Goal: Task Accomplishment & Management: Manage account settings

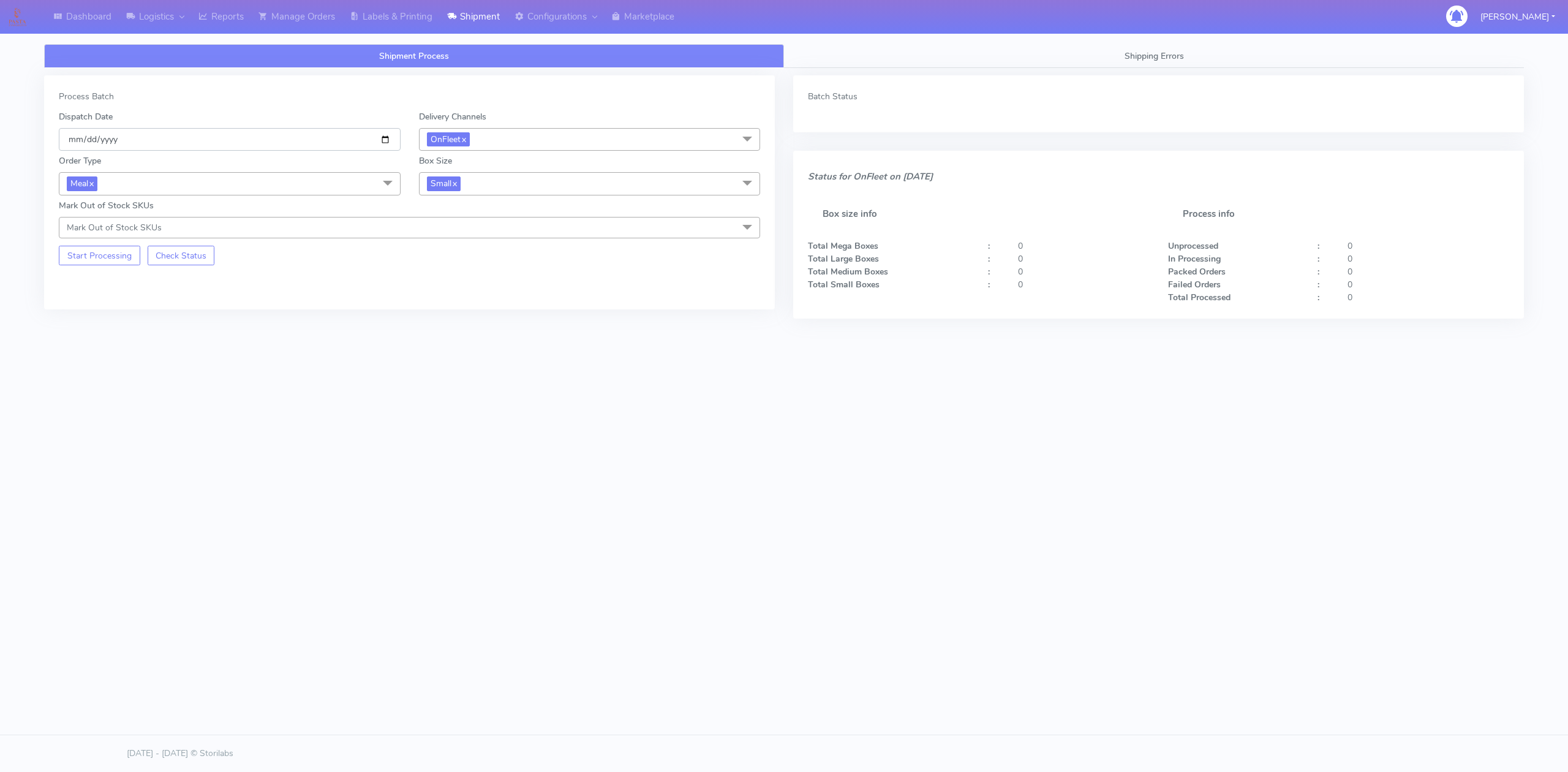
click at [375, 138] on input "[DATE]" at bounding box center [229, 139] width 342 height 22
click at [383, 136] on input "[DATE]" at bounding box center [229, 139] width 342 height 22
type input "[DATE]"
click at [119, 266] on button "Start Processing" at bounding box center [99, 255] width 82 height 19
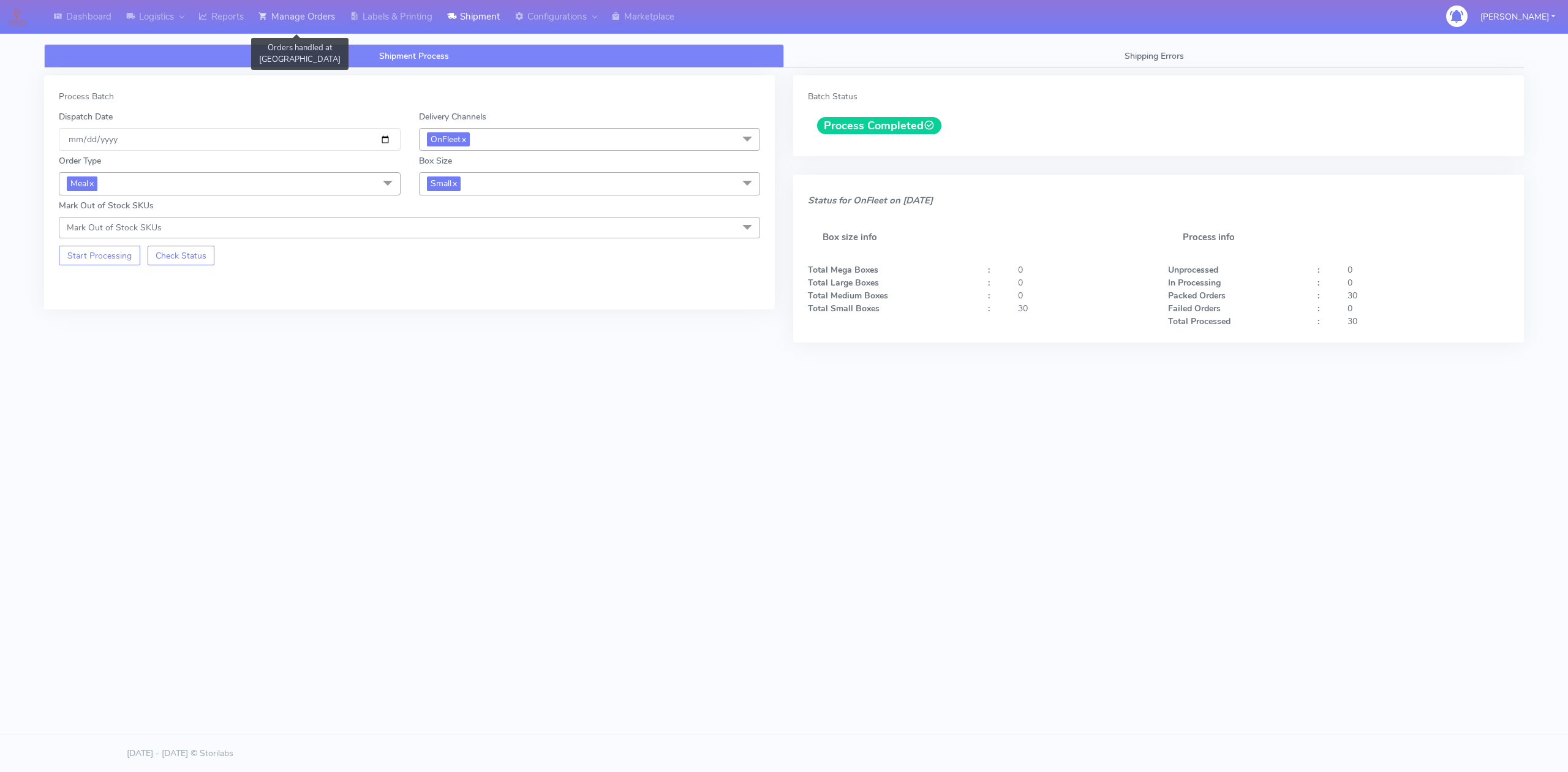
click at [307, 18] on link "Manage Orders" at bounding box center [297, 17] width 91 height 34
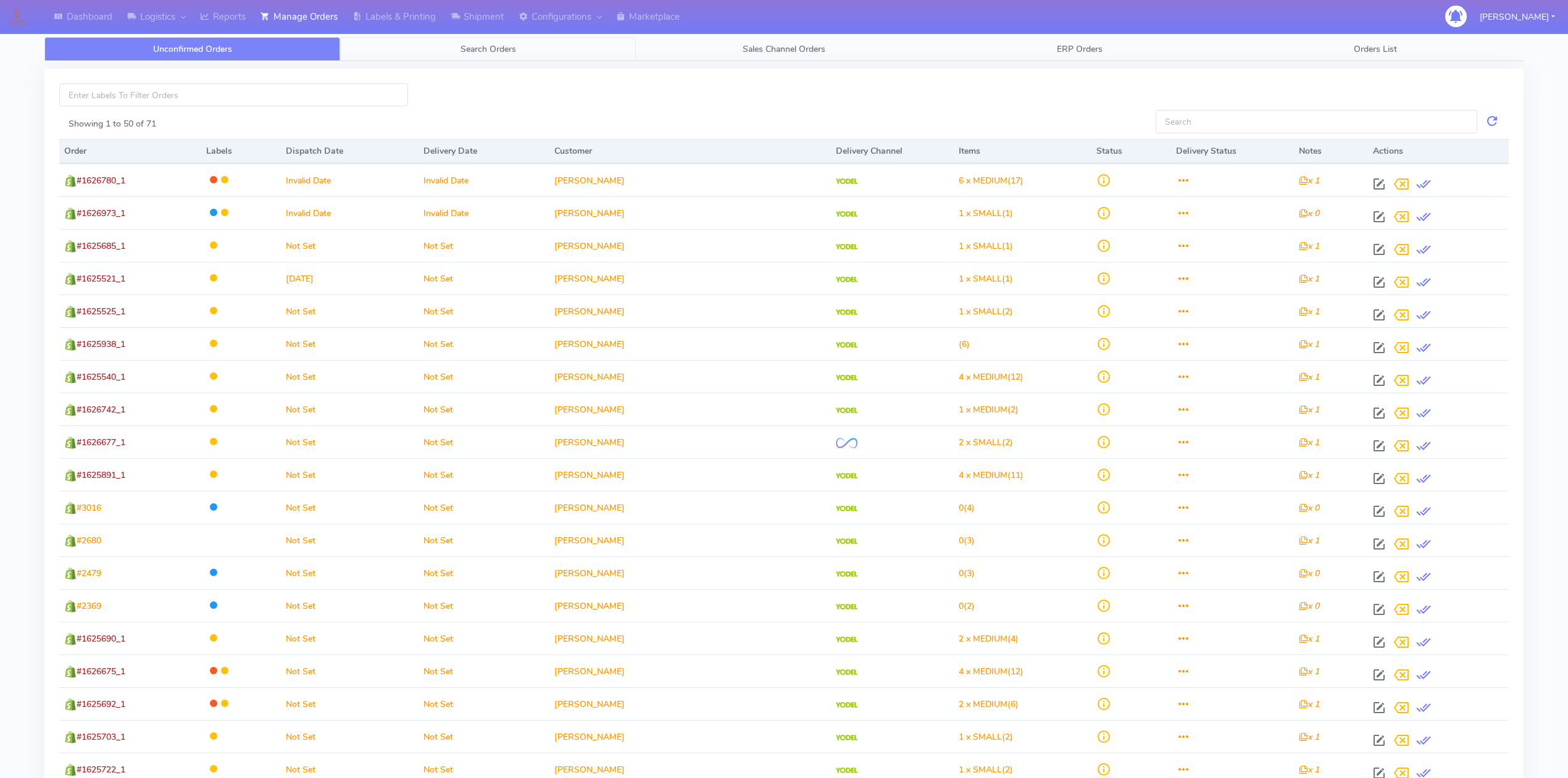
click at [501, 47] on span "Search Orders" at bounding box center [488, 49] width 55 height 12
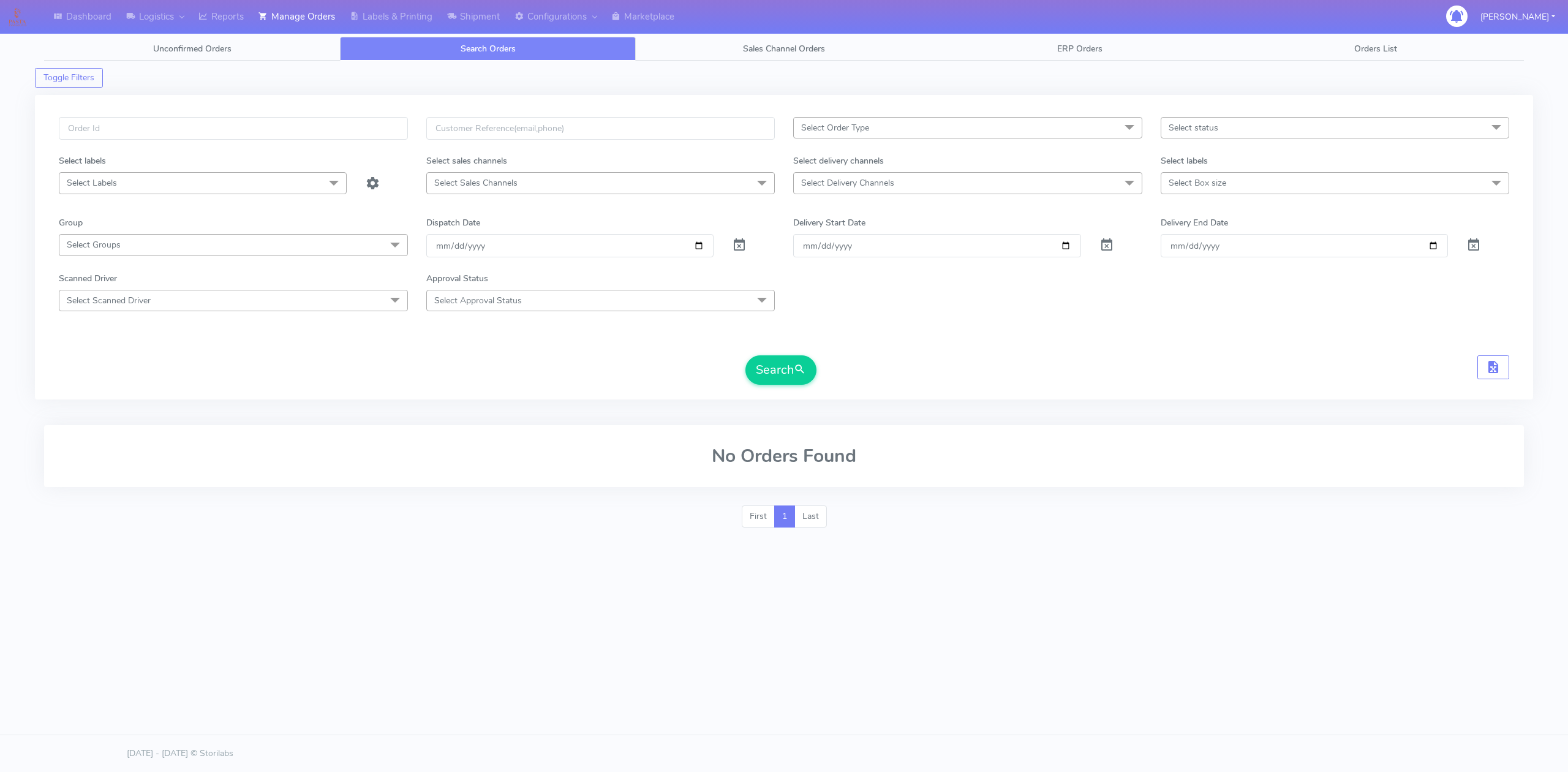
click at [901, 191] on span "Select Delivery Channels" at bounding box center [968, 183] width 349 height 22
click at [843, 293] on div "OnFleet" at bounding box center [968, 286] width 336 height 13
checkbox input "true"
click at [614, 295] on span "Select Approval Status" at bounding box center [601, 301] width 349 height 22
click at [697, 256] on input "[DATE]" at bounding box center [570, 246] width 288 height 22
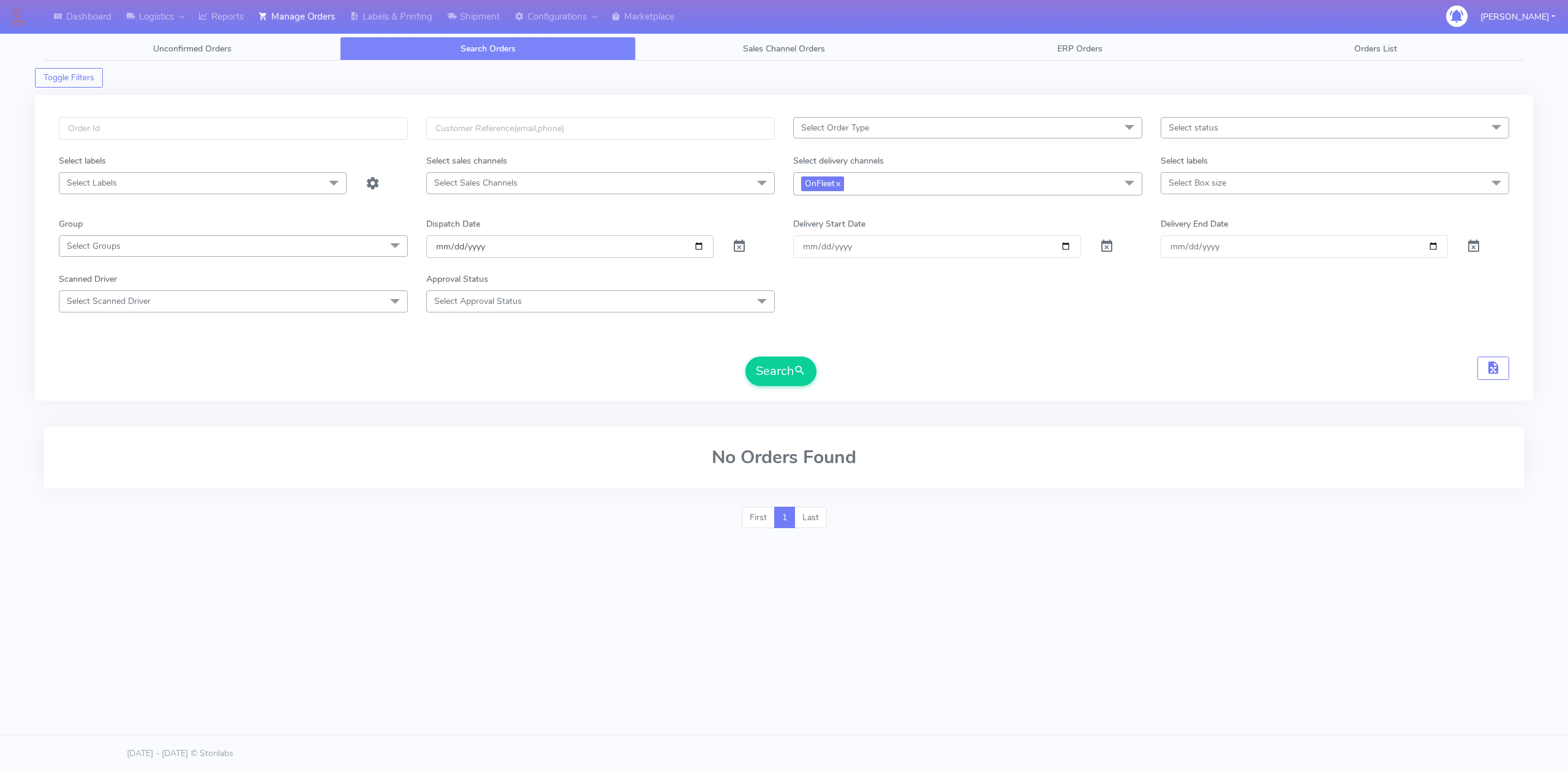
click at [697, 253] on input "[DATE]" at bounding box center [570, 246] width 288 height 22
type input "[DATE]"
click at [783, 371] on button "Search" at bounding box center [781, 371] width 71 height 30
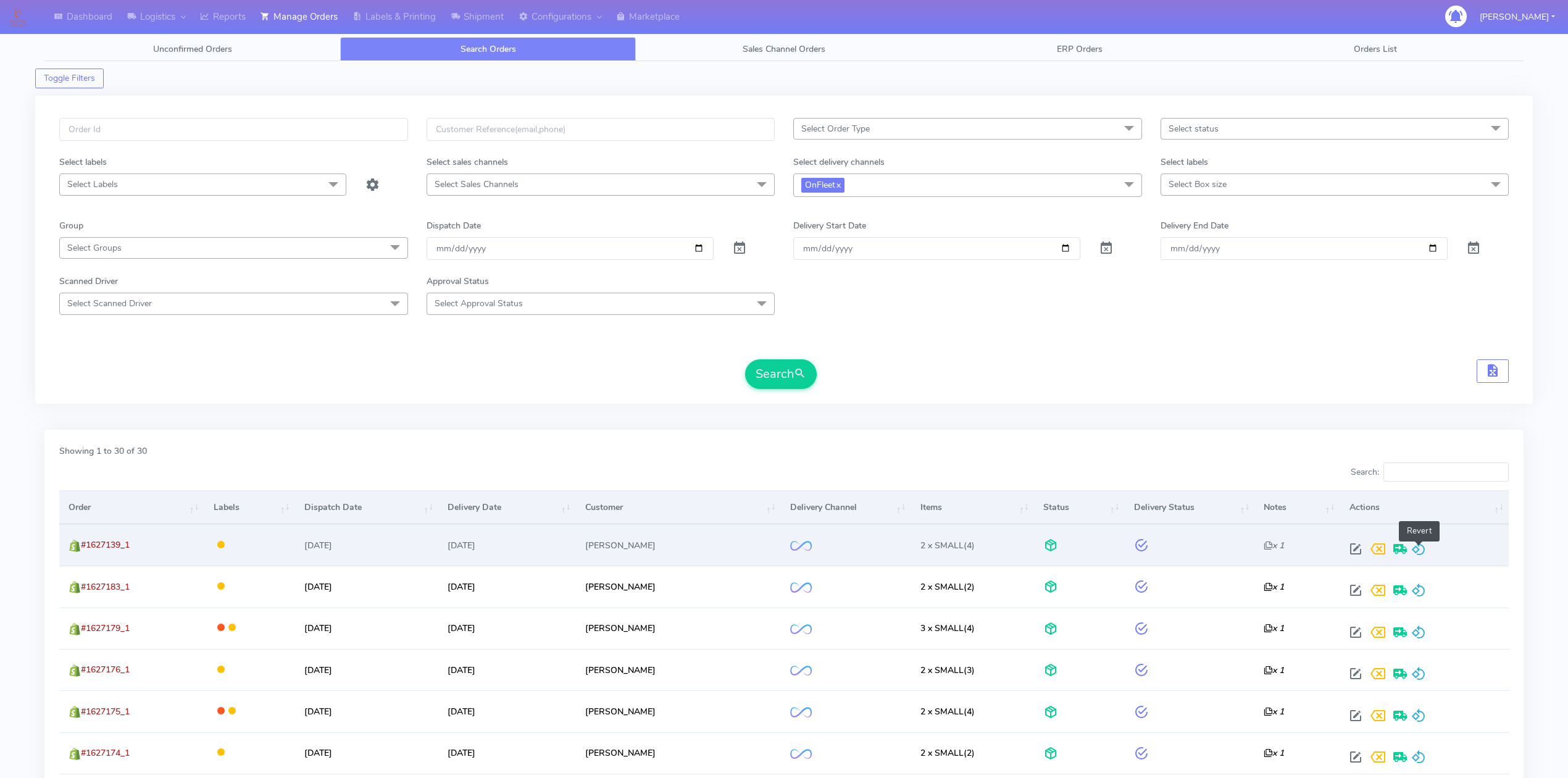
click at [1423, 545] on span at bounding box center [1418, 551] width 15 height 12
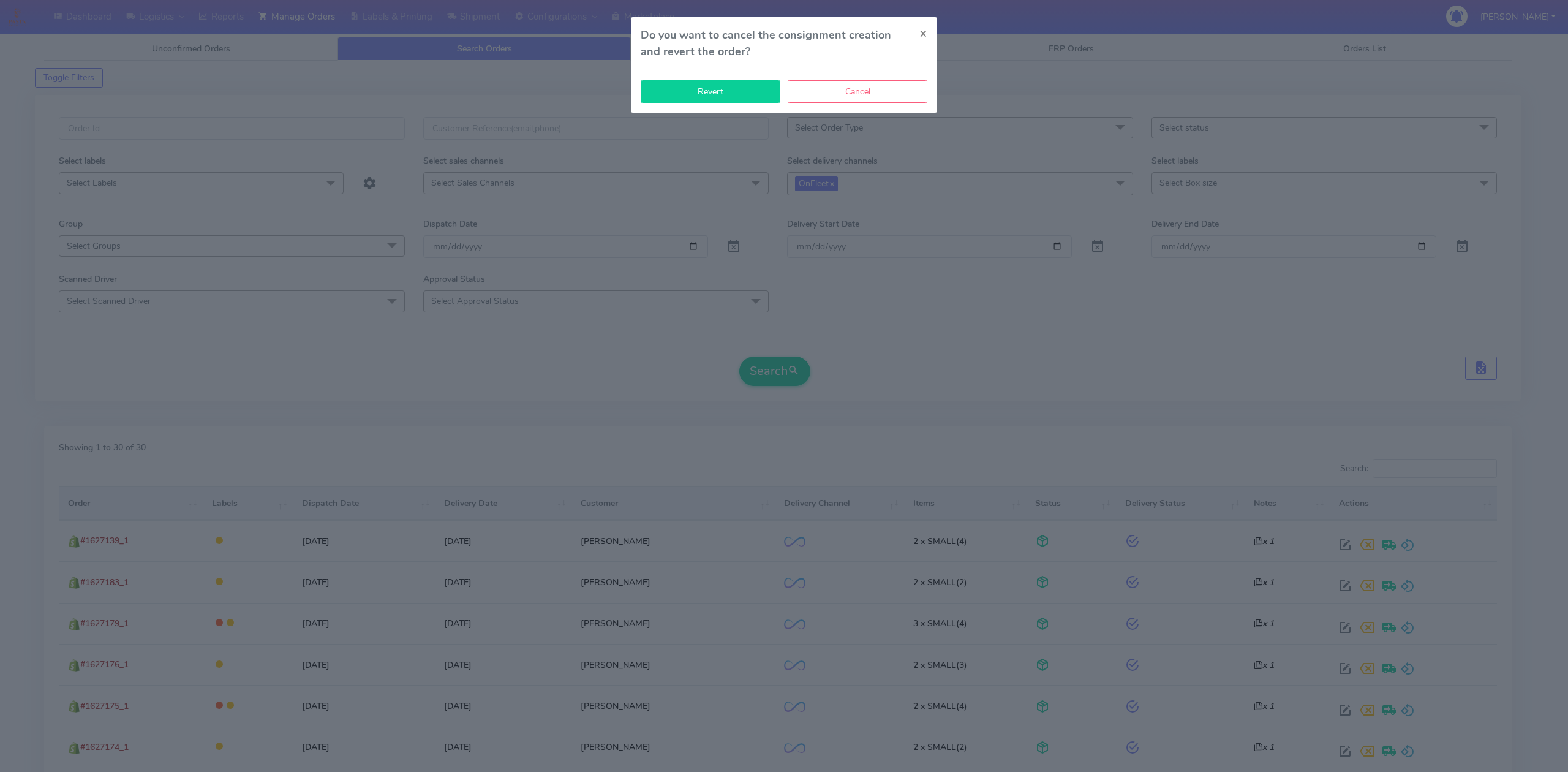
click at [697, 102] on button "Revert" at bounding box center [711, 91] width 140 height 22
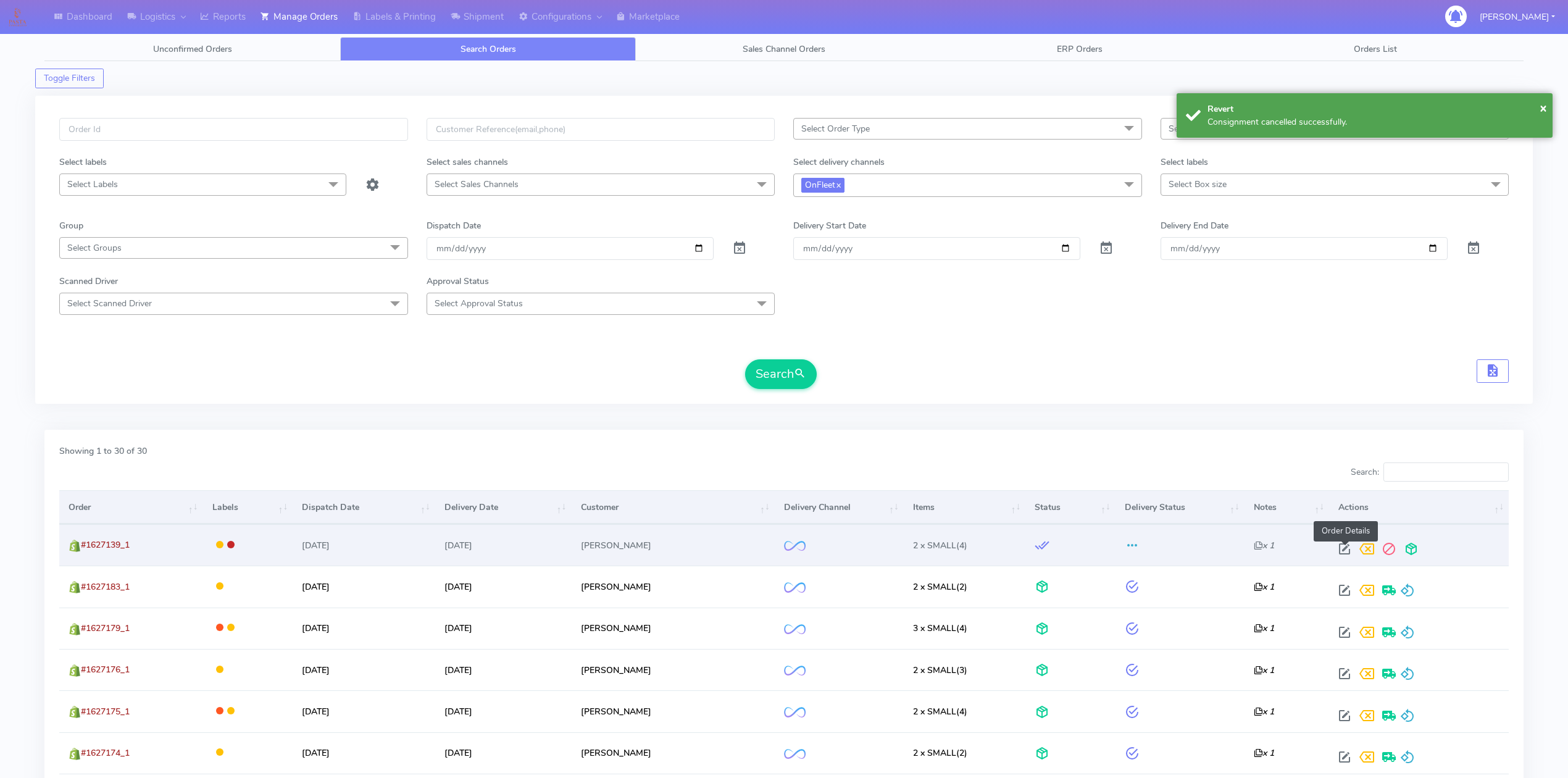
click at [1344, 547] on span at bounding box center [1345, 551] width 23 height 12
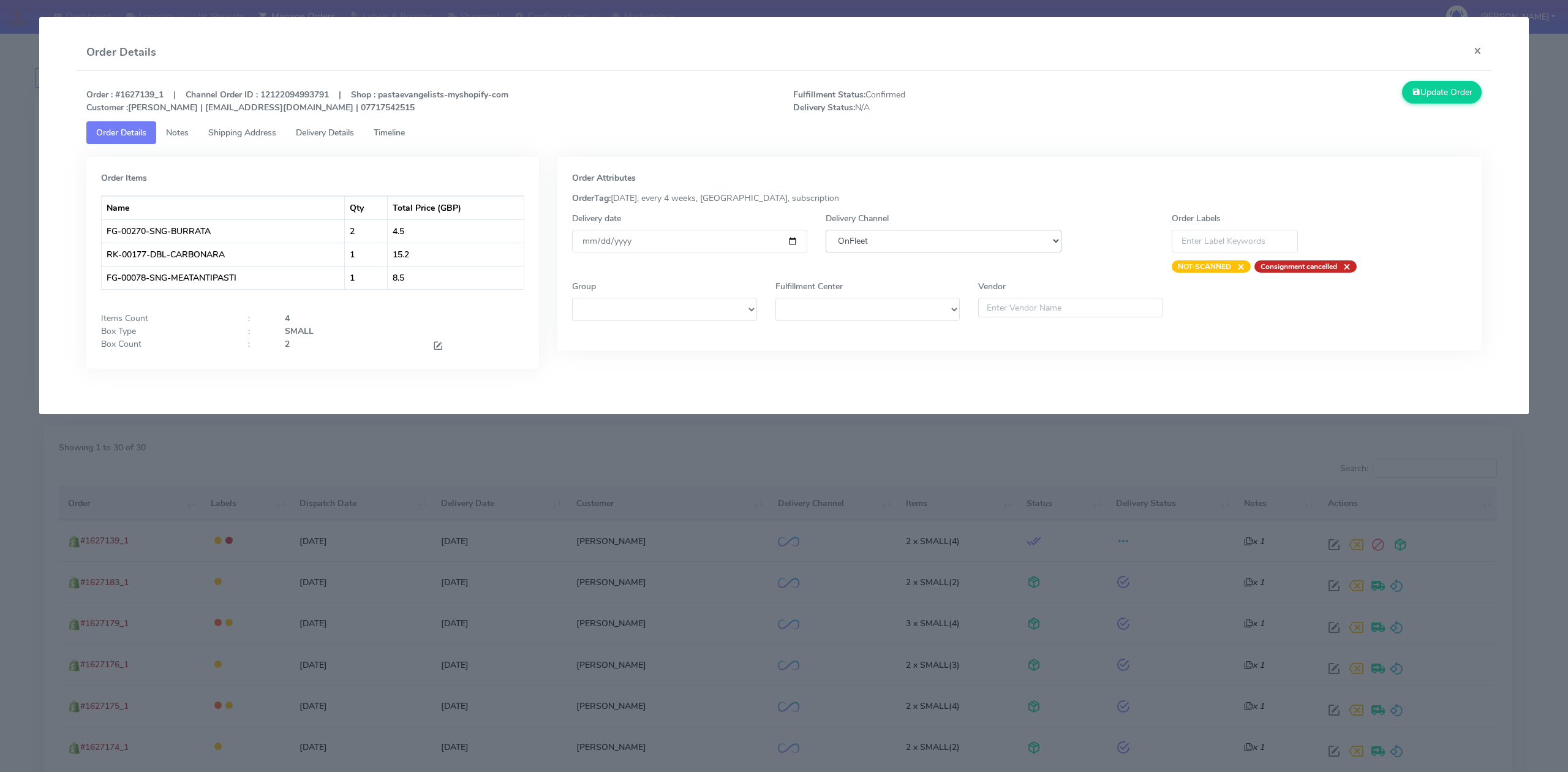
click at [904, 244] on select "DHL OnFleet Royal Mail DPD Yodel MaxOptra Amazon Collection" at bounding box center [943, 240] width 235 height 22
select select "5"
click at [825, 229] on select "DHL OnFleet Royal Mail DPD Yodel MaxOptra Amazon Collection" at bounding box center [943, 240] width 235 height 22
click at [1436, 91] on button "Update Order" at bounding box center [1442, 92] width 79 height 22
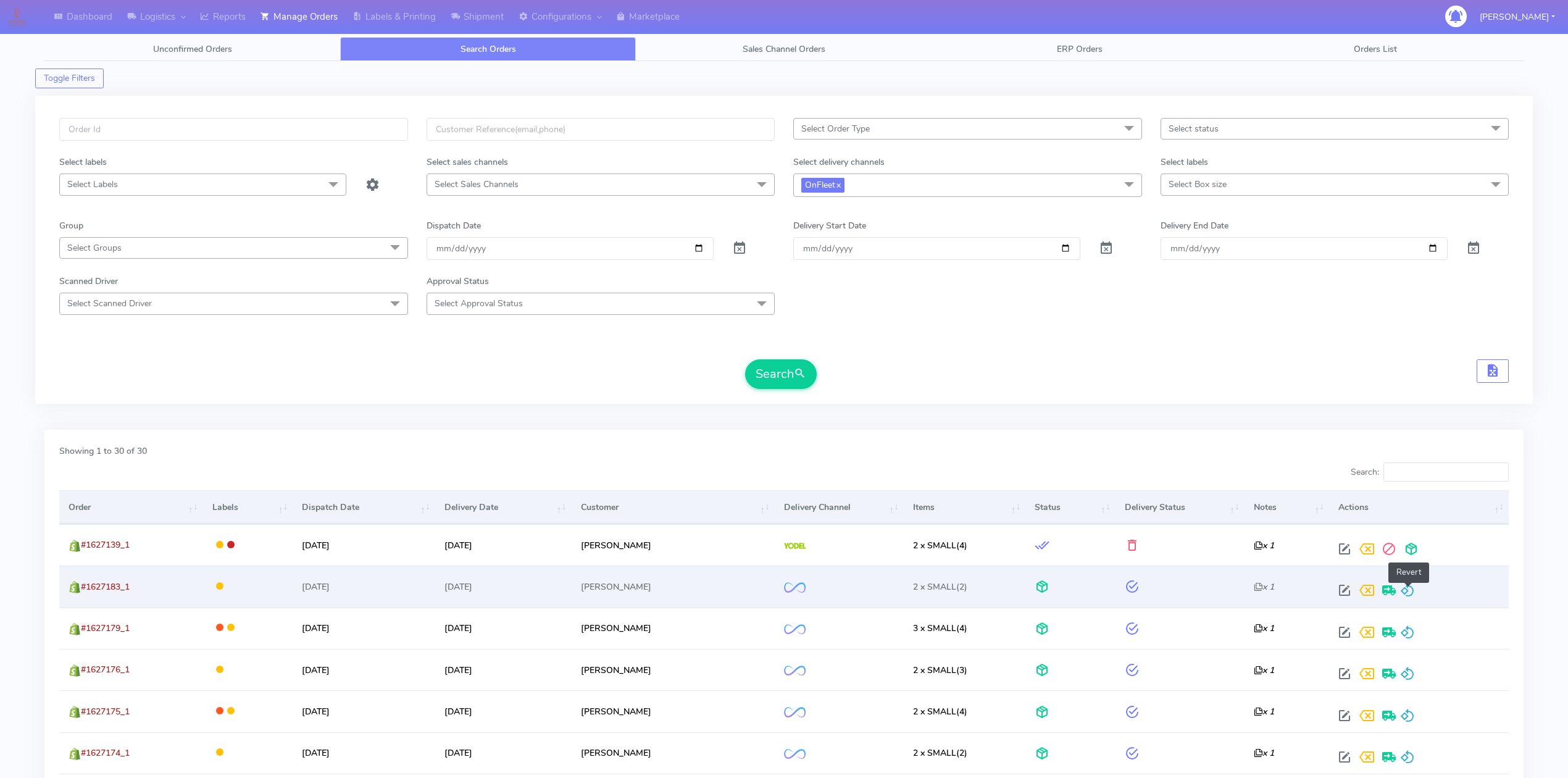
click at [1407, 587] on span at bounding box center [1407, 593] width 15 height 12
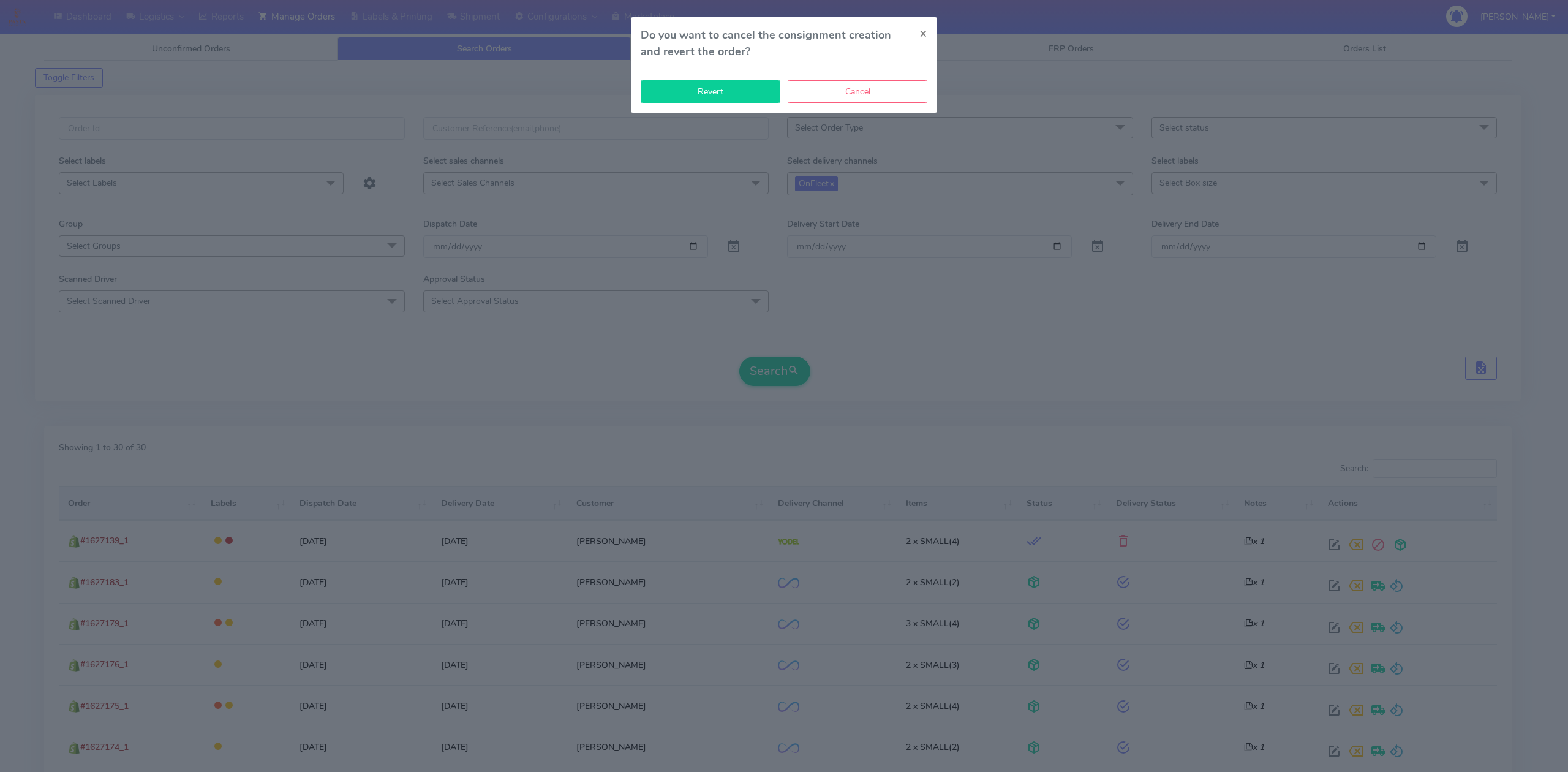
click at [743, 101] on button "Revert" at bounding box center [711, 91] width 140 height 22
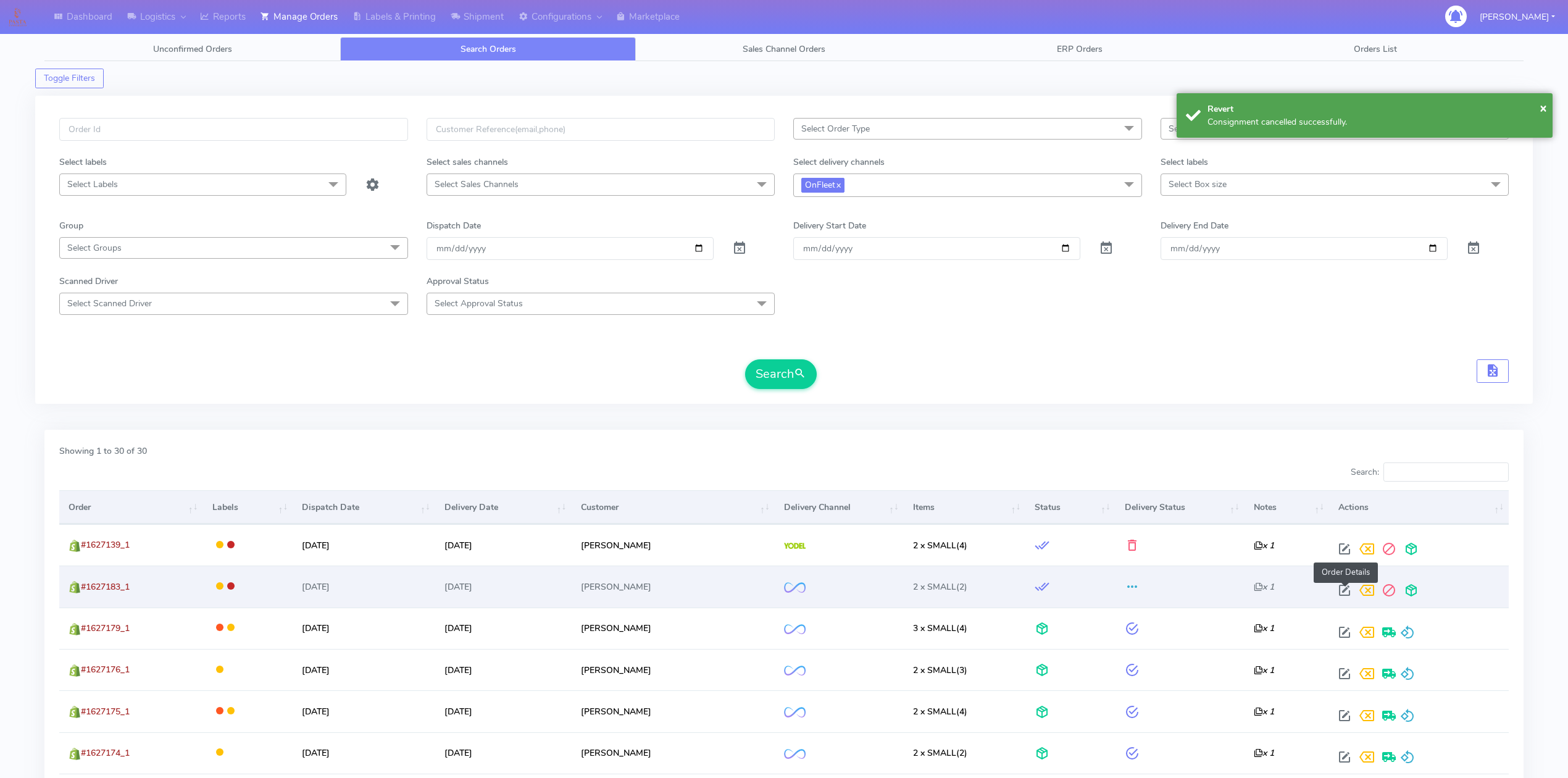
click at [1346, 590] on span at bounding box center [1345, 593] width 23 height 12
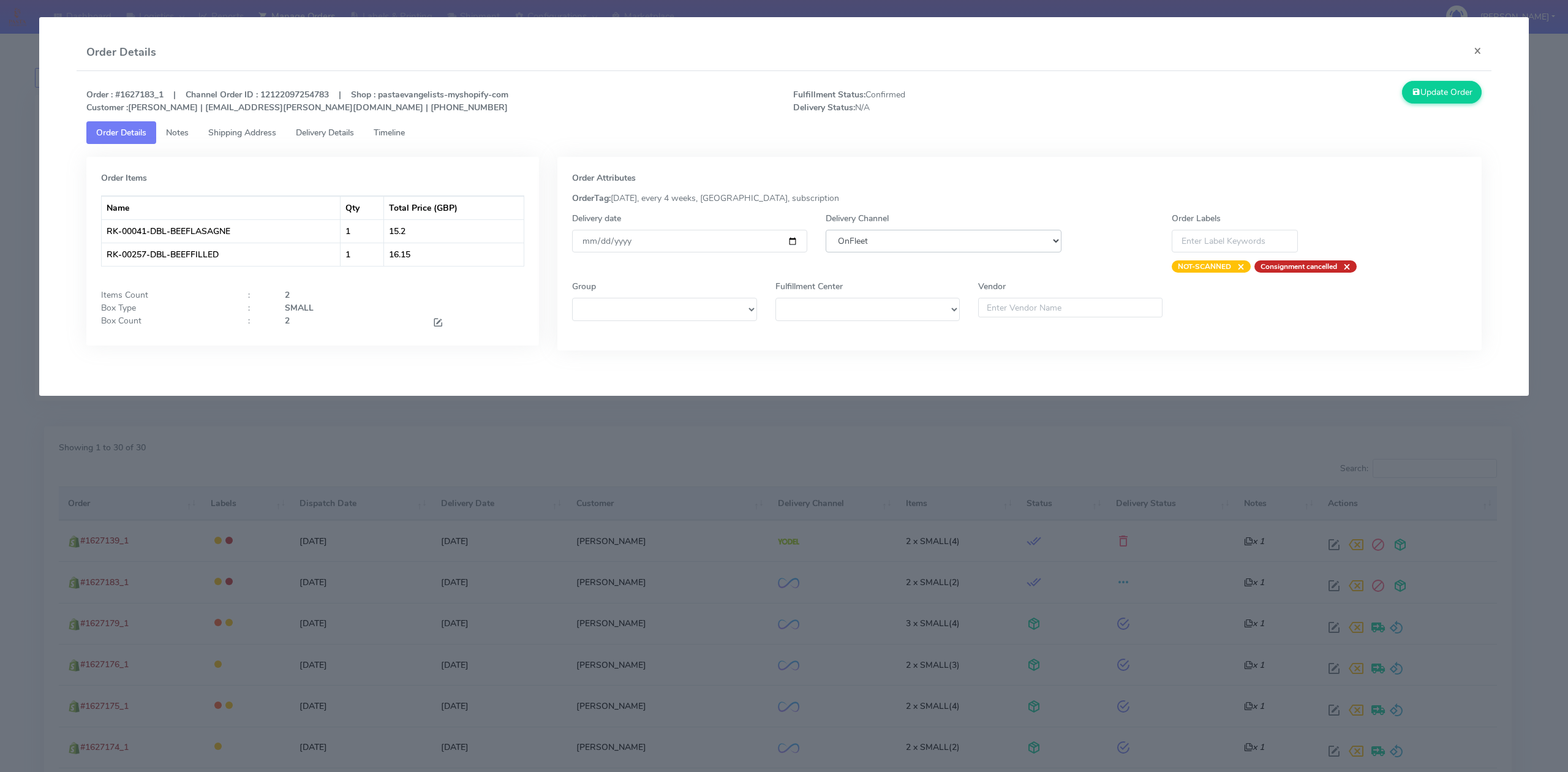
click at [910, 243] on select "DHL OnFleet Royal Mail DPD Yodel MaxOptra Amazon Collection" at bounding box center [943, 240] width 235 height 22
select select "5"
click at [825, 229] on select "DHL OnFleet Royal Mail DPD Yodel MaxOptra Amazon Collection" at bounding box center [943, 240] width 235 height 22
click at [1442, 92] on button "Update Order" at bounding box center [1442, 92] width 79 height 22
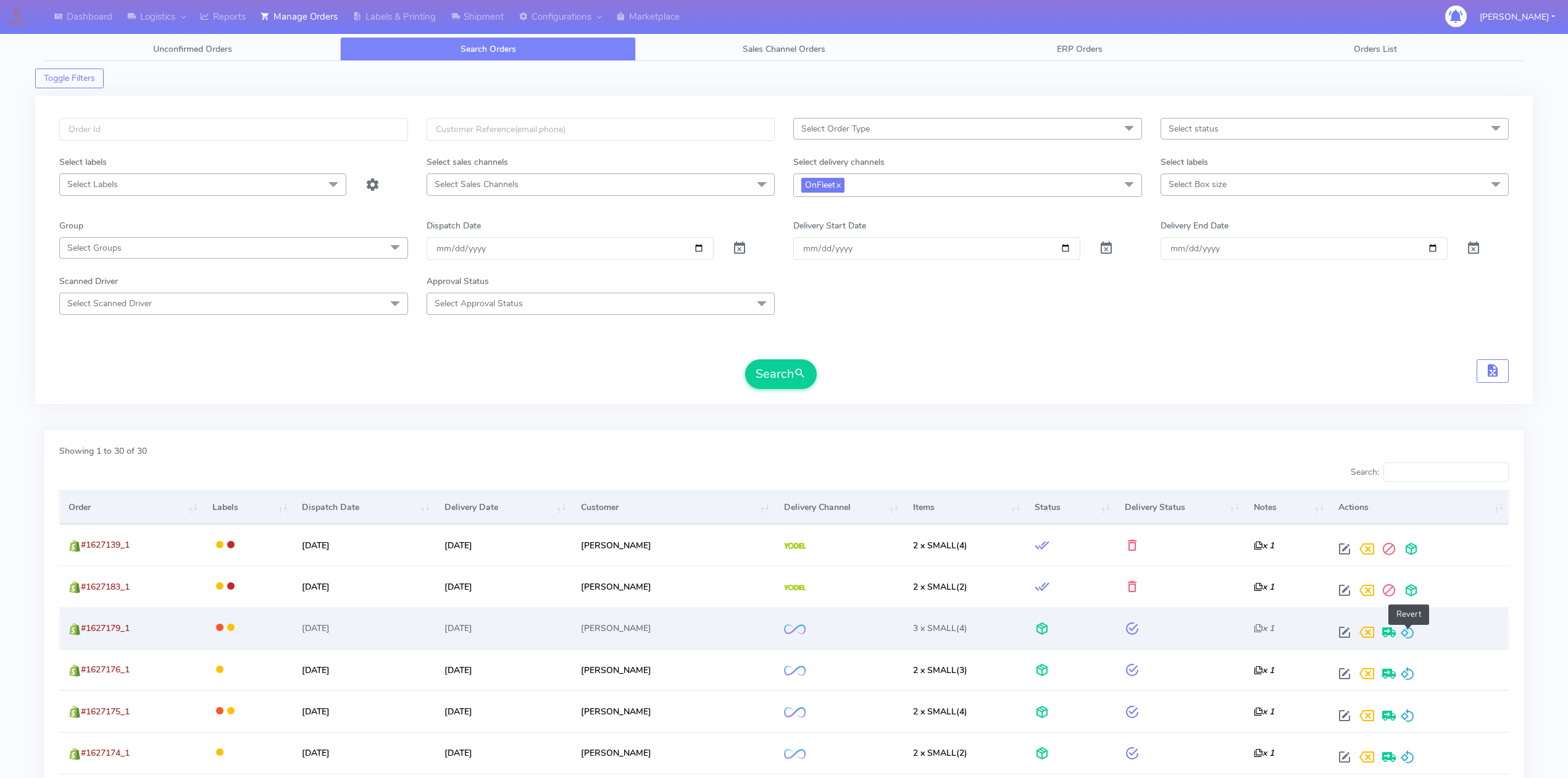
click at [1408, 629] on span at bounding box center [1407, 635] width 15 height 12
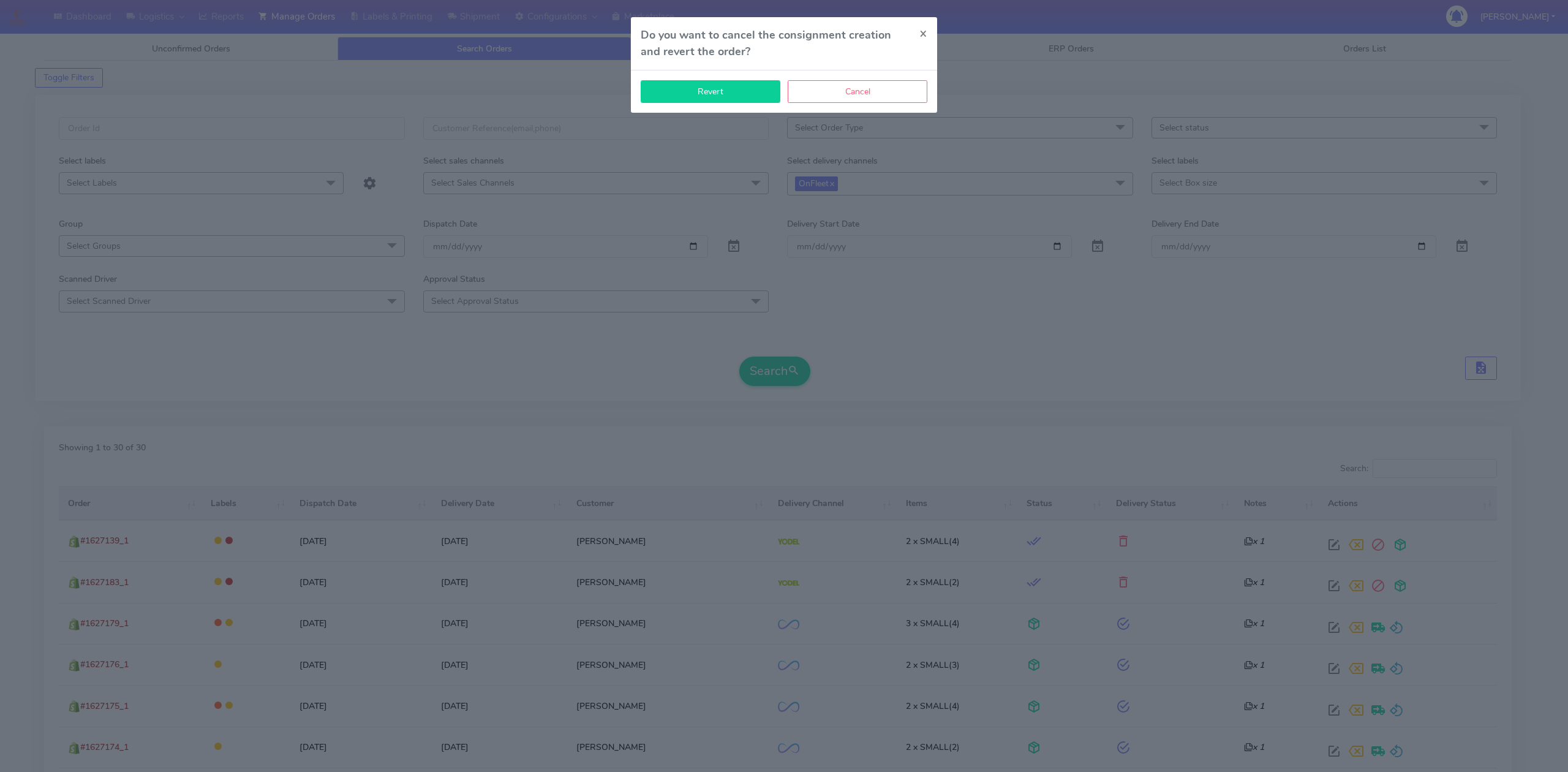
click at [735, 96] on button "Revert" at bounding box center [711, 91] width 140 height 22
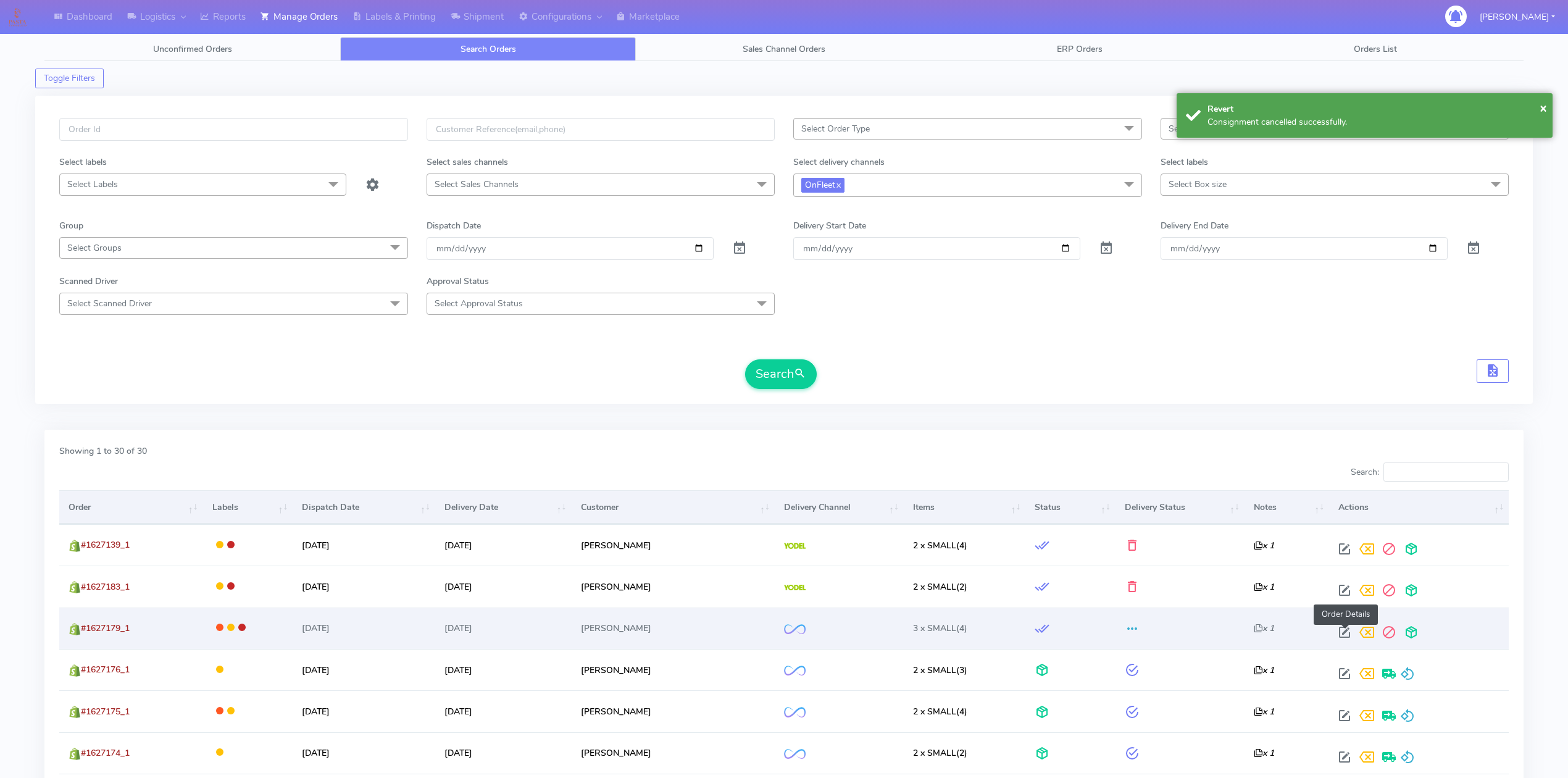
click at [1345, 635] on span at bounding box center [1345, 635] width 23 height 12
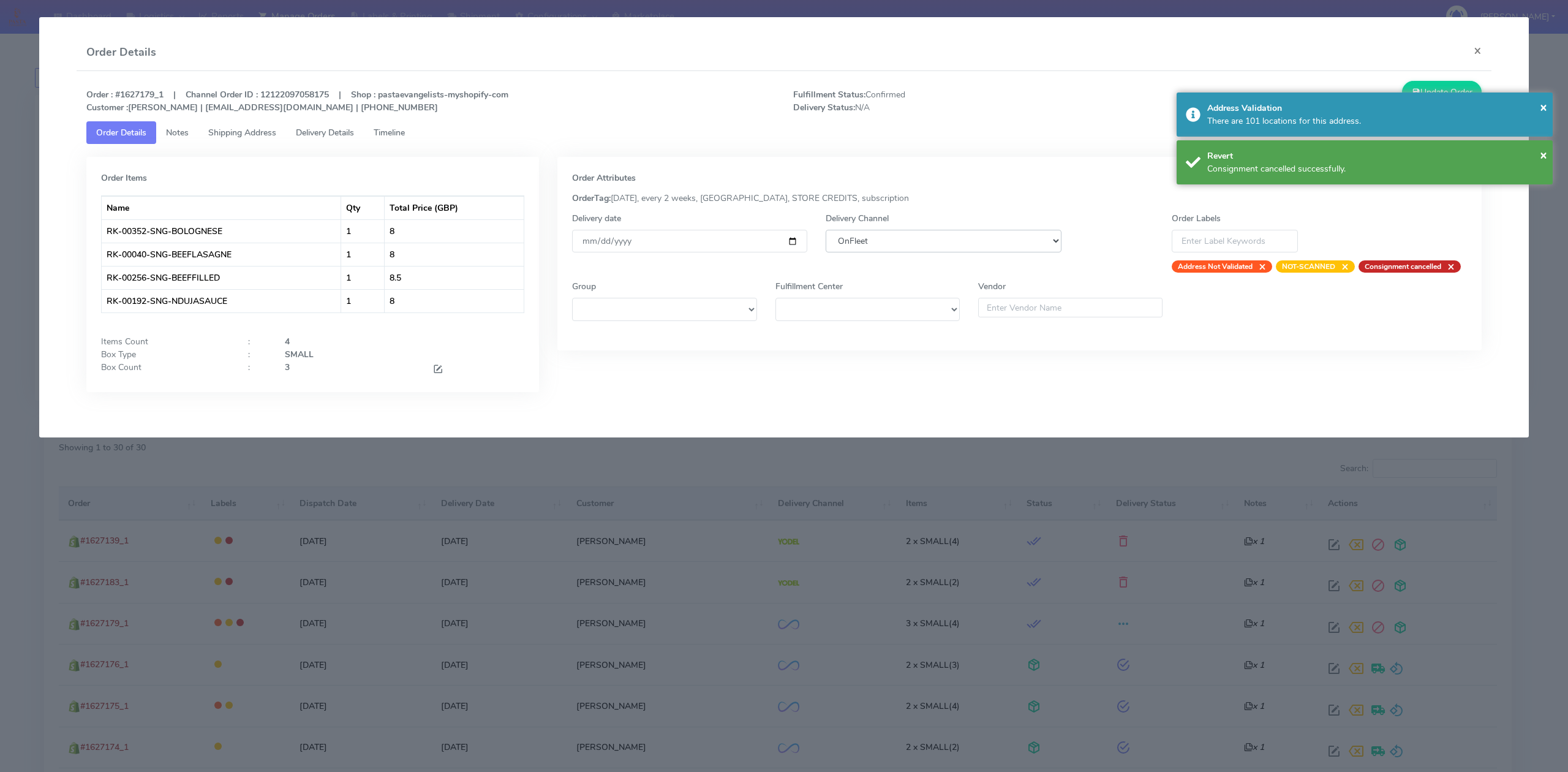
click at [954, 237] on select "DHL OnFleet Royal Mail DPD Yodel MaxOptra Amazon Collection" at bounding box center [943, 240] width 235 height 22
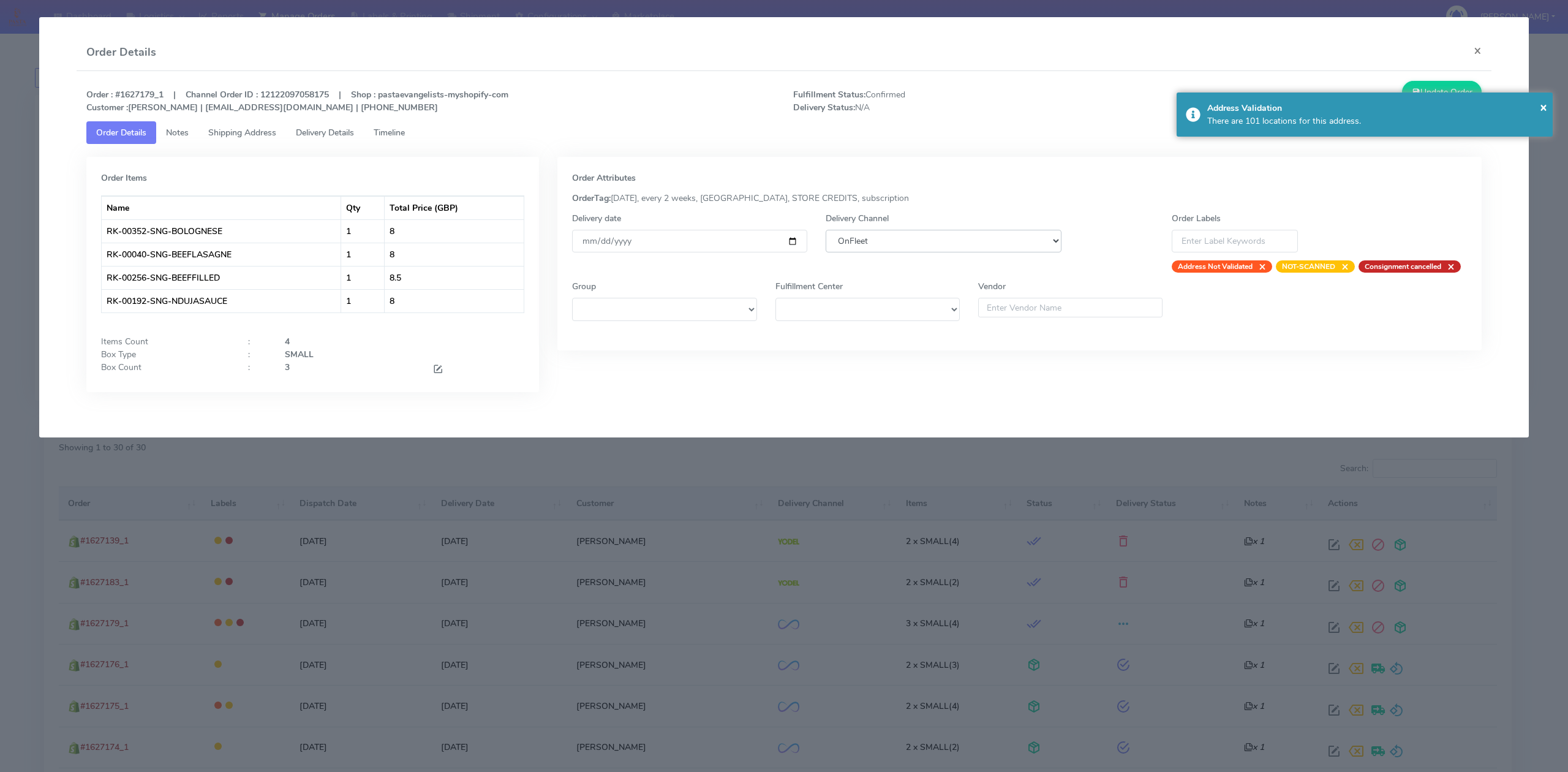
select select "5"
click at [825, 229] on select "DHL OnFleet Royal Mail DPD Yodel MaxOptra Amazon Collection" at bounding box center [943, 240] width 235 height 22
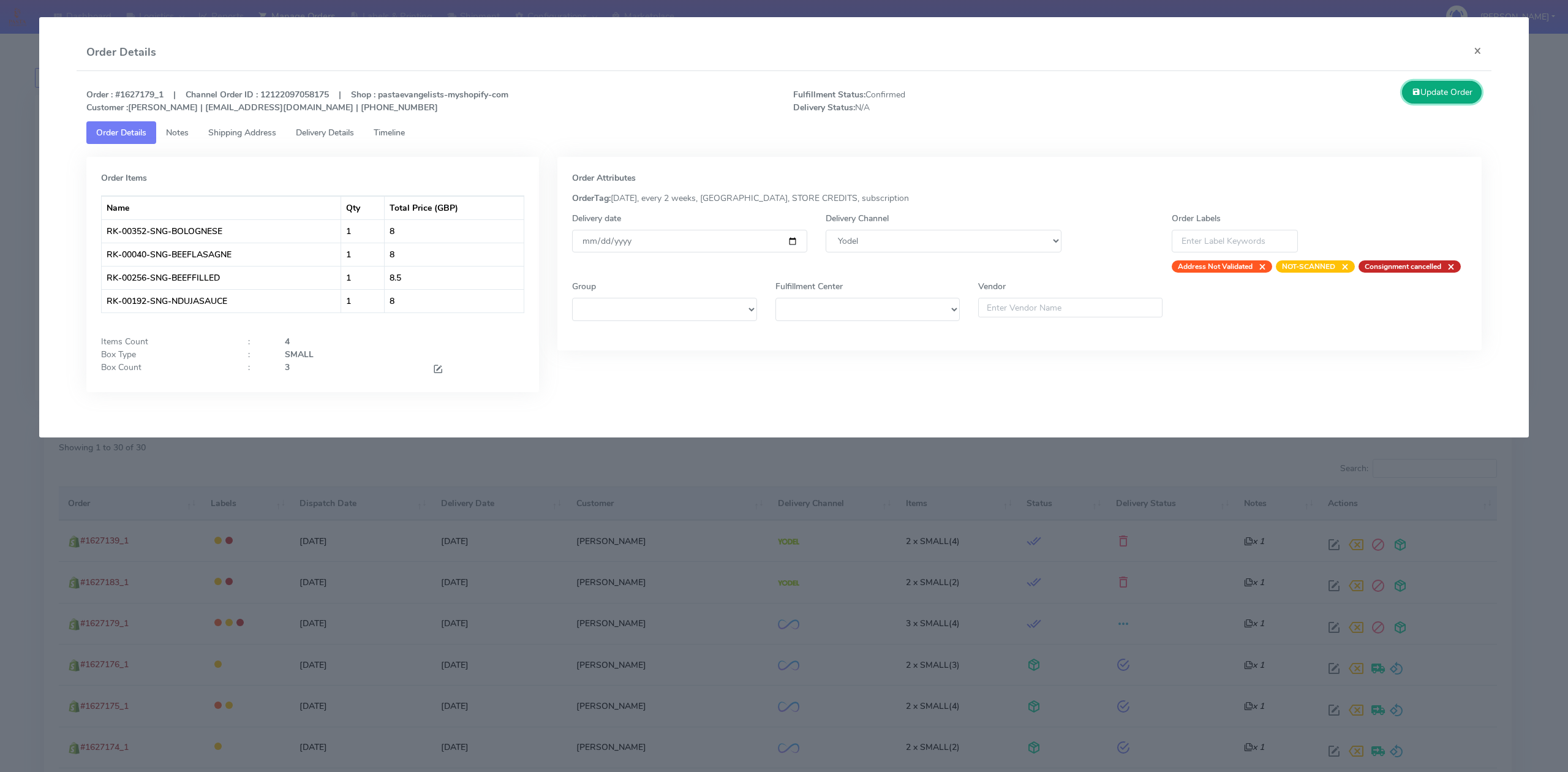
click at [1432, 87] on button "Update Order" at bounding box center [1442, 92] width 79 height 22
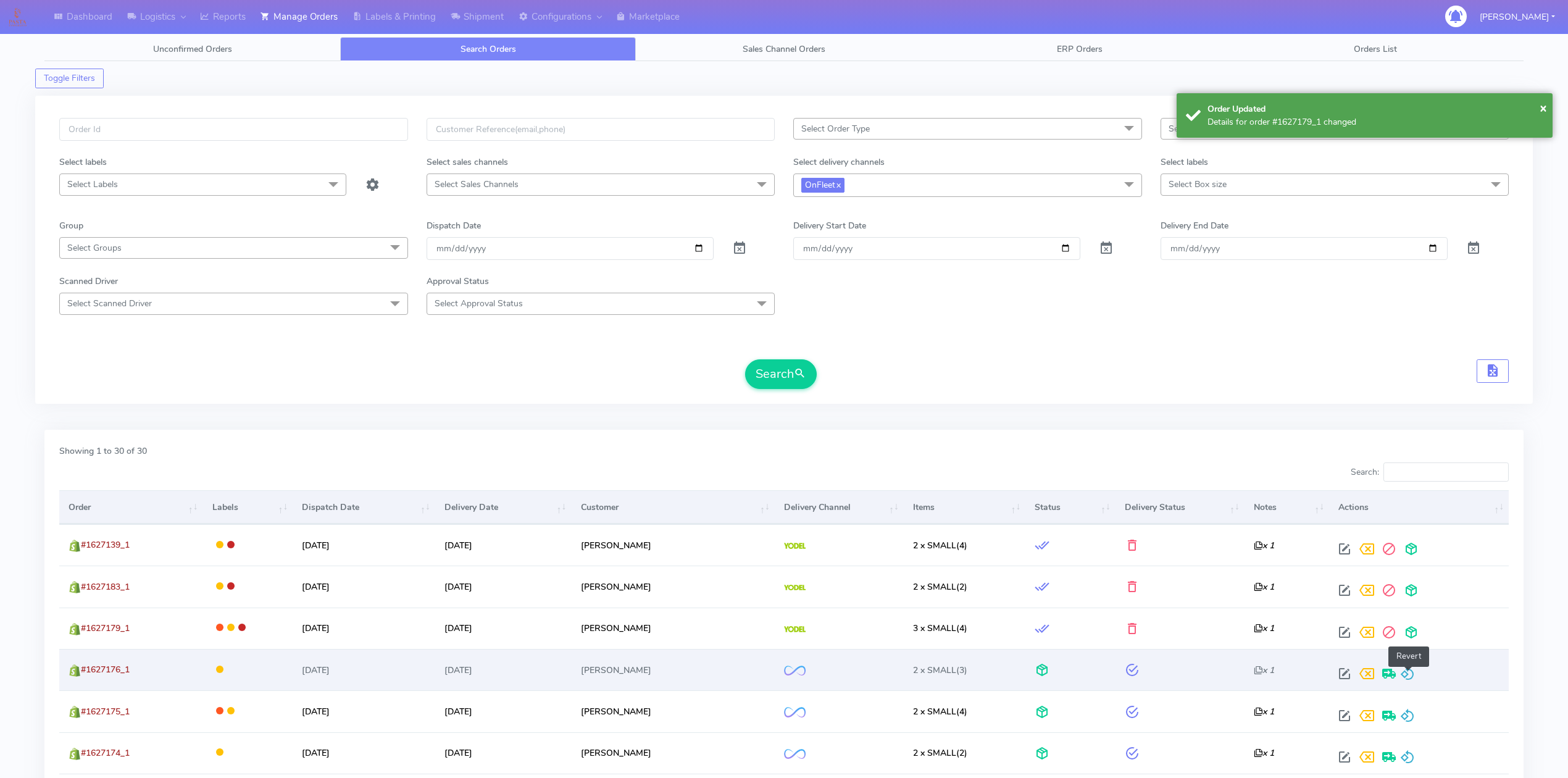
click at [1410, 672] on span at bounding box center [1407, 676] width 15 height 12
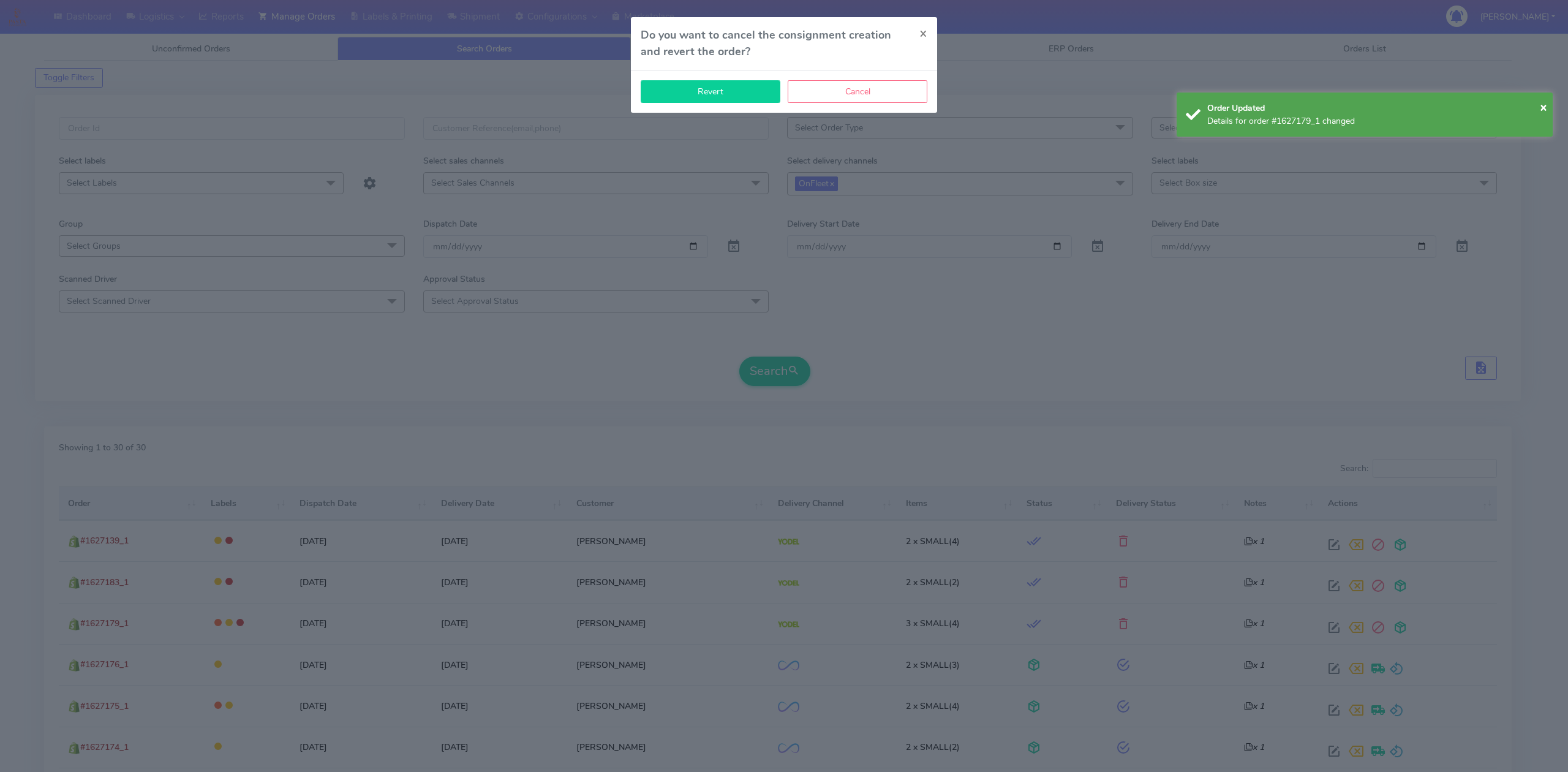
click at [745, 97] on button "Revert" at bounding box center [711, 91] width 140 height 22
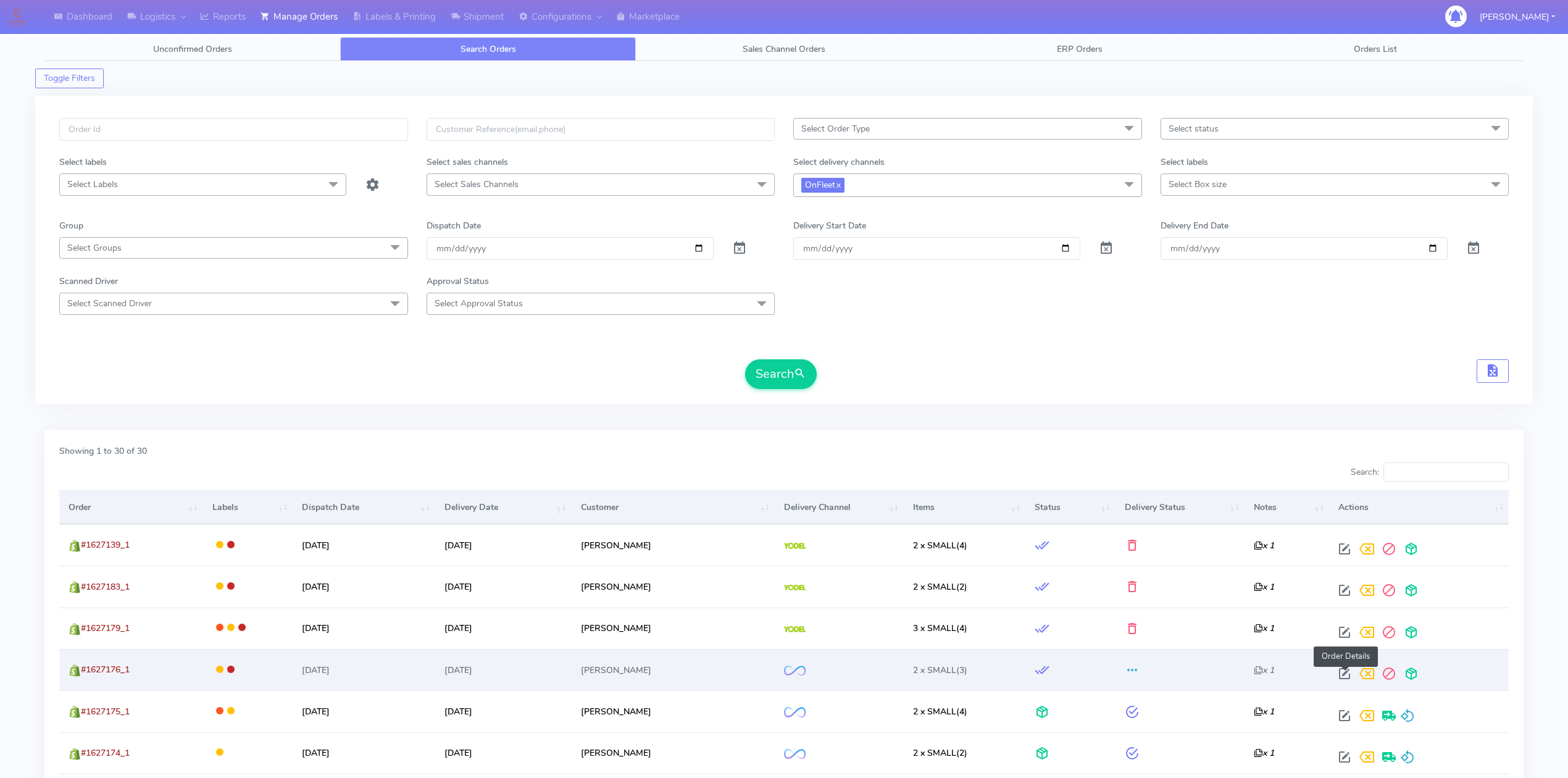
click at [1343, 670] on span at bounding box center [1345, 676] width 23 height 12
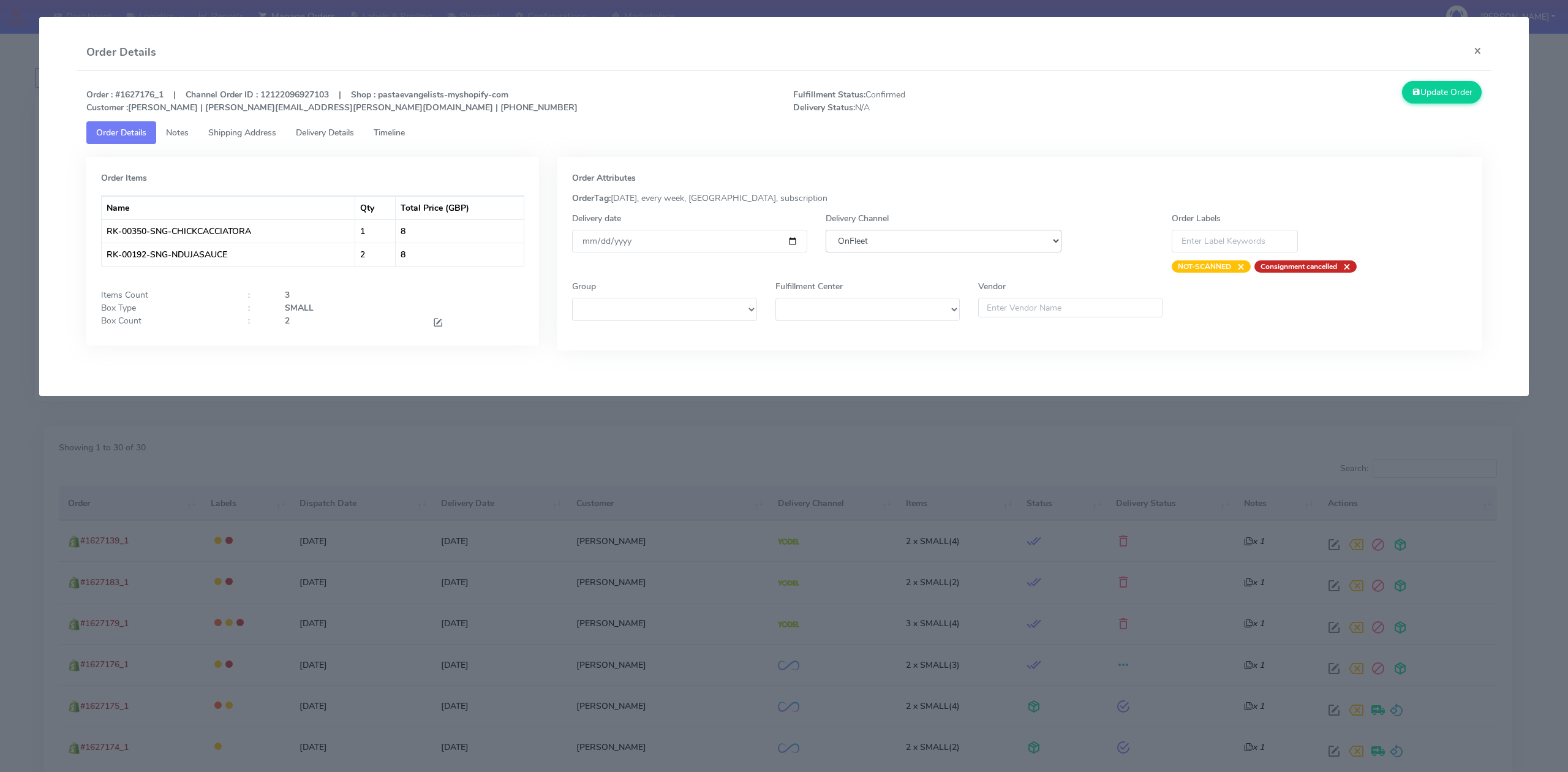
click at [924, 245] on select "DHL OnFleet Royal Mail DPD Yodel MaxOptra Amazon Collection" at bounding box center [943, 240] width 235 height 22
select select "5"
click at [825, 229] on select "DHL OnFleet Royal Mail DPD Yodel MaxOptra Amazon Collection" at bounding box center [943, 240] width 235 height 22
click at [1441, 100] on button "Update Order" at bounding box center [1442, 92] width 79 height 22
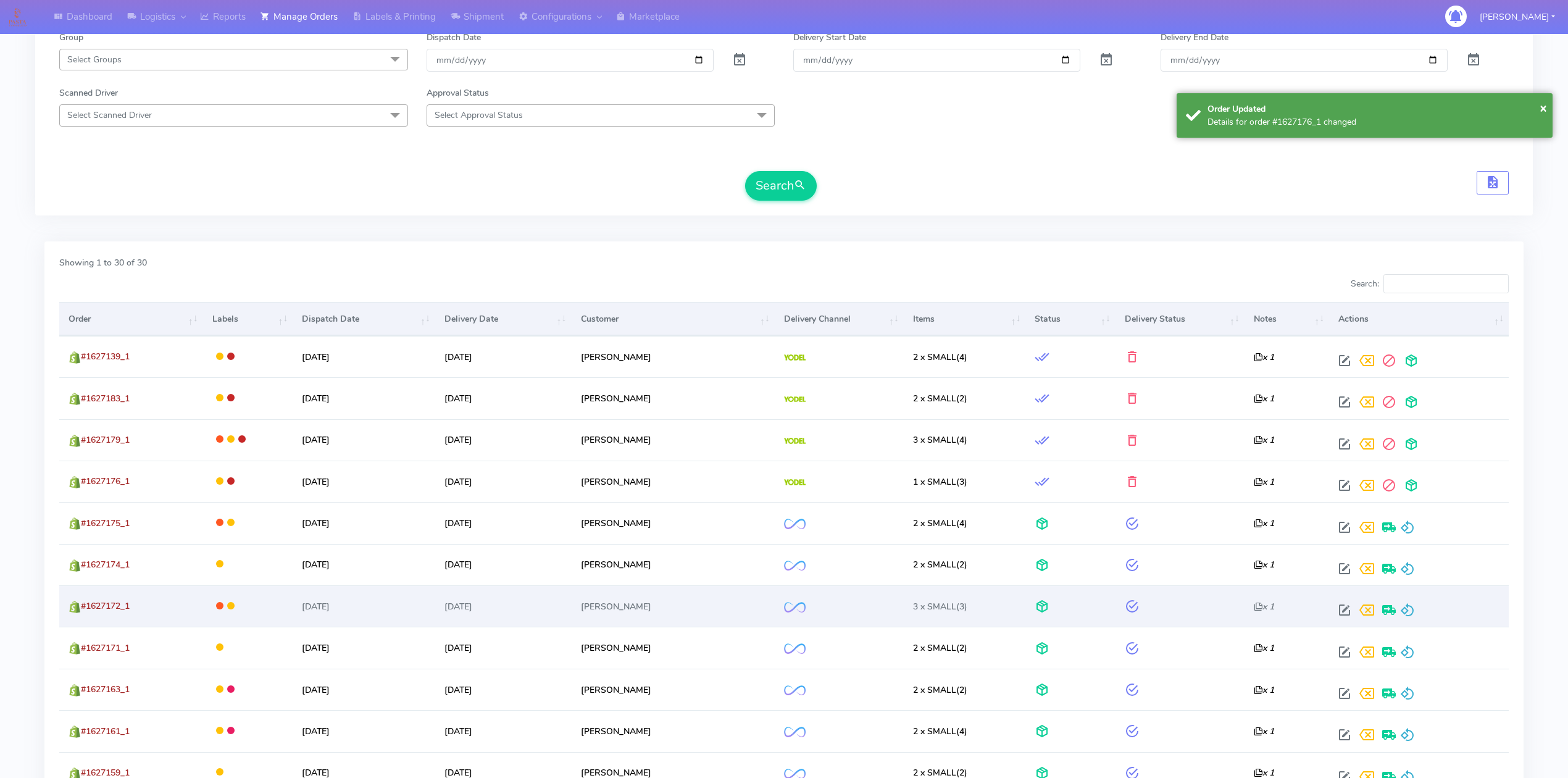
scroll to position [247, 0]
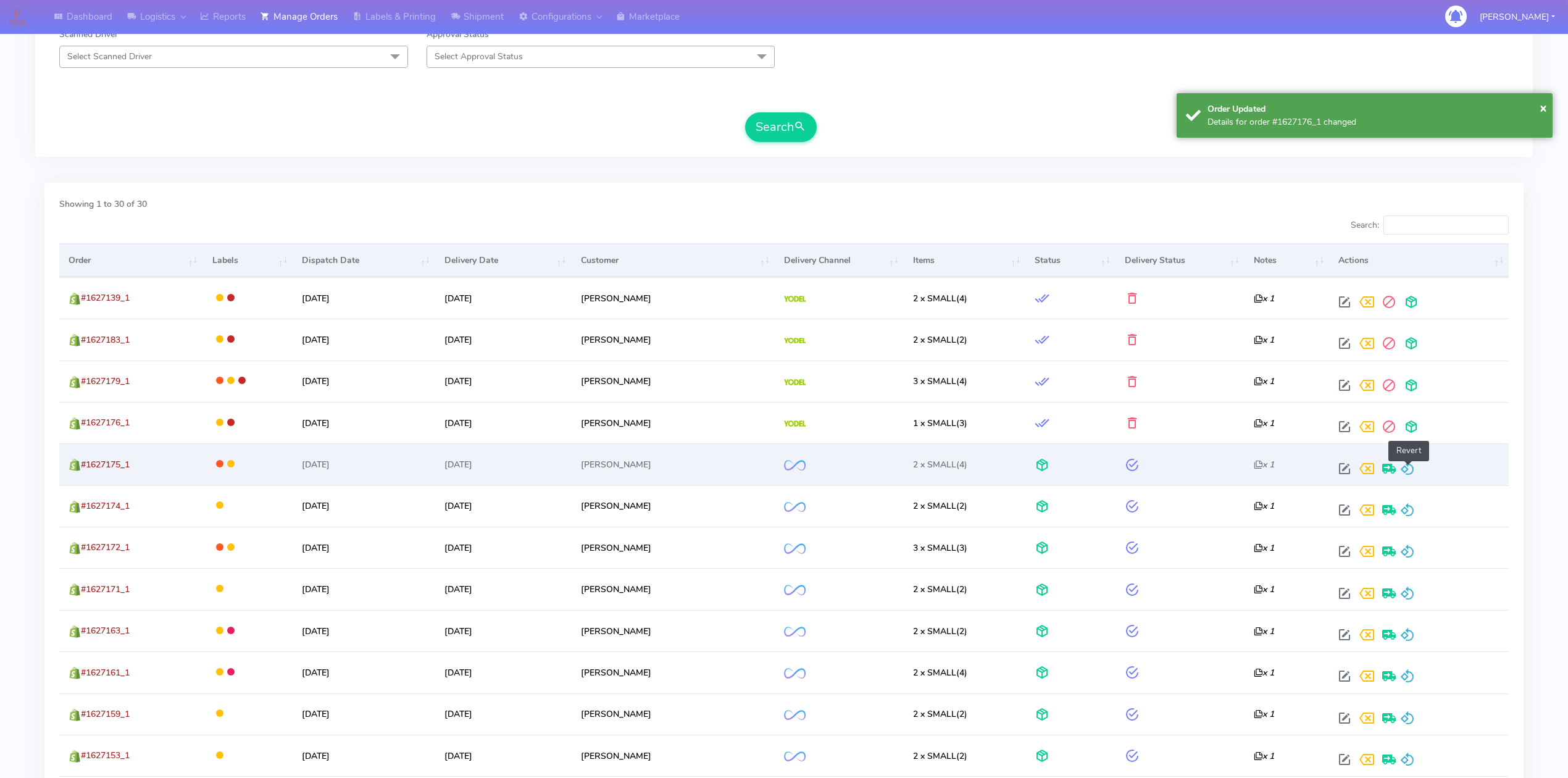
click at [1409, 472] on span at bounding box center [1407, 471] width 15 height 12
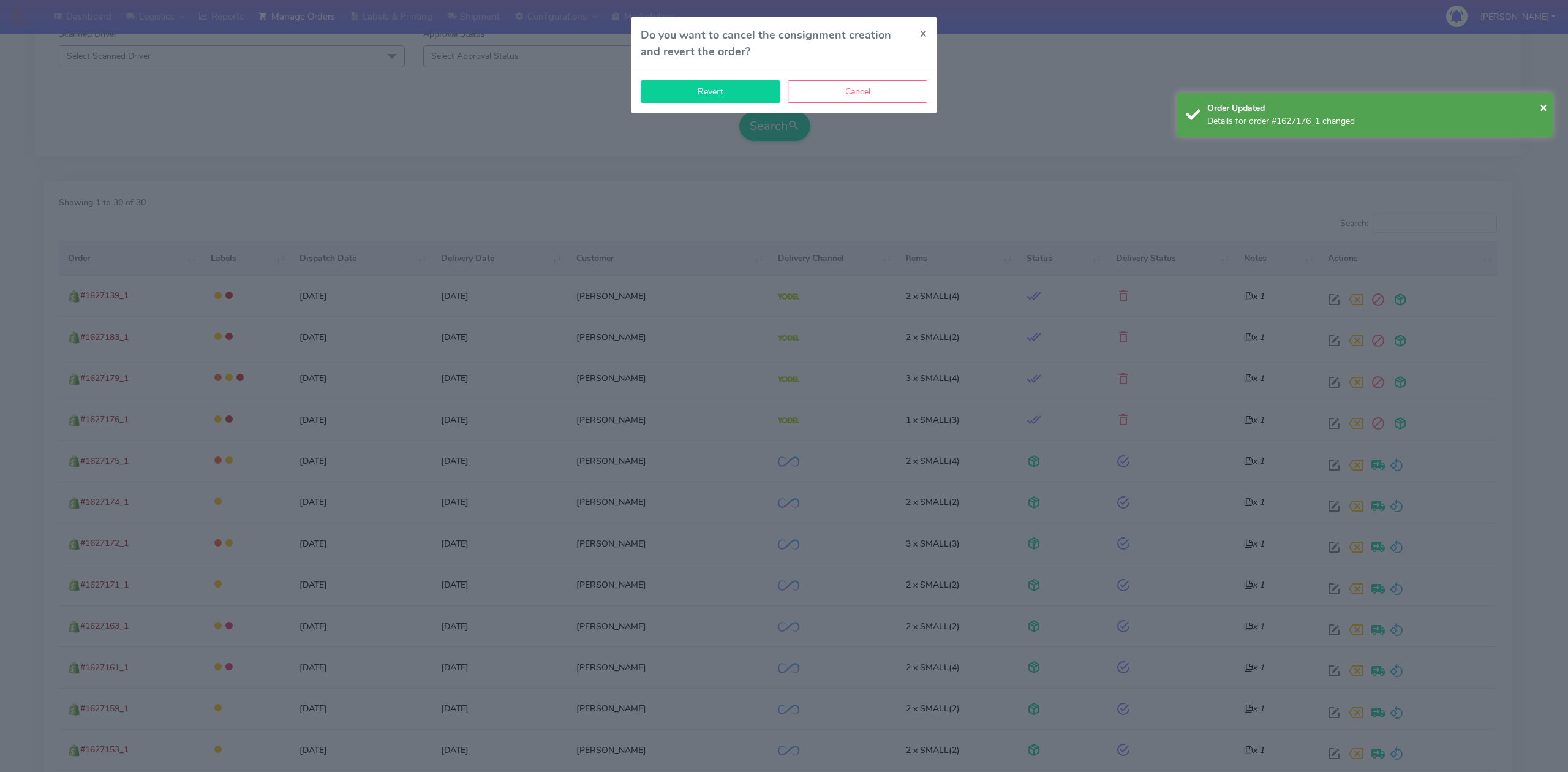
click at [714, 94] on button "Revert" at bounding box center [711, 91] width 140 height 22
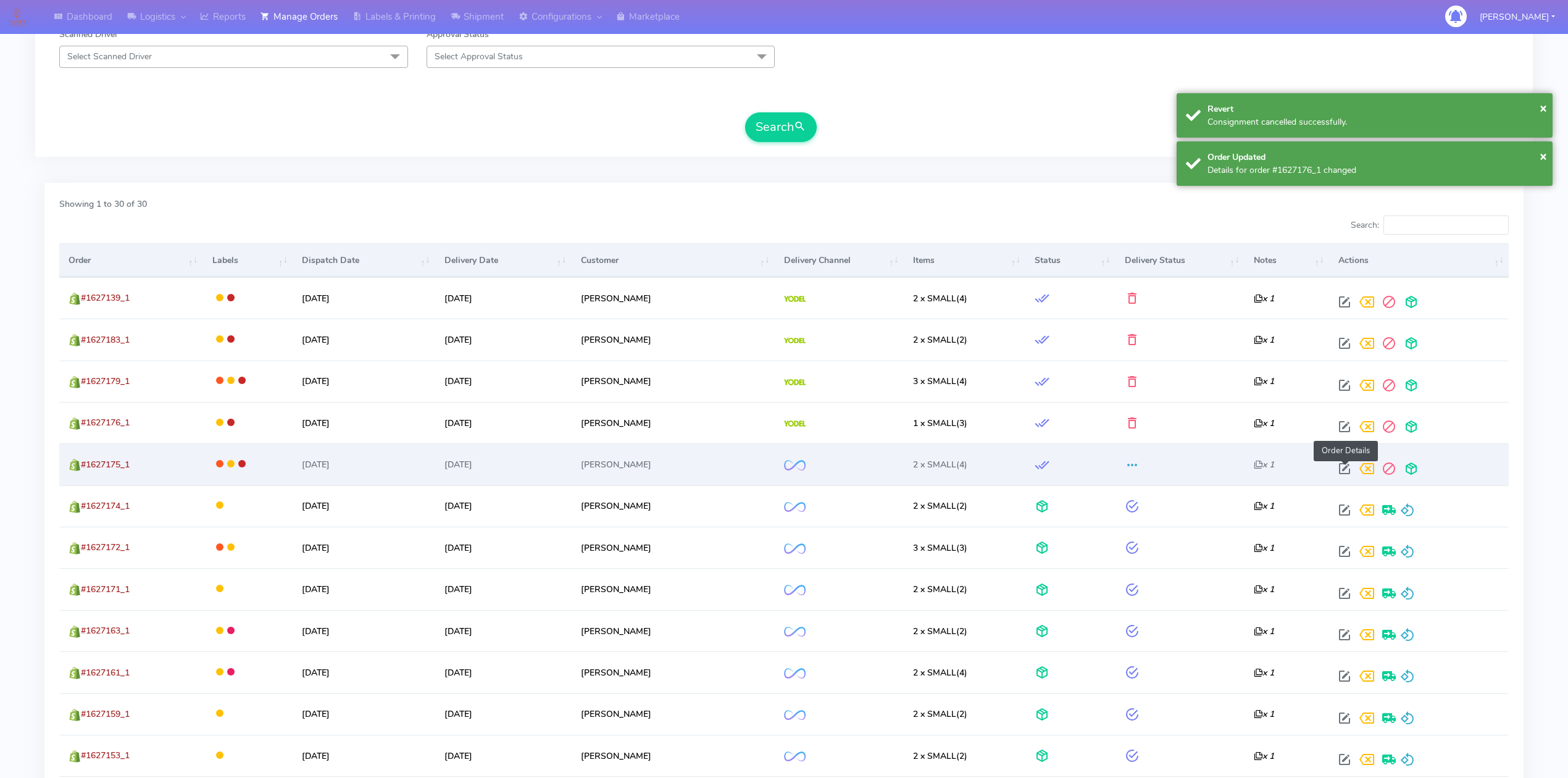
click at [1346, 470] on span at bounding box center [1345, 471] width 23 height 12
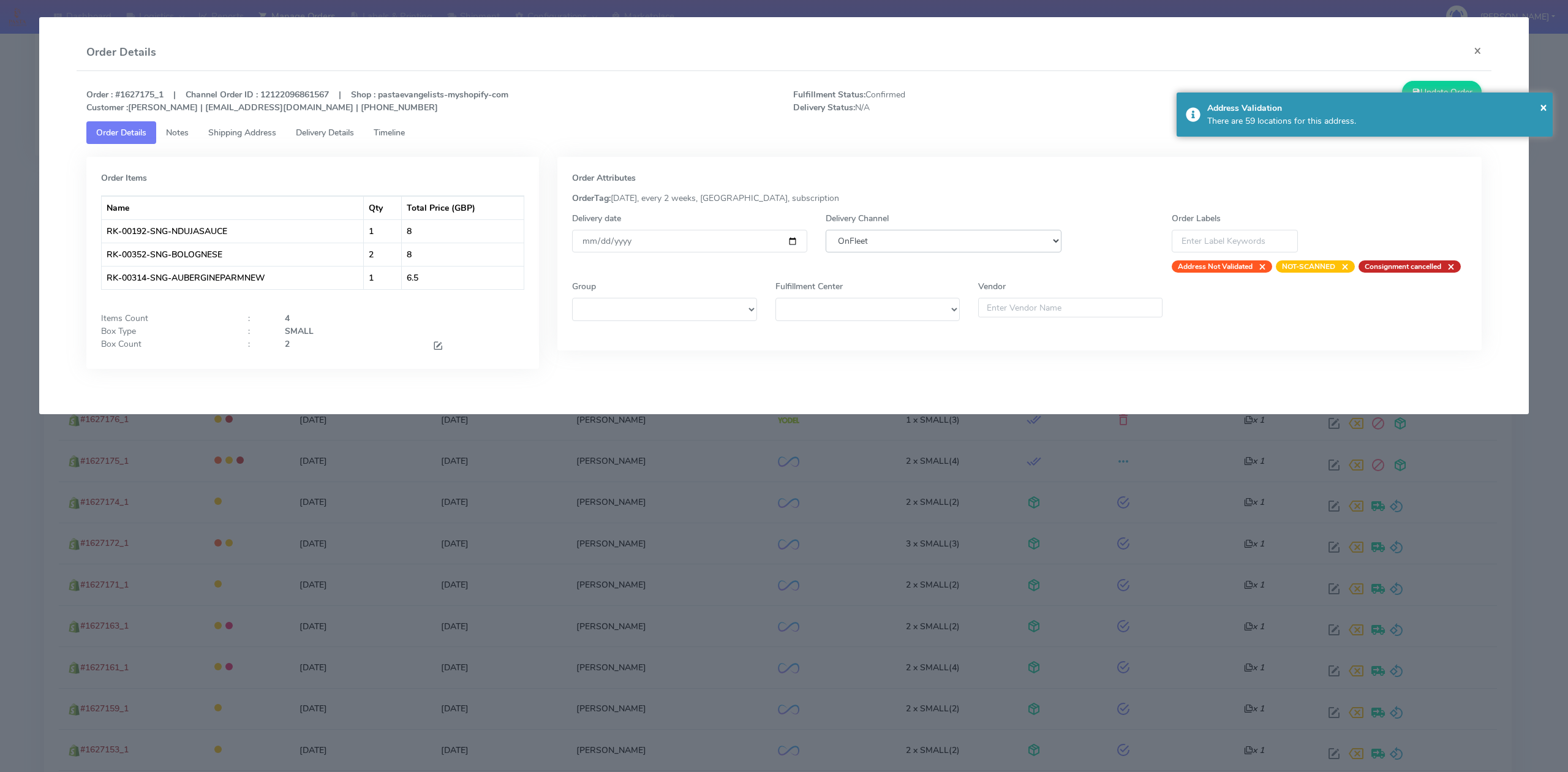
click at [978, 239] on select "DHL OnFleet Royal Mail DPD Yodel MaxOptra Amazon Collection" at bounding box center [943, 240] width 235 height 22
select select "5"
click at [825, 229] on select "DHL OnFleet Royal Mail DPD Yodel MaxOptra Amazon Collection" at bounding box center [943, 240] width 235 height 22
click at [1456, 86] on button "Update Order" at bounding box center [1442, 92] width 79 height 22
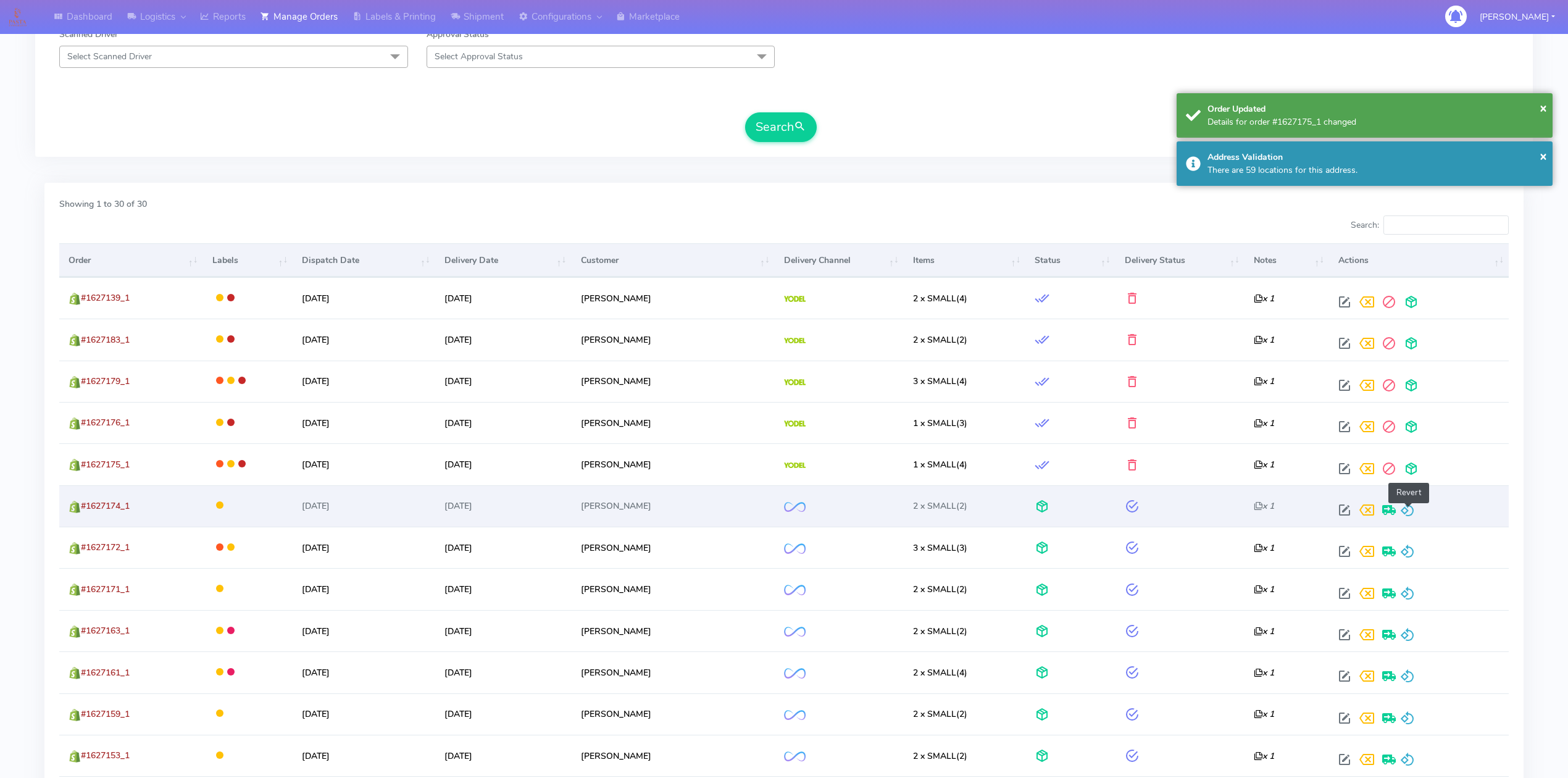
click at [1407, 510] on span at bounding box center [1407, 513] width 15 height 12
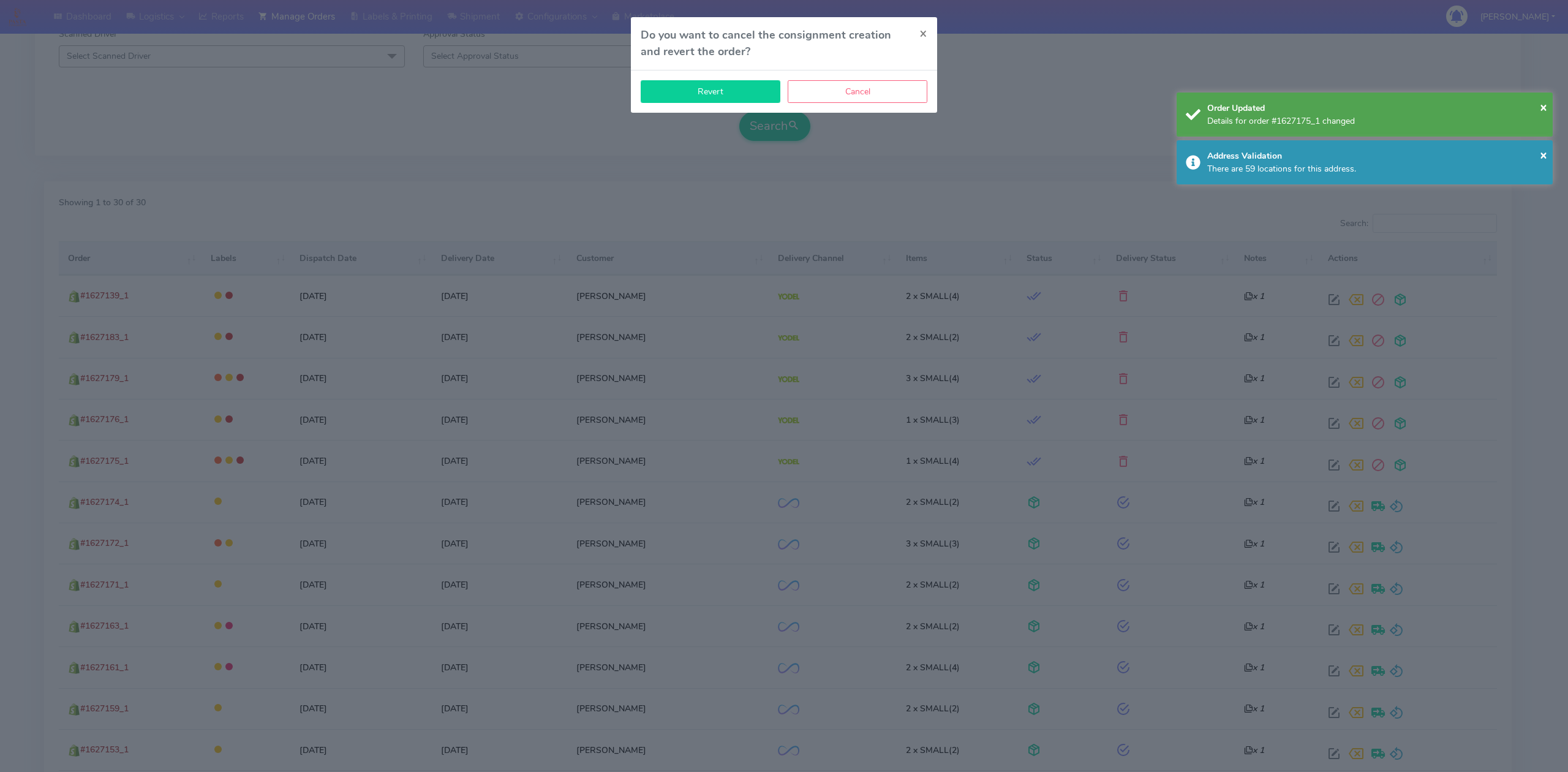
click at [714, 92] on button "Revert" at bounding box center [711, 91] width 140 height 22
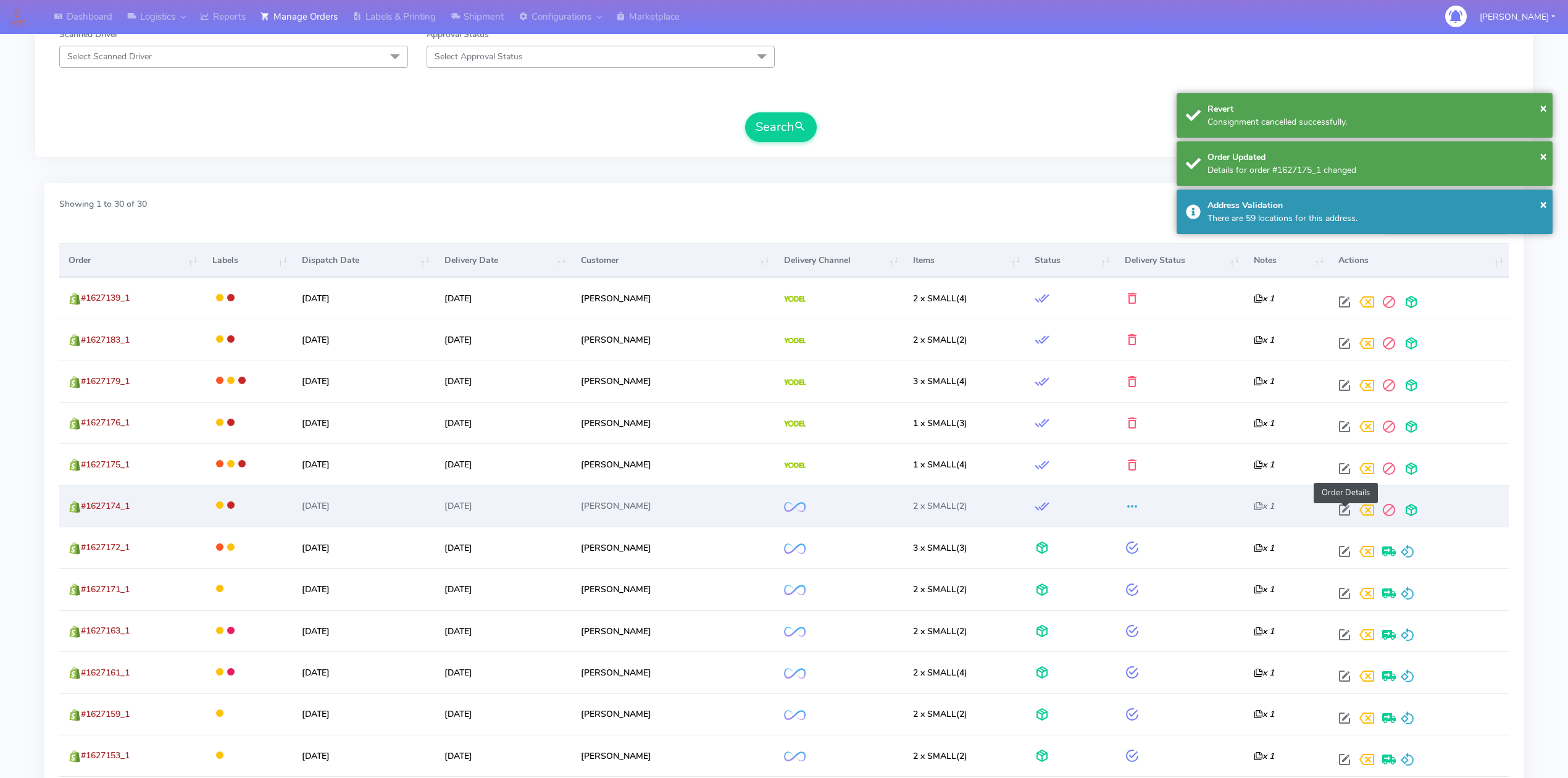
click at [1342, 508] on span at bounding box center [1345, 513] width 23 height 12
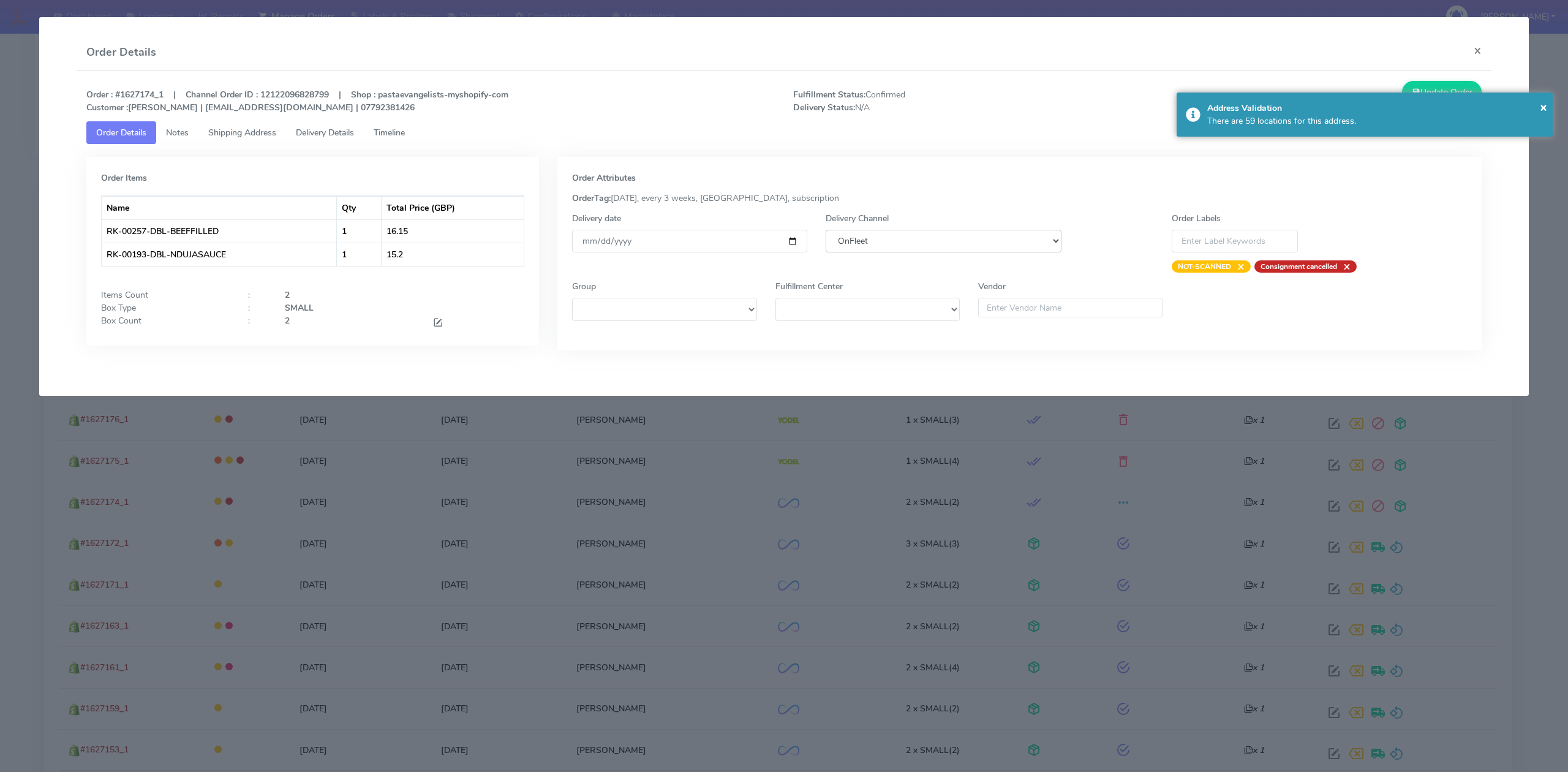
click at [1012, 241] on select "DHL OnFleet Royal Mail DPD Yodel MaxOptra Amazon Collection" at bounding box center [943, 240] width 235 height 22
select select "5"
click at [825, 229] on select "DHL OnFleet Royal Mail DPD Yodel MaxOptra Amazon Collection" at bounding box center [943, 240] width 235 height 22
click at [1440, 76] on div "Order : #1627174_1 | Channel Order ID : 12122096828799 | Shop : pastaevangelist…" at bounding box center [784, 224] width 1415 height 307
click at [1439, 87] on button "Update Order" at bounding box center [1442, 92] width 79 height 22
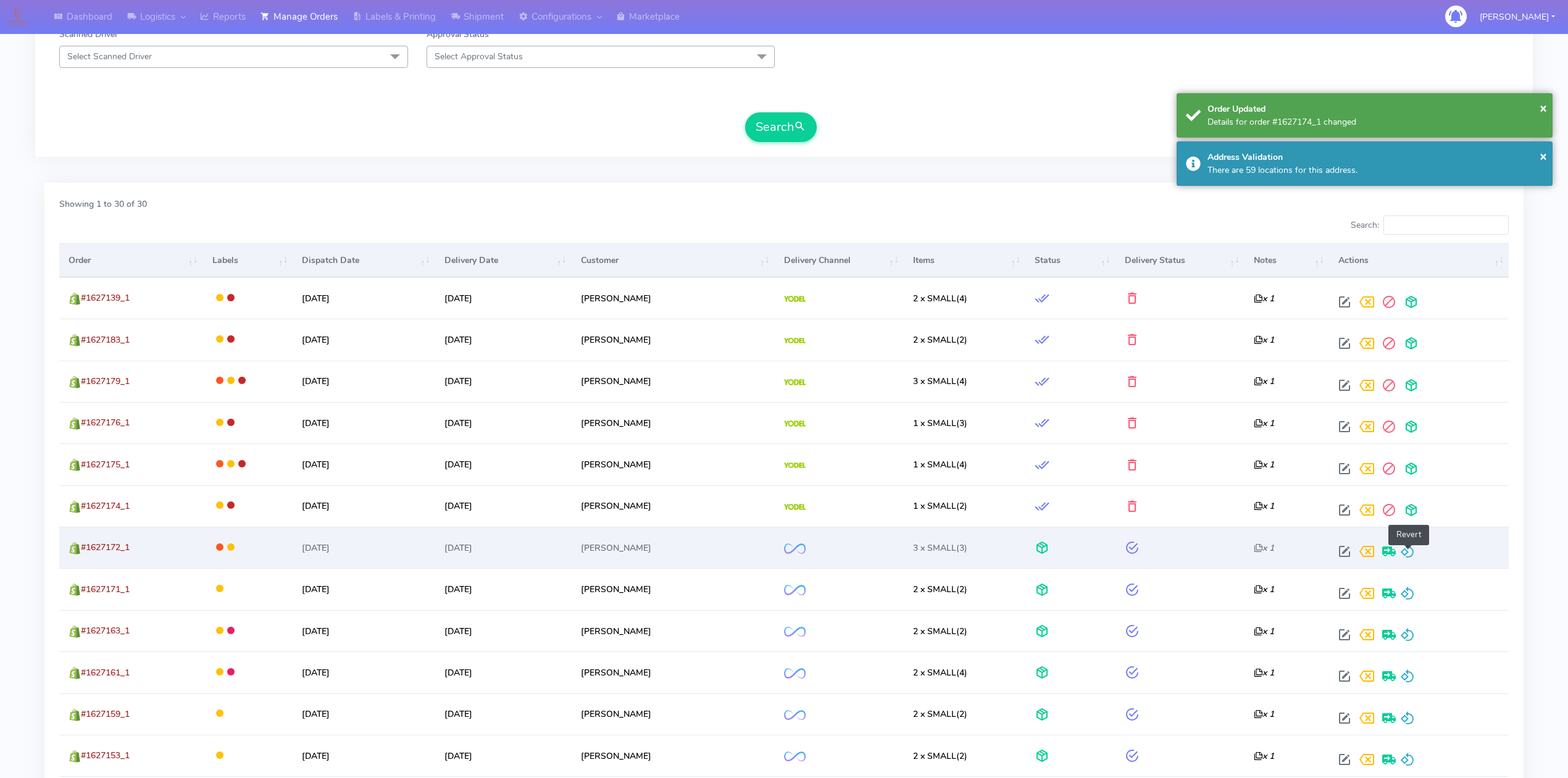
click at [1407, 557] on span at bounding box center [1407, 554] width 15 height 12
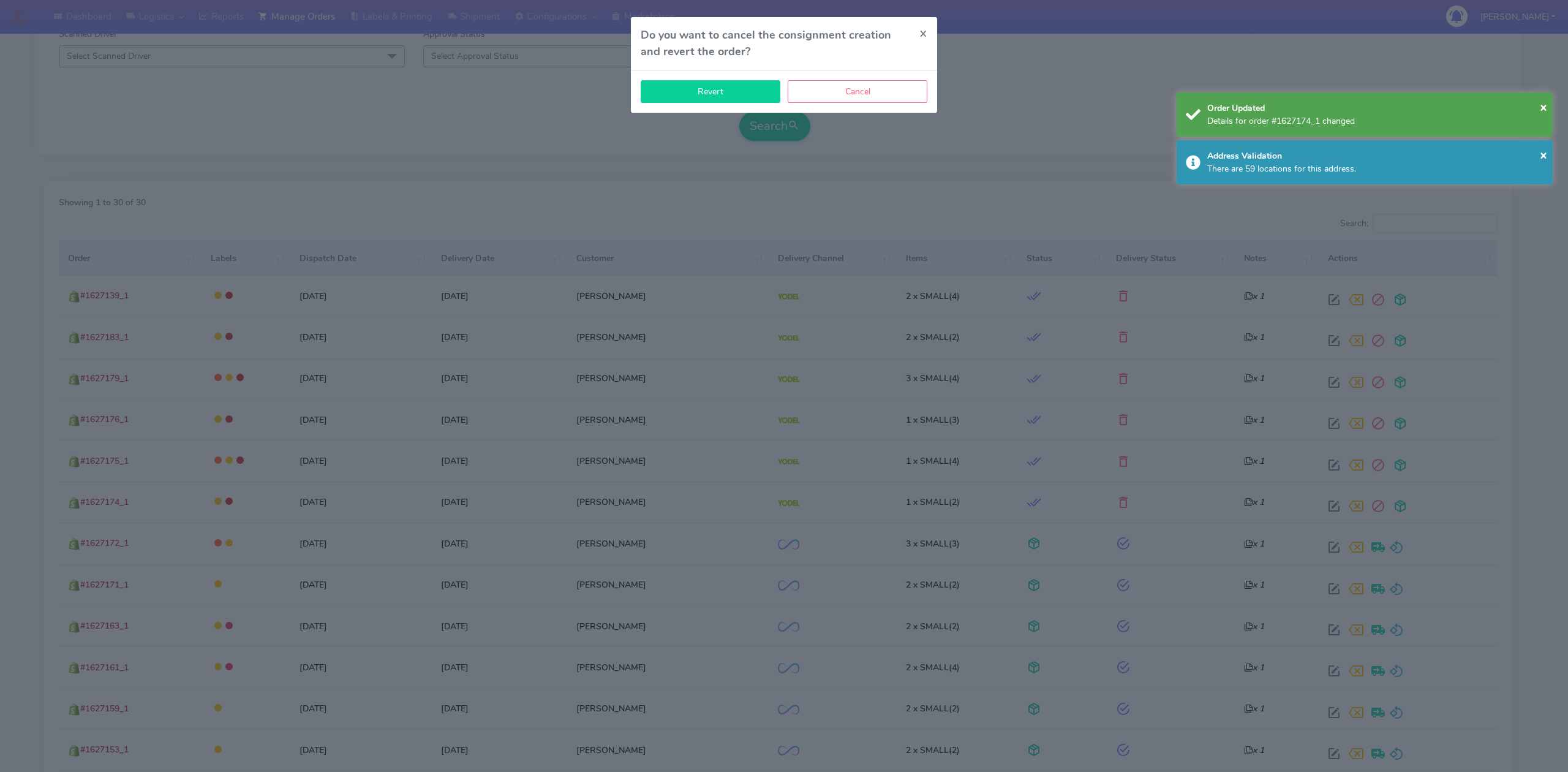
click at [750, 95] on button "Revert" at bounding box center [711, 91] width 140 height 22
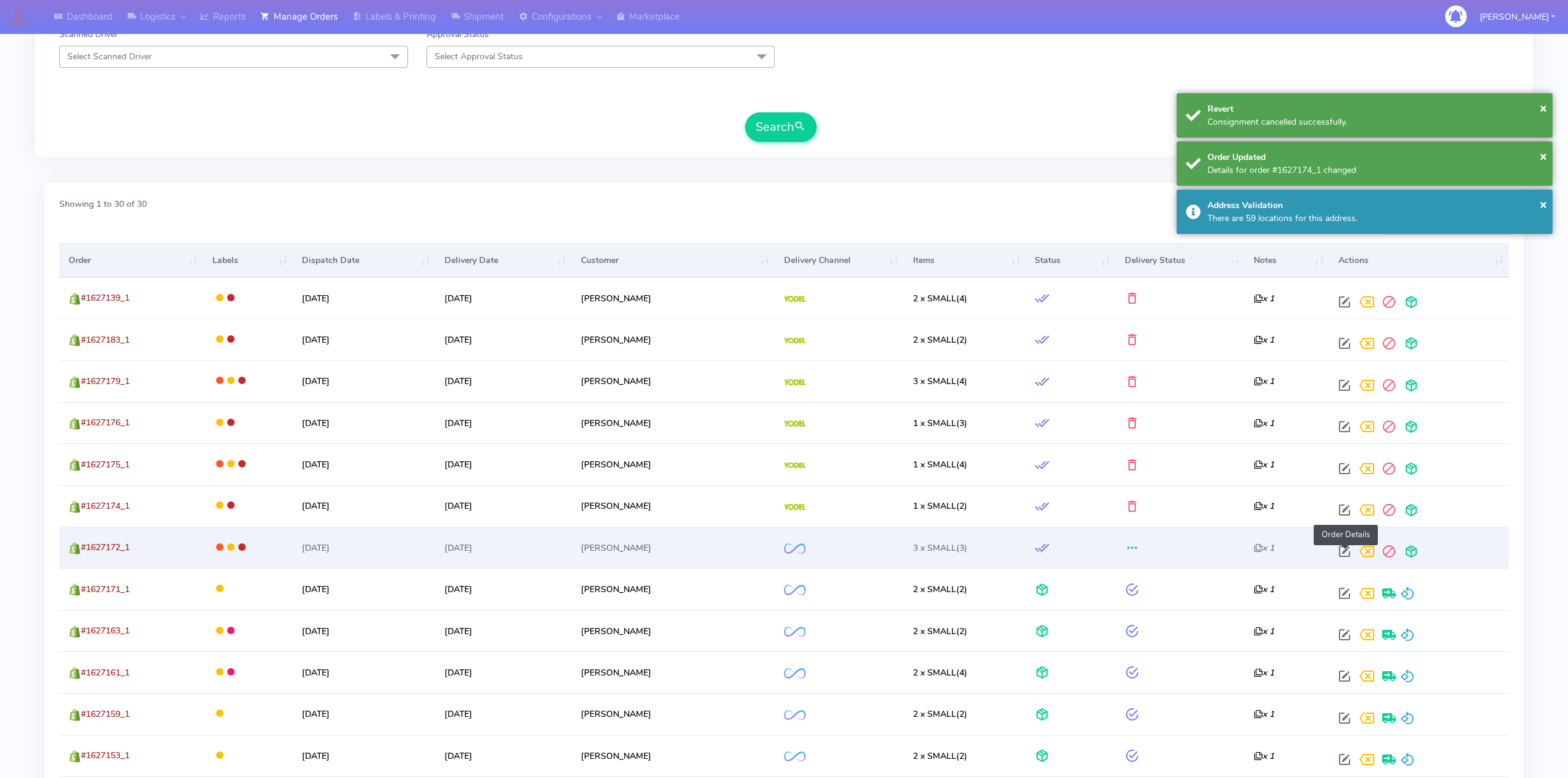
click at [1348, 552] on span at bounding box center [1345, 554] width 23 height 12
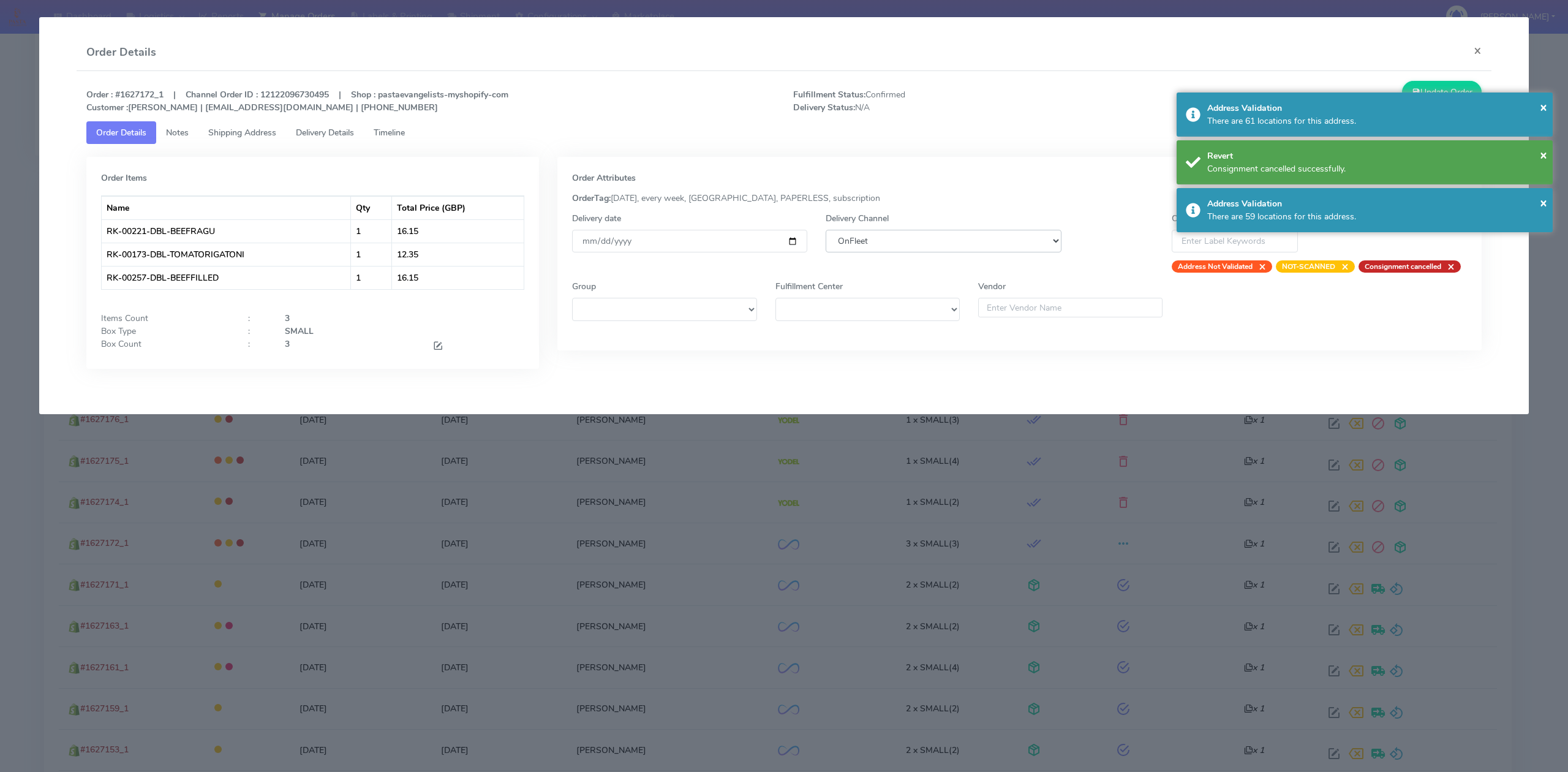
click at [948, 243] on select "DHL OnFleet Royal Mail DPD Yodel MaxOptra Amazon Collection" at bounding box center [943, 240] width 235 height 22
select select "5"
click at [825, 229] on select "DHL OnFleet Royal Mail DPD Yodel MaxOptra Amazon Collection" at bounding box center [943, 240] width 235 height 22
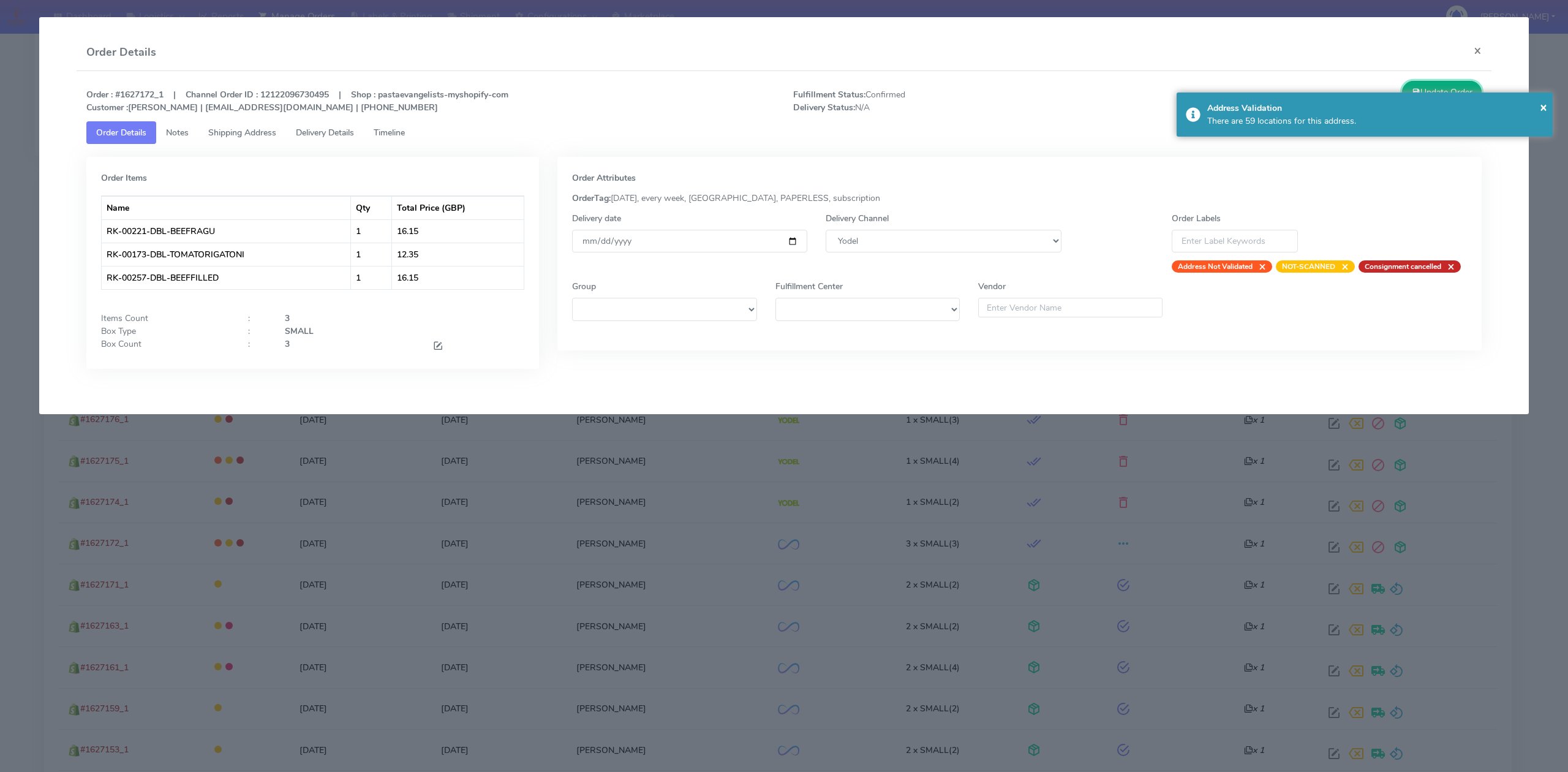
click at [1456, 89] on button "Update Order" at bounding box center [1442, 92] width 79 height 22
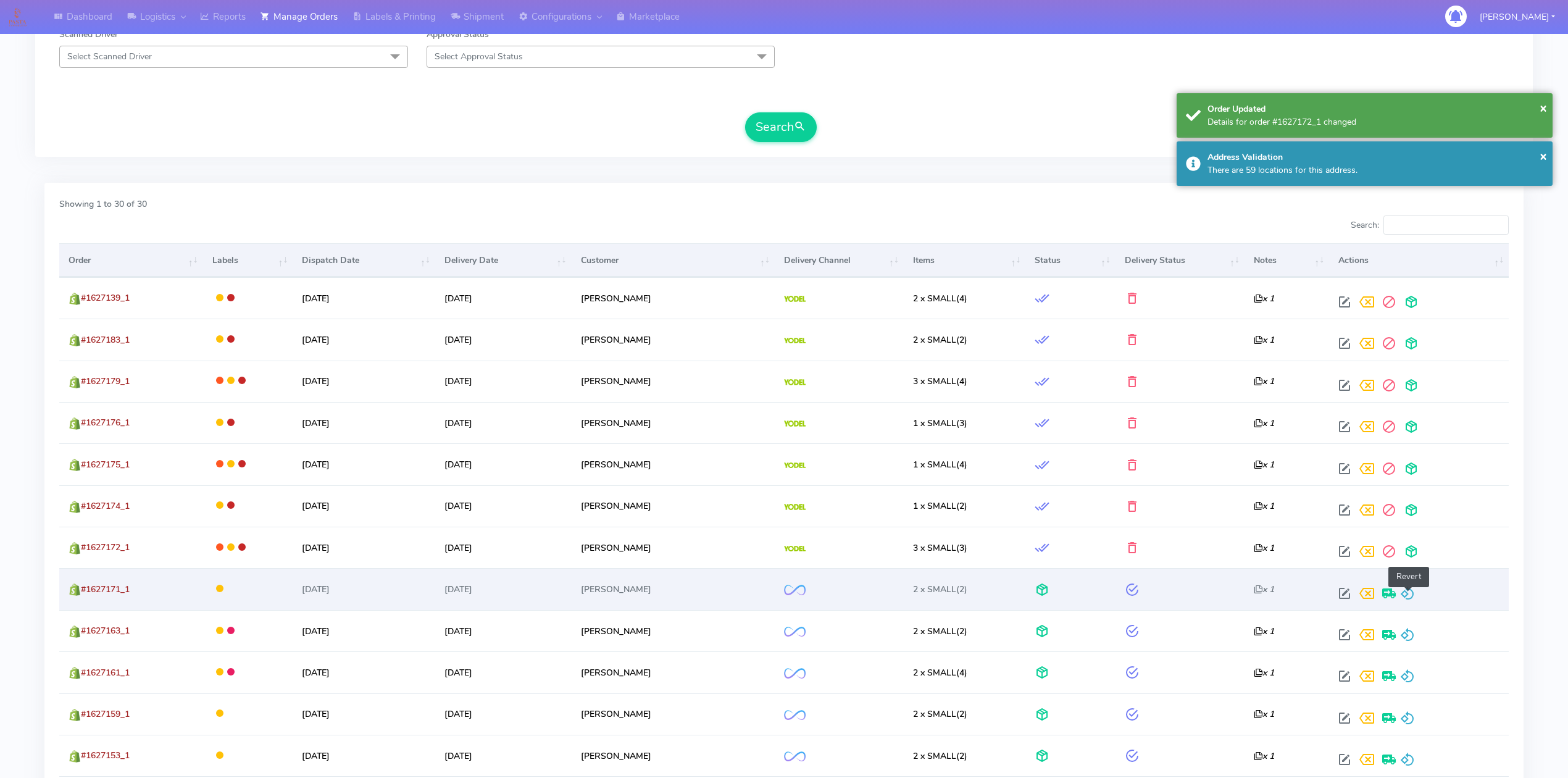
click at [1405, 593] on span at bounding box center [1407, 595] width 15 height 12
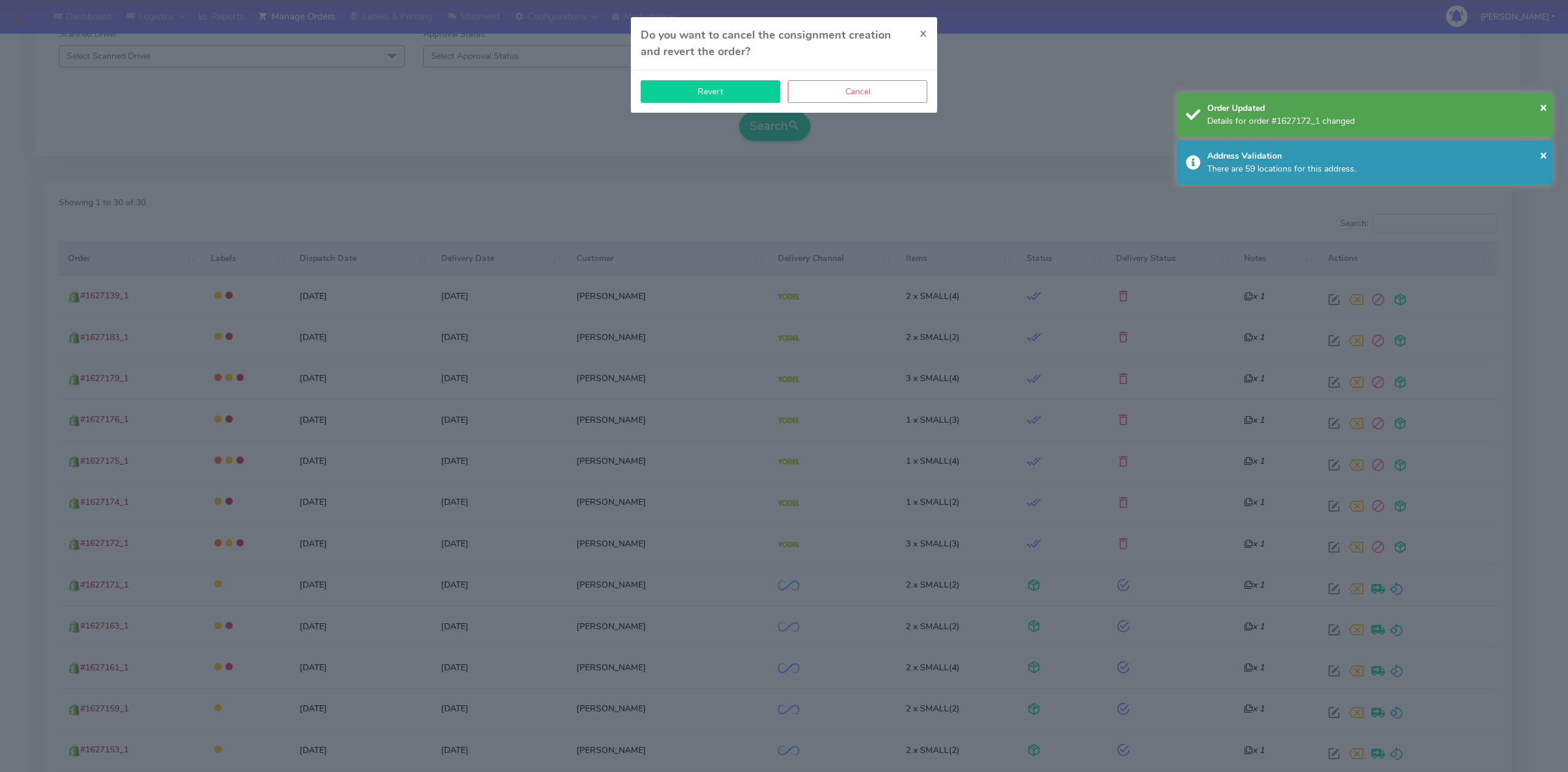
click at [727, 91] on button "Revert" at bounding box center [711, 91] width 140 height 22
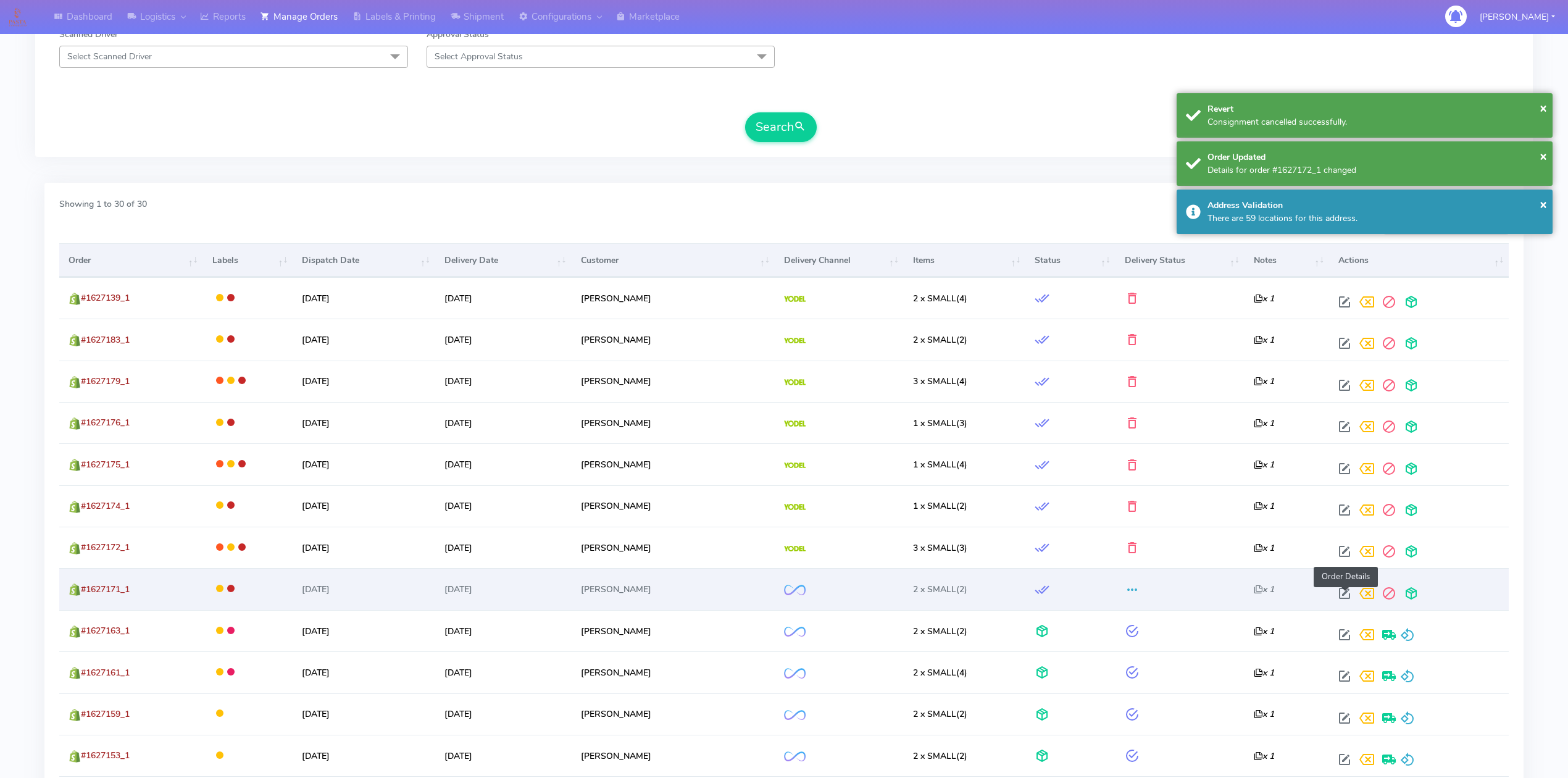
click at [1344, 598] on span at bounding box center [1345, 595] width 23 height 12
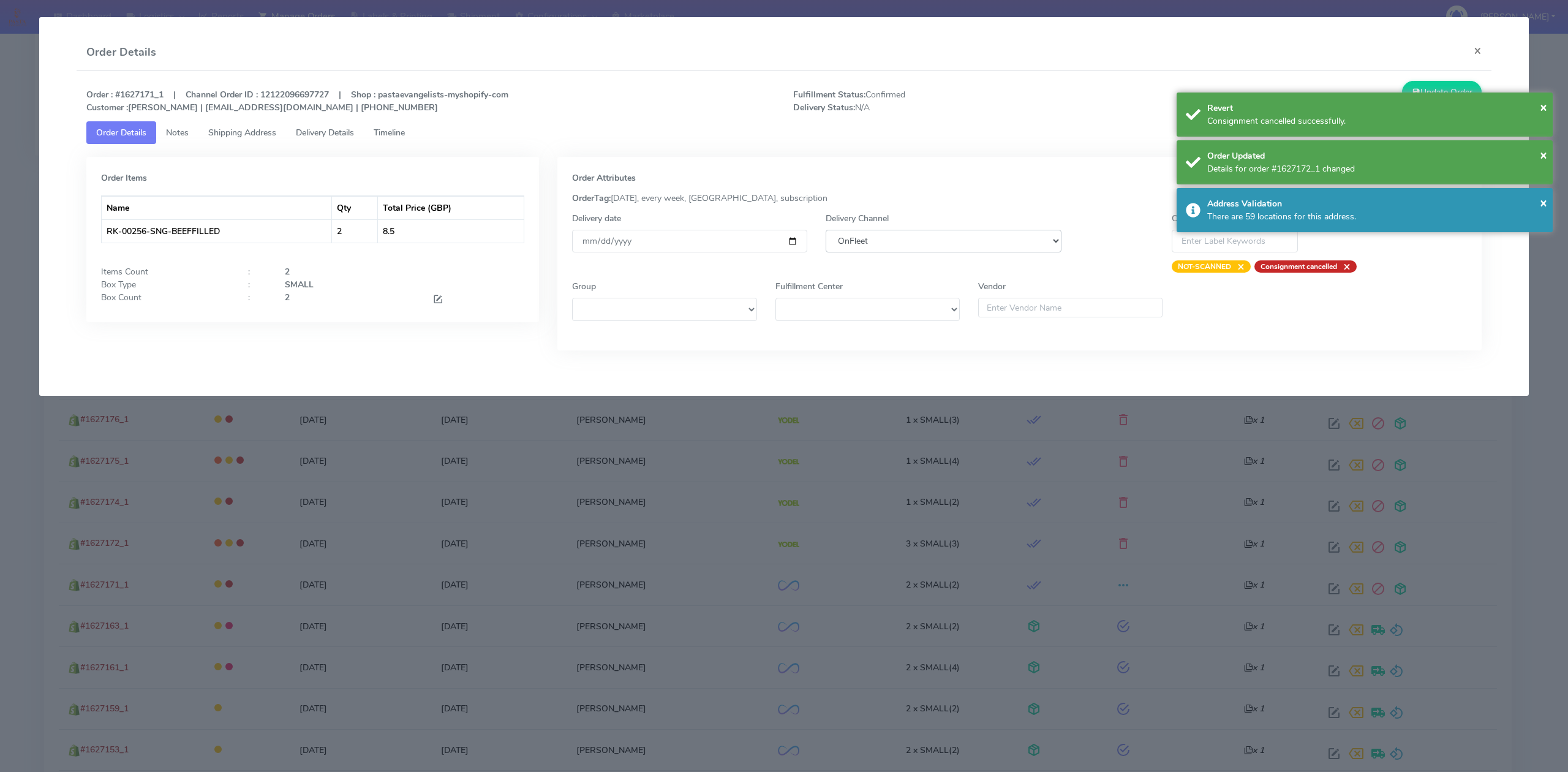
click at [885, 231] on select "DHL OnFleet Royal Mail DPD Yodel MaxOptra Amazon Collection" at bounding box center [943, 240] width 235 height 22
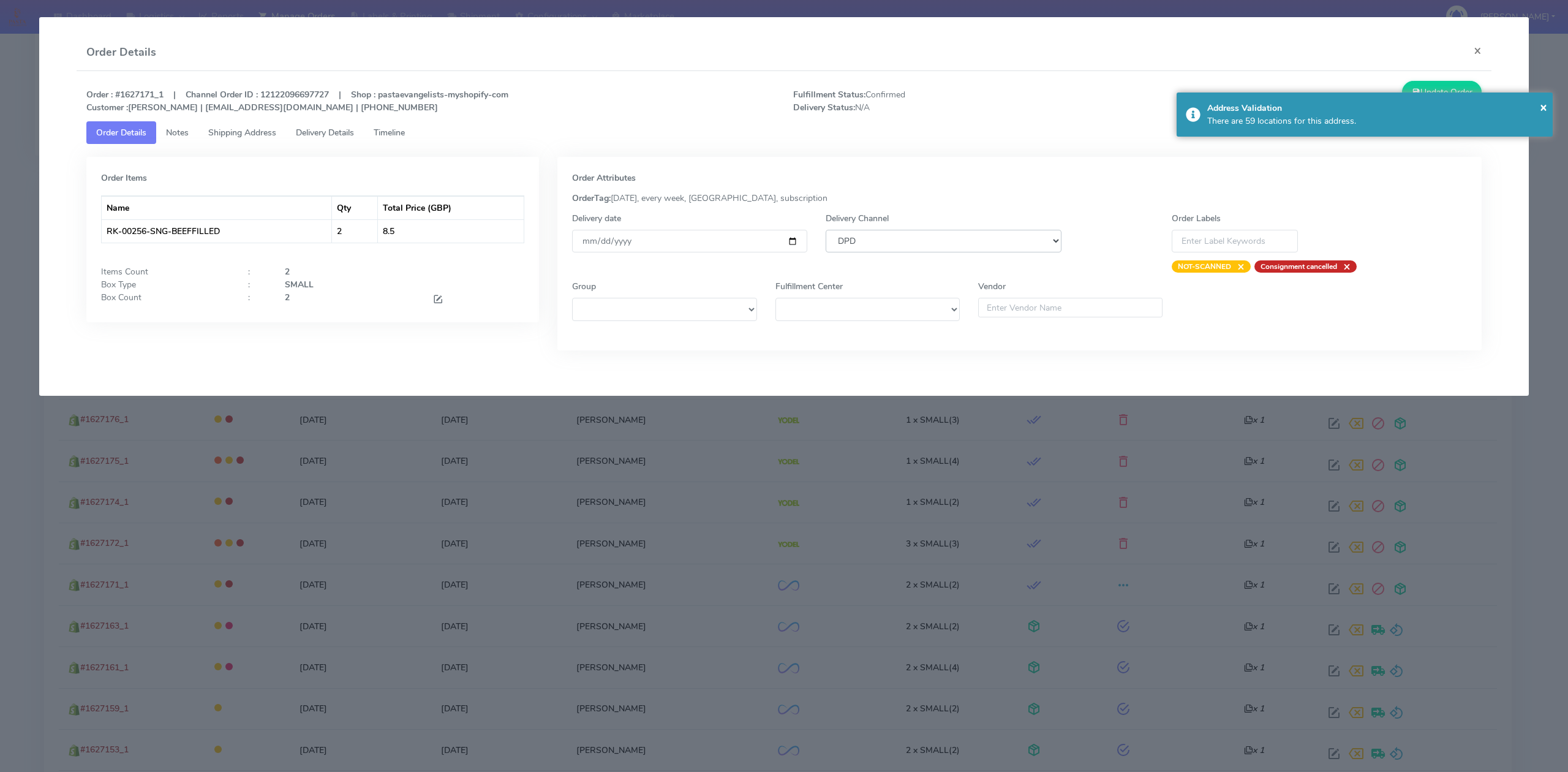
click at [825, 229] on select "DHL OnFleet Royal Mail DPD Yodel MaxOptra Amazon Collection" at bounding box center [943, 240] width 235 height 22
click at [873, 245] on select "DHL OnFleet Royal Mail DPD Yodel MaxOptra Amazon Collection" at bounding box center [943, 240] width 235 height 22
select select "5"
click at [825, 229] on select "DHL OnFleet Royal Mail DPD Yodel MaxOptra Amazon Collection" at bounding box center [943, 240] width 235 height 22
click at [1426, 81] on button "Update Order" at bounding box center [1442, 92] width 79 height 22
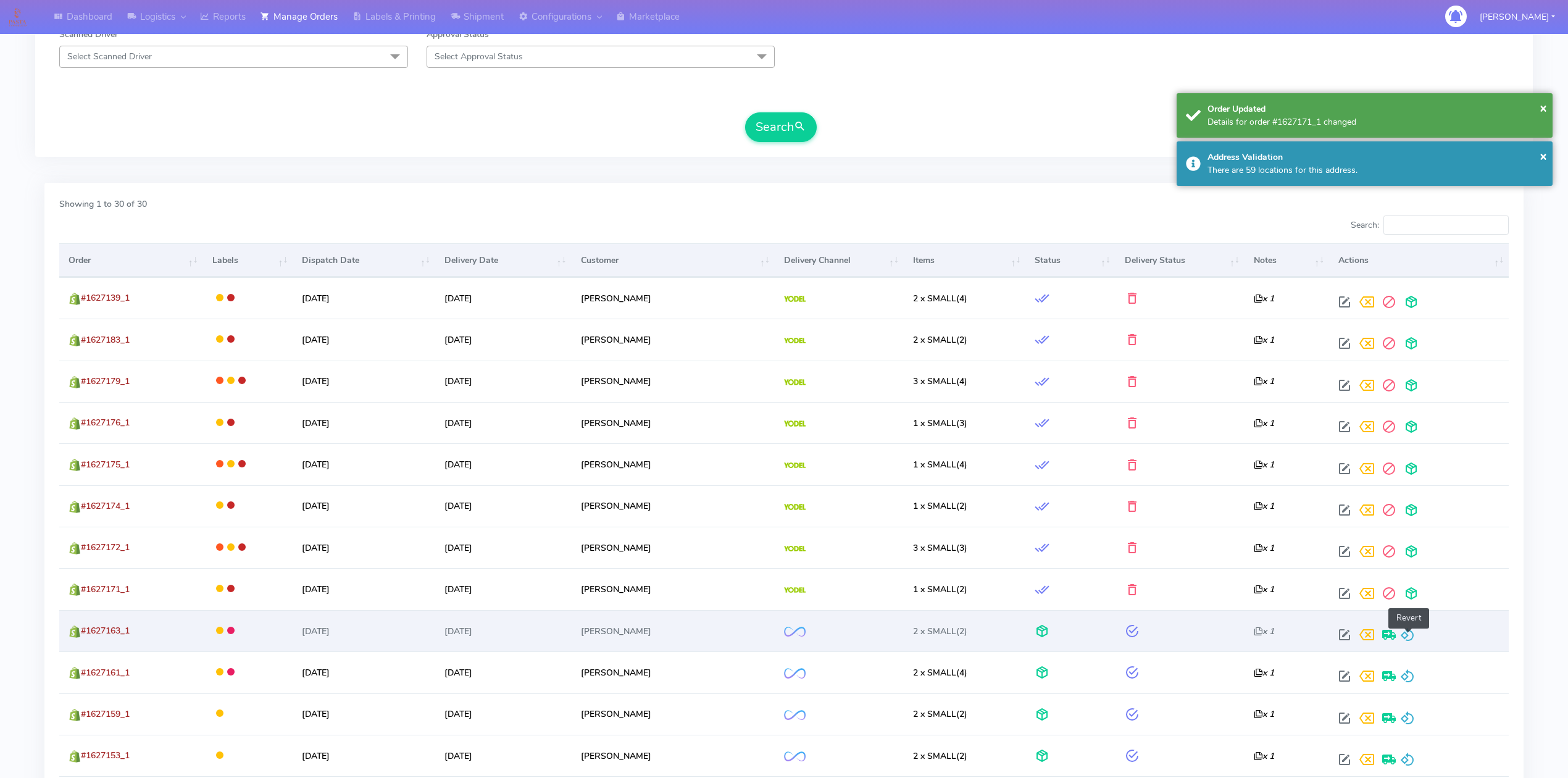
click at [1406, 635] on span at bounding box center [1407, 637] width 15 height 12
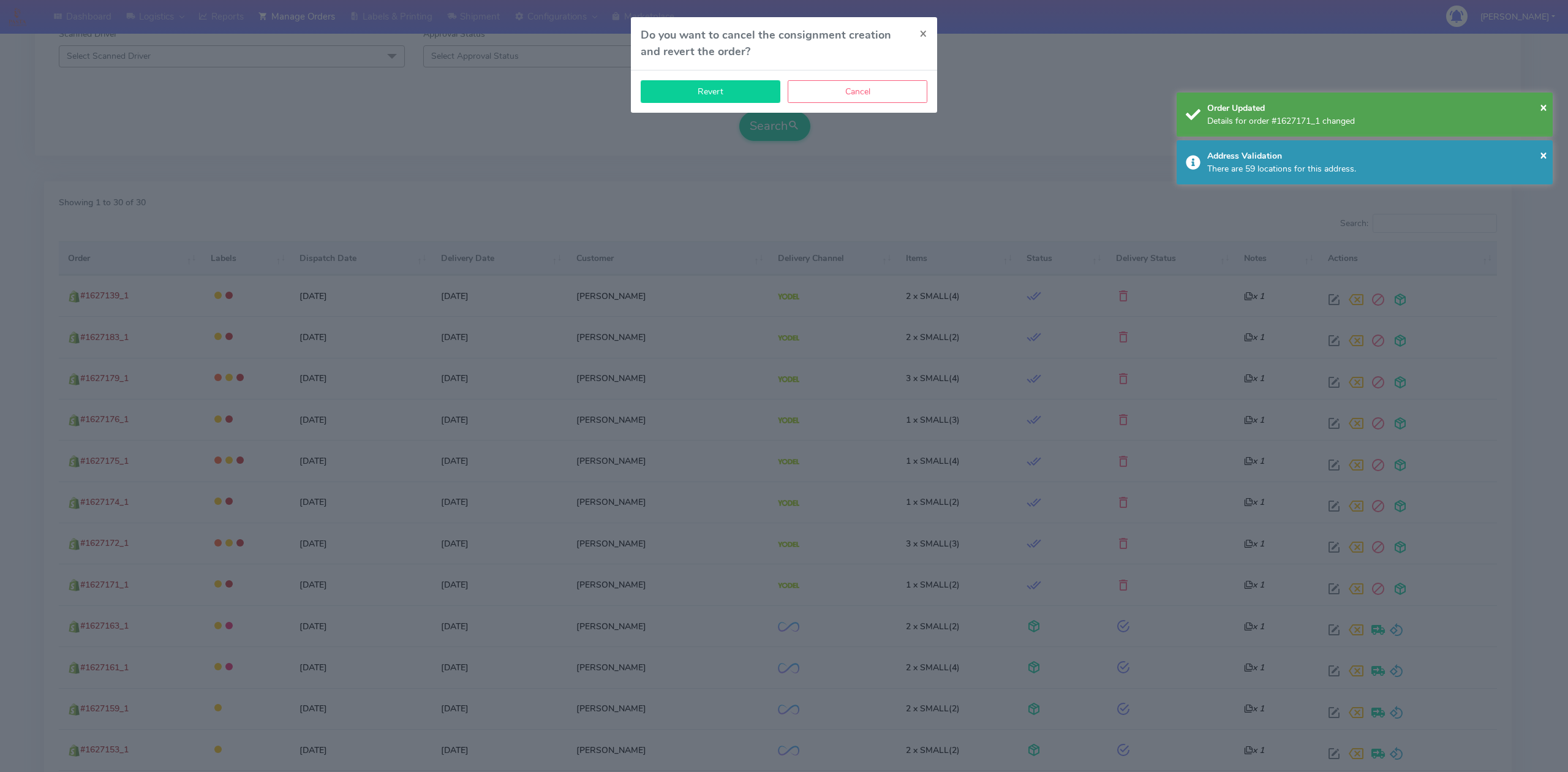
click at [669, 97] on button "Revert" at bounding box center [711, 91] width 140 height 22
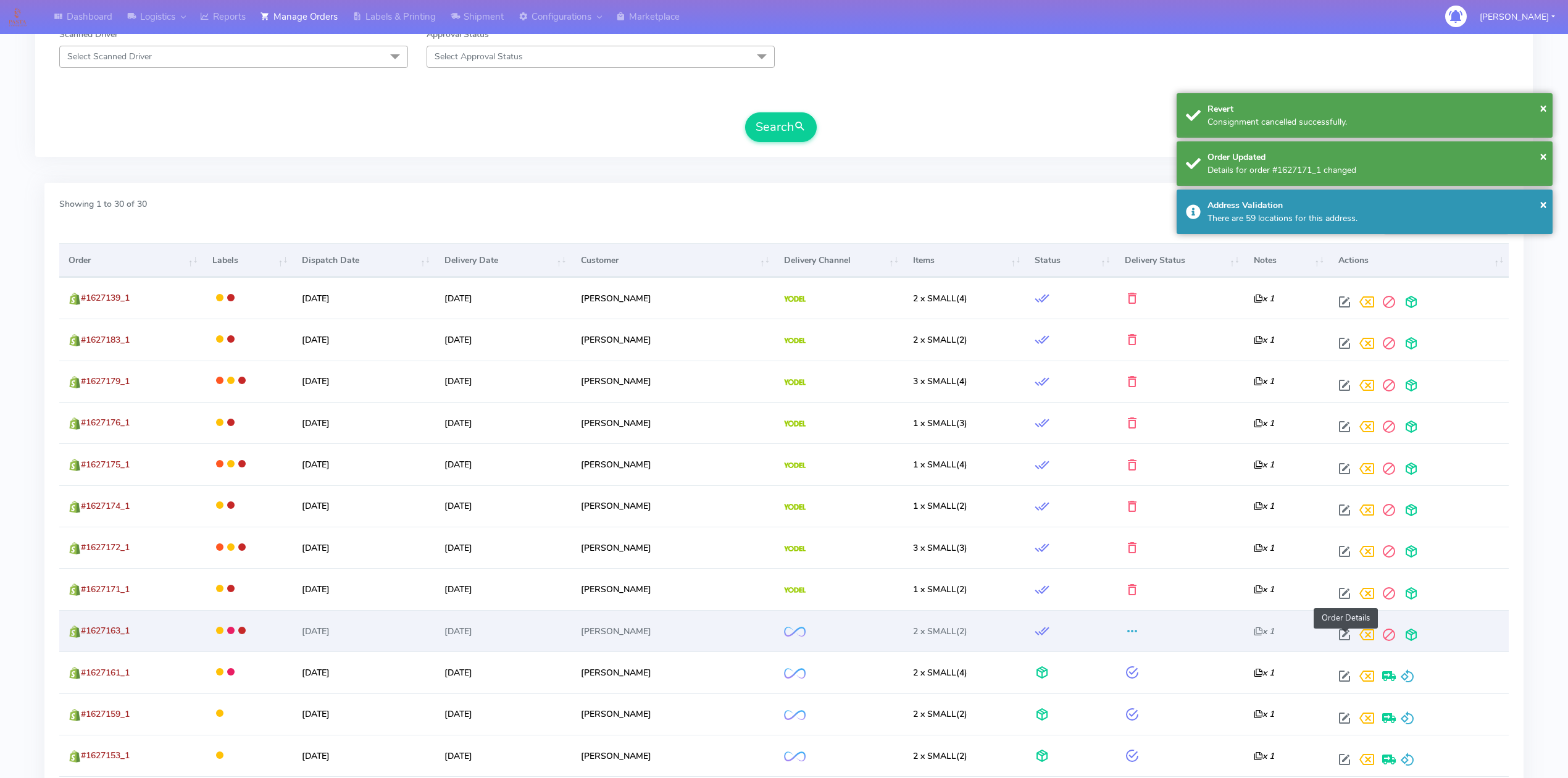
click at [1344, 635] on span at bounding box center [1345, 637] width 23 height 12
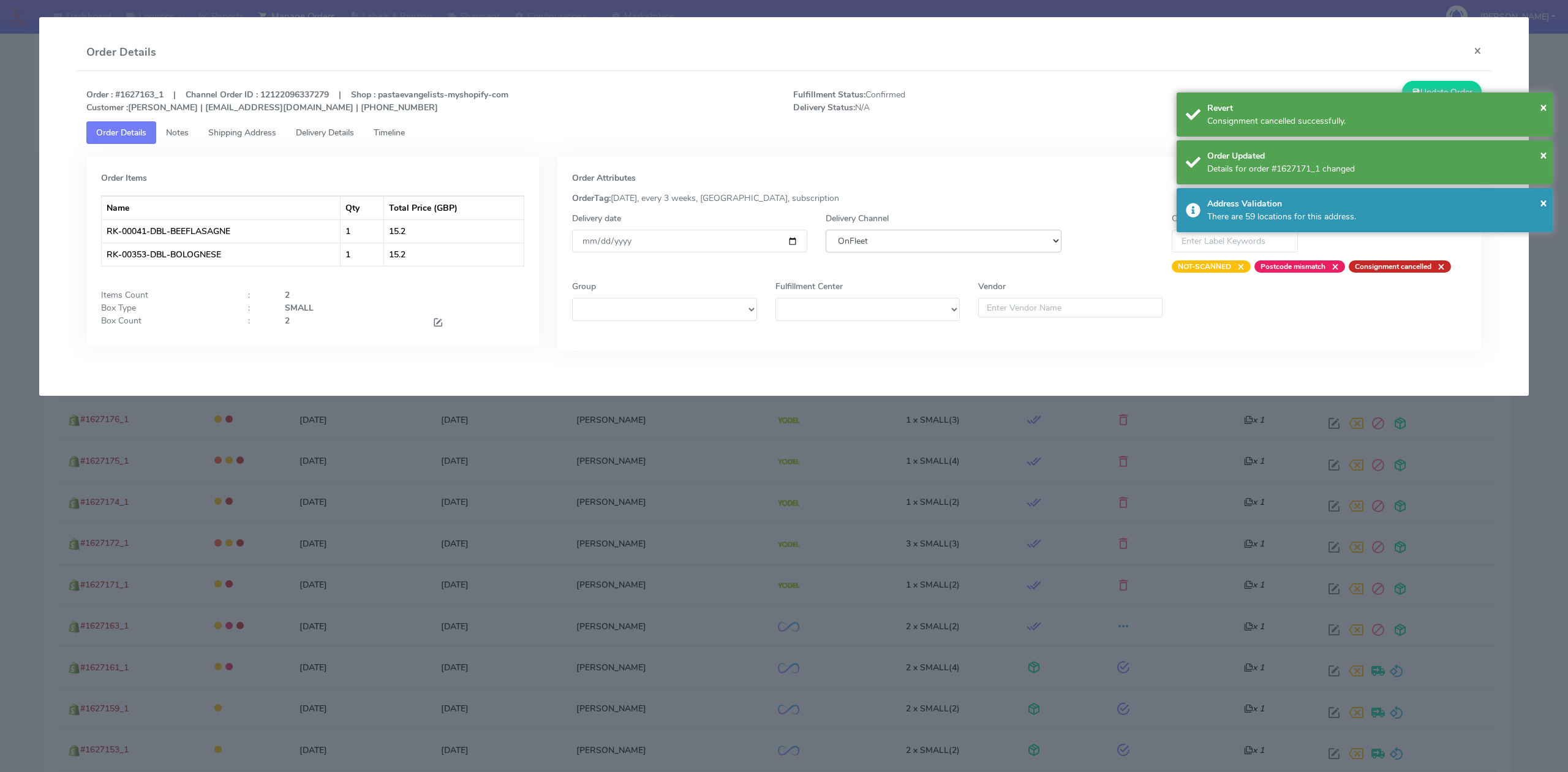
click at [841, 248] on select "DHL OnFleet Royal Mail DPD Yodel MaxOptra Amazon Collection" at bounding box center [943, 240] width 235 height 22
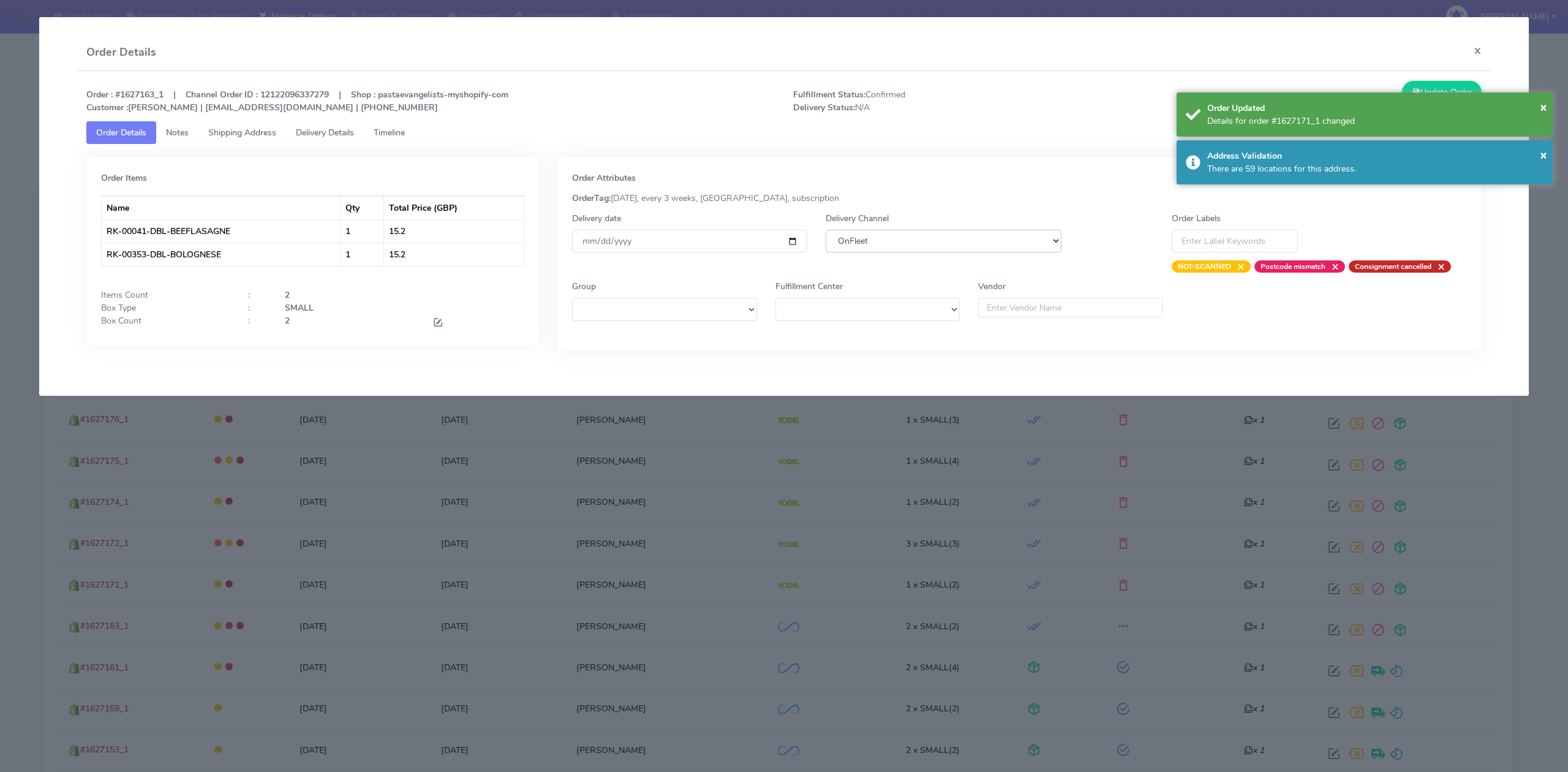
select select "5"
click at [825, 229] on select "DHL OnFleet Royal Mail DPD Yodel MaxOptra Amazon Collection" at bounding box center [943, 240] width 235 height 22
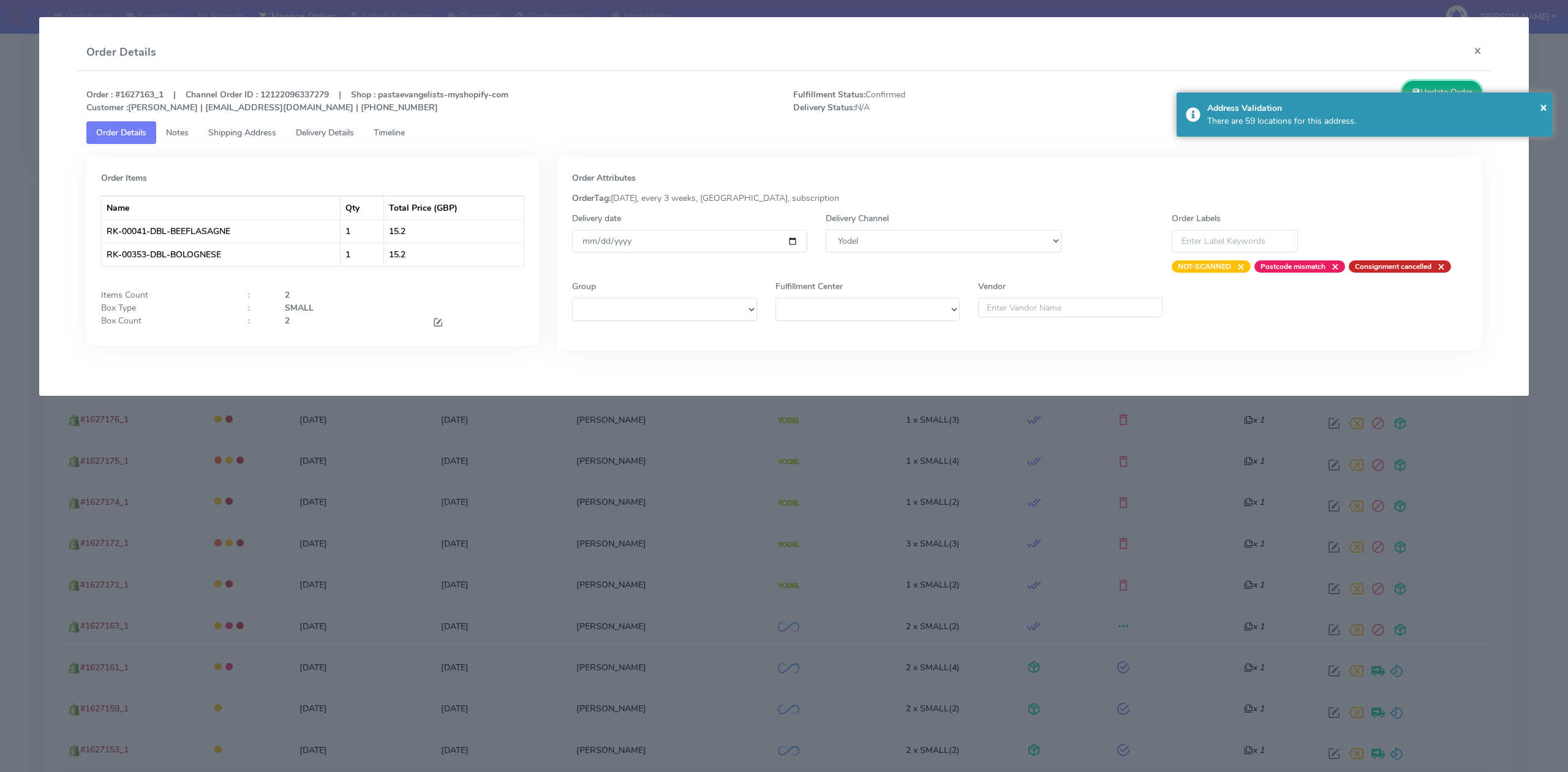
click at [1460, 89] on button "Update Order" at bounding box center [1442, 92] width 79 height 22
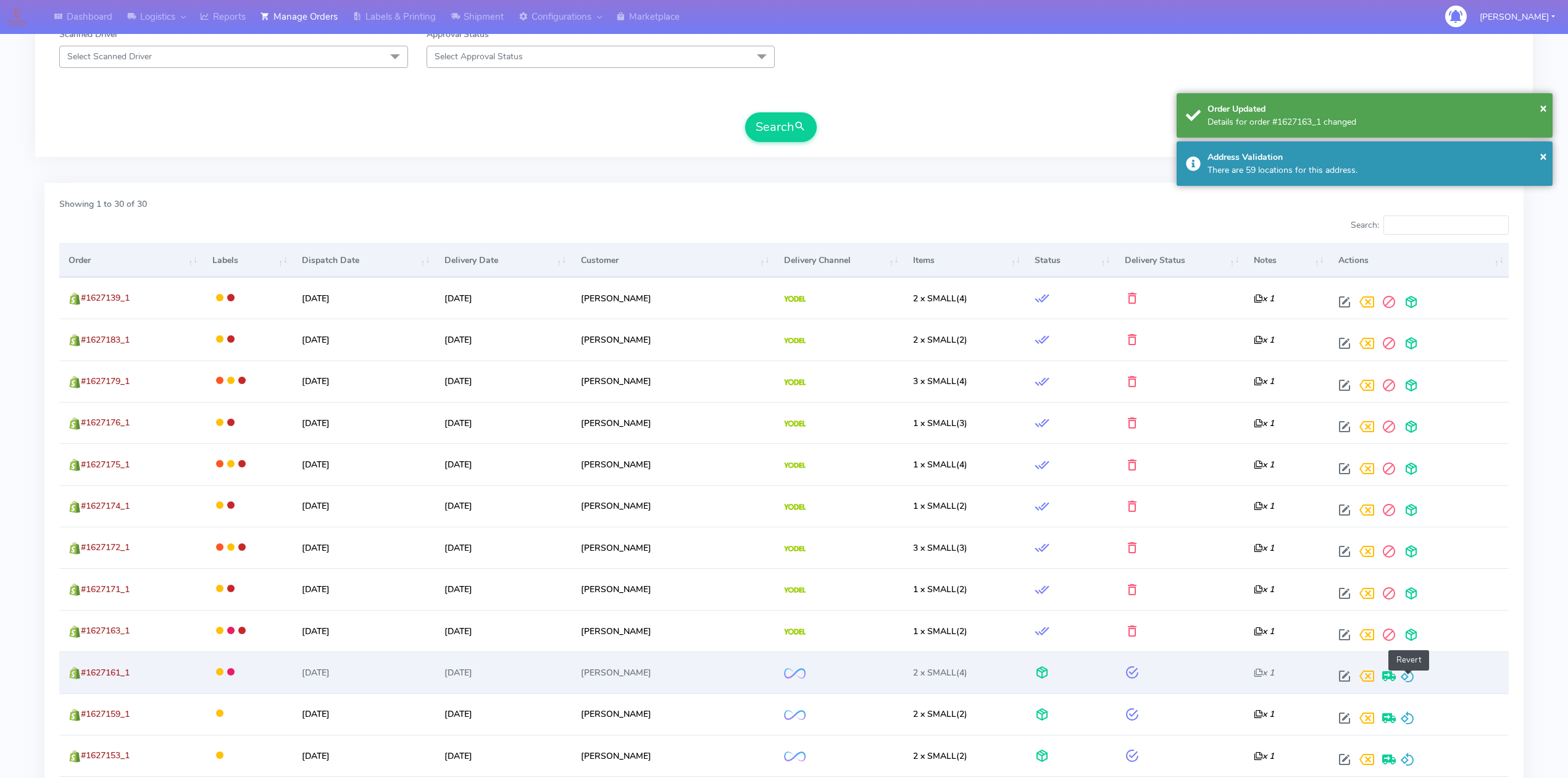
click at [1410, 677] on span at bounding box center [1407, 678] width 15 height 12
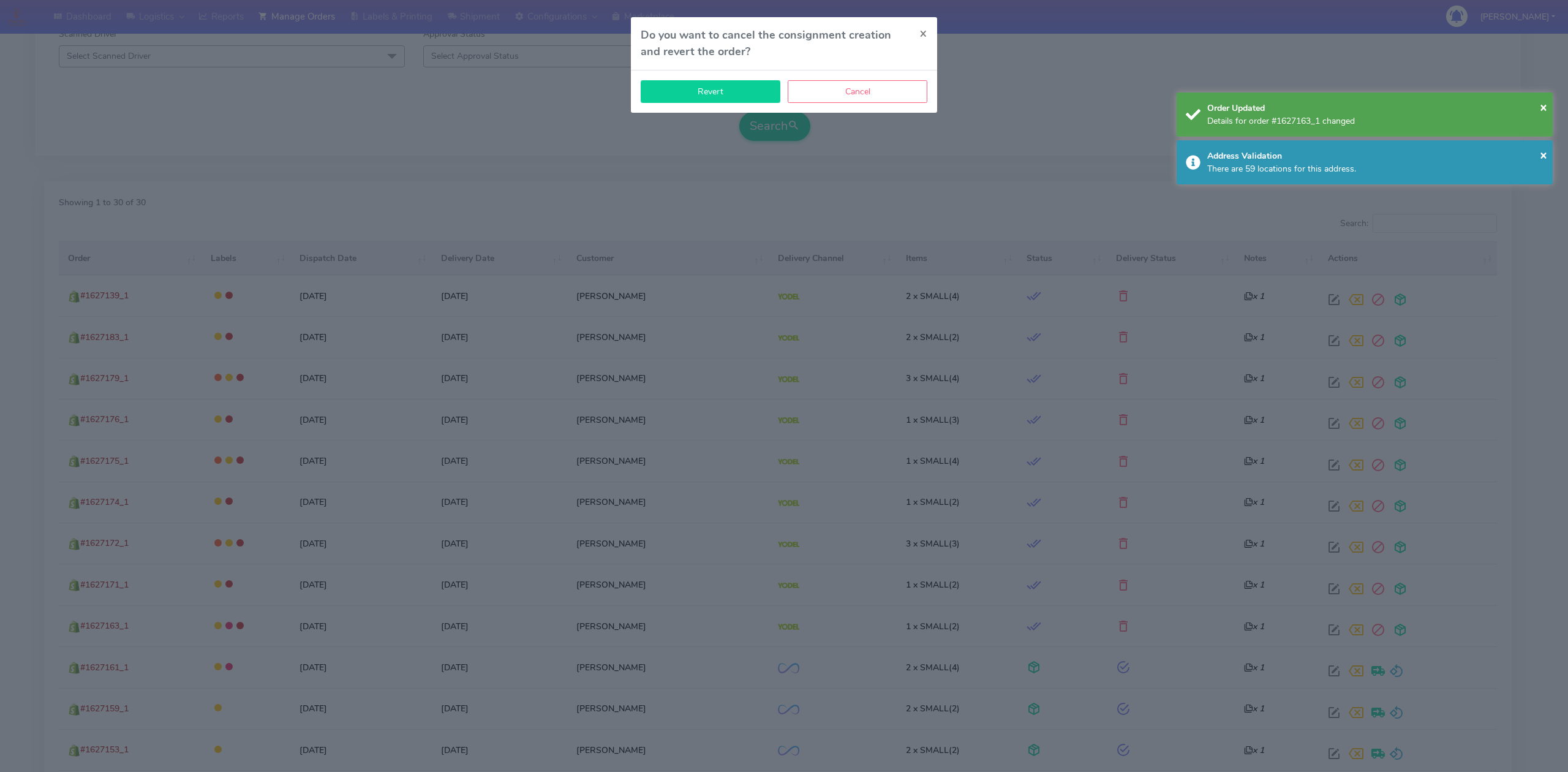
click at [751, 93] on button "Revert" at bounding box center [711, 91] width 140 height 22
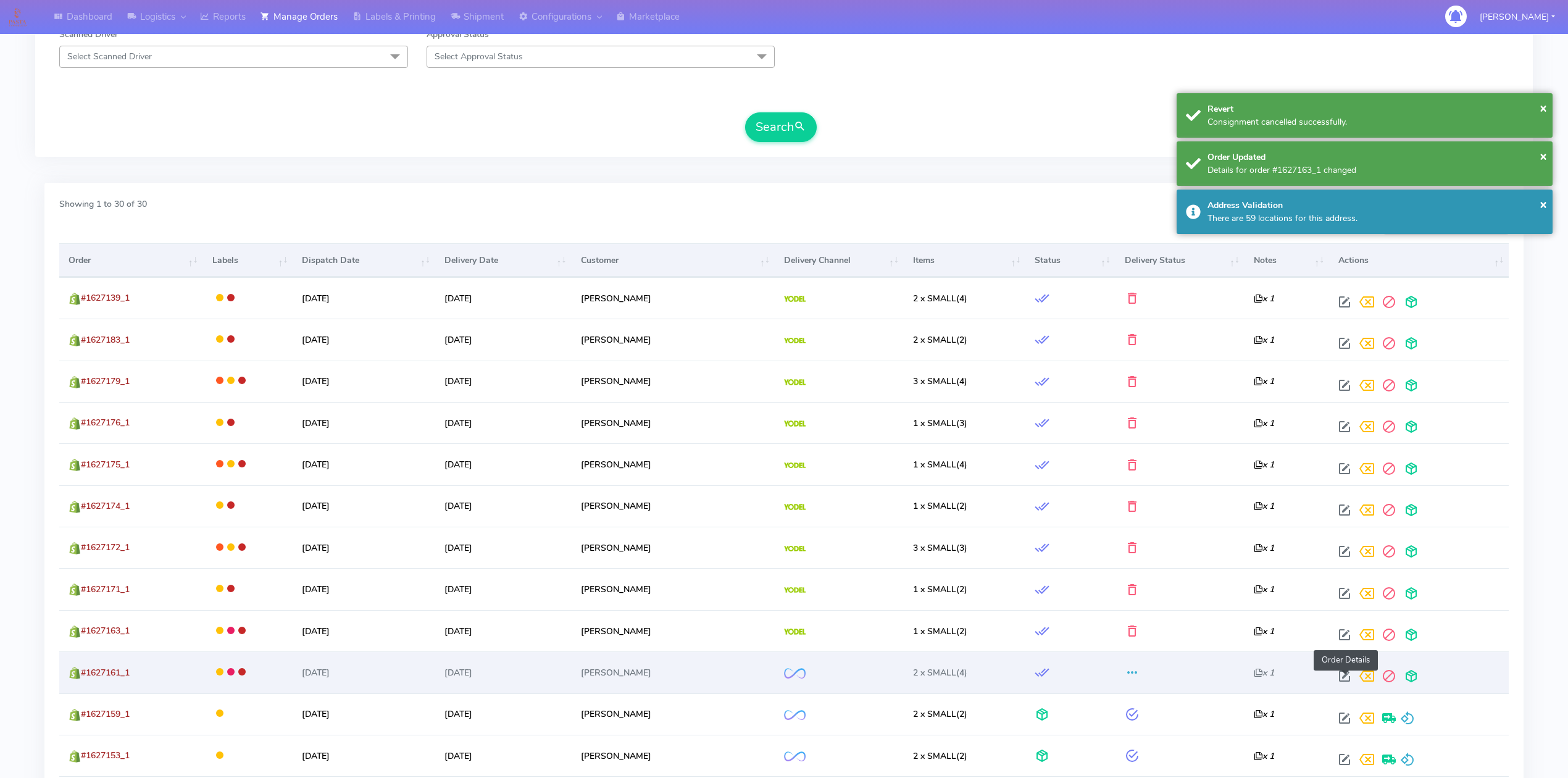
click at [1346, 682] on span at bounding box center [1345, 678] width 23 height 12
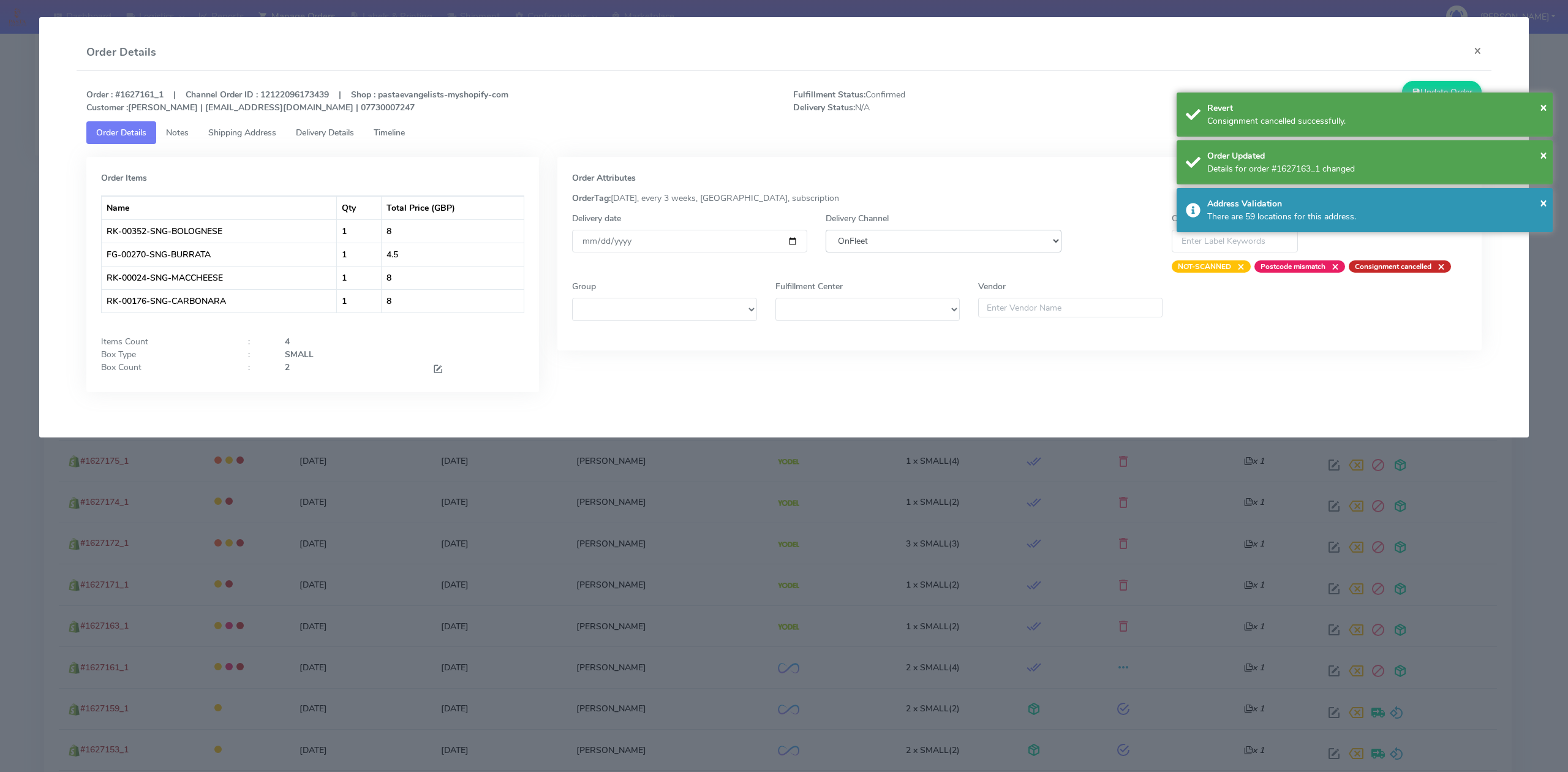
click at [943, 239] on select "DHL OnFleet Royal Mail DPD Yodel MaxOptra Amazon Collection" at bounding box center [943, 240] width 235 height 22
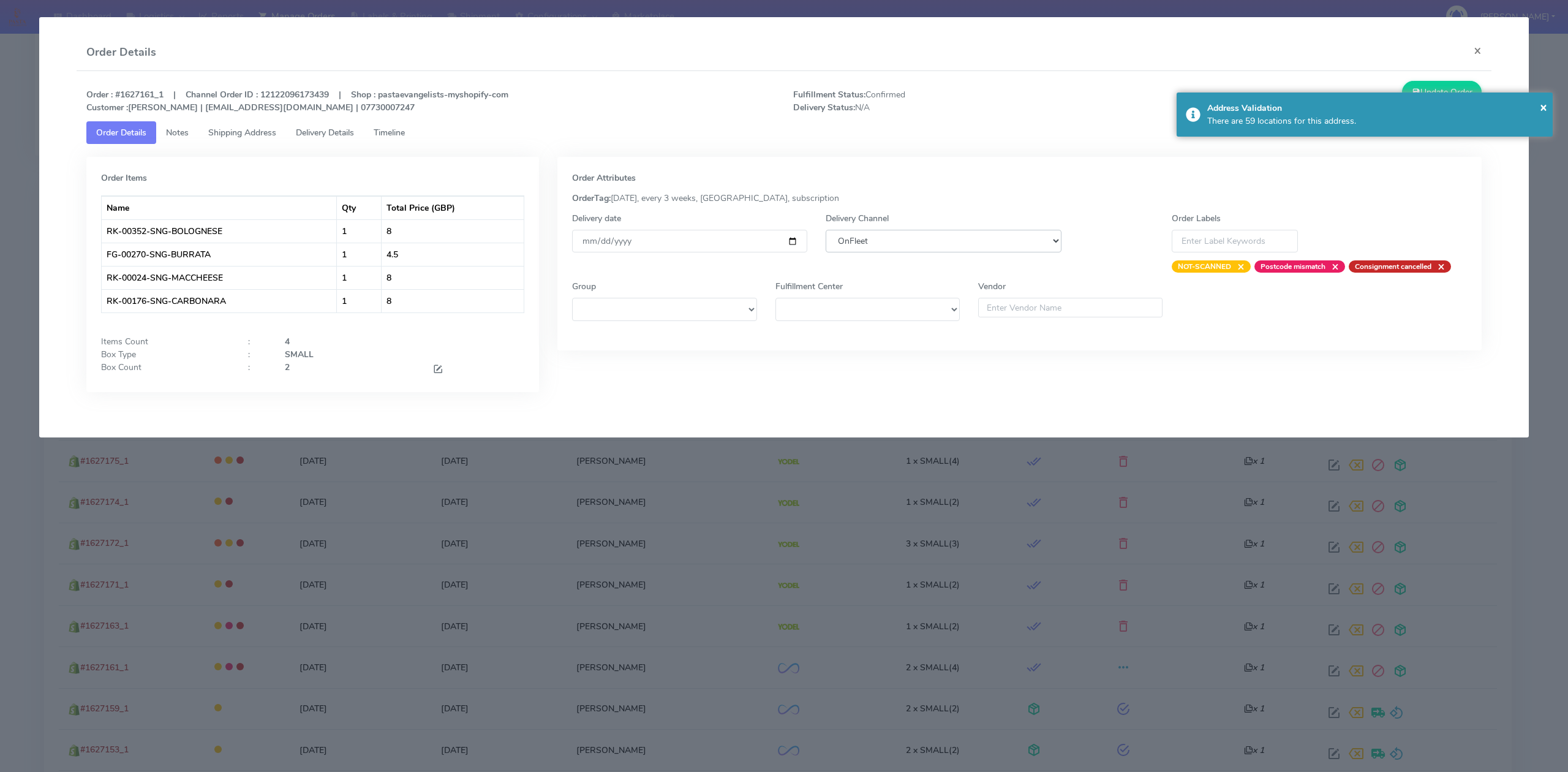
select select "5"
click at [825, 229] on select "DHL OnFleet Royal Mail DPD Yodel MaxOptra Amazon Collection" at bounding box center [943, 240] width 235 height 22
click at [1424, 84] on button "Update Order" at bounding box center [1442, 92] width 79 height 22
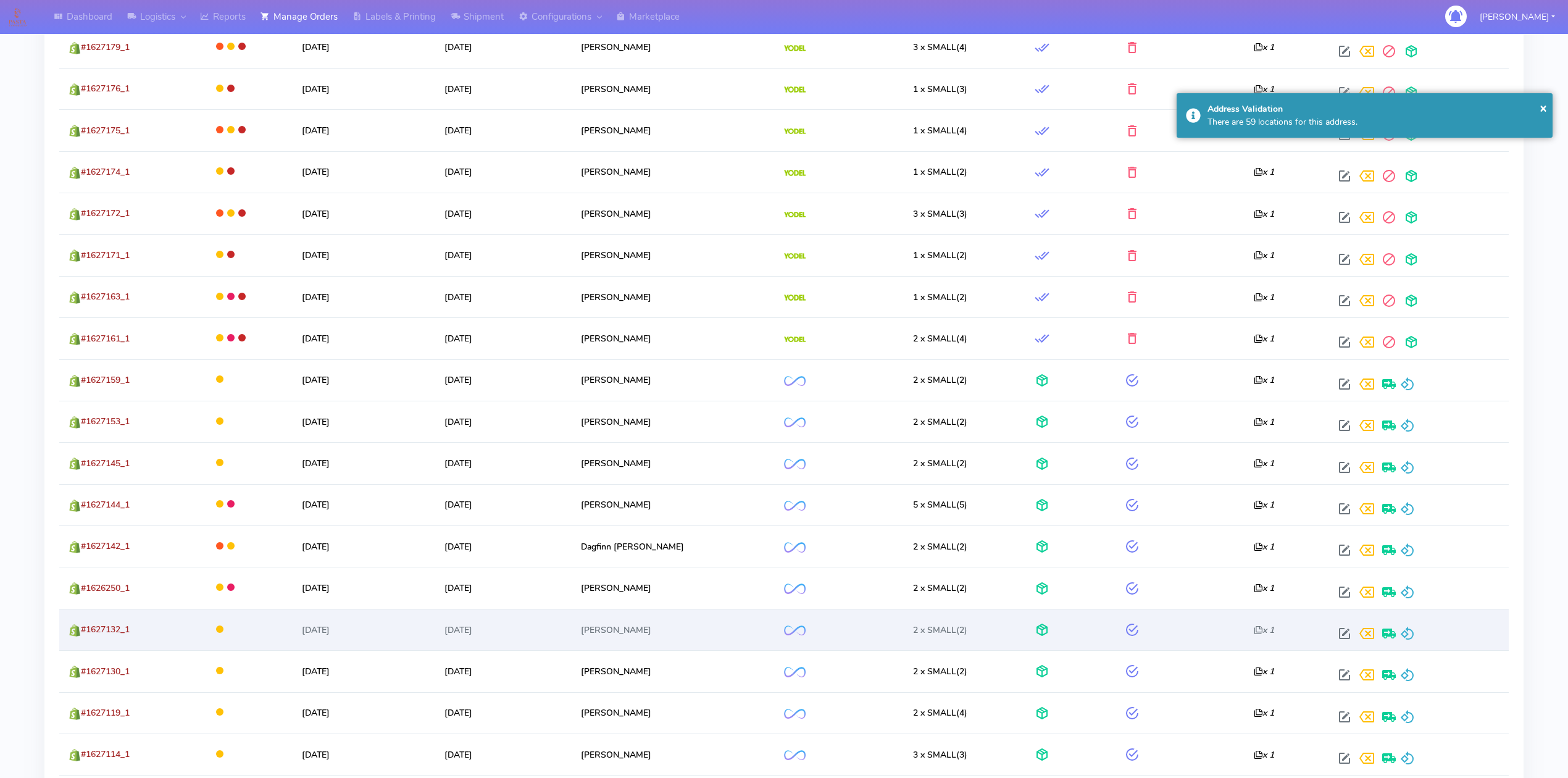
scroll to position [741, 0]
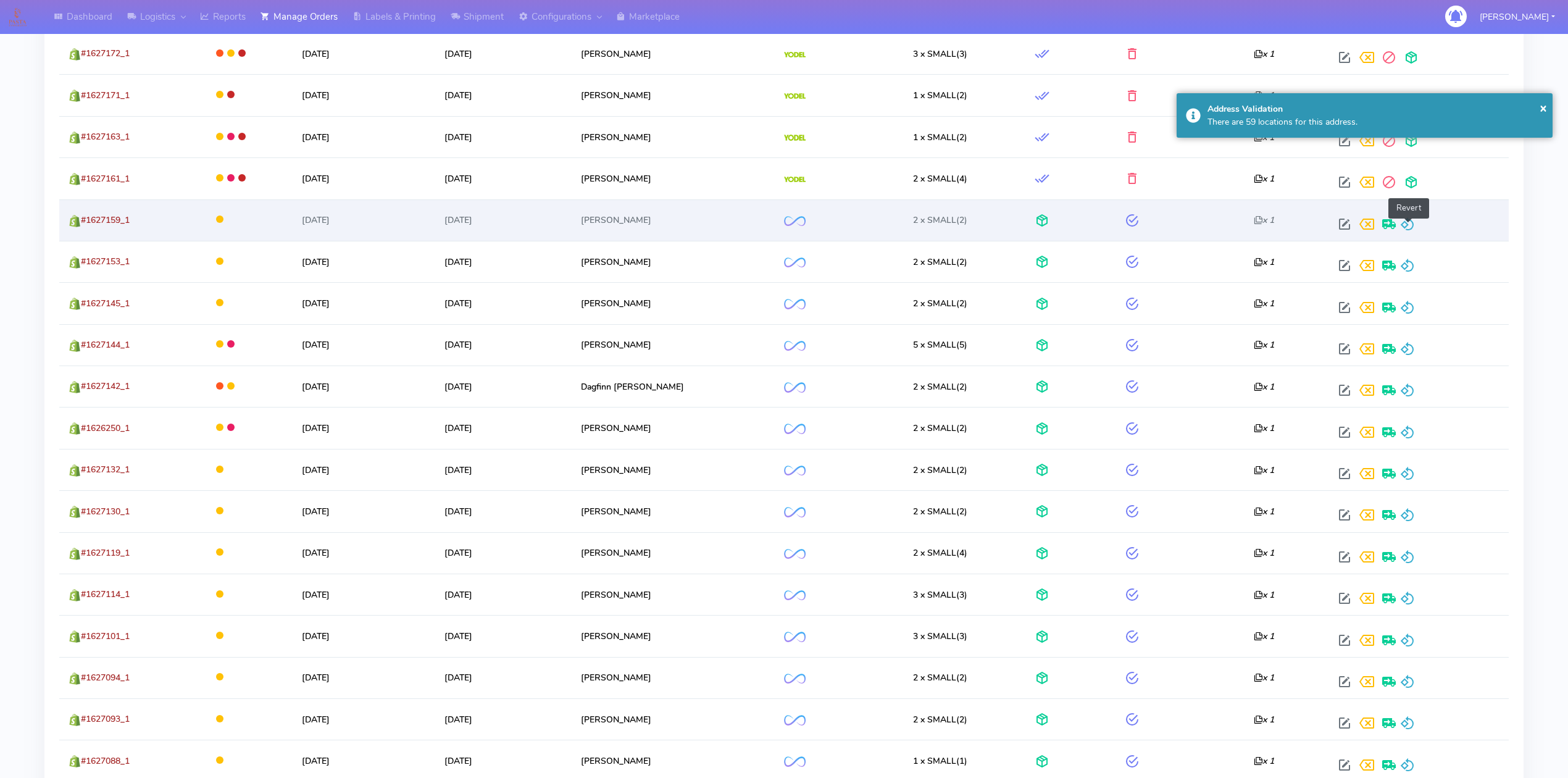
click at [1407, 230] on span at bounding box center [1407, 227] width 15 height 12
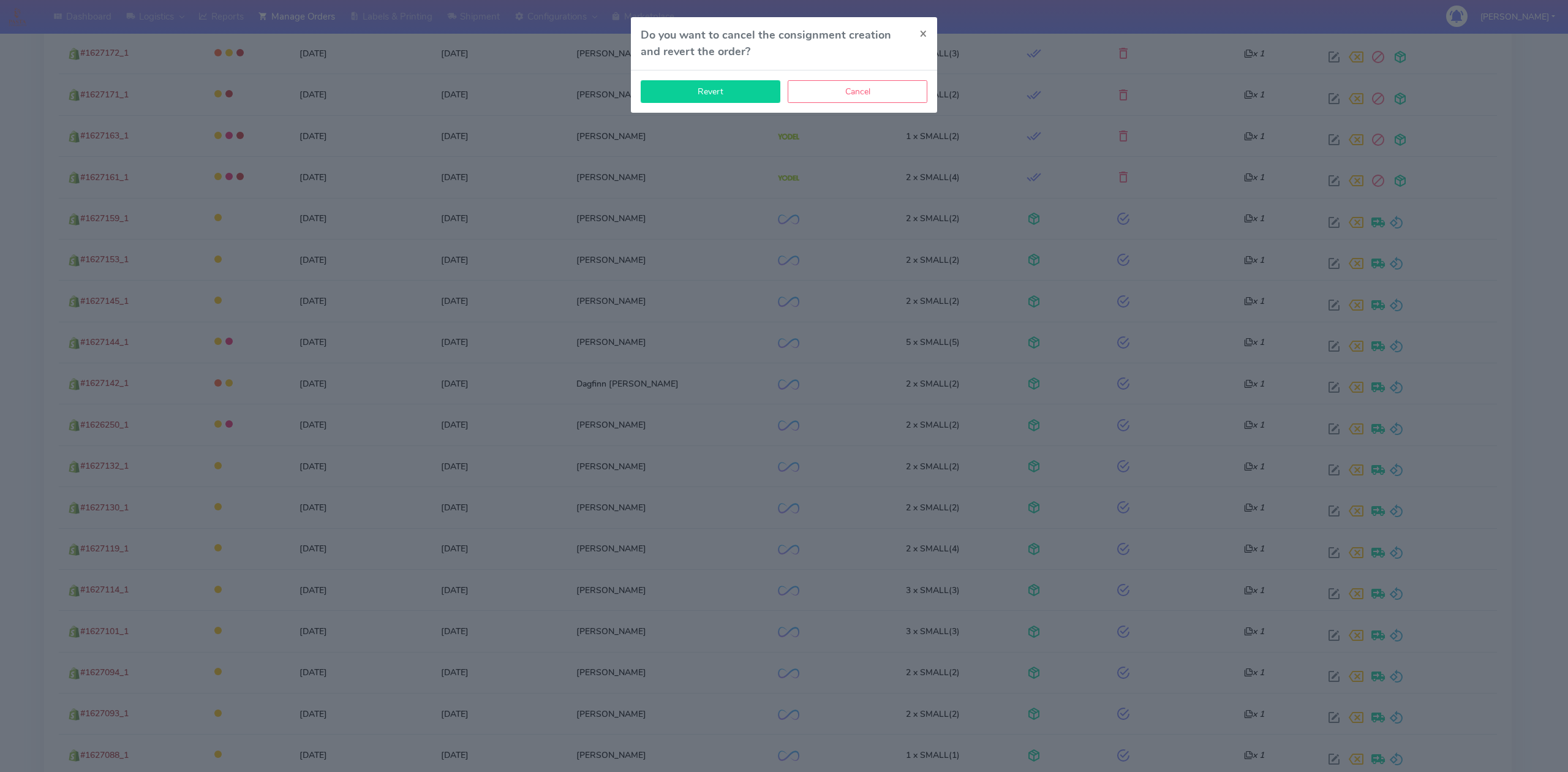
click at [732, 96] on button "Revert" at bounding box center [711, 91] width 140 height 22
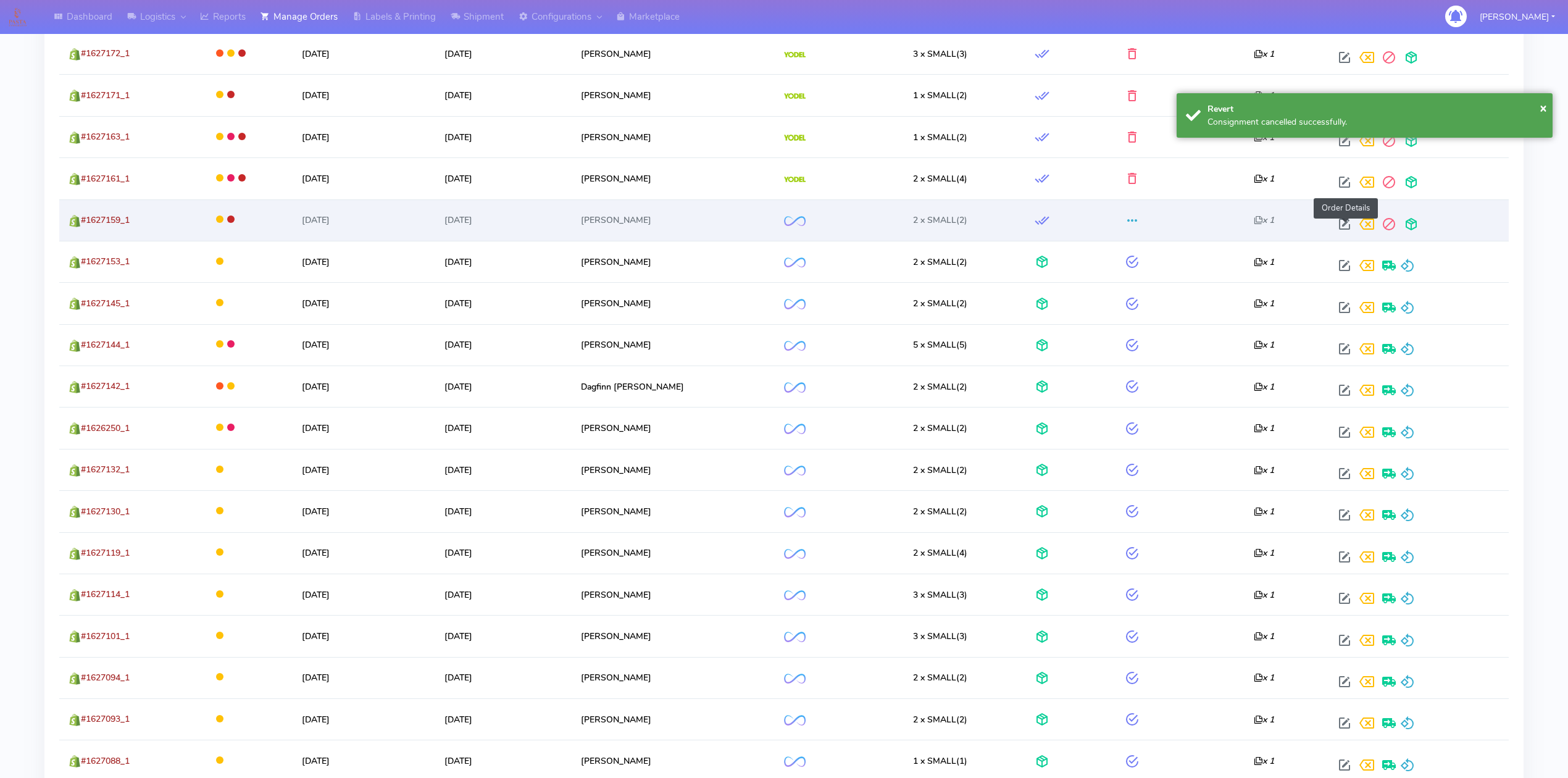
click at [1346, 222] on span at bounding box center [1345, 227] width 23 height 12
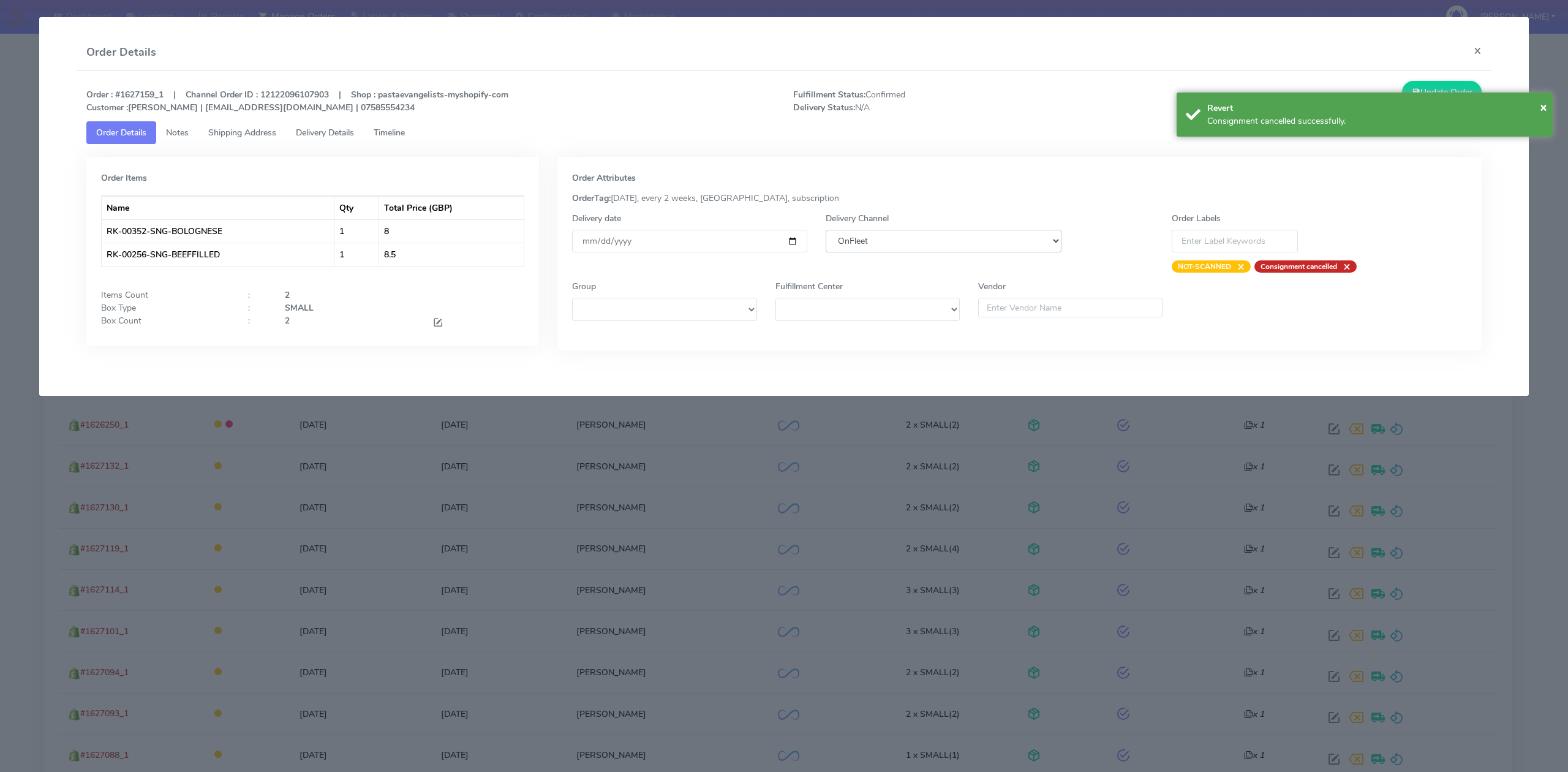
click at [942, 241] on select "DHL OnFleet Royal Mail DPD Yodel MaxOptra Amazon Collection" at bounding box center [943, 240] width 235 height 22
select select "5"
click at [825, 229] on select "DHL OnFleet Royal Mail DPD Yodel MaxOptra Amazon Collection" at bounding box center [943, 240] width 235 height 22
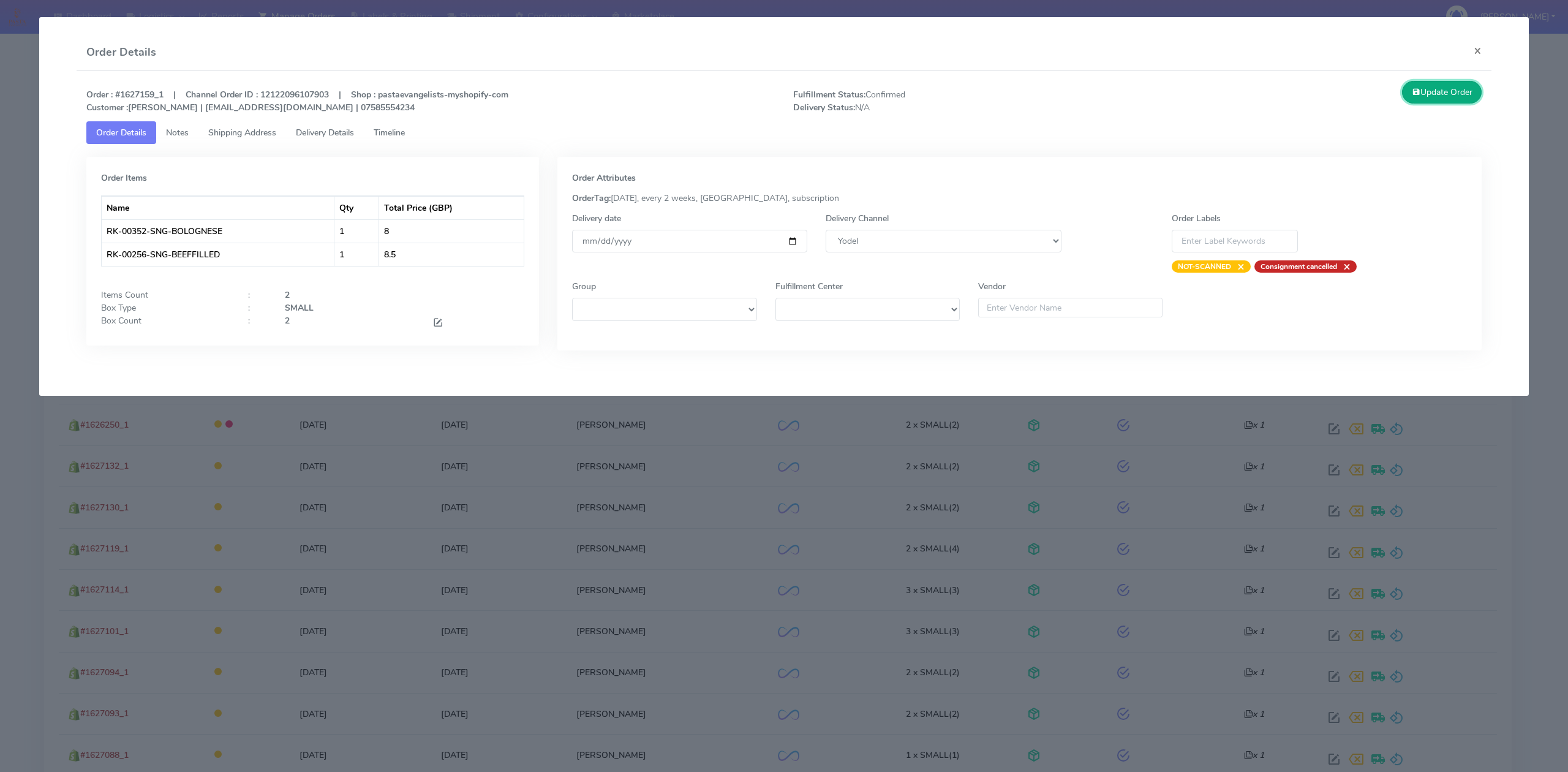
click at [1416, 96] on icon at bounding box center [1416, 92] width 9 height 12
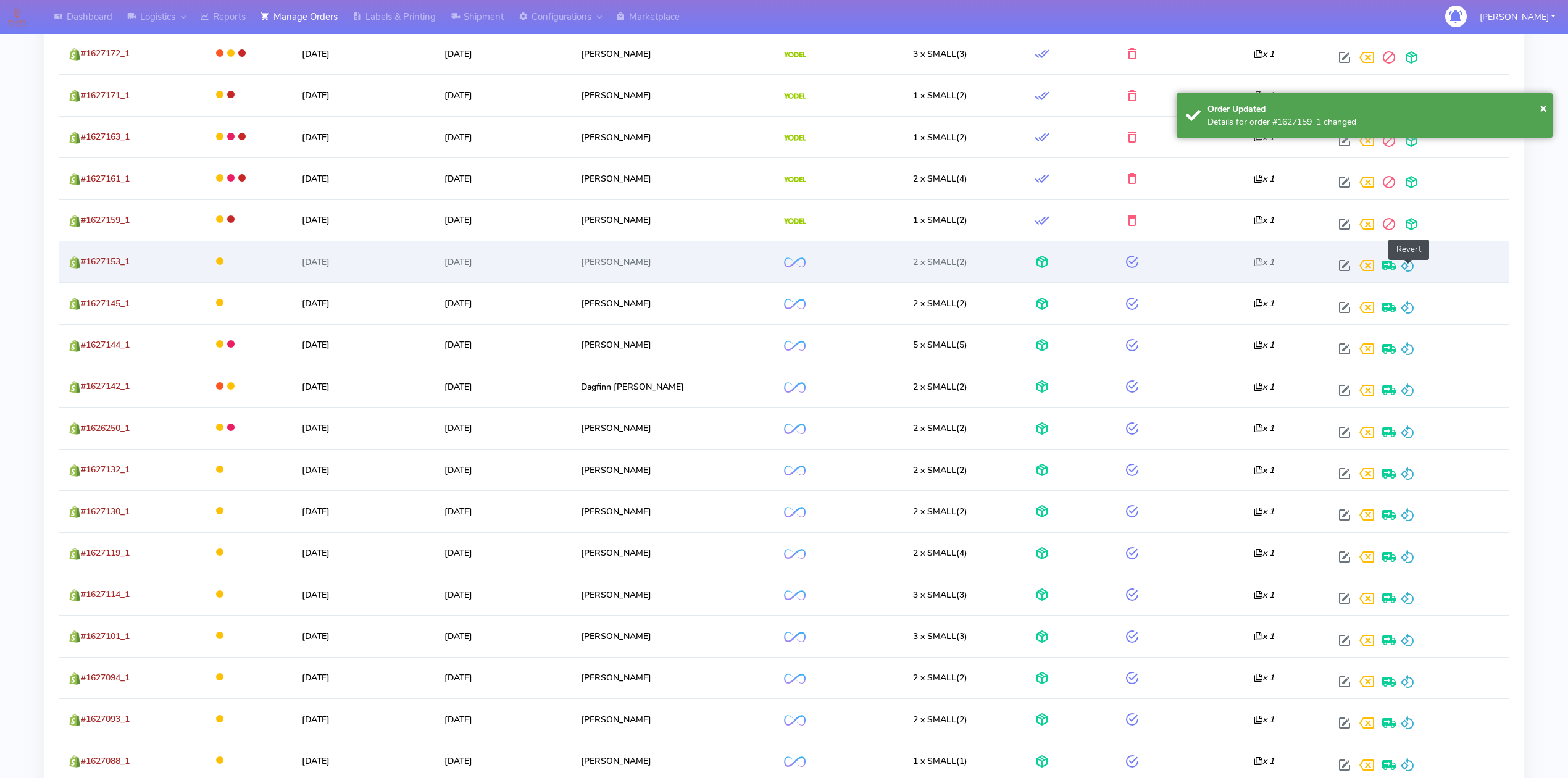
click at [1407, 270] on span at bounding box center [1407, 268] width 15 height 12
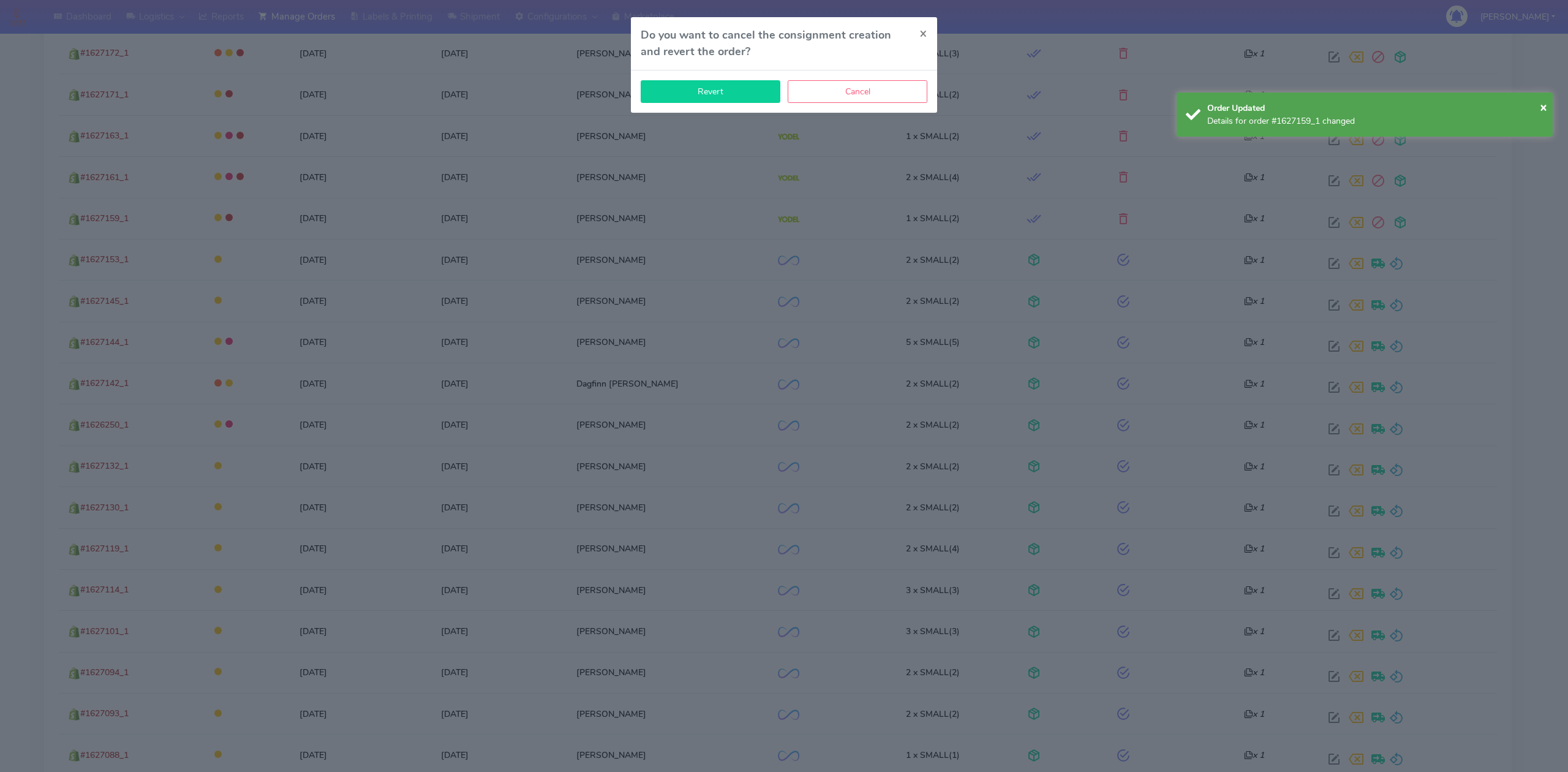
click at [703, 87] on button "Revert" at bounding box center [711, 91] width 140 height 22
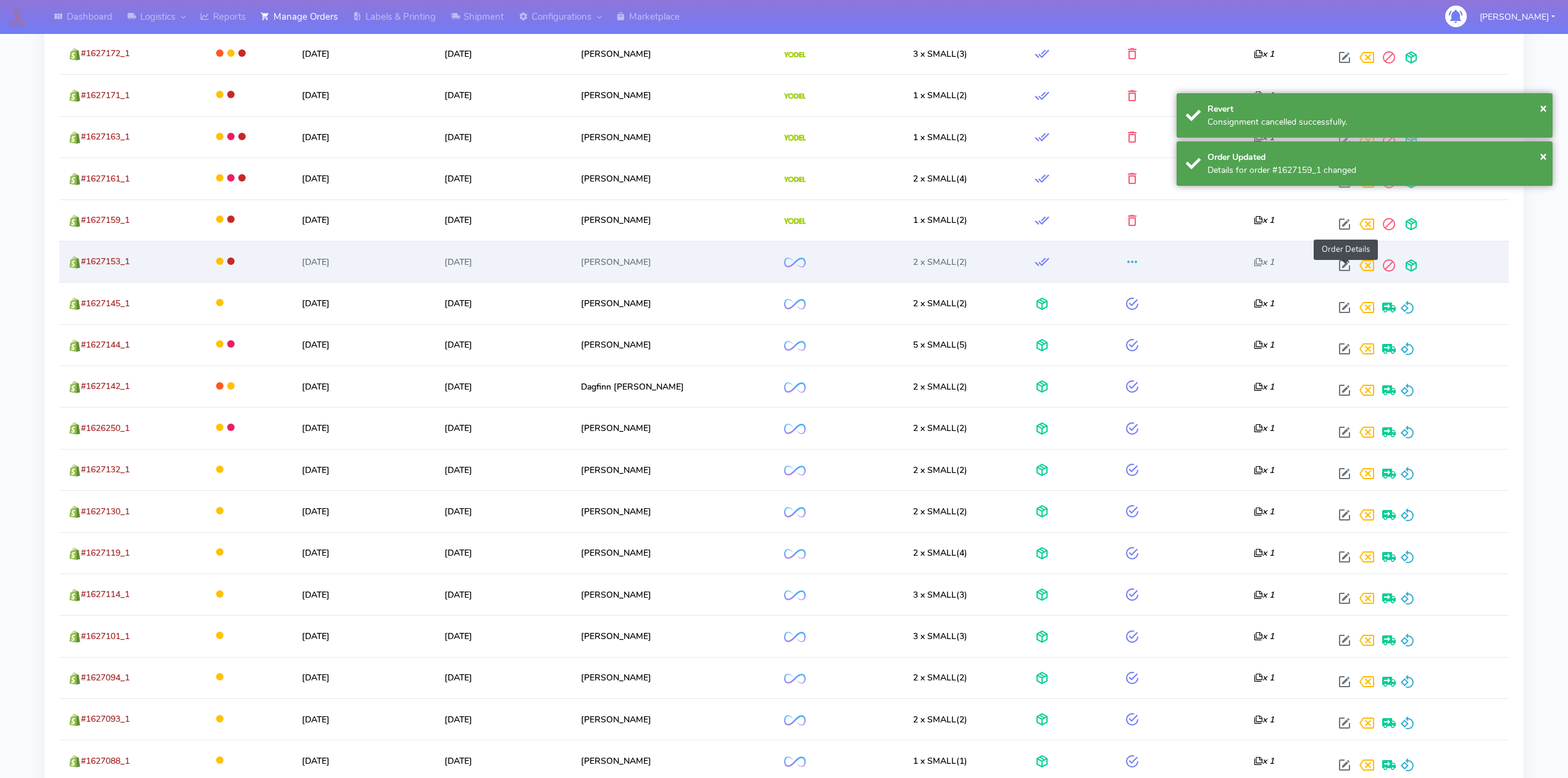
click at [1344, 274] on span at bounding box center [1345, 268] width 23 height 12
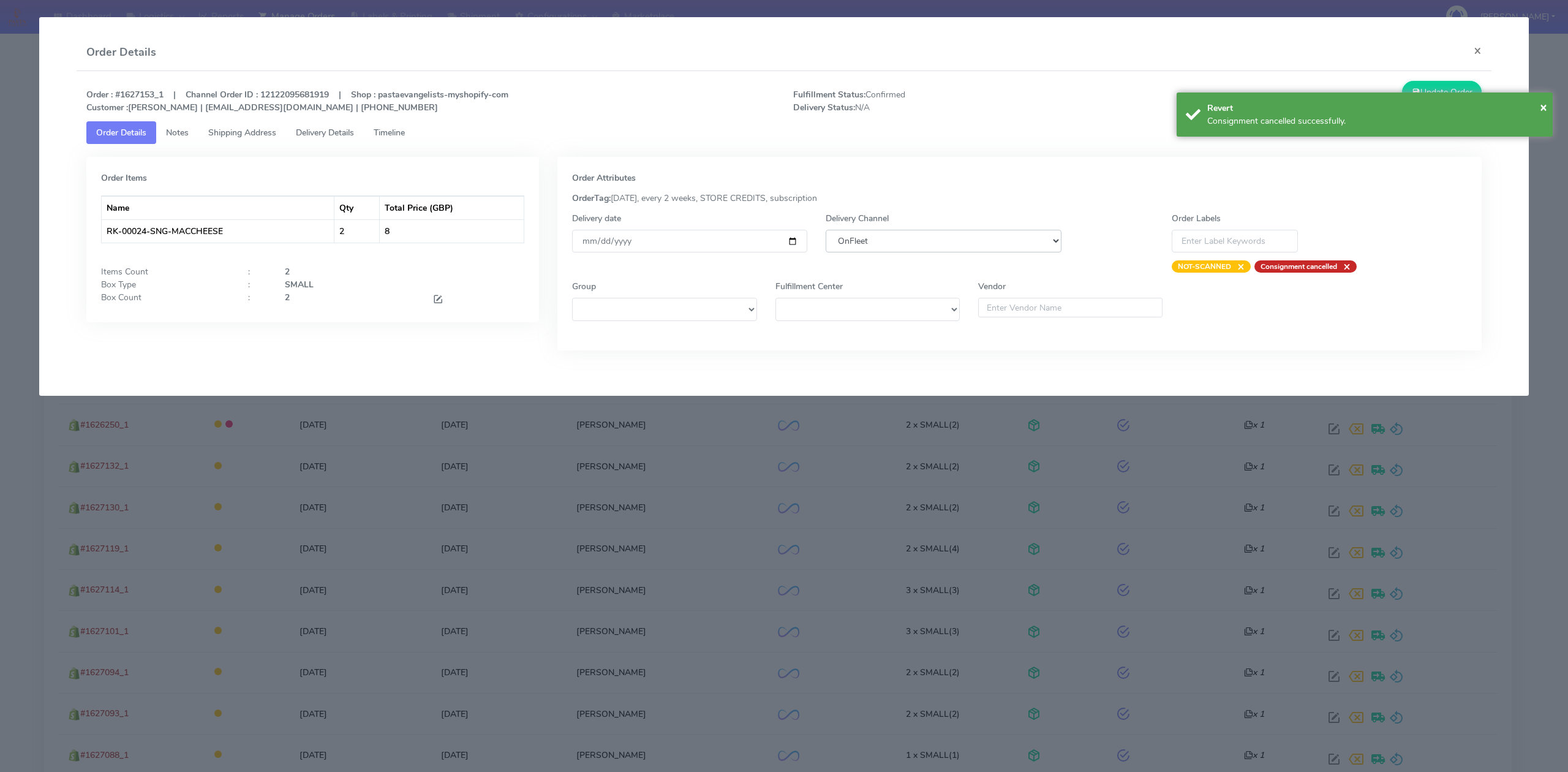
click at [885, 241] on select "DHL OnFleet Royal Mail DPD Yodel MaxOptra Amazon Collection" at bounding box center [943, 240] width 235 height 22
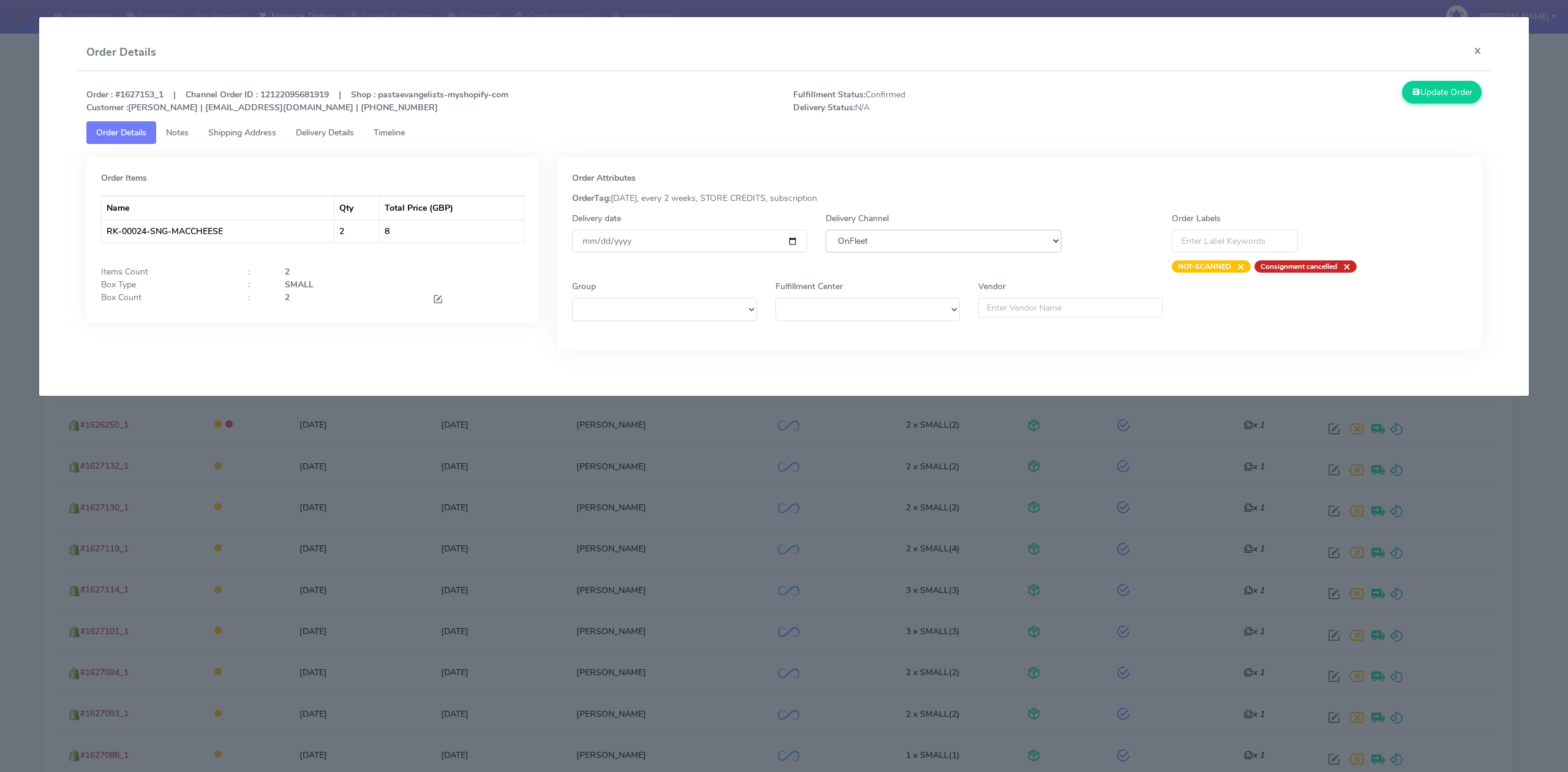
select select "5"
click at [825, 229] on select "DHL OnFleet Royal Mail DPD Yodel MaxOptra Amazon Collection" at bounding box center [943, 240] width 235 height 22
click at [1439, 89] on button "Update Order" at bounding box center [1442, 92] width 79 height 22
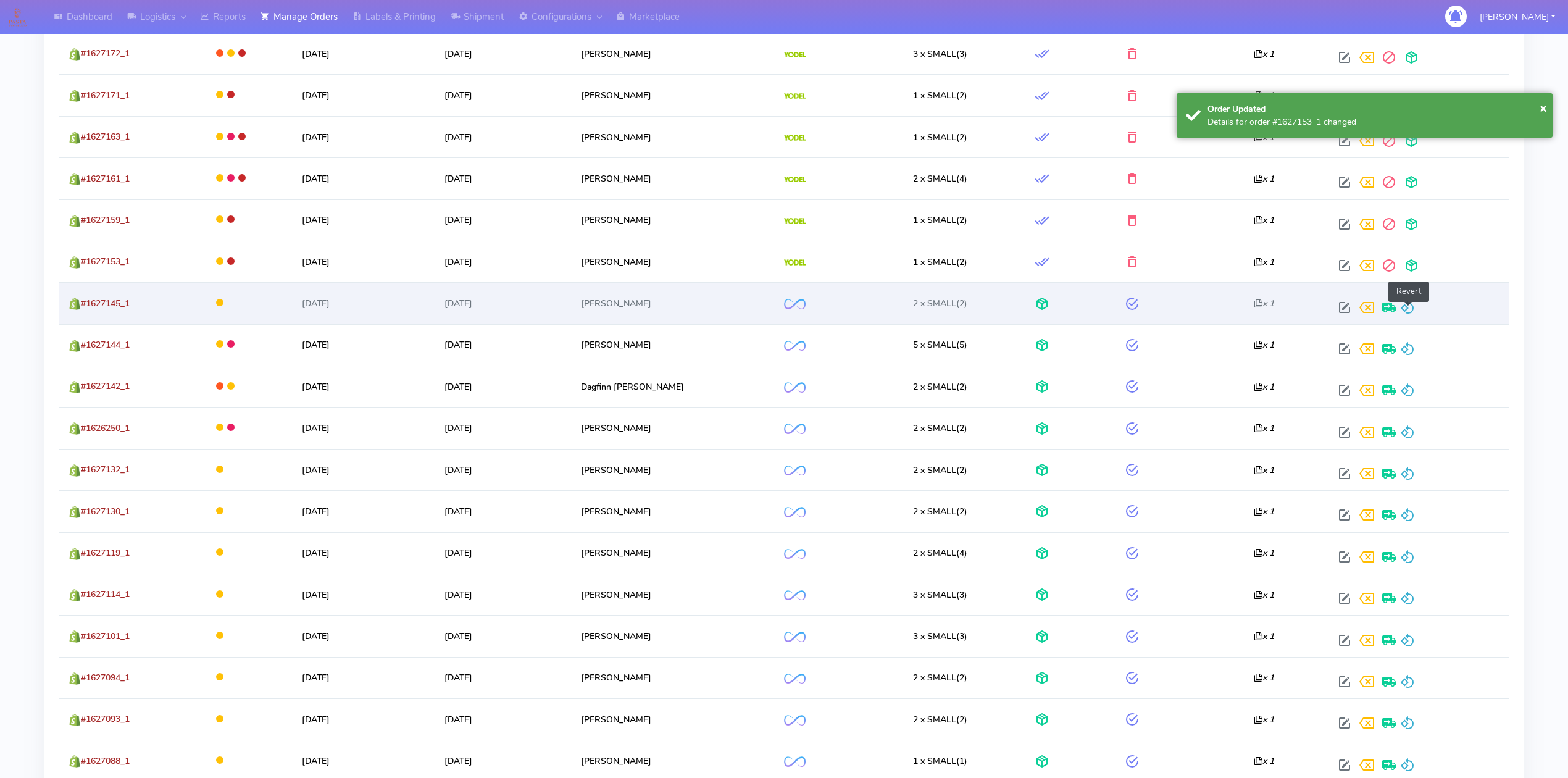
click at [1403, 305] on span at bounding box center [1407, 310] width 15 height 12
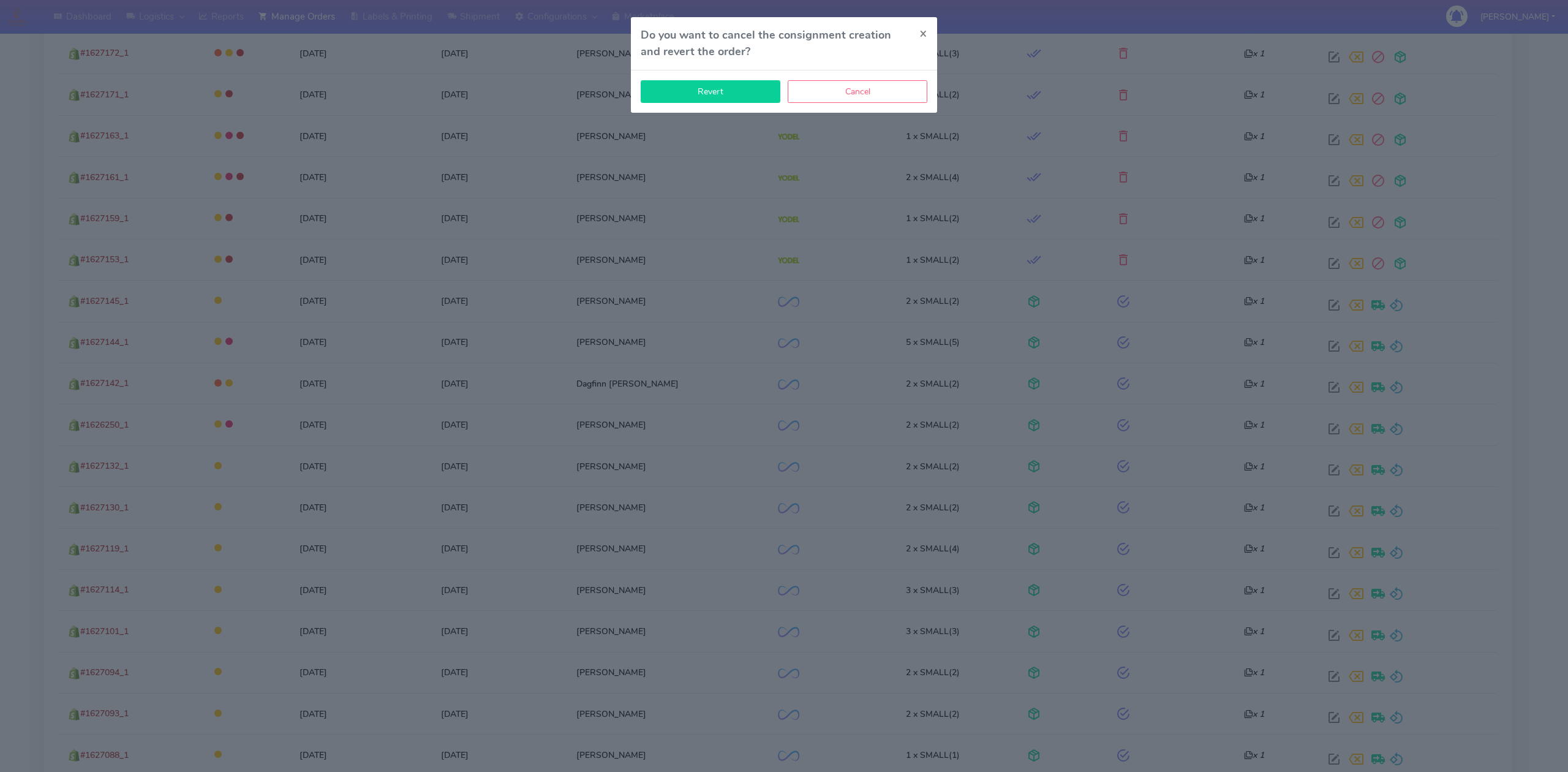
click at [741, 96] on button "Revert" at bounding box center [711, 91] width 140 height 22
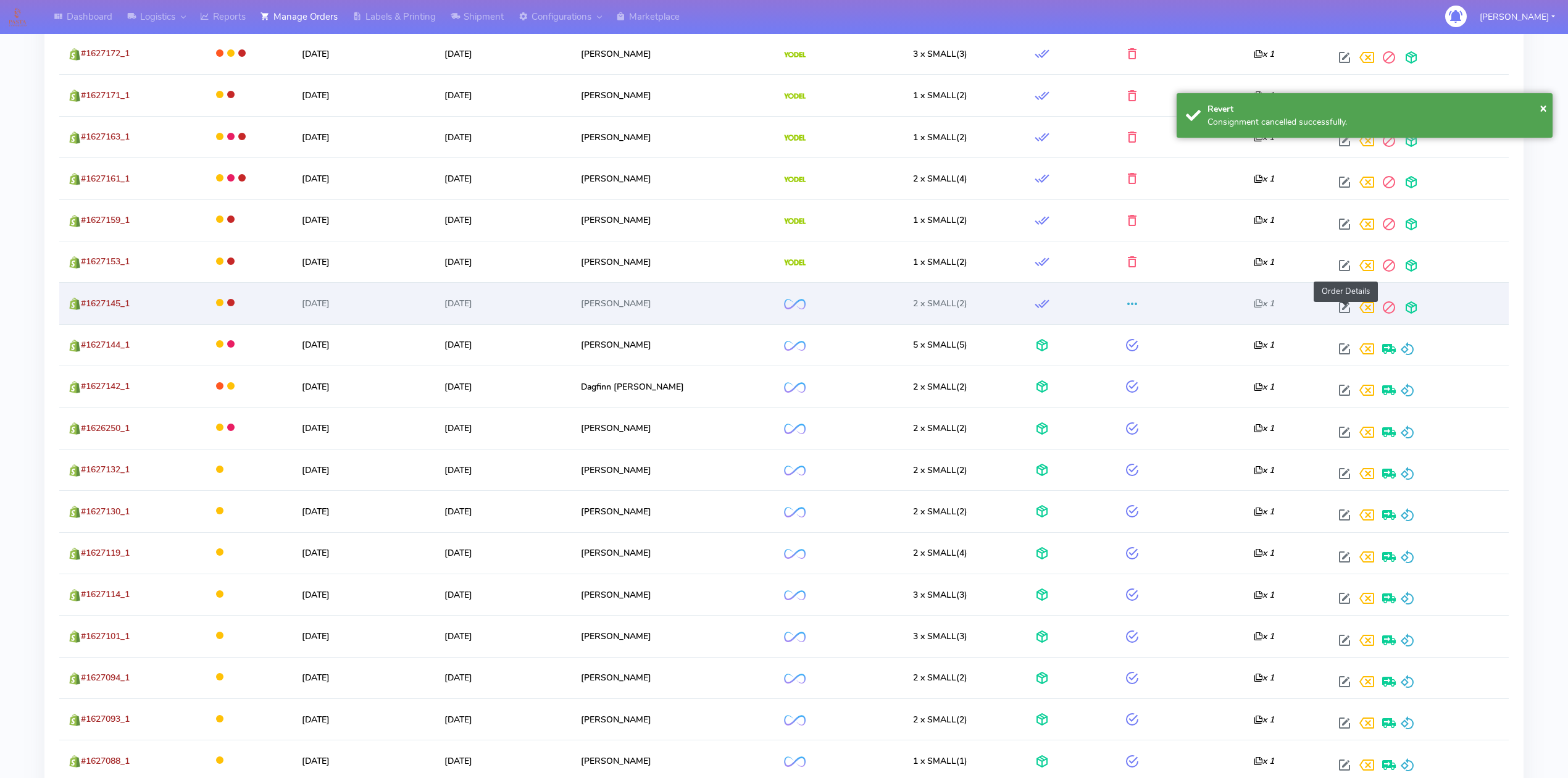
click at [1340, 314] on span at bounding box center [1345, 310] width 23 height 12
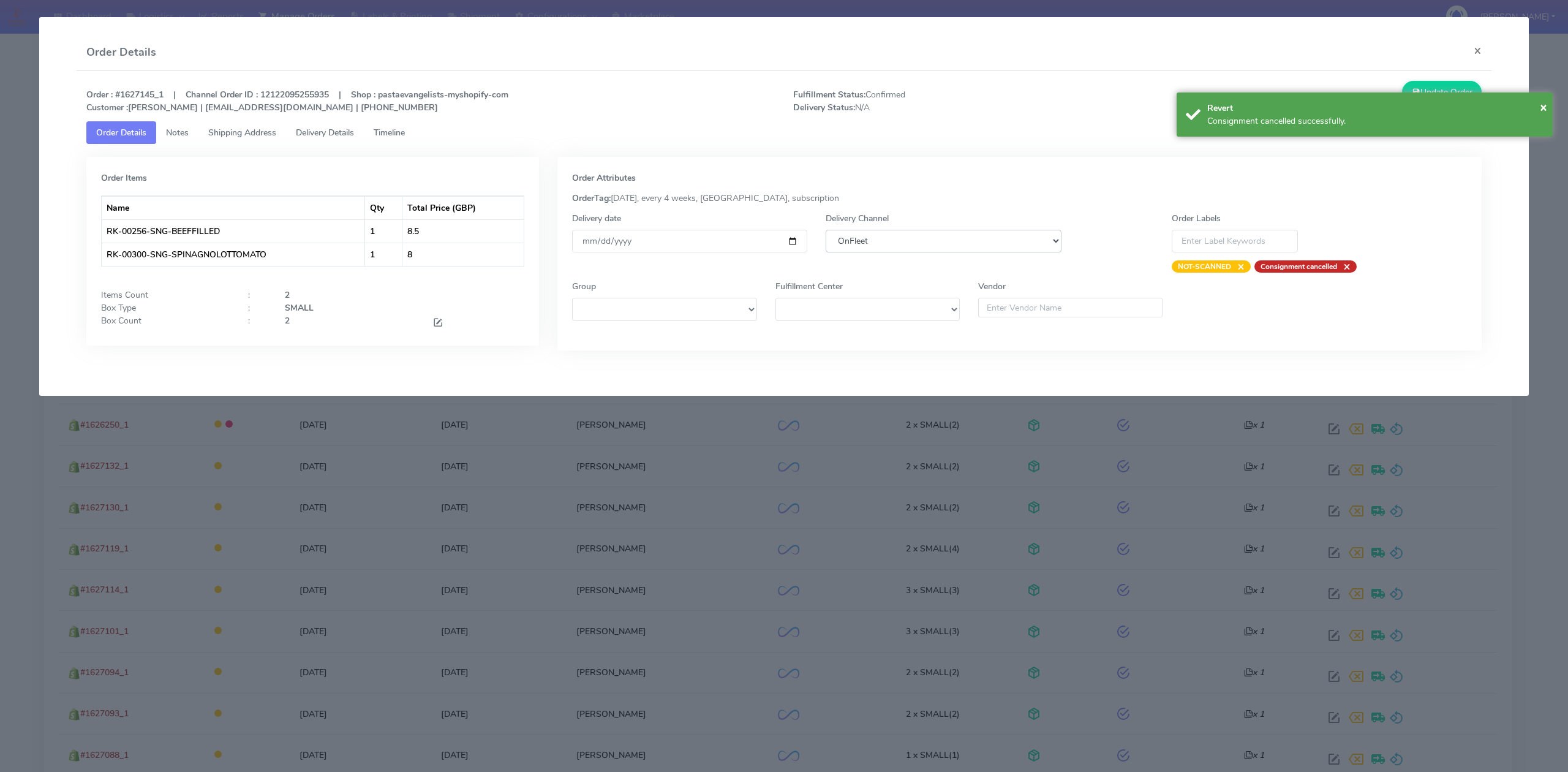
drag, startPoint x: 963, startPoint y: 245, endPoint x: 957, endPoint y: 249, distance: 7.2
click at [963, 245] on select "DHL OnFleet Royal Mail DPD Yodel MaxOptra Amazon Collection" at bounding box center [943, 240] width 235 height 22
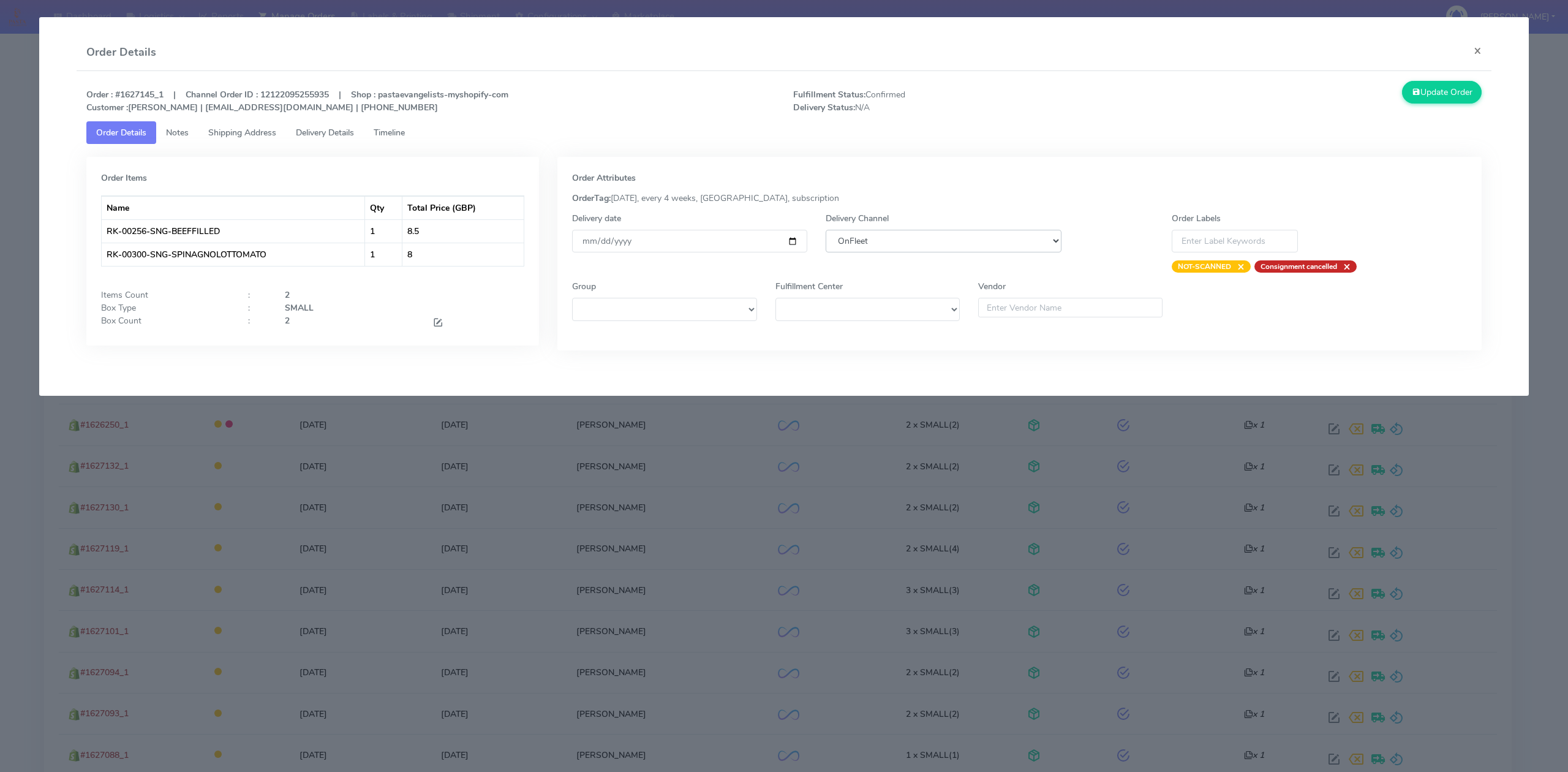
select select "5"
click at [825, 229] on select "DHL OnFleet Royal Mail DPD Yodel MaxOptra Amazon Collection" at bounding box center [943, 240] width 235 height 22
click at [1441, 87] on button "Update Order" at bounding box center [1442, 92] width 79 height 22
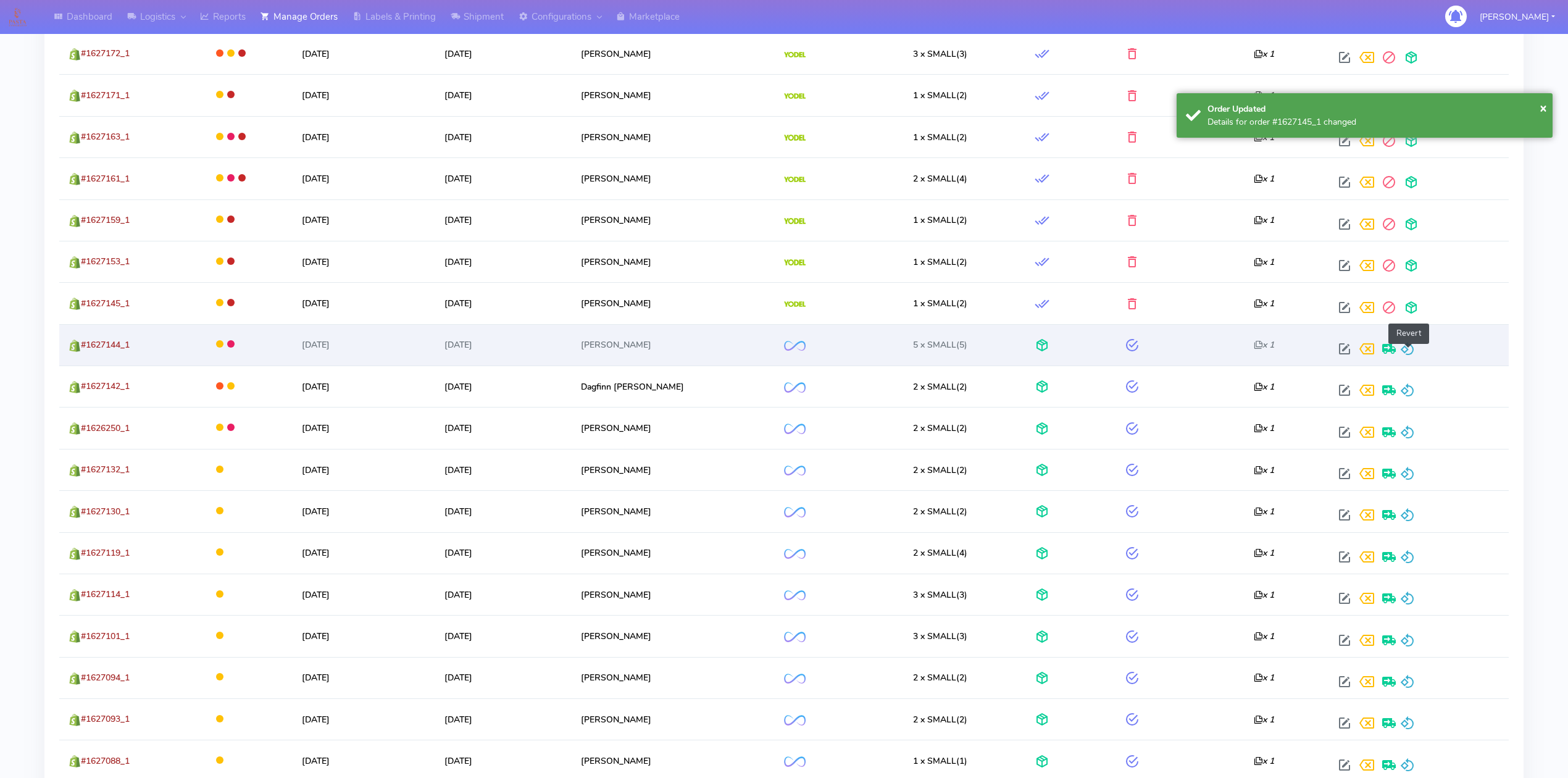
click at [1411, 357] on span at bounding box center [1407, 351] width 15 height 12
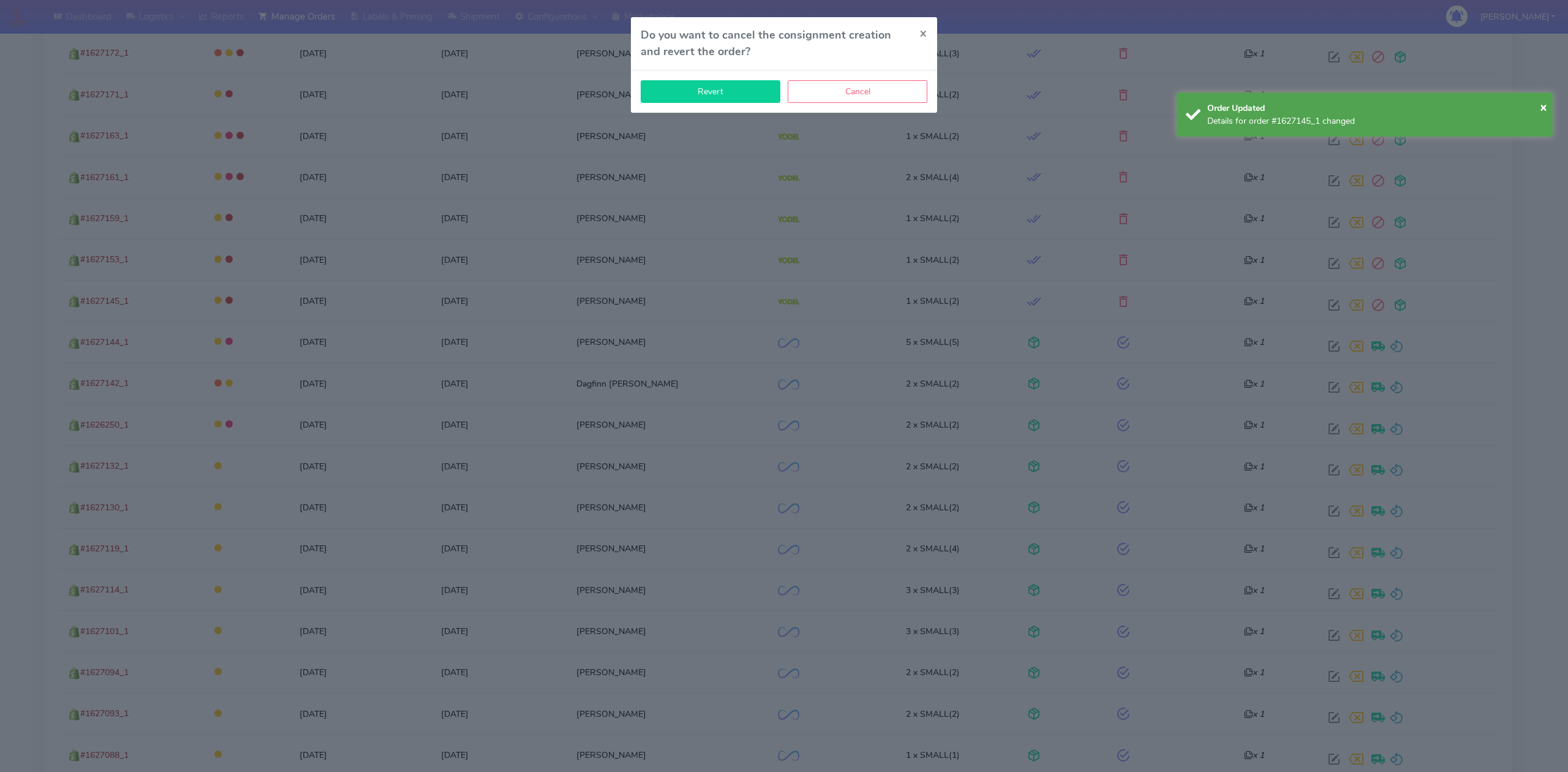
click at [735, 89] on button "Revert" at bounding box center [711, 91] width 140 height 22
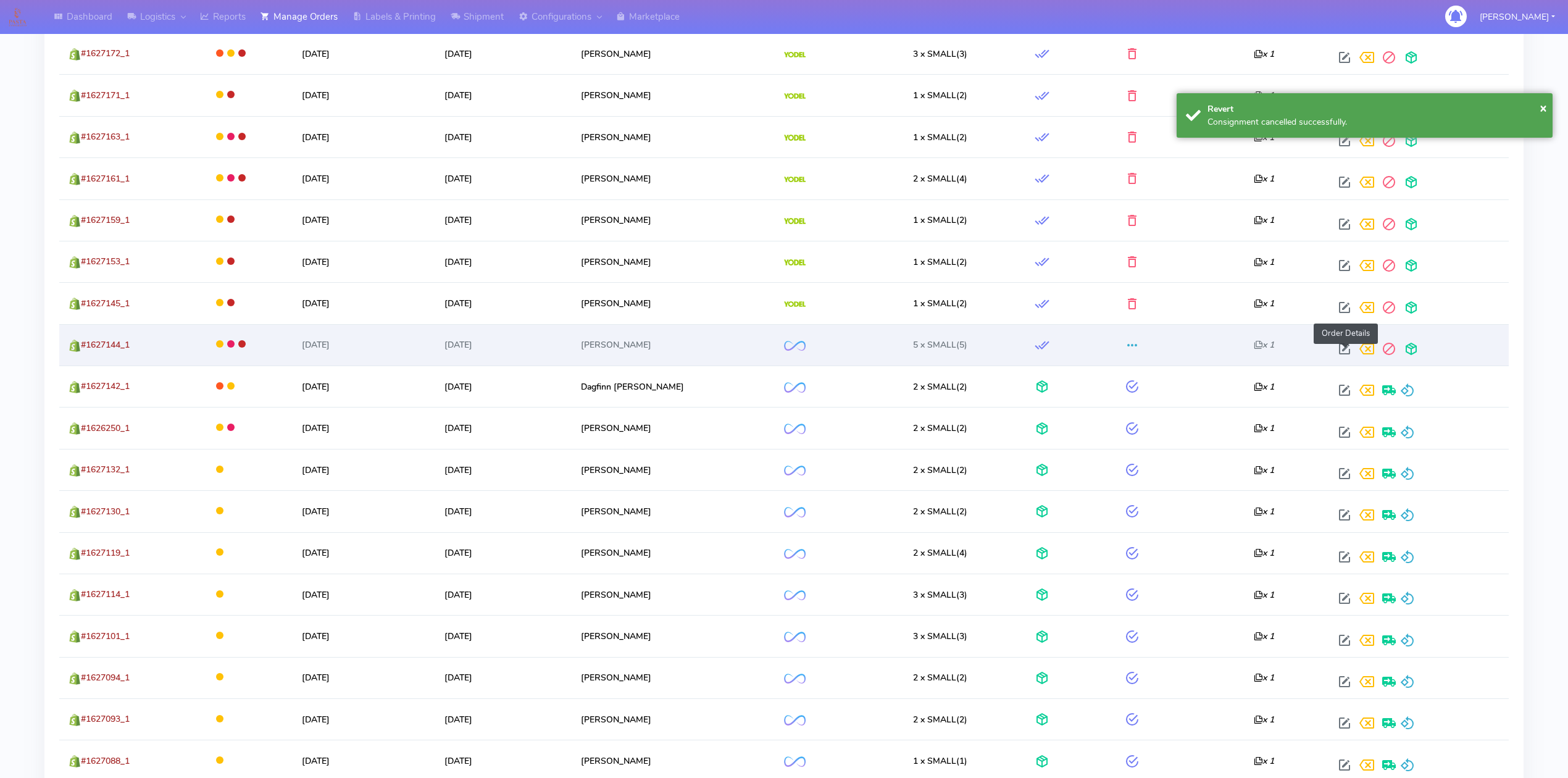
click at [1348, 353] on span at bounding box center [1345, 351] width 23 height 12
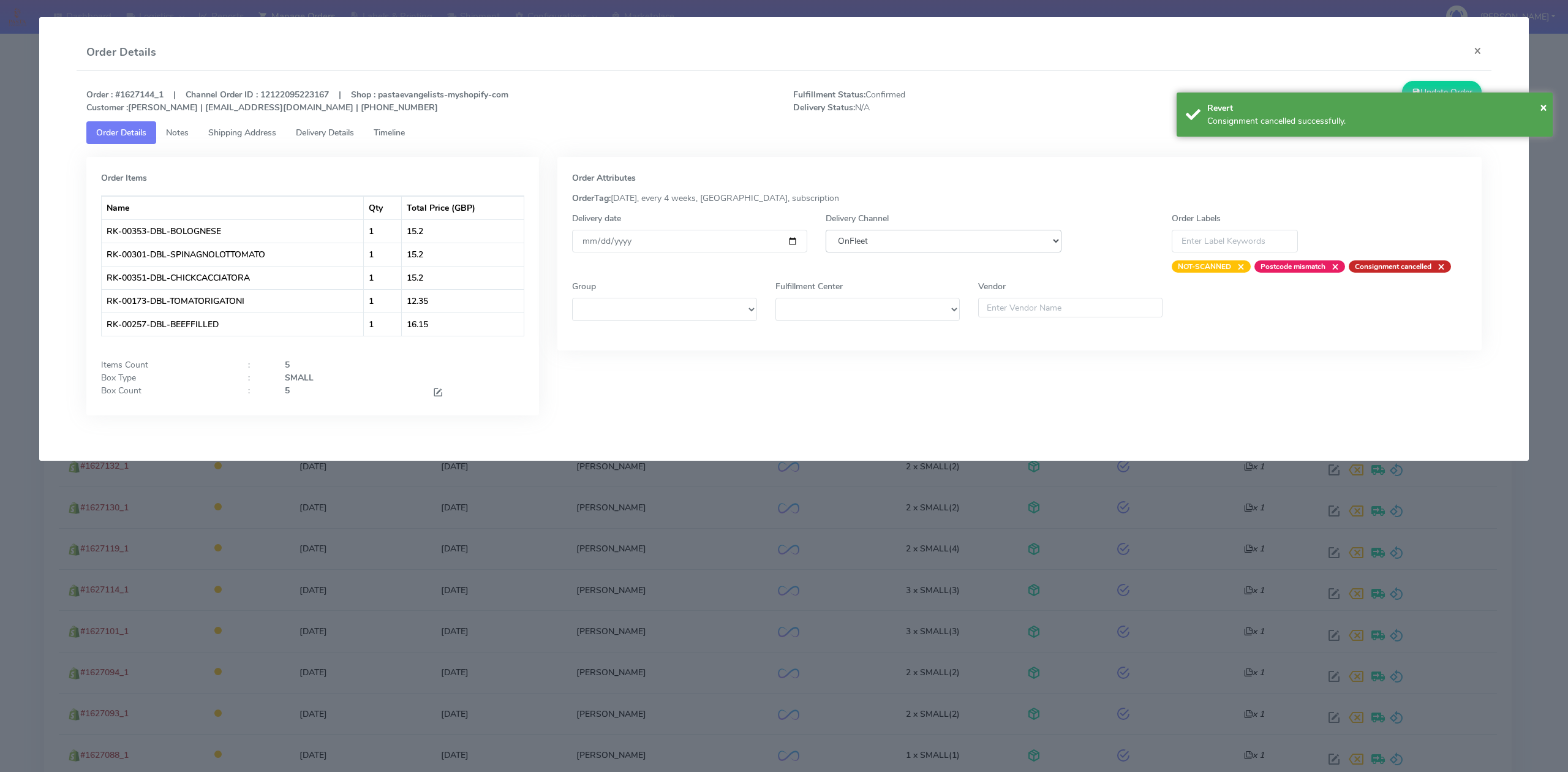
click at [1003, 247] on select "DHL OnFleet Royal Mail DPD Yodel MaxOptra Amazon Collection" at bounding box center [943, 240] width 235 height 22
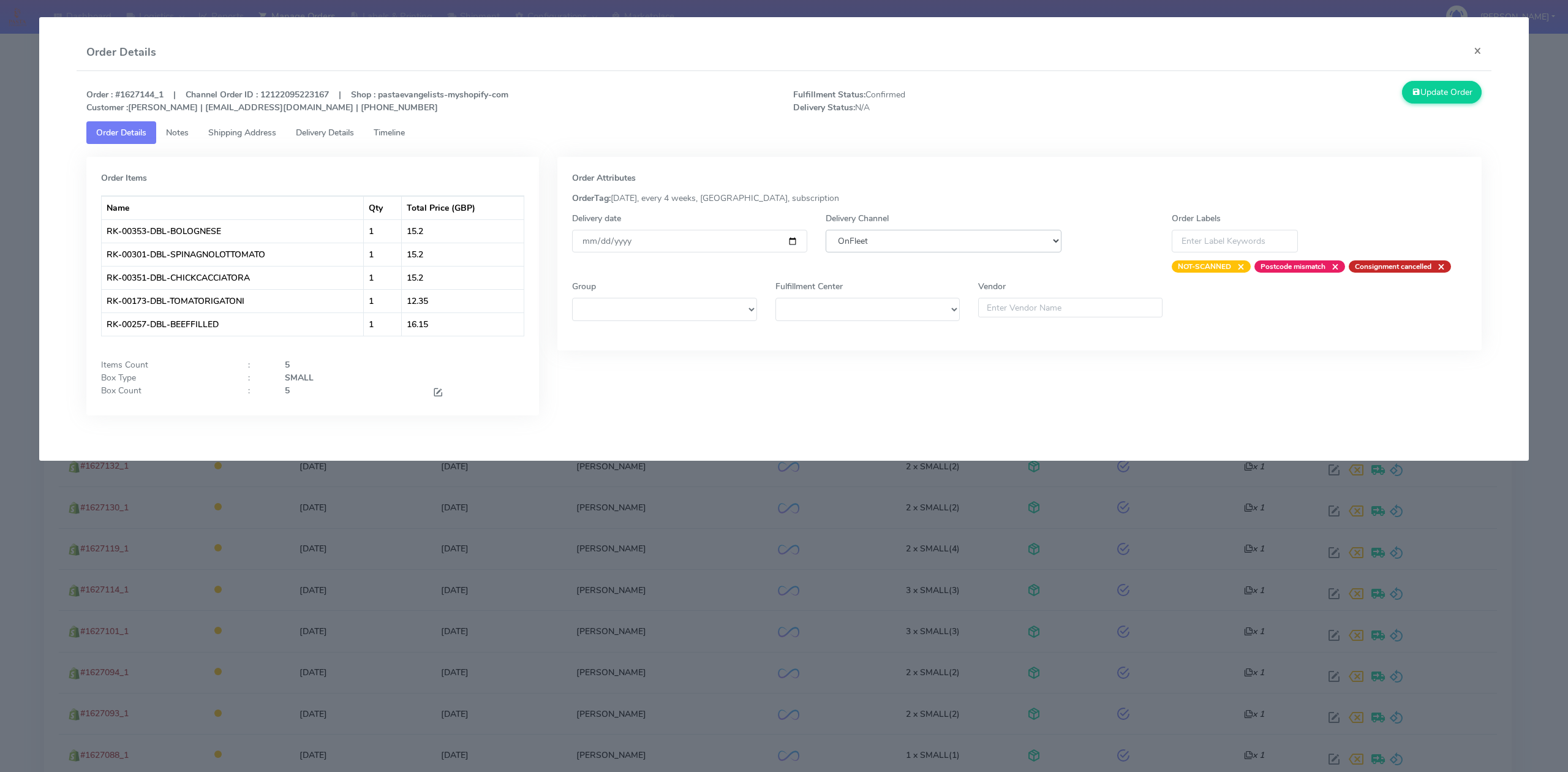
select select "5"
click at [825, 229] on select "DHL OnFleet Royal Mail DPD Yodel MaxOptra Amazon Collection" at bounding box center [943, 240] width 235 height 22
click at [1427, 89] on button "Update Order" at bounding box center [1442, 92] width 79 height 22
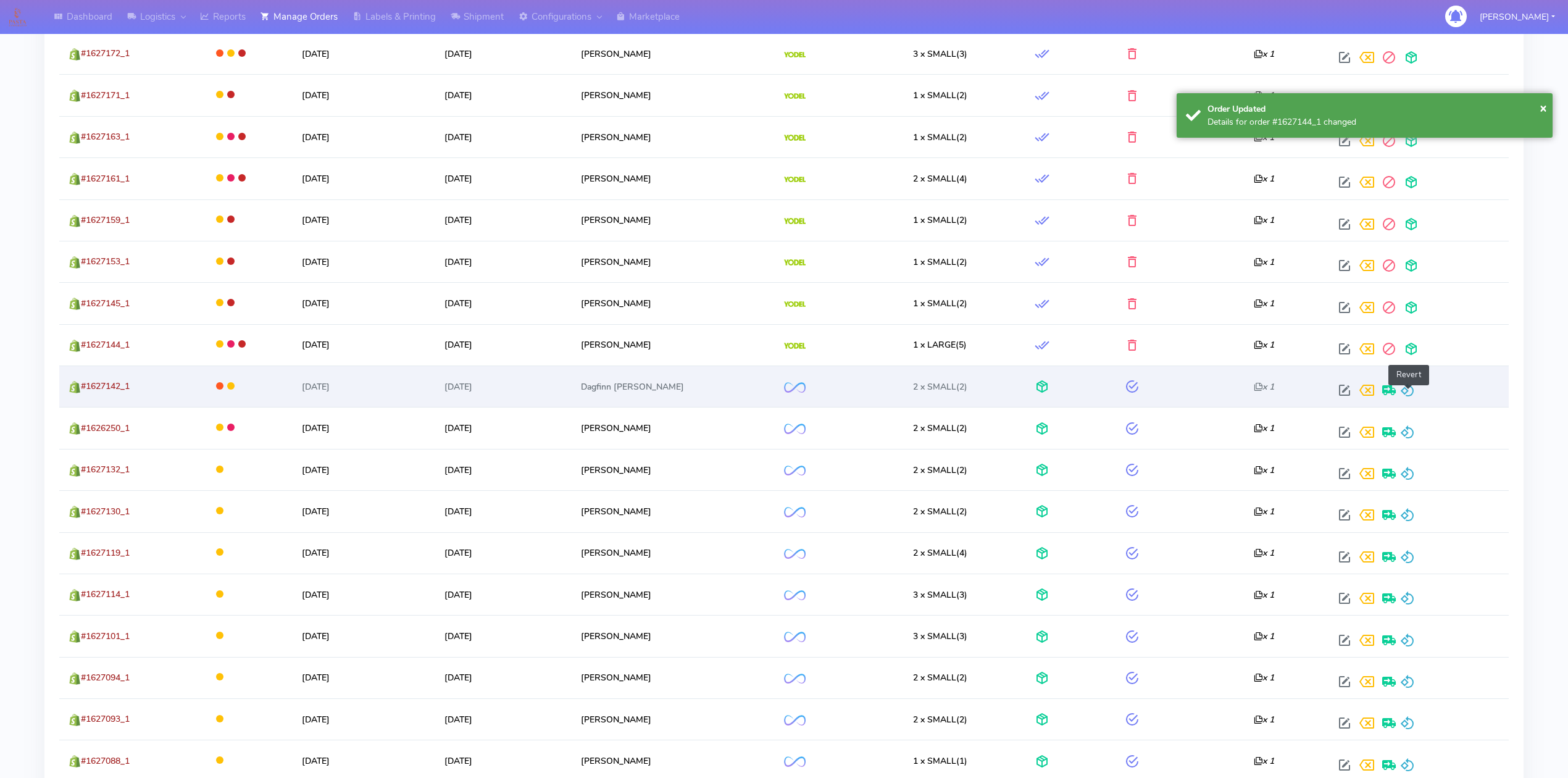
click at [1411, 395] on span at bounding box center [1407, 393] width 15 height 12
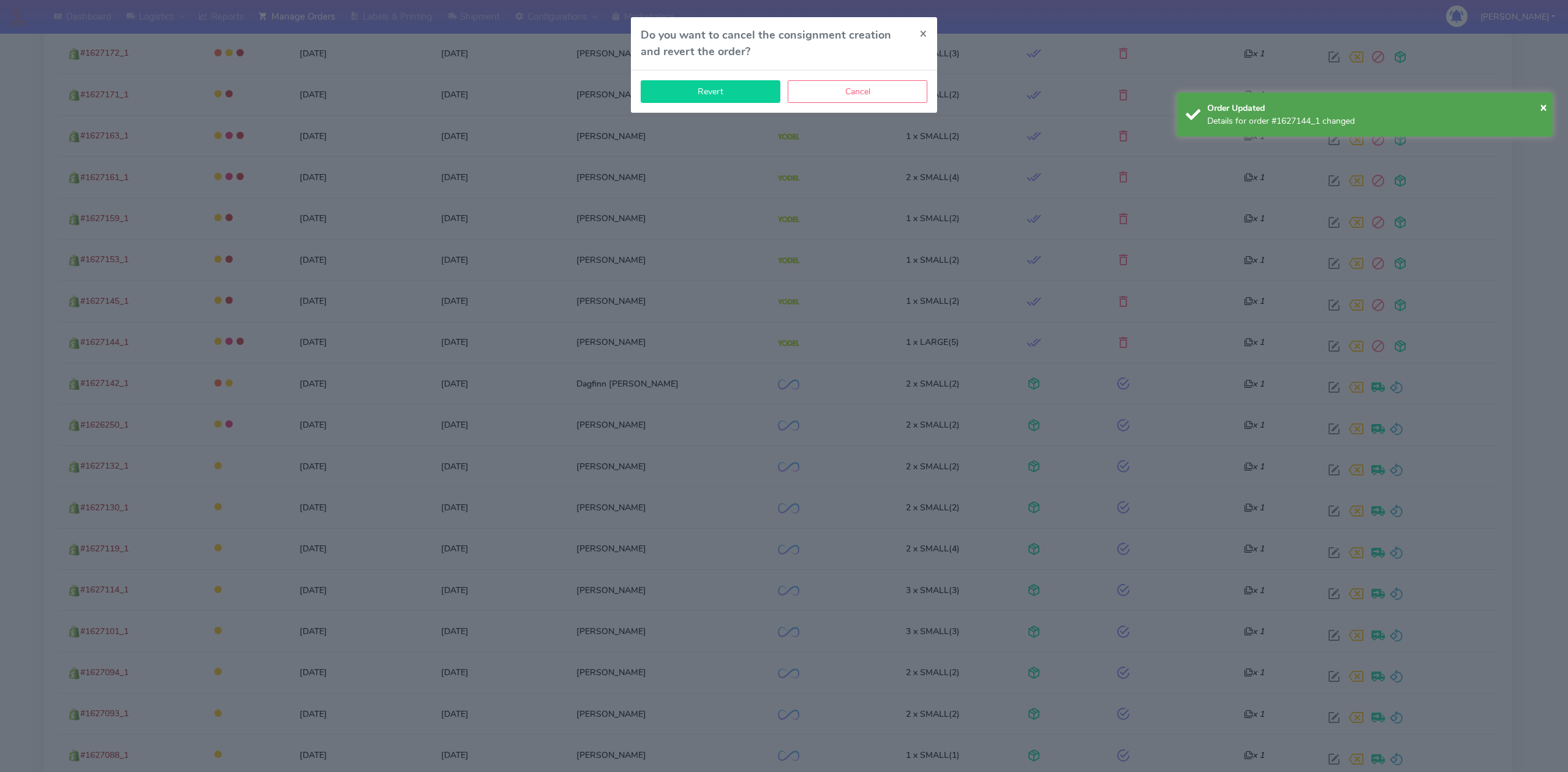
click at [727, 89] on button "Revert" at bounding box center [711, 91] width 140 height 22
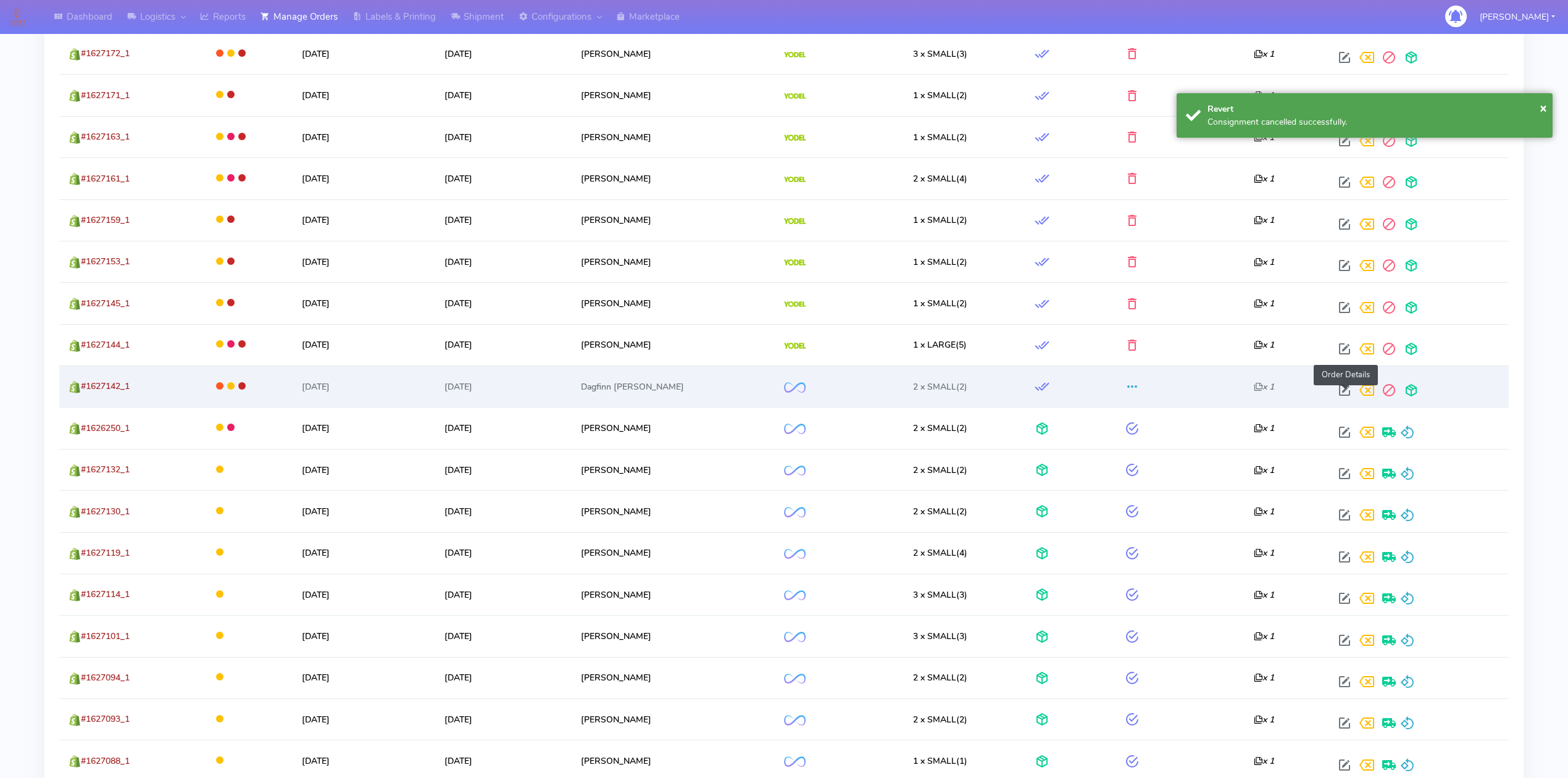
click at [1342, 394] on span at bounding box center [1345, 393] width 23 height 12
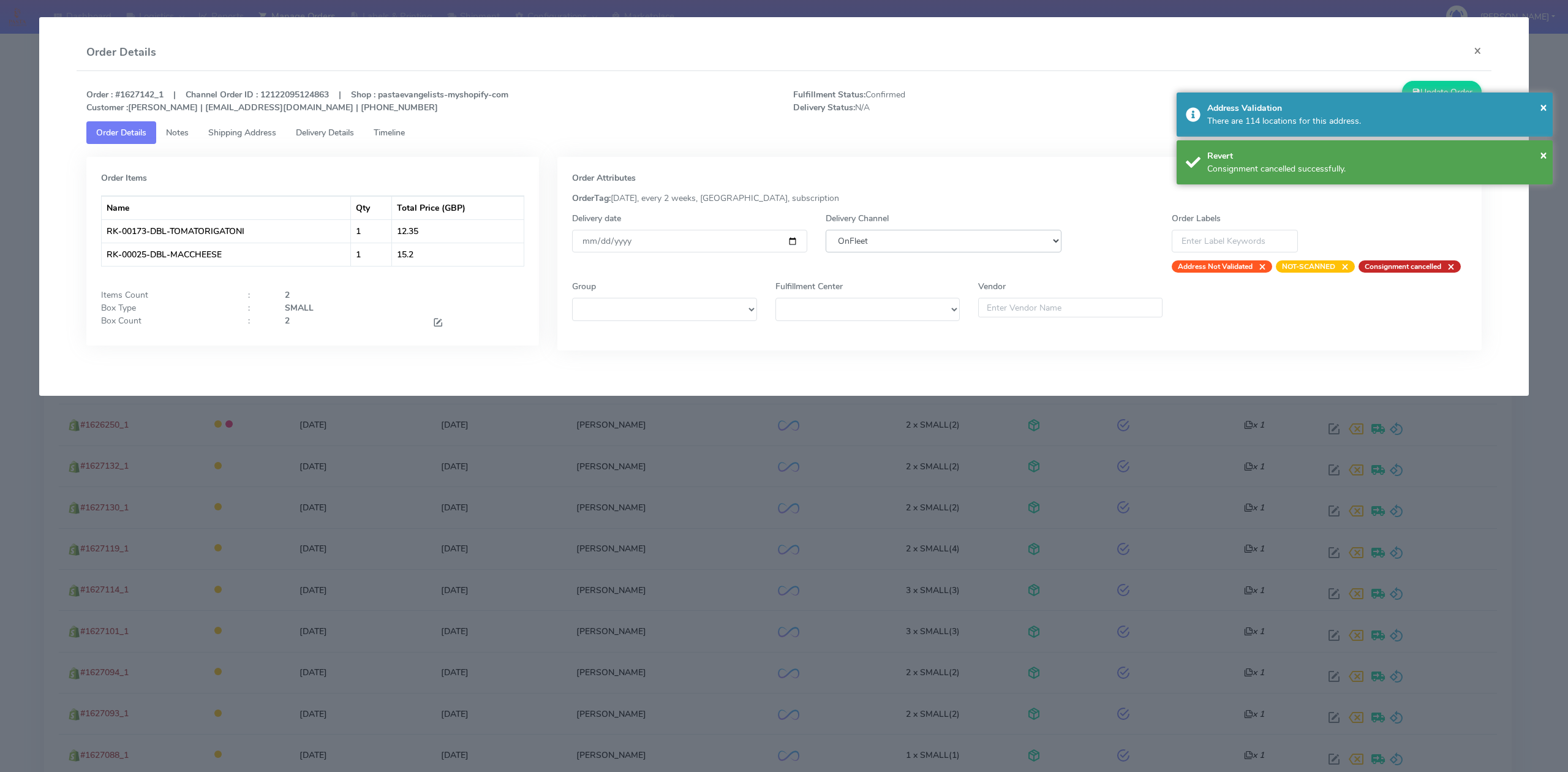
drag, startPoint x: 983, startPoint y: 239, endPoint x: 976, endPoint y: 241, distance: 7.3
click at [983, 239] on select "DHL OnFleet Royal Mail DPD Yodel MaxOptra Amazon Collection" at bounding box center [943, 240] width 235 height 22
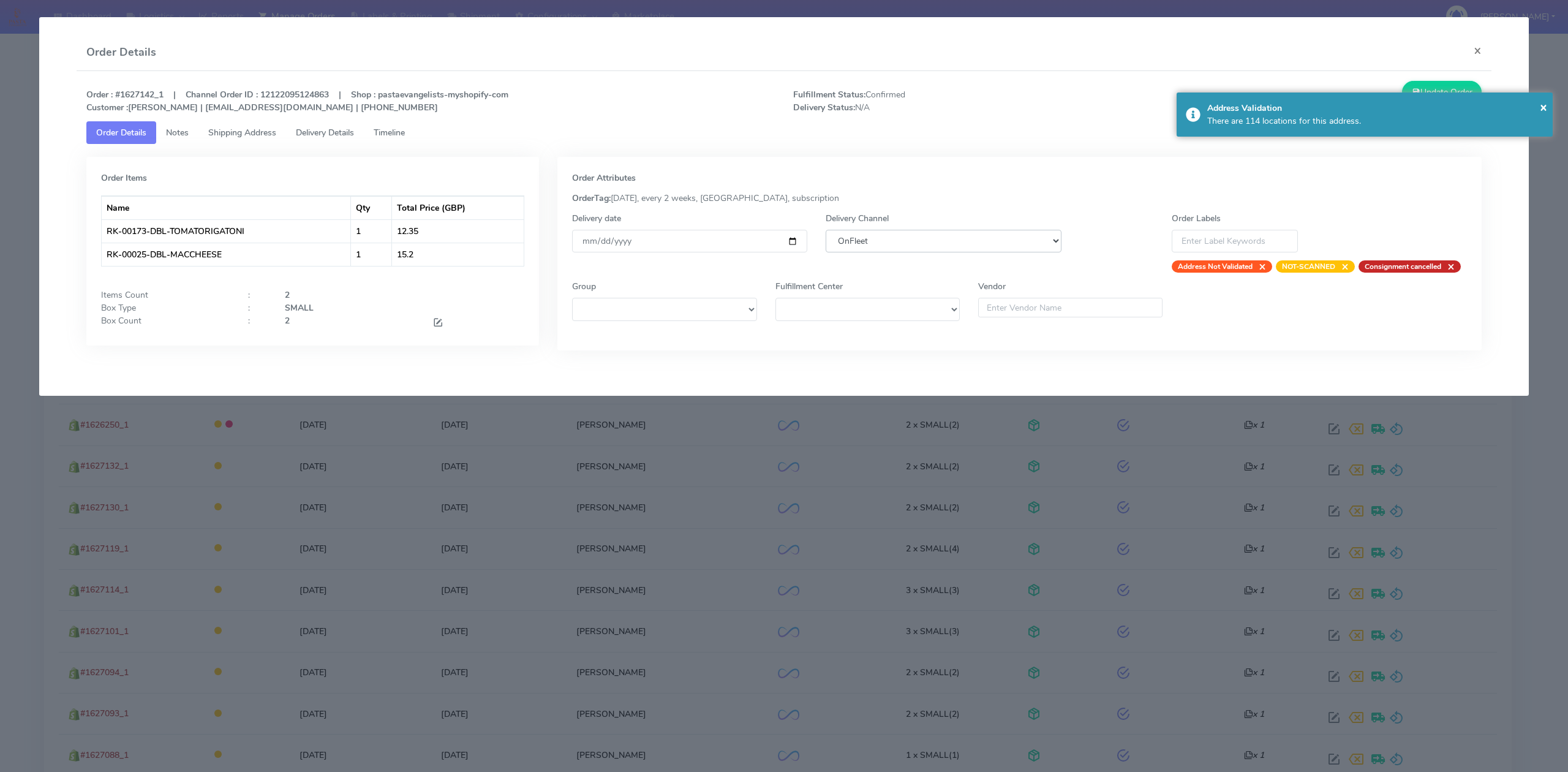
select select "5"
click at [825, 229] on select "DHL OnFleet Royal Mail DPD Yodel MaxOptra Amazon Collection" at bounding box center [943, 240] width 235 height 22
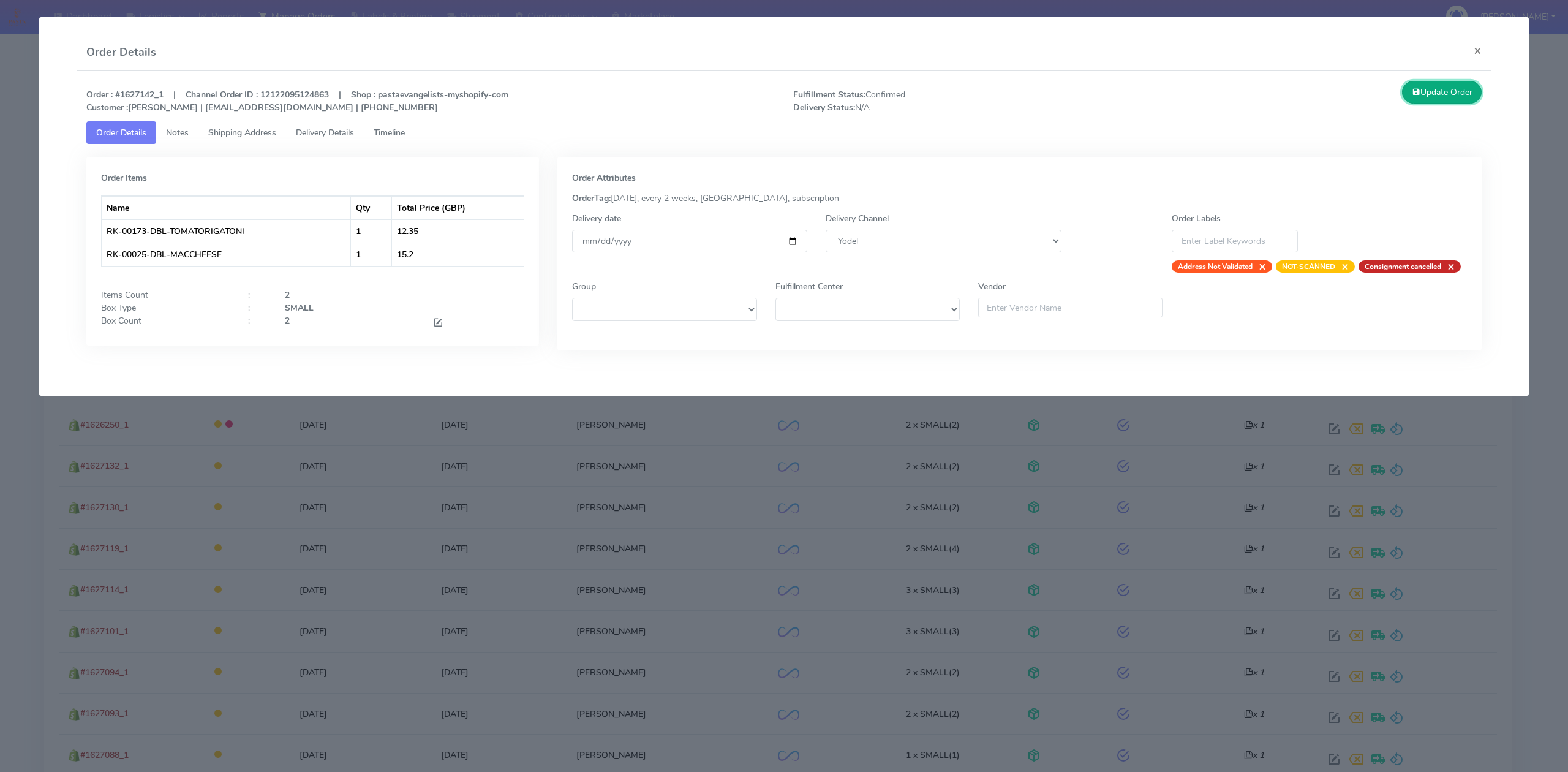
click at [1438, 82] on button "Update Order" at bounding box center [1442, 92] width 79 height 22
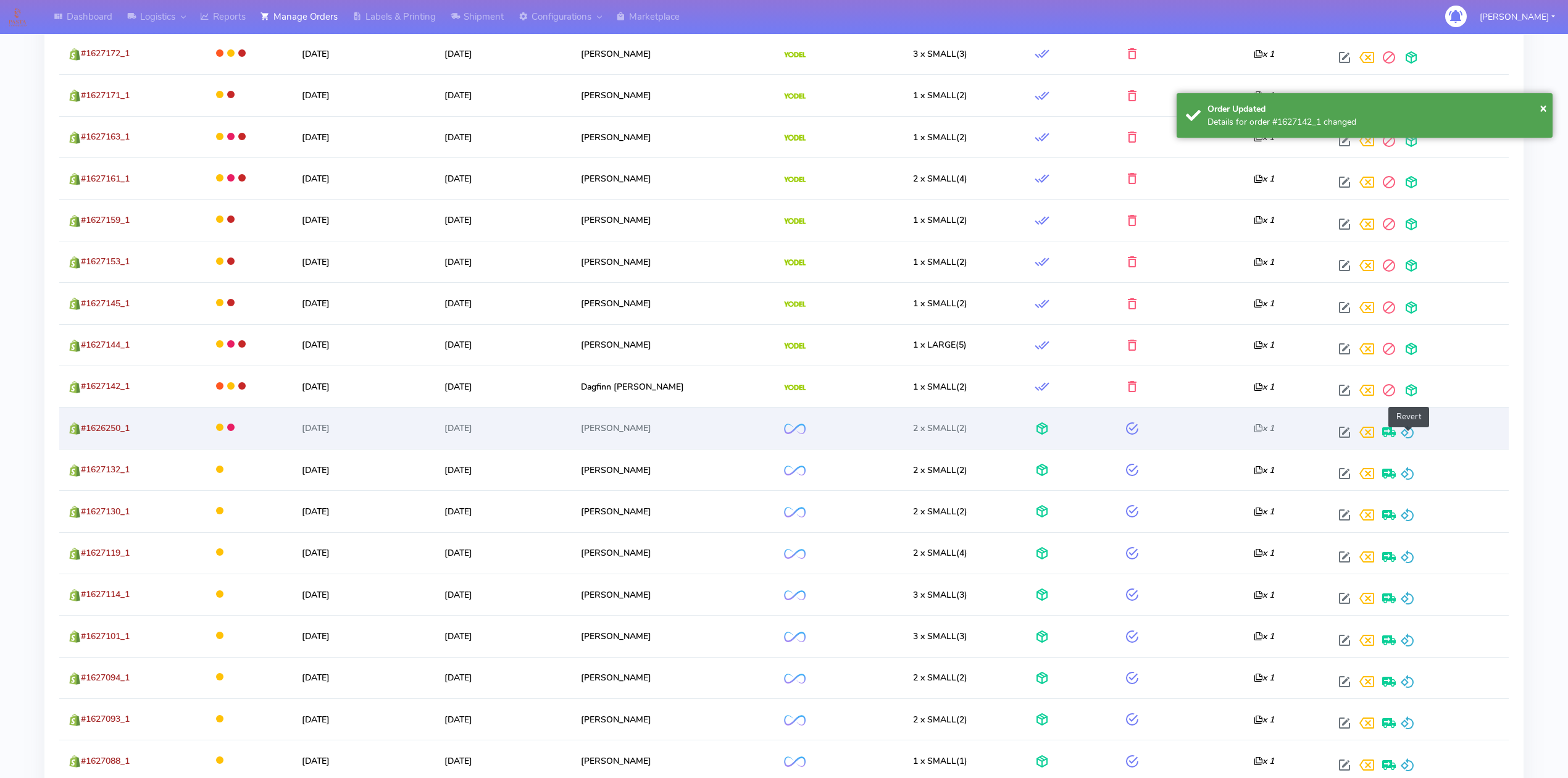
click at [1408, 440] on span at bounding box center [1407, 435] width 15 height 12
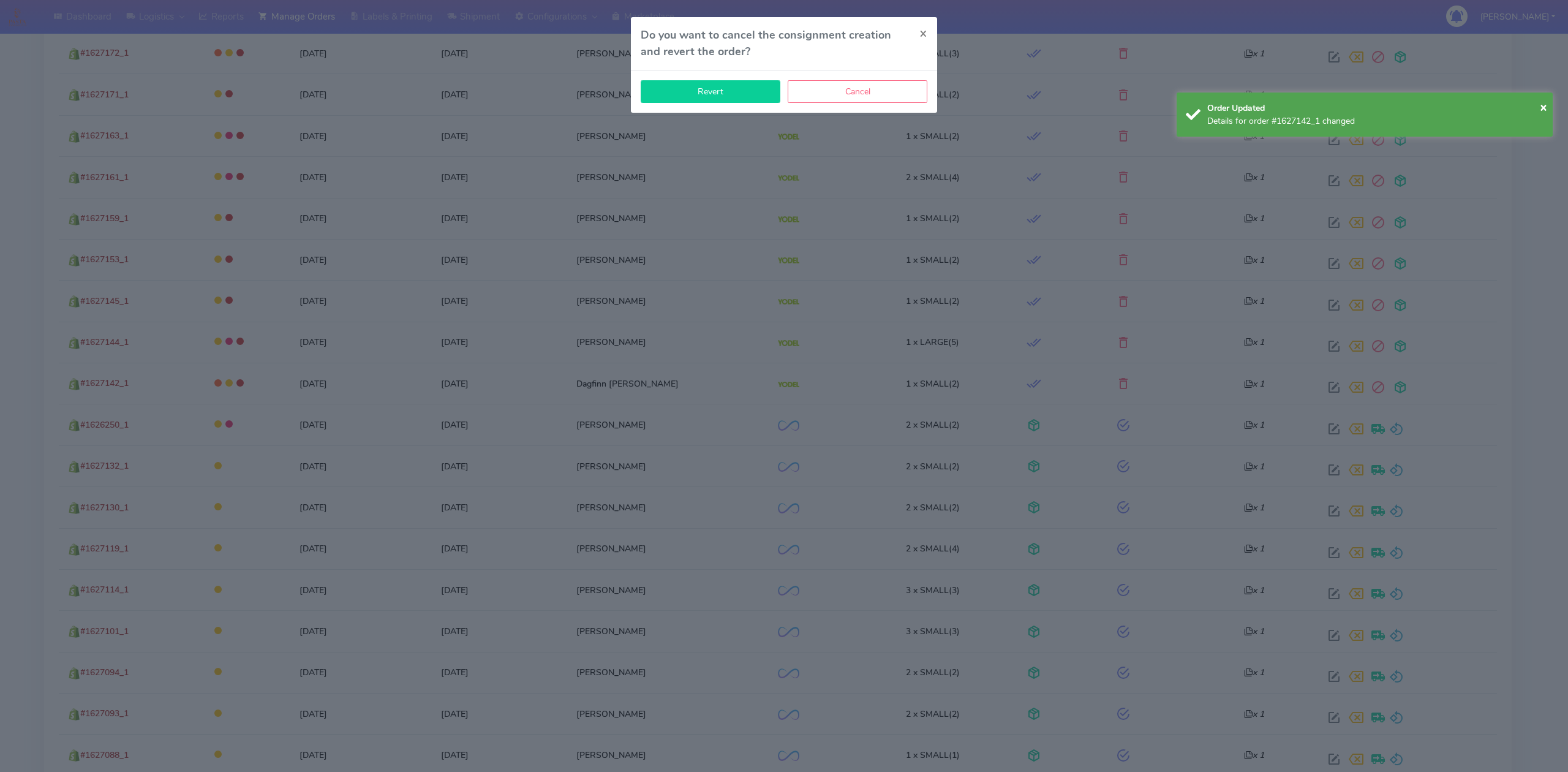
click at [740, 97] on button "Revert" at bounding box center [711, 91] width 140 height 22
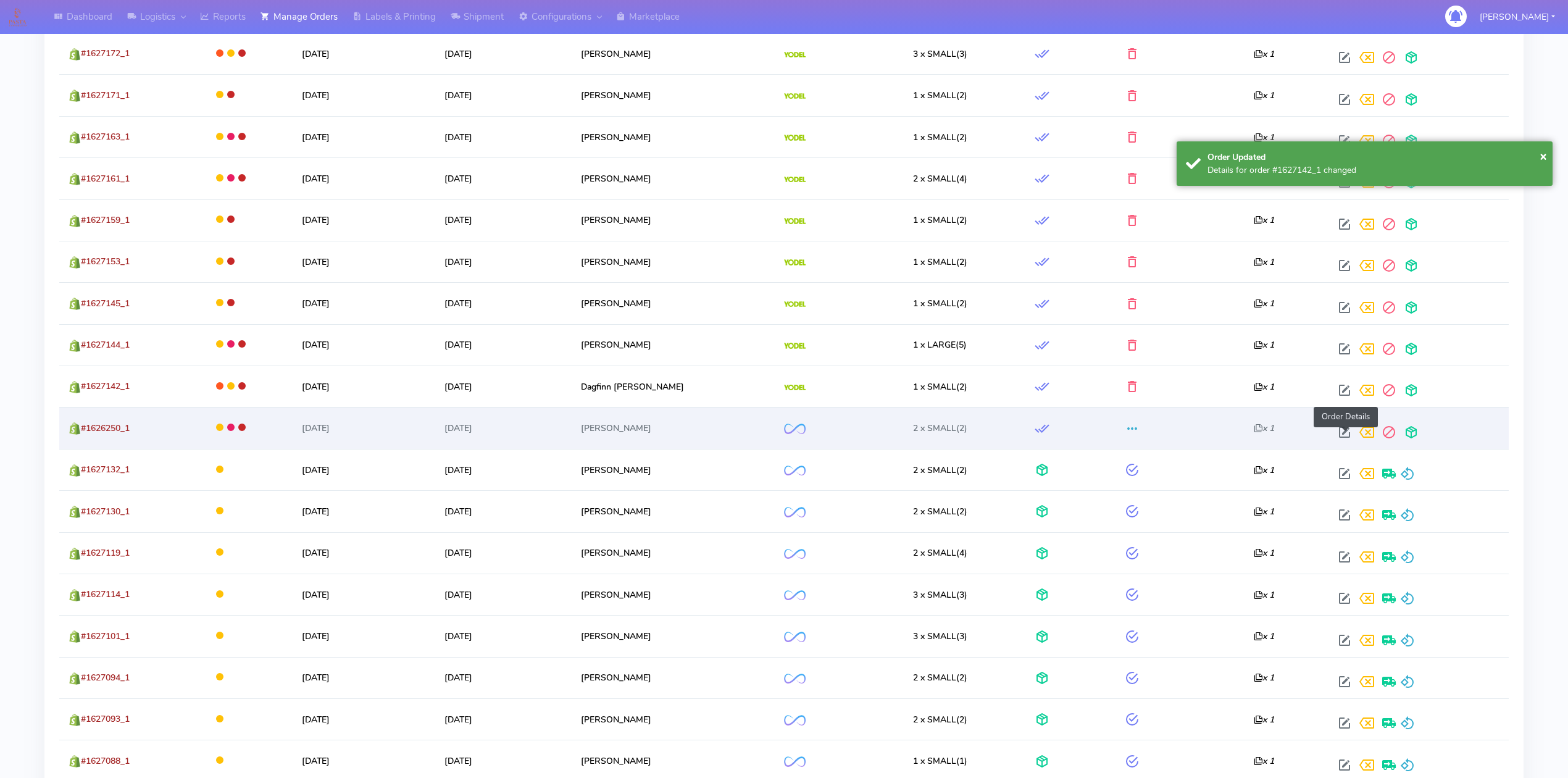
click at [1337, 436] on span at bounding box center [1345, 435] width 23 height 12
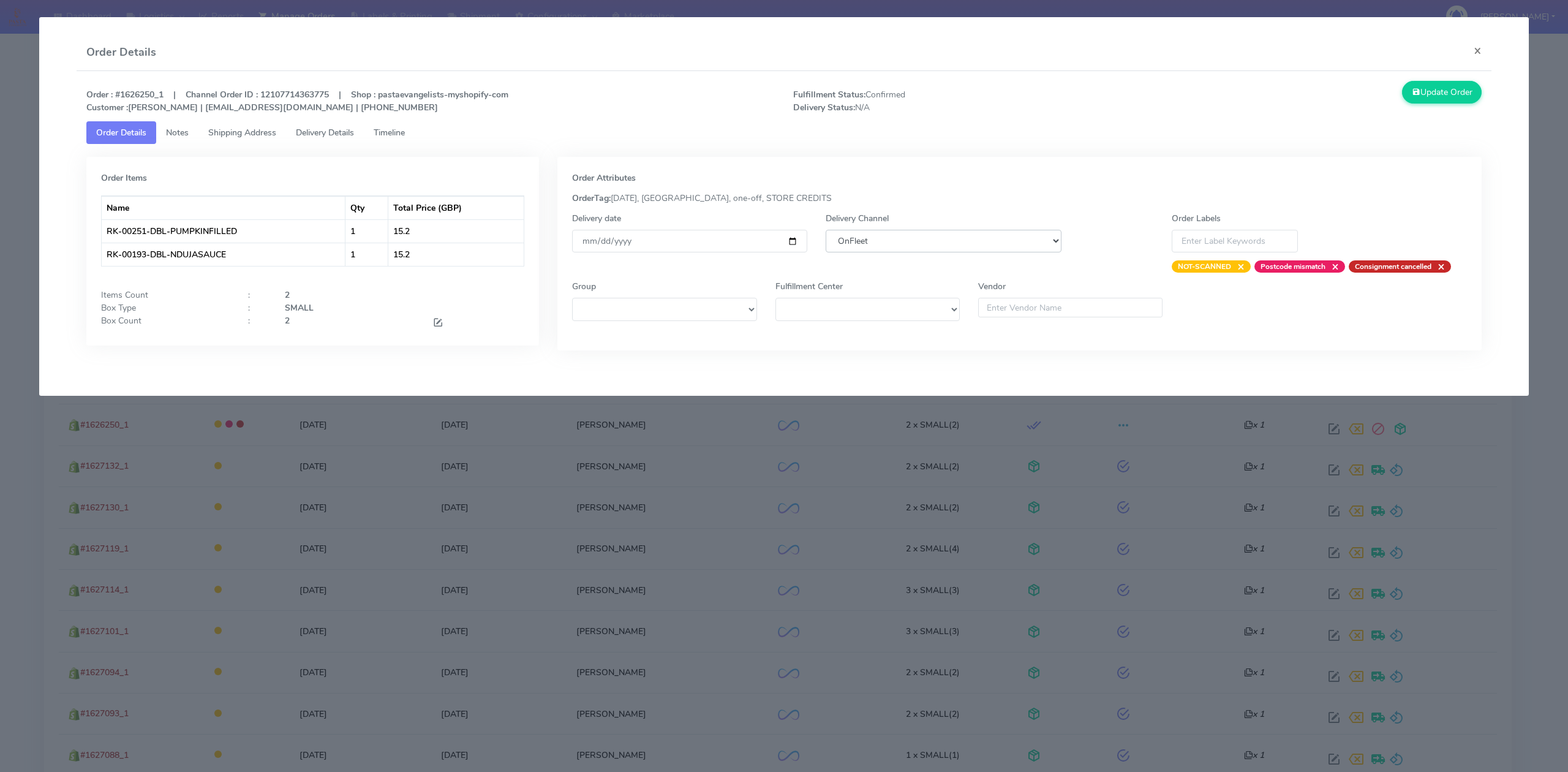
click at [853, 246] on select "DHL OnFleet Royal Mail DPD Yodel MaxOptra Amazon Collection" at bounding box center [943, 240] width 235 height 22
select select "5"
click at [825, 229] on select "DHL OnFleet Royal Mail DPD Yodel MaxOptra Amazon Collection" at bounding box center [943, 240] width 235 height 22
click at [1458, 92] on button "Update Order" at bounding box center [1442, 92] width 79 height 22
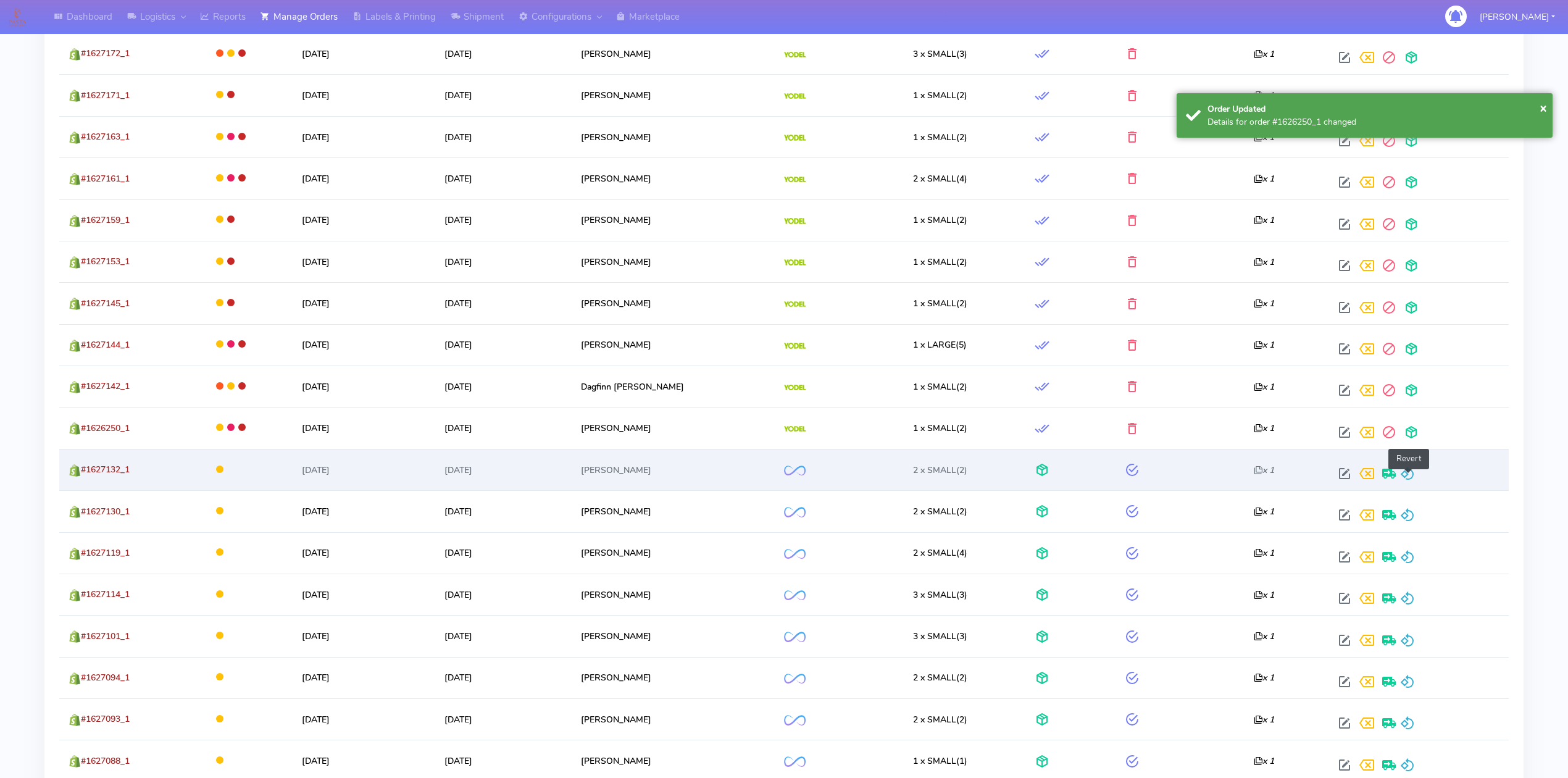
click at [1411, 482] on span at bounding box center [1407, 476] width 15 height 12
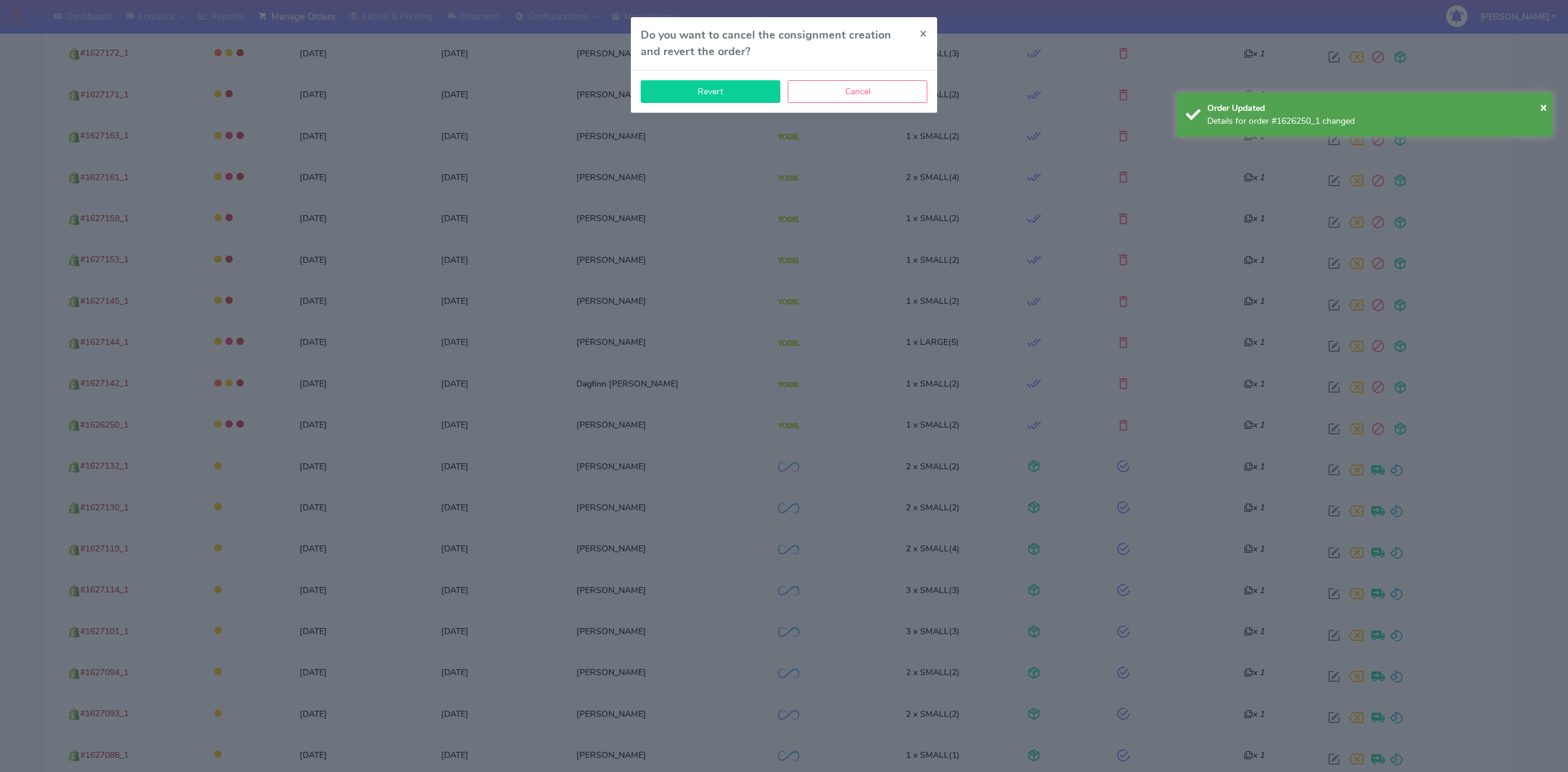
click at [725, 93] on button "Revert" at bounding box center [711, 91] width 140 height 22
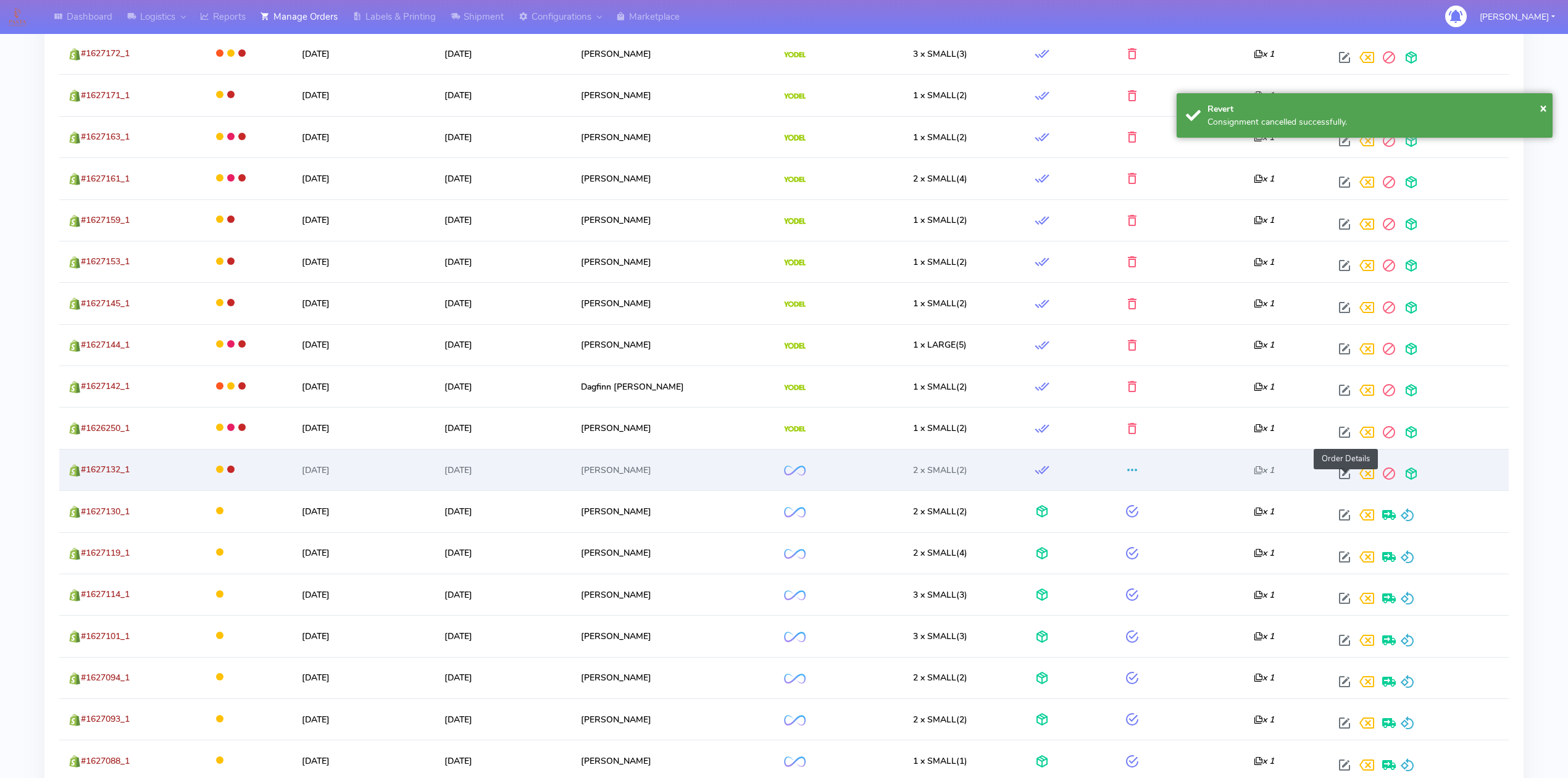
click at [1342, 475] on span at bounding box center [1345, 476] width 23 height 12
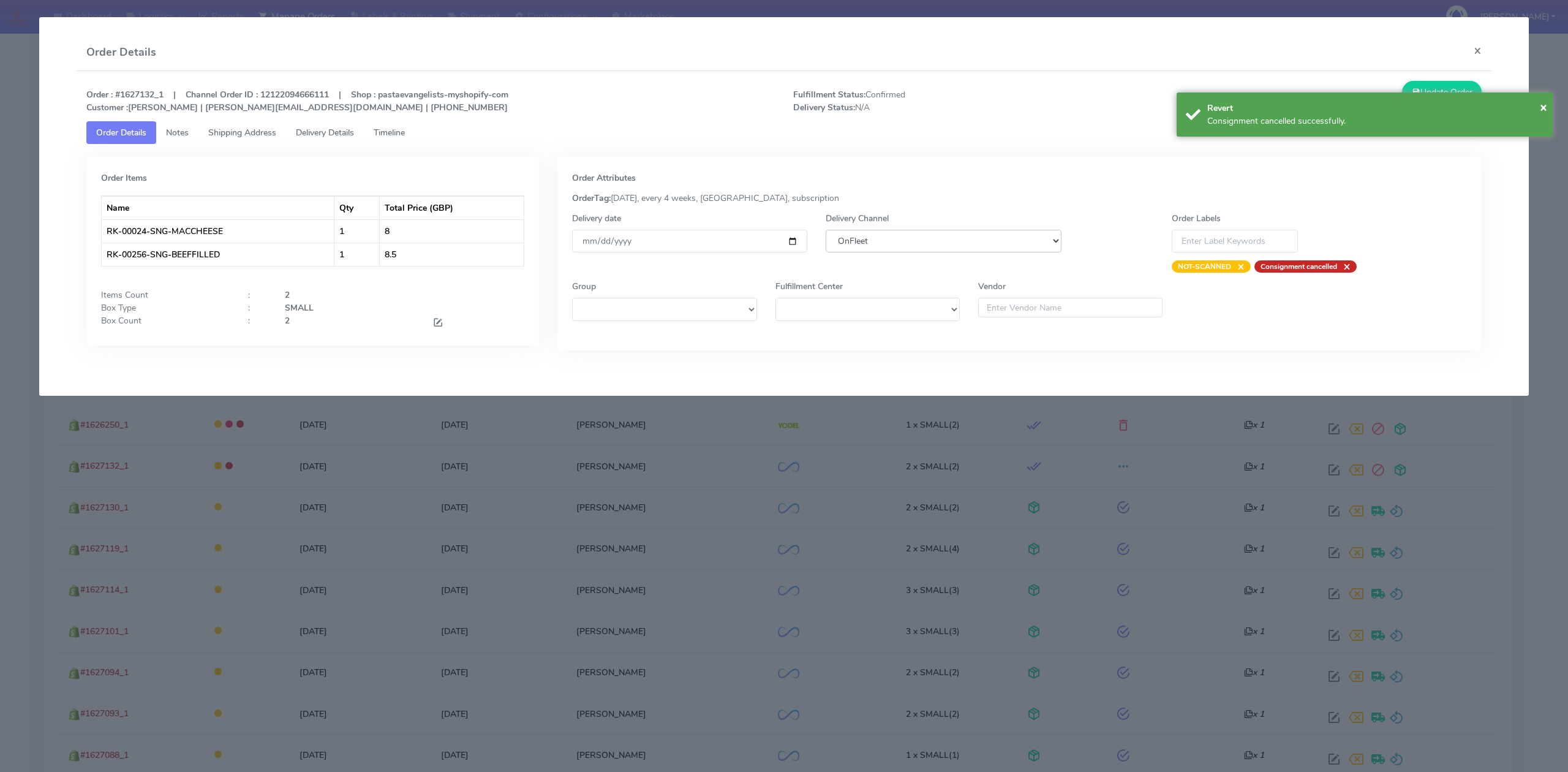
click at [978, 241] on select "DHL OnFleet Royal Mail DPD Yodel MaxOptra Amazon Collection" at bounding box center [943, 240] width 235 height 22
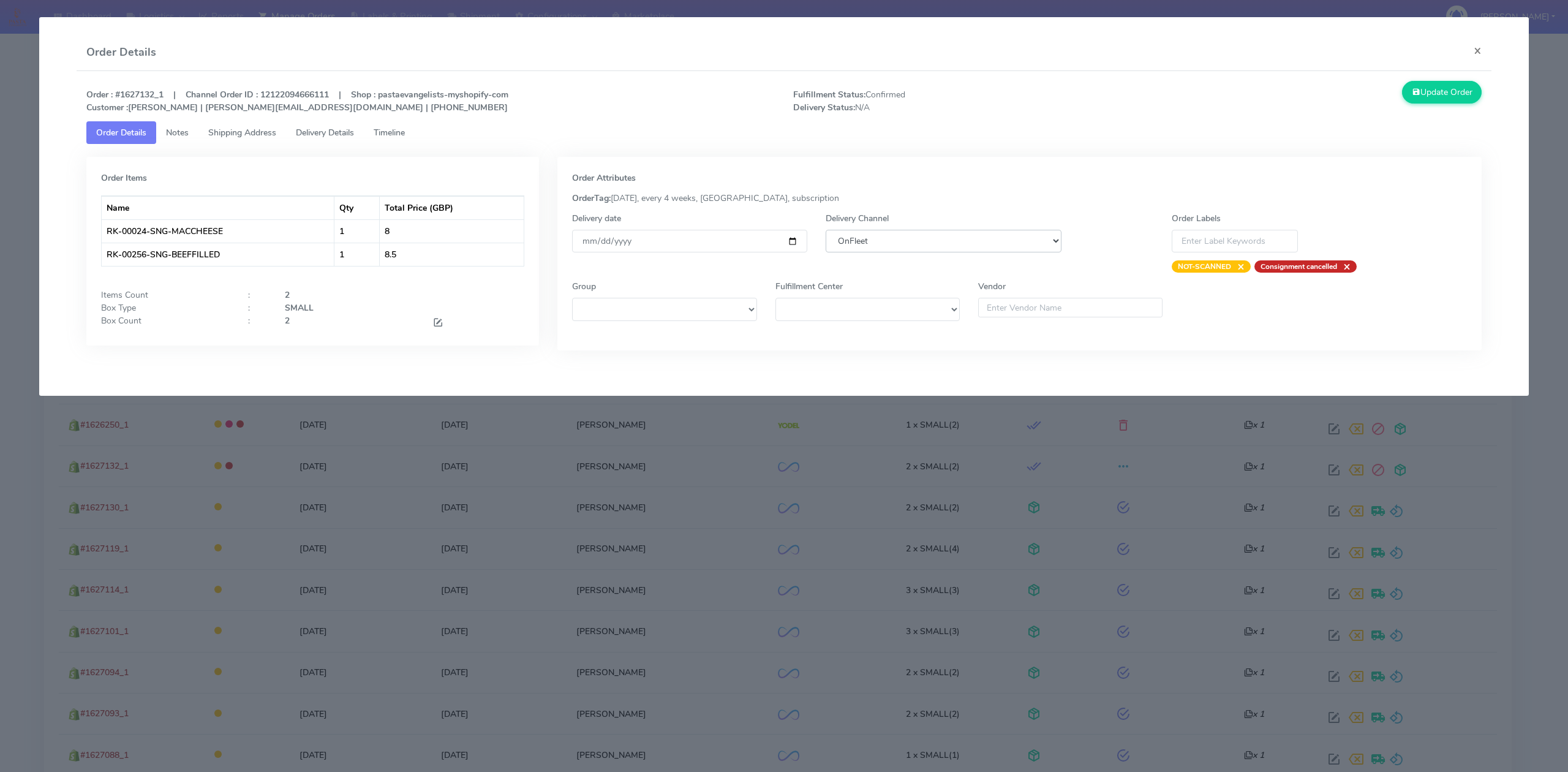
select select "5"
click at [825, 229] on select "DHL OnFleet Royal Mail DPD Yodel MaxOptra Amazon Collection" at bounding box center [943, 240] width 235 height 22
click at [1449, 81] on button "Update Order" at bounding box center [1442, 92] width 79 height 22
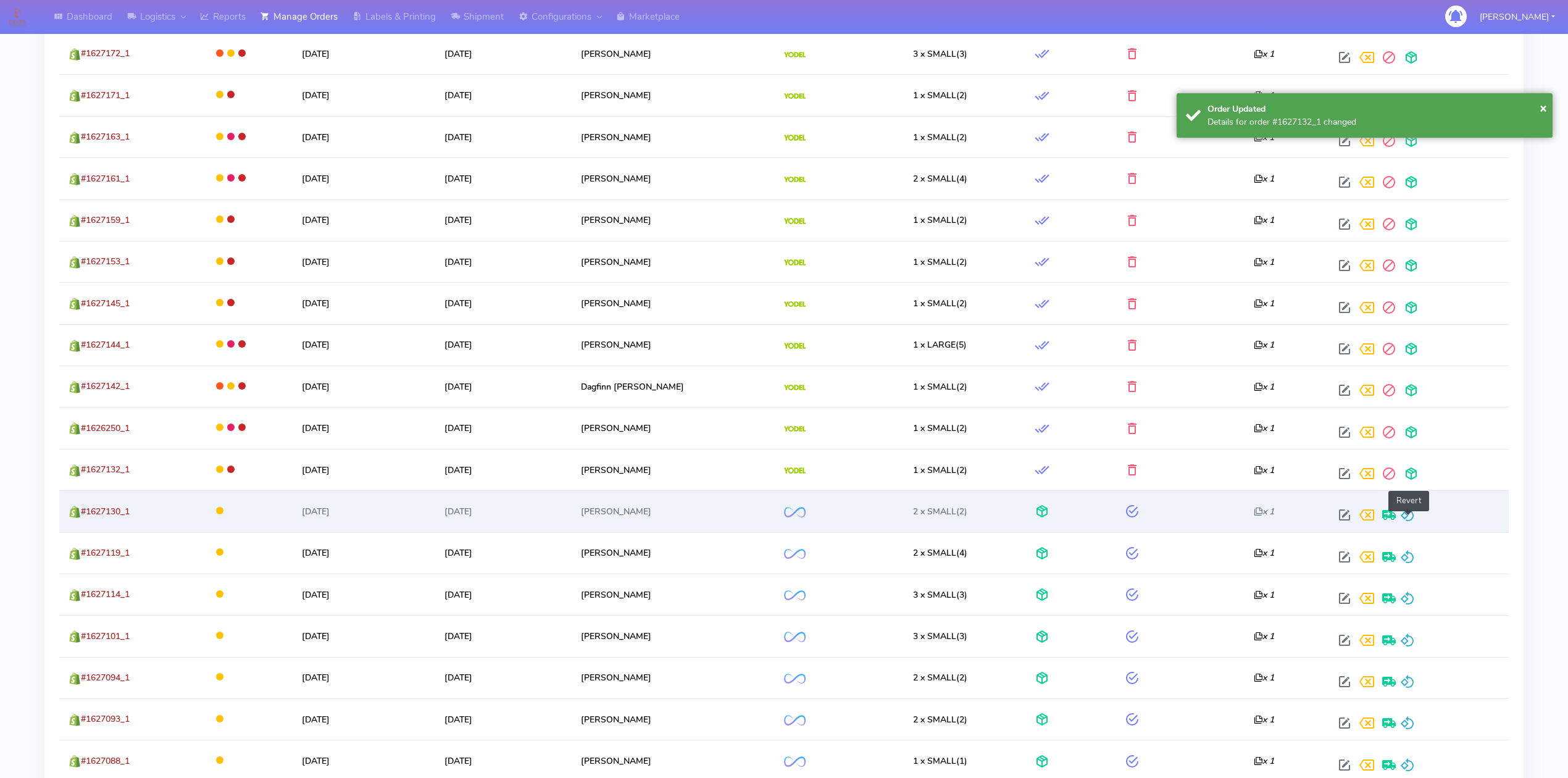
click at [1406, 515] on span at bounding box center [1407, 518] width 15 height 12
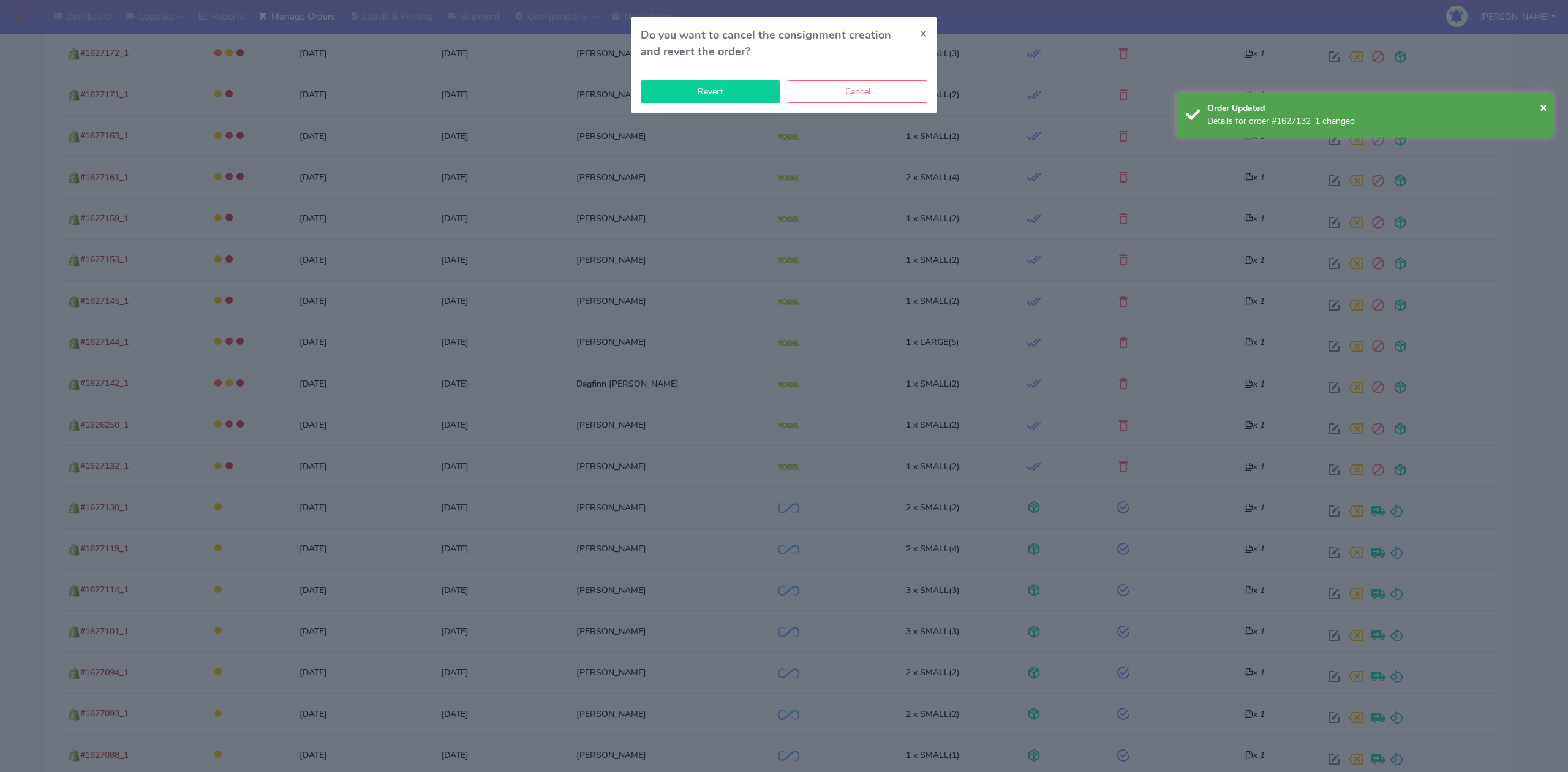
click at [755, 103] on button "Revert" at bounding box center [711, 91] width 140 height 22
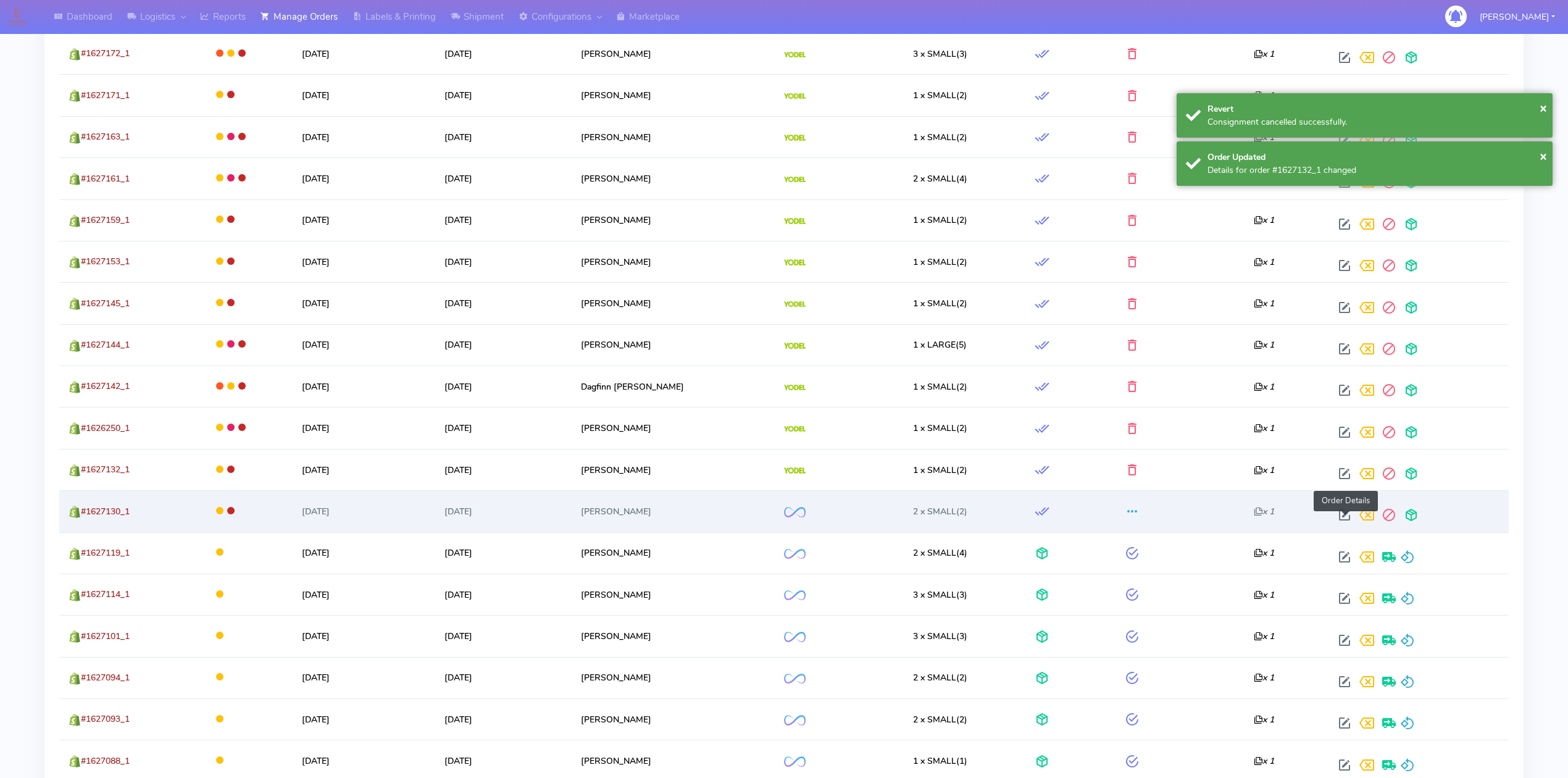
click at [1346, 524] on span at bounding box center [1345, 518] width 23 height 12
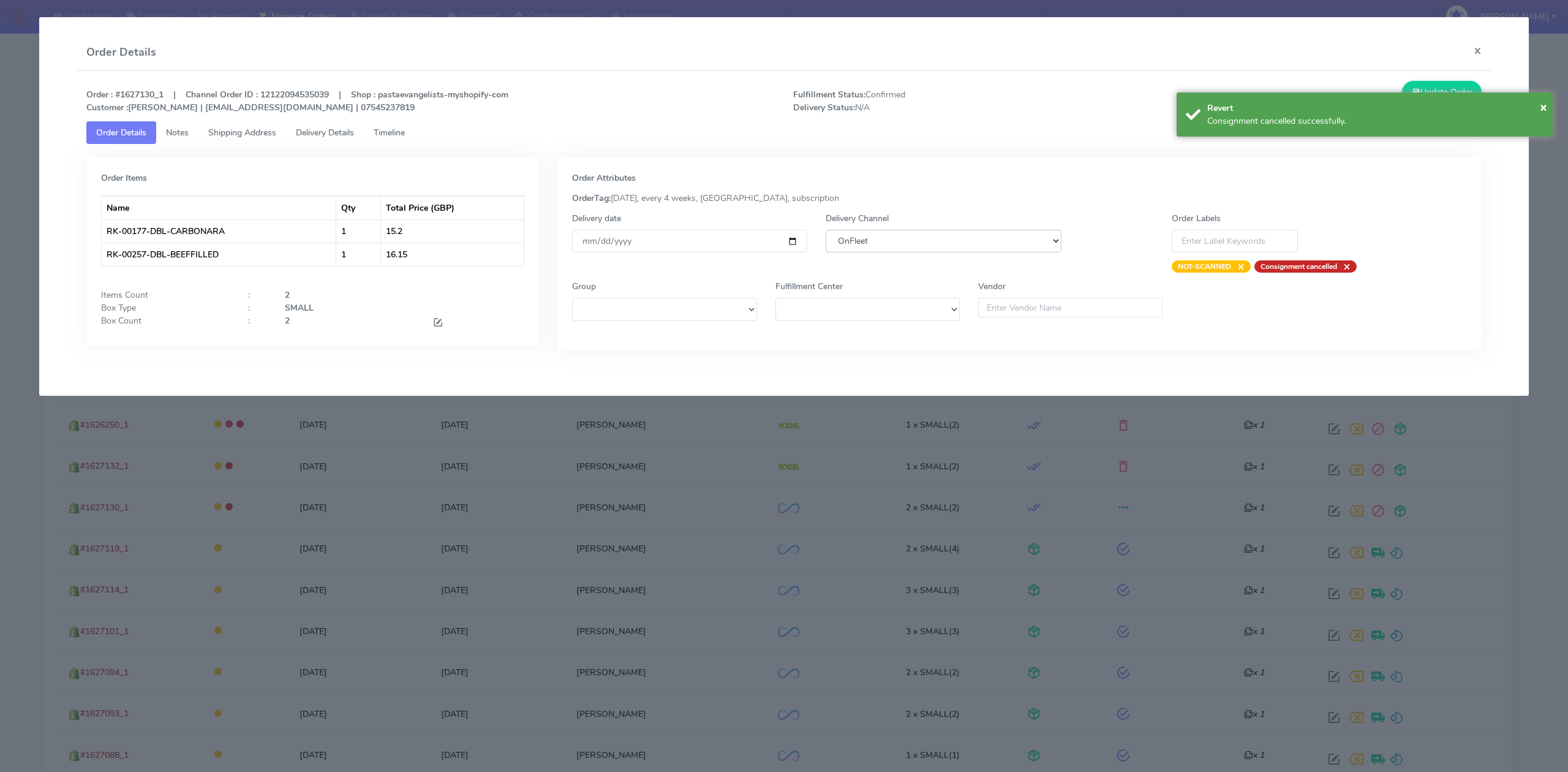
click at [960, 233] on select "DHL OnFleet Royal Mail DPD Yodel MaxOptra Amazon Collection" at bounding box center [943, 240] width 235 height 22
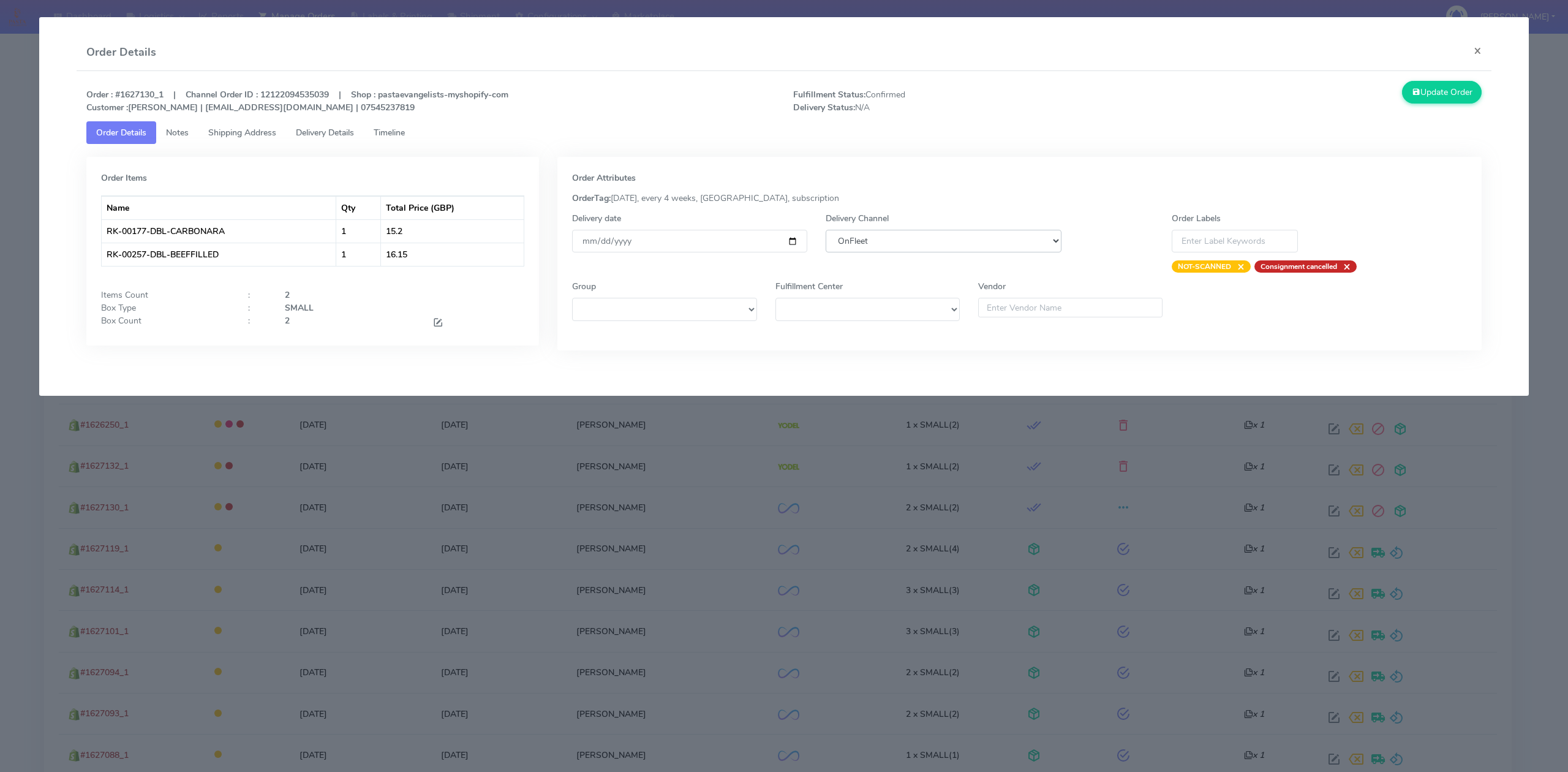
select select "5"
click at [825, 229] on select "DHL OnFleet Royal Mail DPD Yodel MaxOptra Amazon Collection" at bounding box center [943, 240] width 235 height 22
click at [1445, 96] on button "Update Order" at bounding box center [1442, 92] width 79 height 22
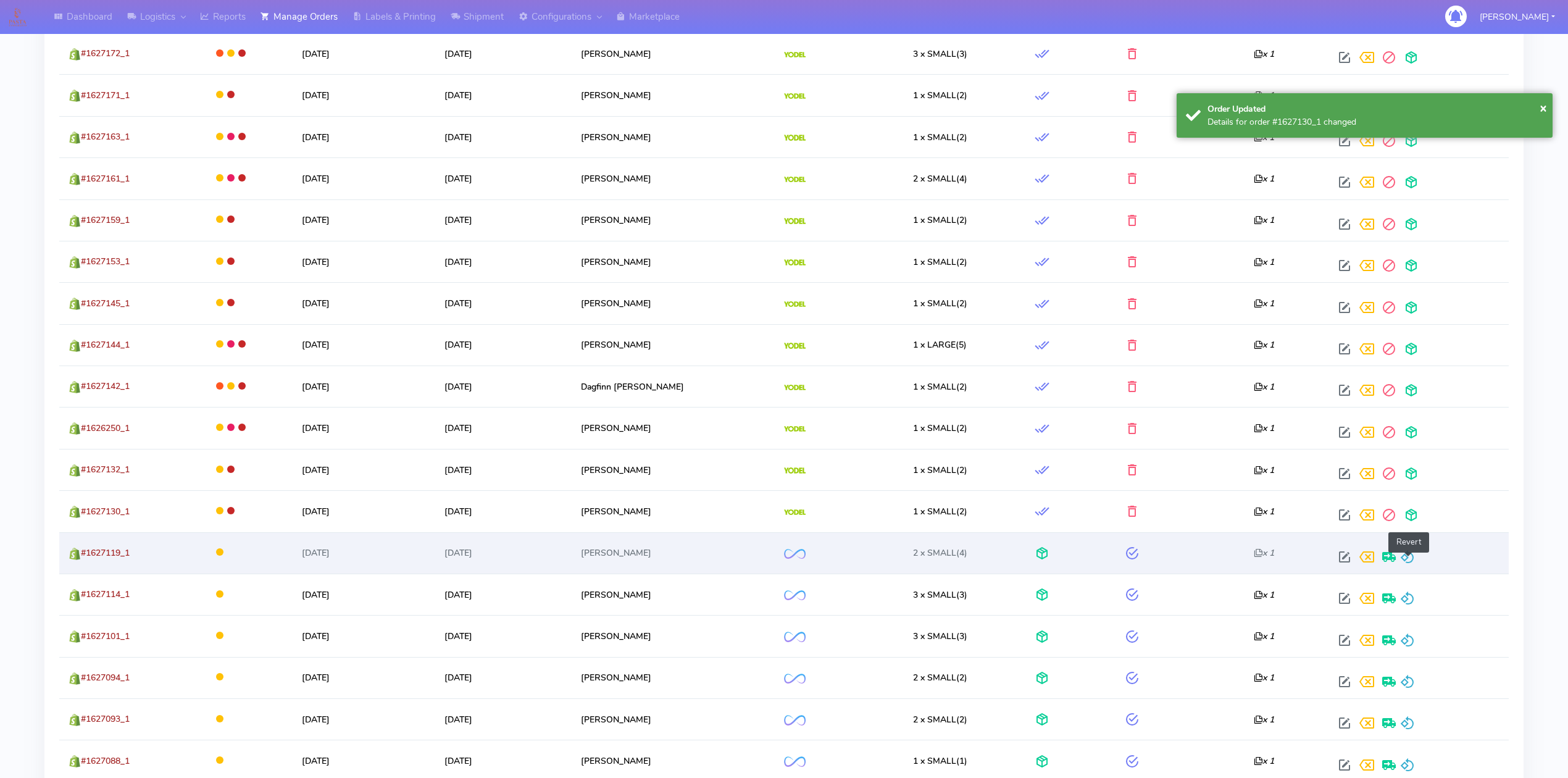
click at [1410, 558] on span at bounding box center [1407, 559] width 15 height 12
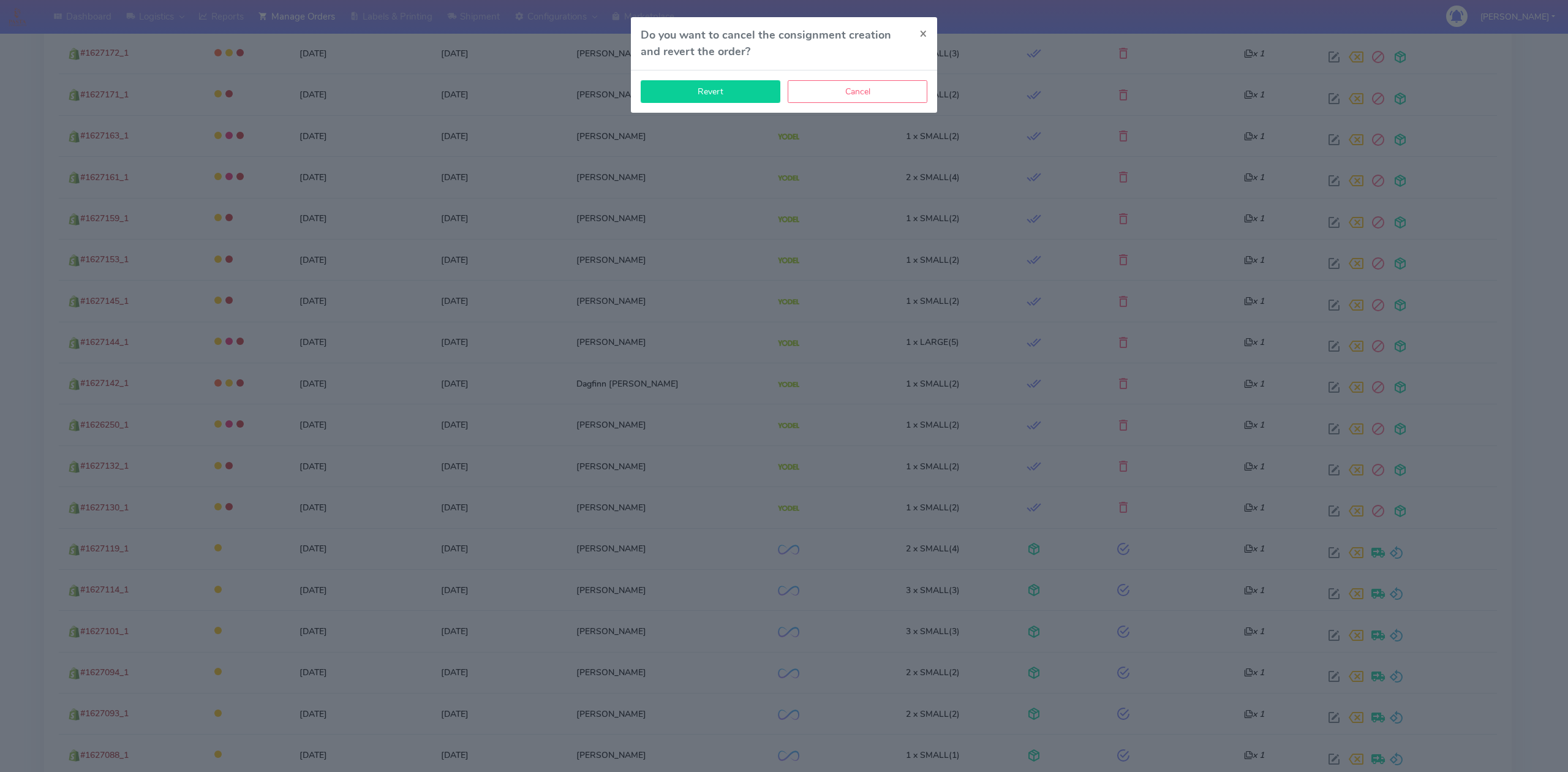
click at [732, 96] on button "Revert" at bounding box center [711, 91] width 140 height 22
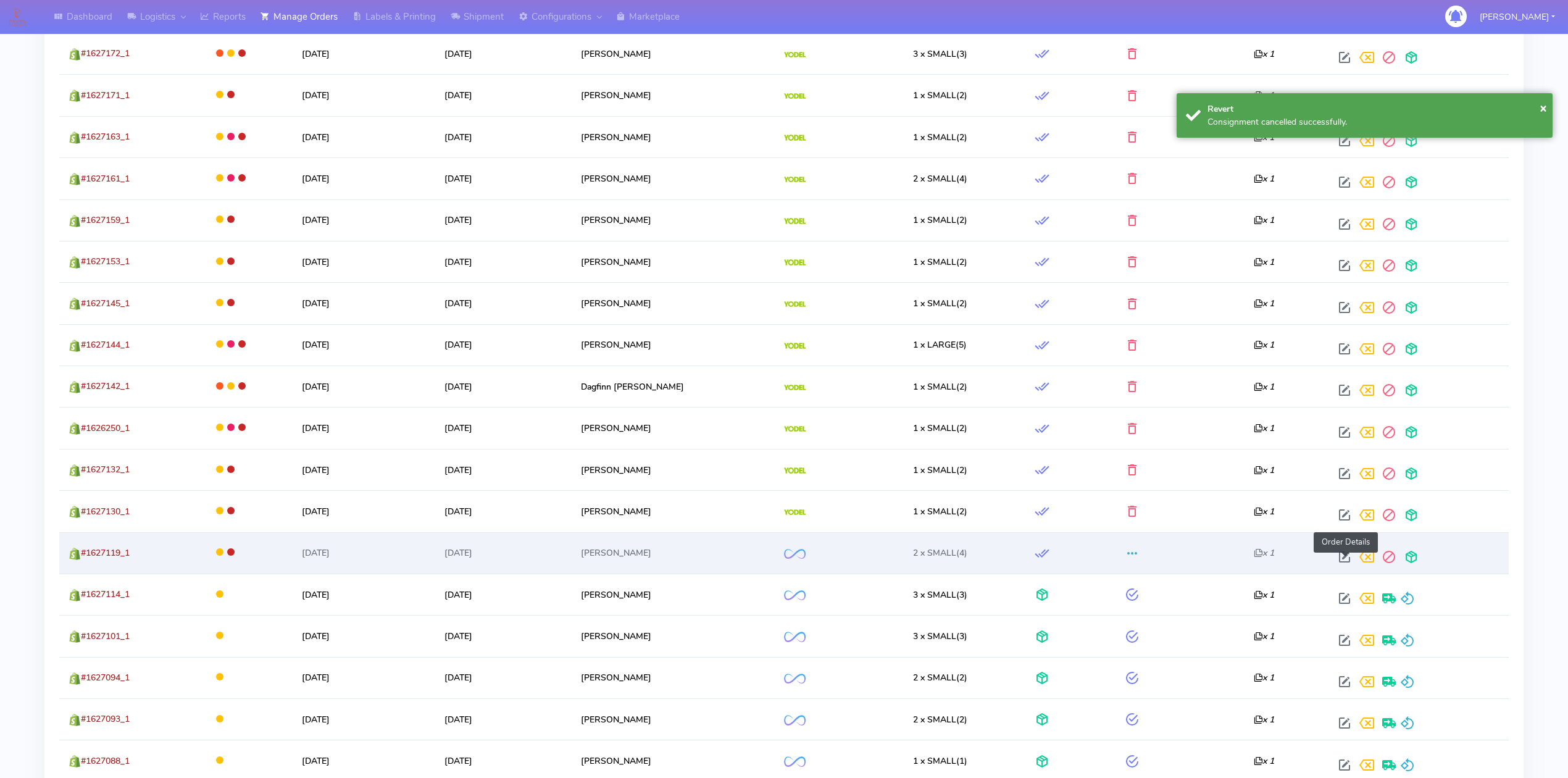
click at [1342, 558] on span at bounding box center [1345, 559] width 23 height 12
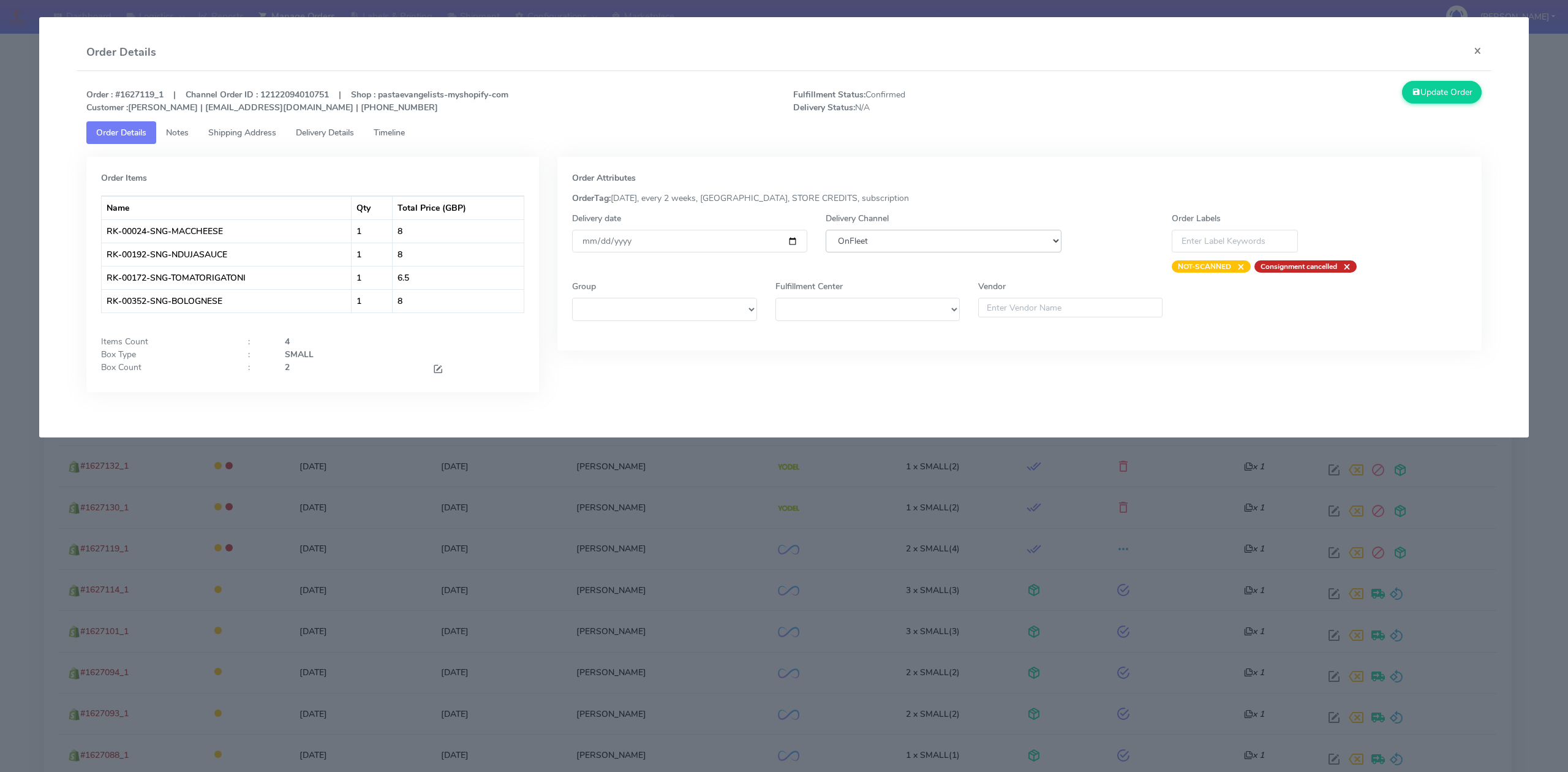
click at [938, 241] on select "DHL OnFleet Royal Mail DPD Yodel MaxOptra Amazon Collection" at bounding box center [943, 240] width 235 height 22
select select "5"
click at [825, 229] on select "DHL OnFleet Royal Mail DPD Yodel MaxOptra Amazon Collection" at bounding box center [943, 240] width 235 height 22
click at [1420, 99] on button "Update Order" at bounding box center [1442, 92] width 79 height 22
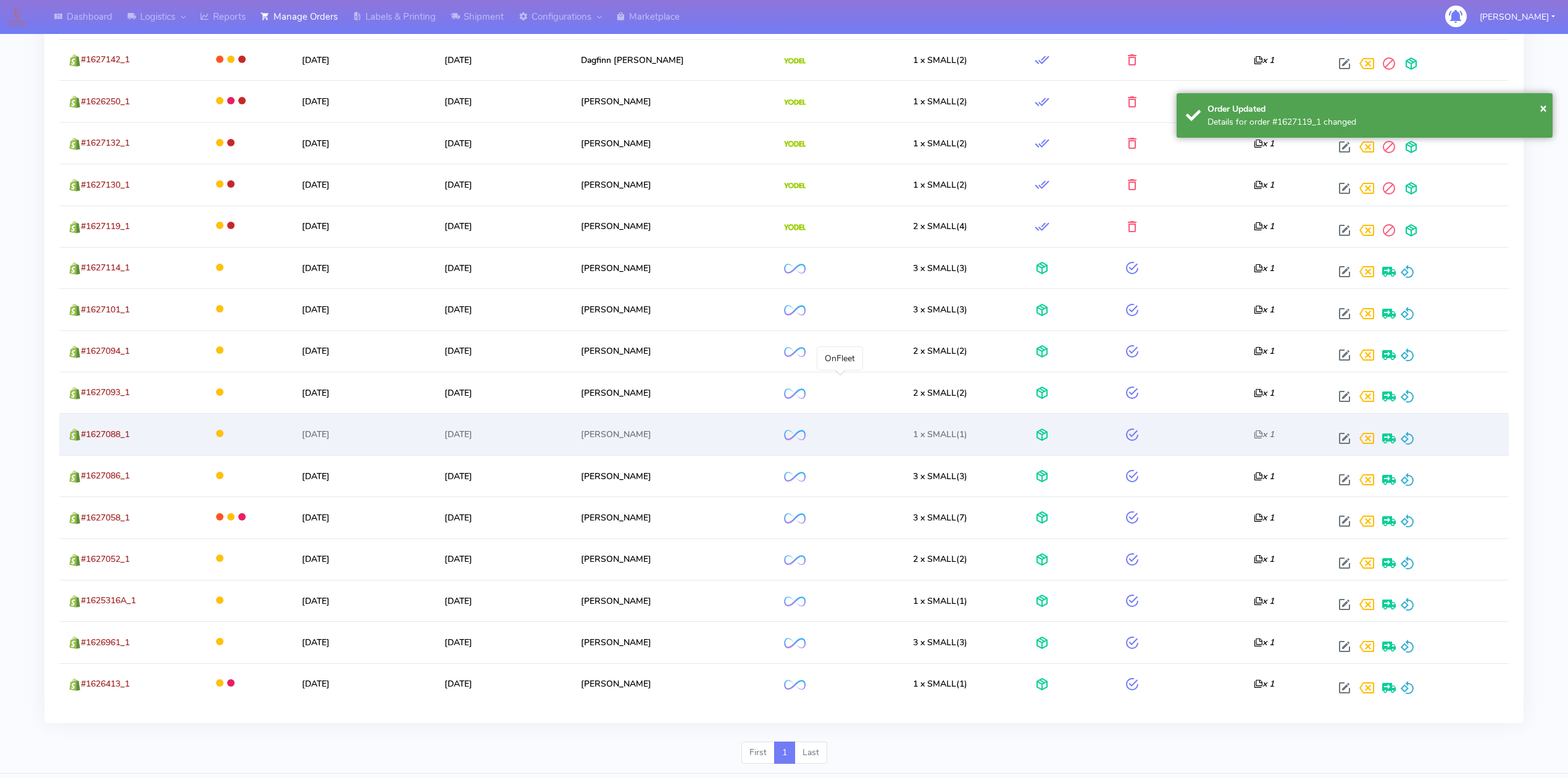
scroll to position [1070, 0]
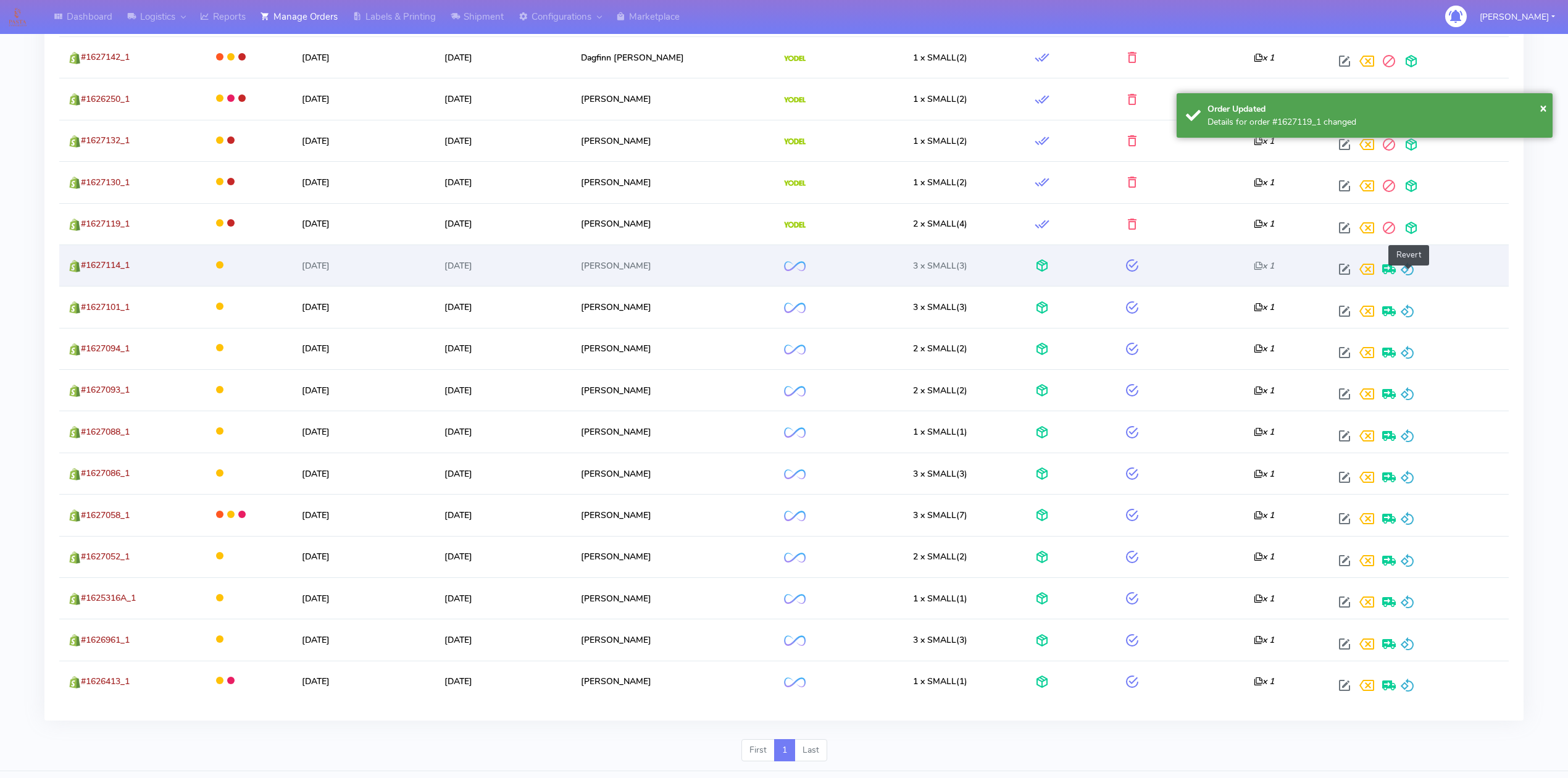
click at [1407, 274] on span at bounding box center [1407, 272] width 15 height 12
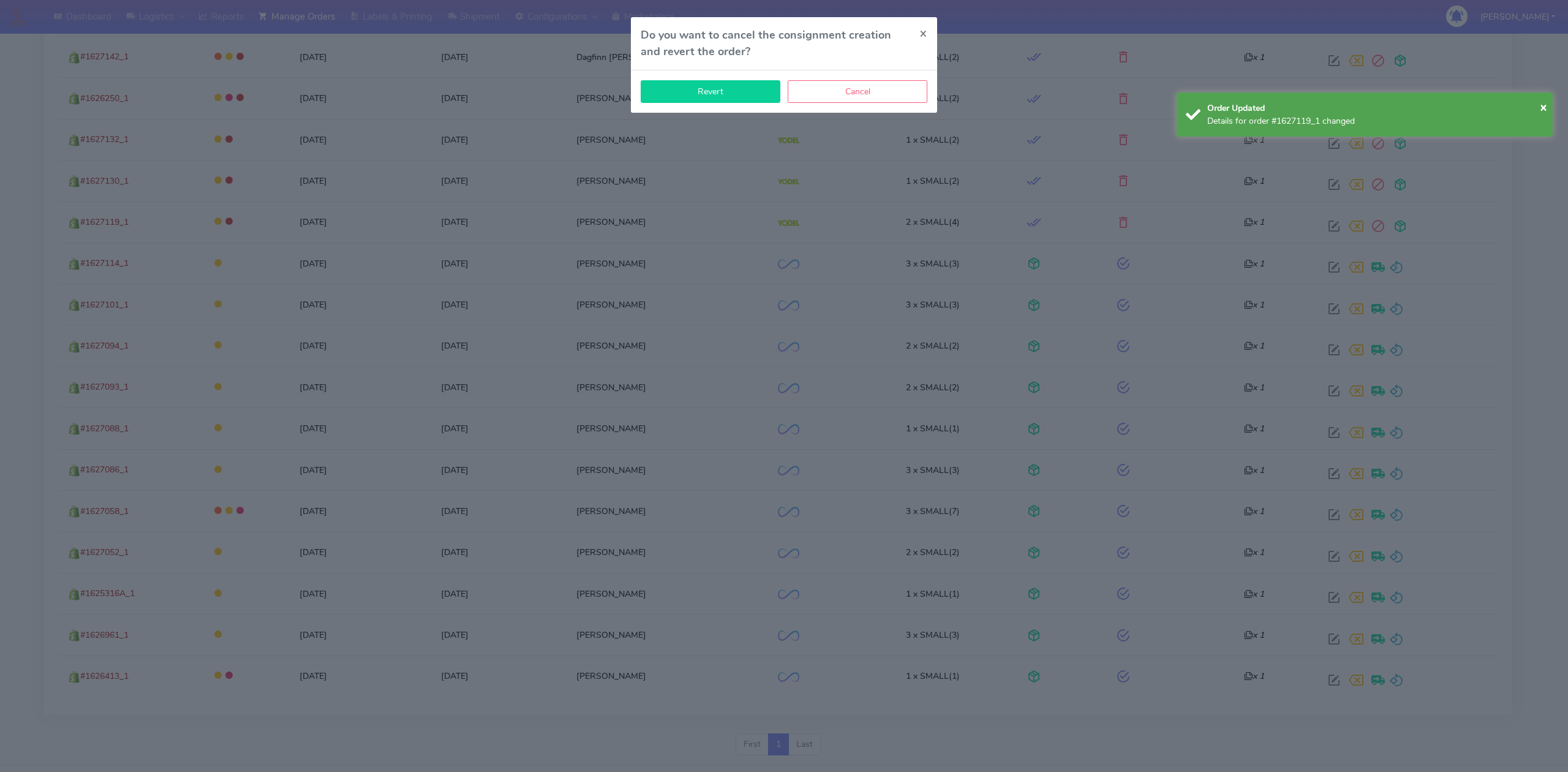
click at [732, 91] on button "Revert" at bounding box center [711, 91] width 140 height 22
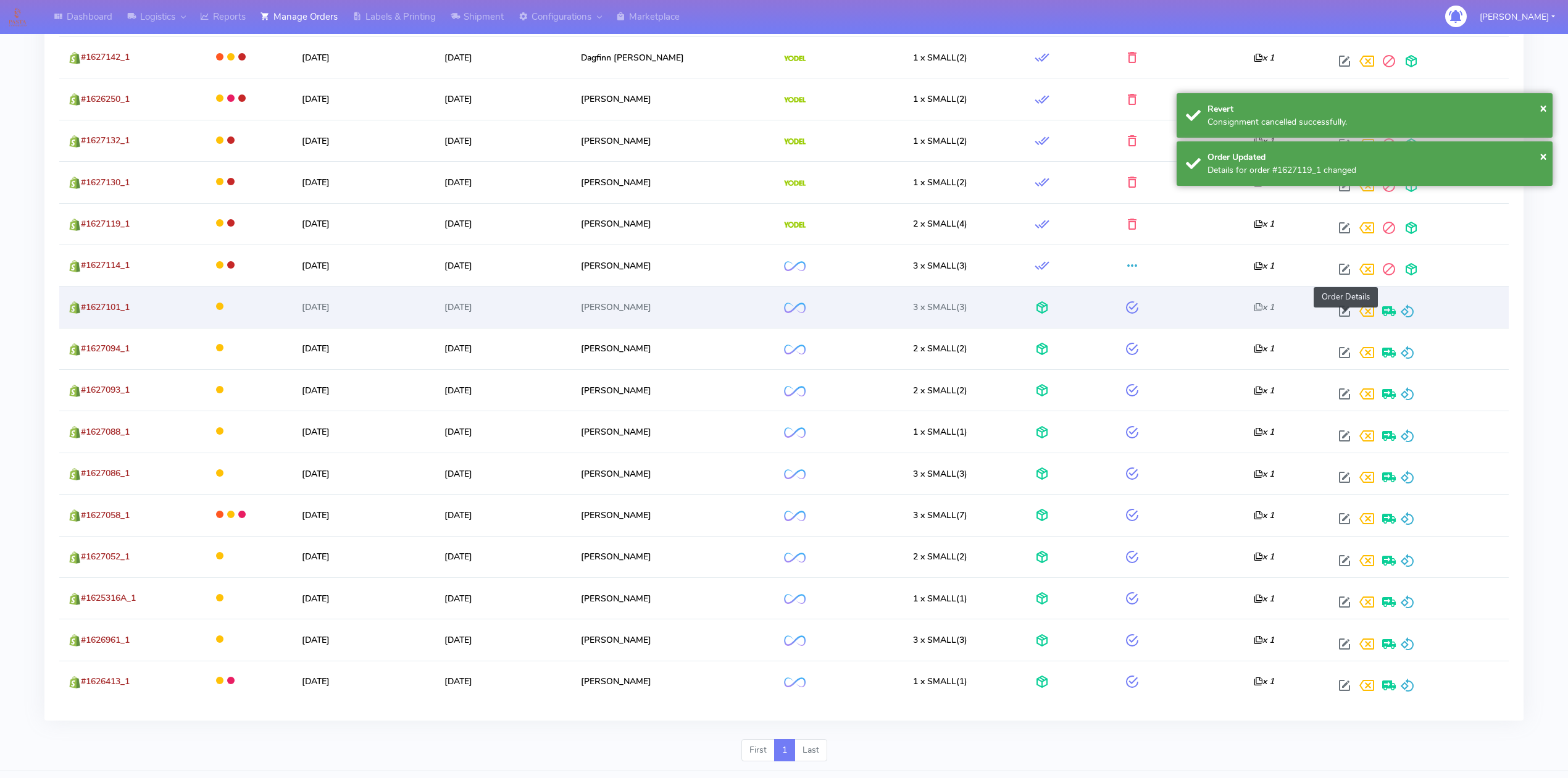
click at [1345, 318] on span at bounding box center [1345, 314] width 23 height 12
select select "2"
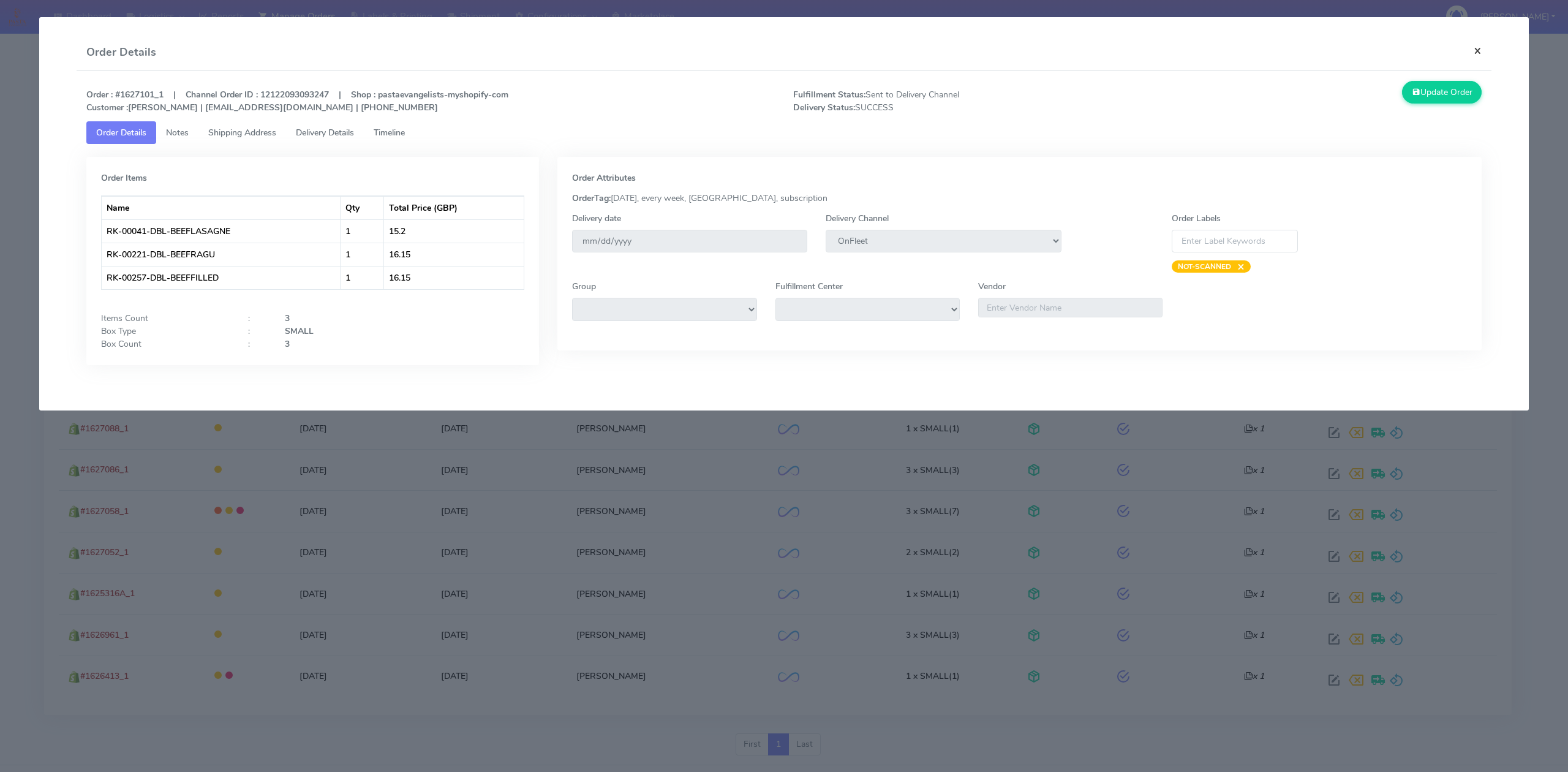
click at [1473, 49] on button "×" at bounding box center [1478, 51] width 27 height 32
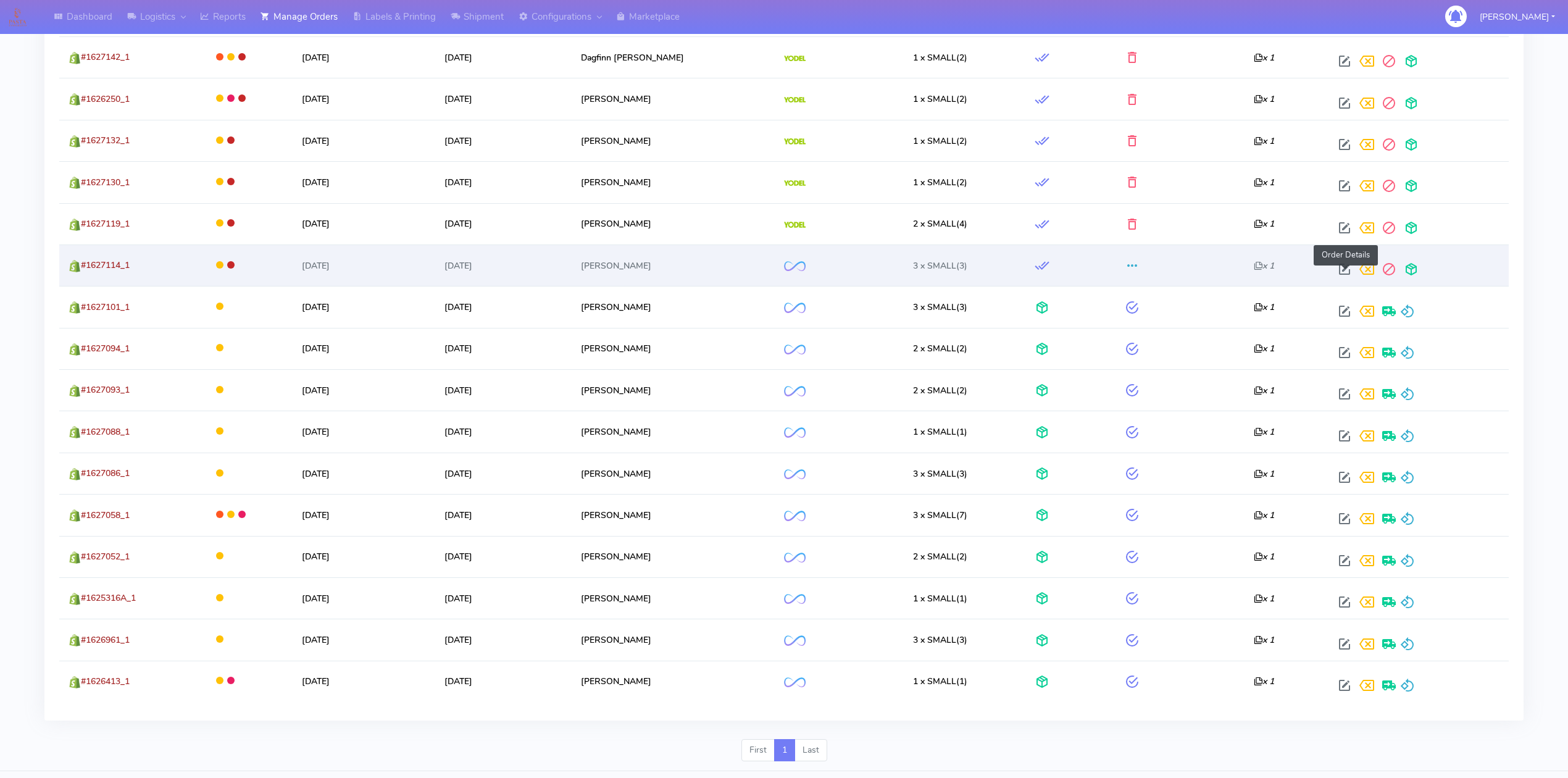
click at [1342, 275] on span at bounding box center [1345, 272] width 23 height 12
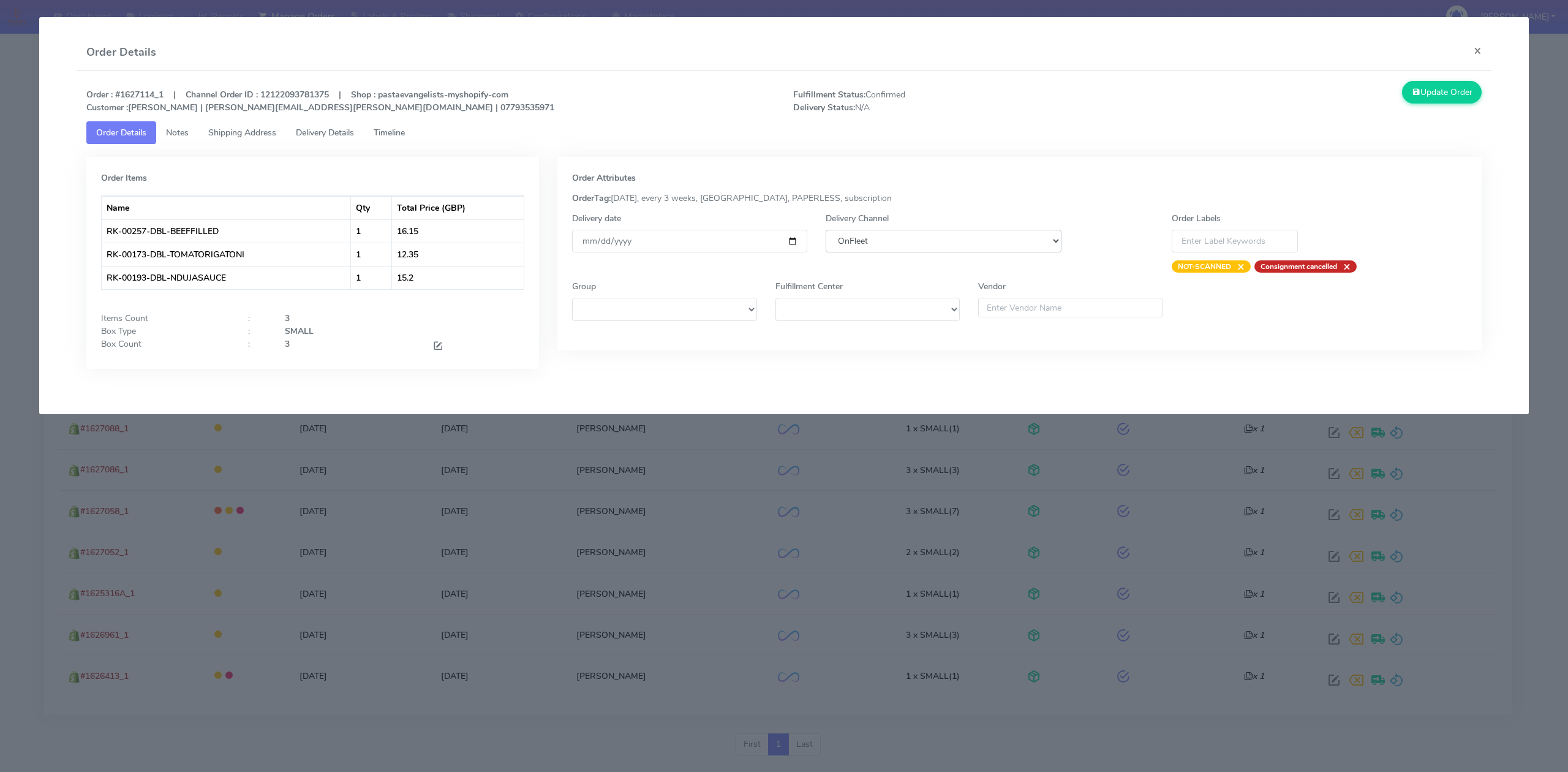
click at [1025, 245] on select "DHL OnFleet Royal Mail DPD Yodel MaxOptra Amazon Collection" at bounding box center [943, 240] width 235 height 22
select select "5"
click at [825, 229] on select "DHL OnFleet Royal Mail DPD Yodel MaxOptra Amazon Collection" at bounding box center [943, 240] width 235 height 22
click at [1441, 91] on button "Update Order" at bounding box center [1442, 92] width 79 height 22
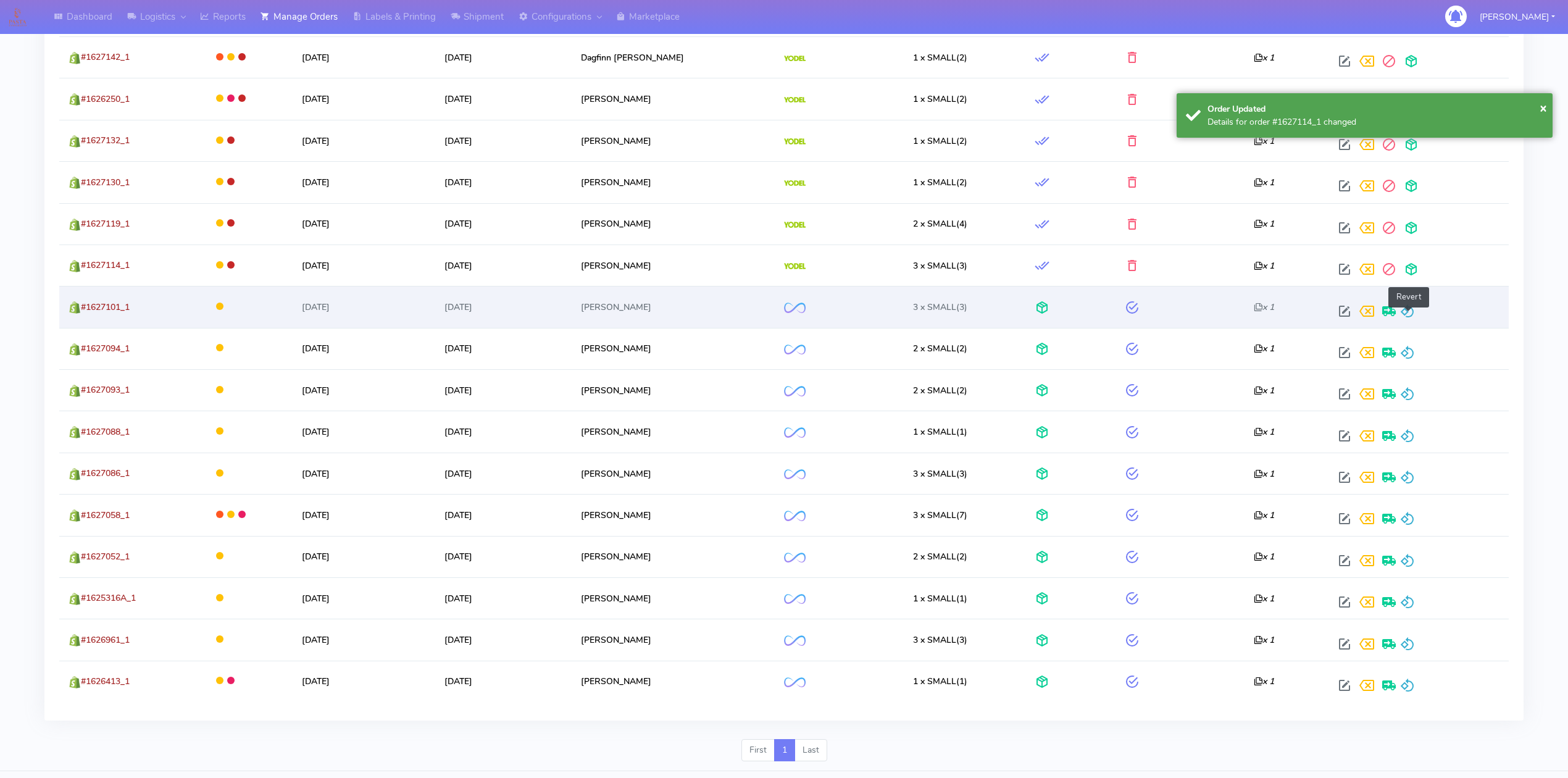
click at [1410, 318] on span at bounding box center [1407, 314] width 15 height 12
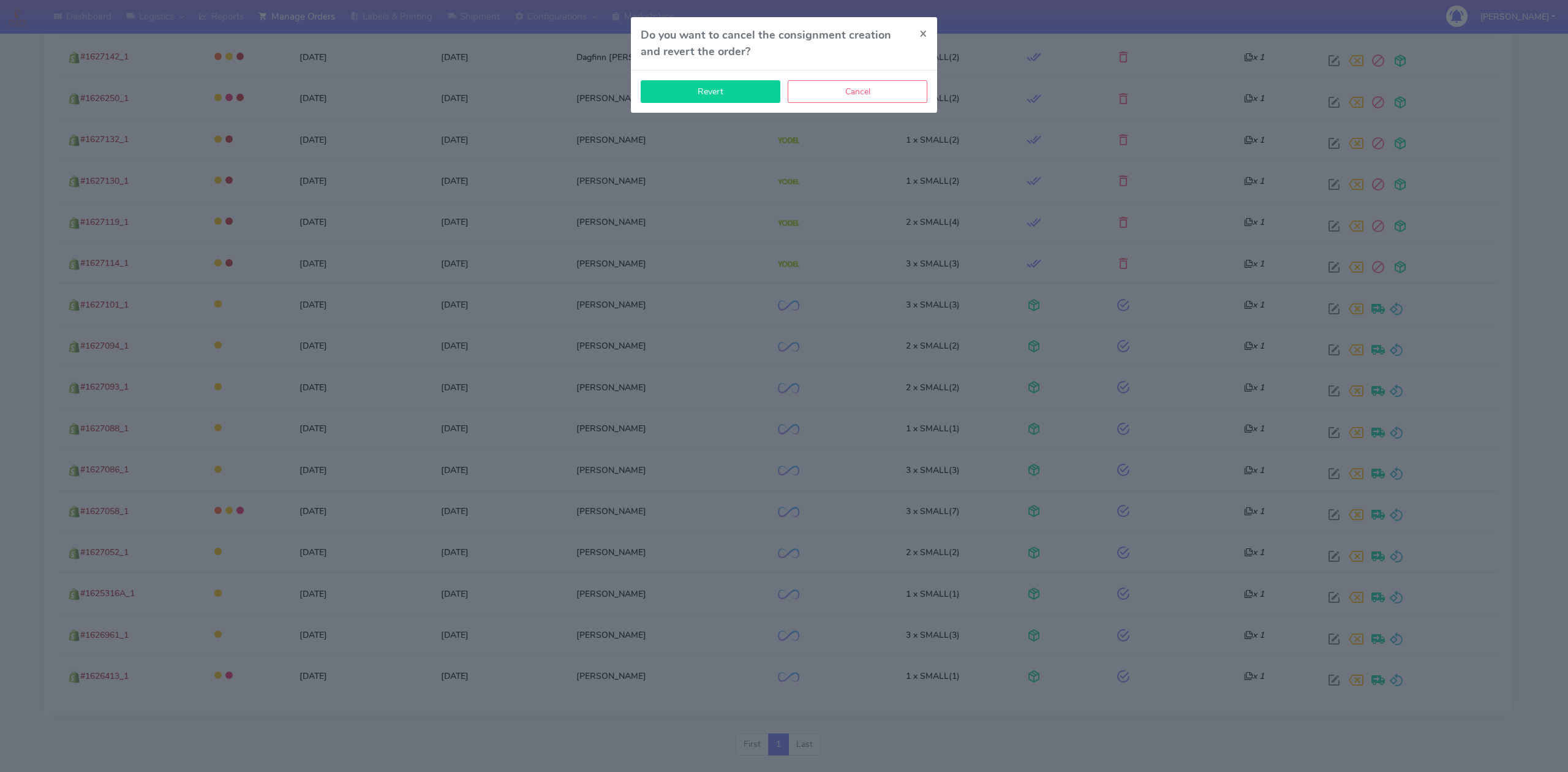
click at [723, 95] on button "Revert" at bounding box center [711, 91] width 140 height 22
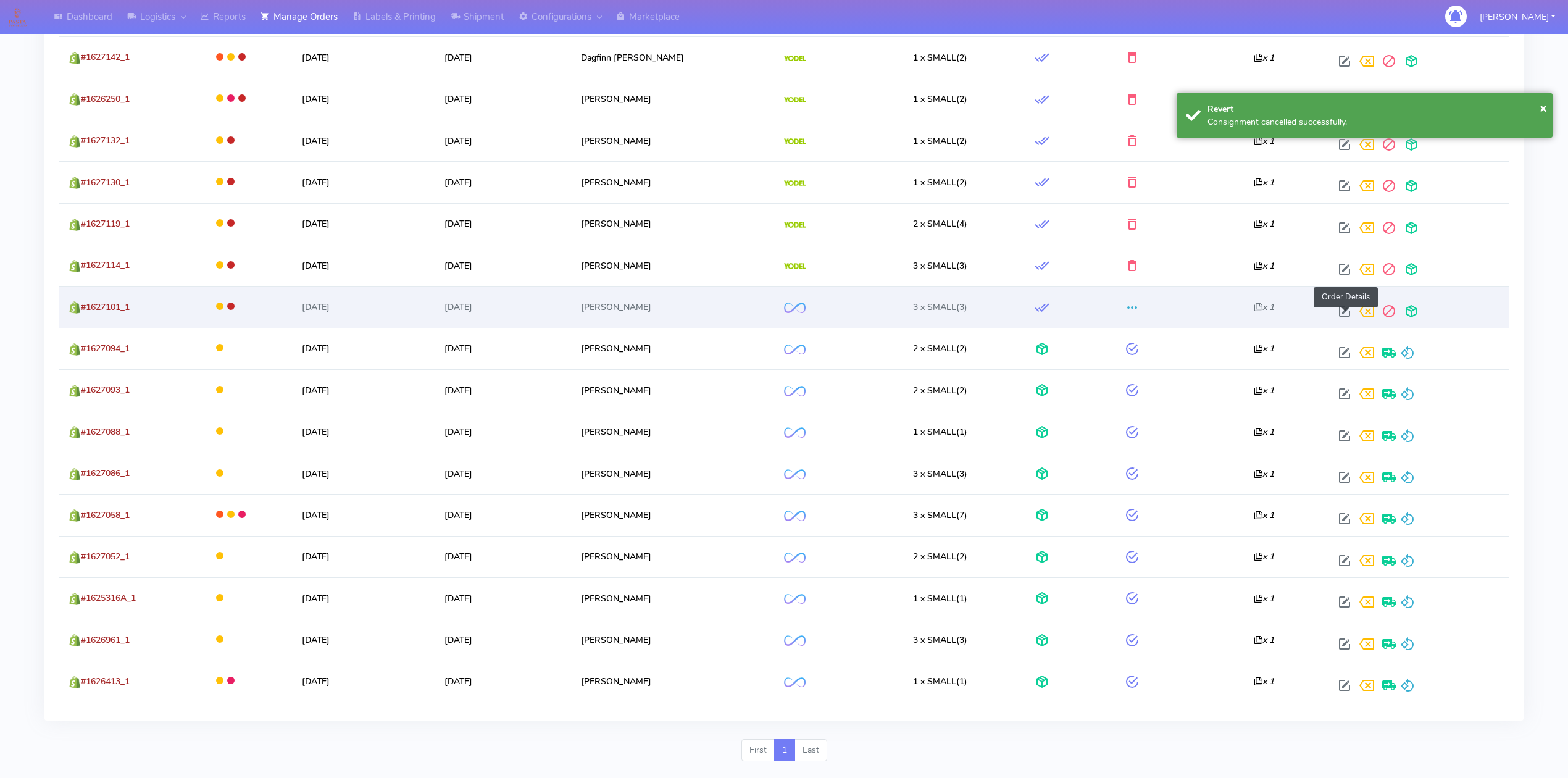
click at [1346, 318] on span at bounding box center [1345, 314] width 23 height 12
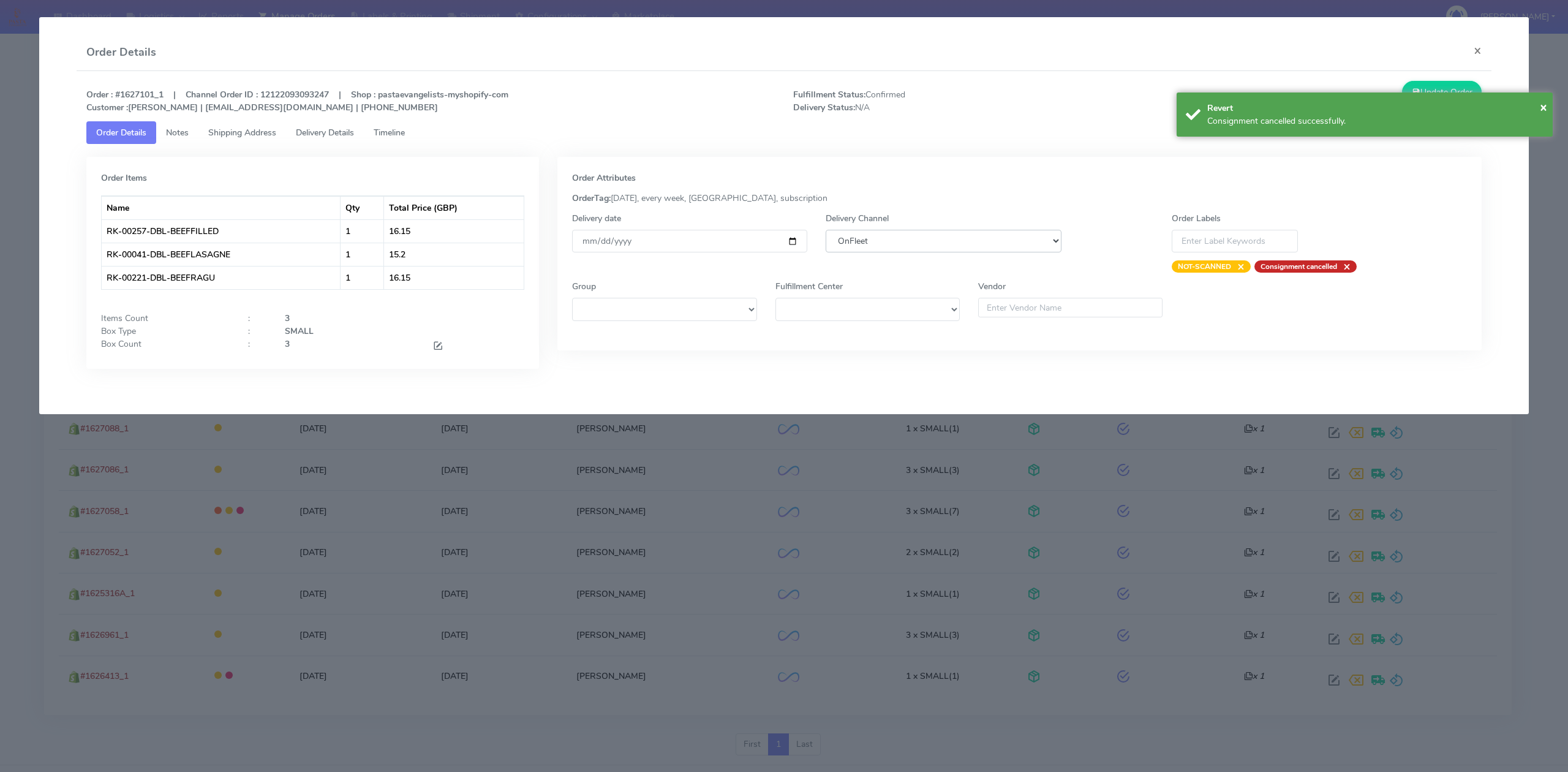
click at [913, 243] on select "DHL OnFleet Royal Mail DPD Yodel MaxOptra Amazon Collection" at bounding box center [943, 240] width 235 height 22
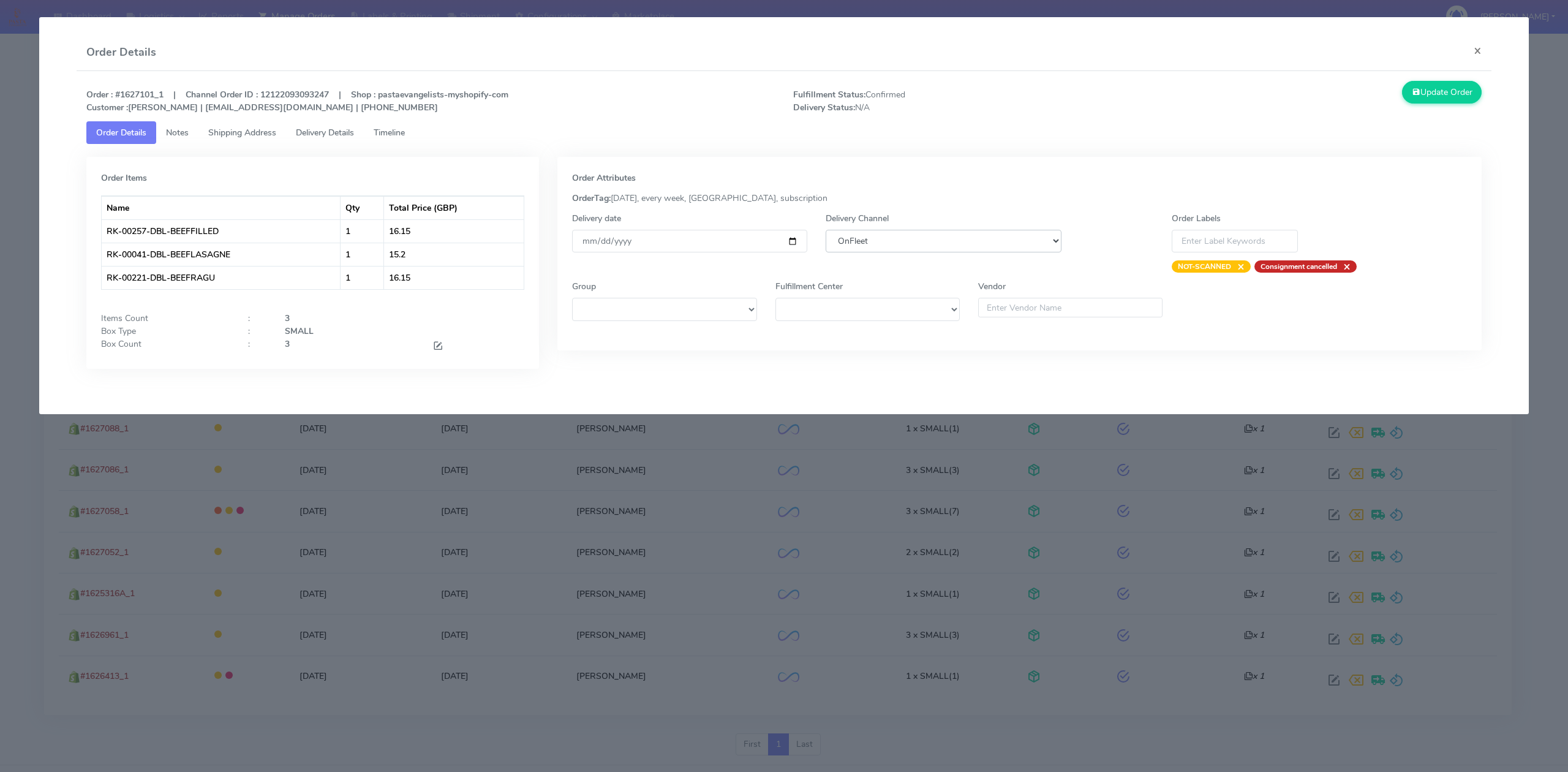
select select "5"
click at [825, 229] on select "DHL OnFleet Royal Mail DPD Yodel MaxOptra Amazon Collection" at bounding box center [943, 240] width 235 height 22
click at [1455, 87] on button "Update Order" at bounding box center [1442, 92] width 79 height 22
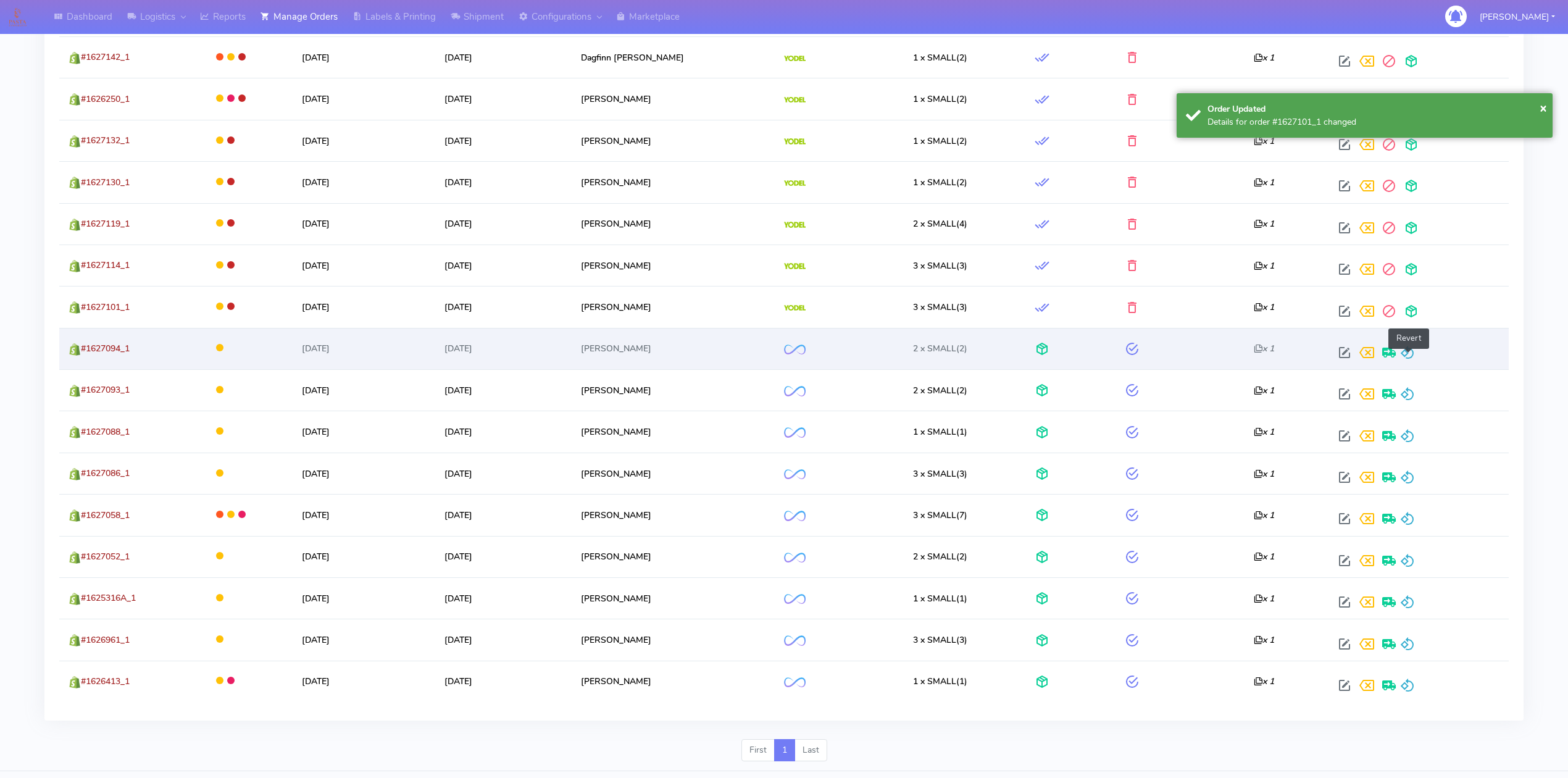
click at [1410, 361] on span at bounding box center [1407, 355] width 15 height 12
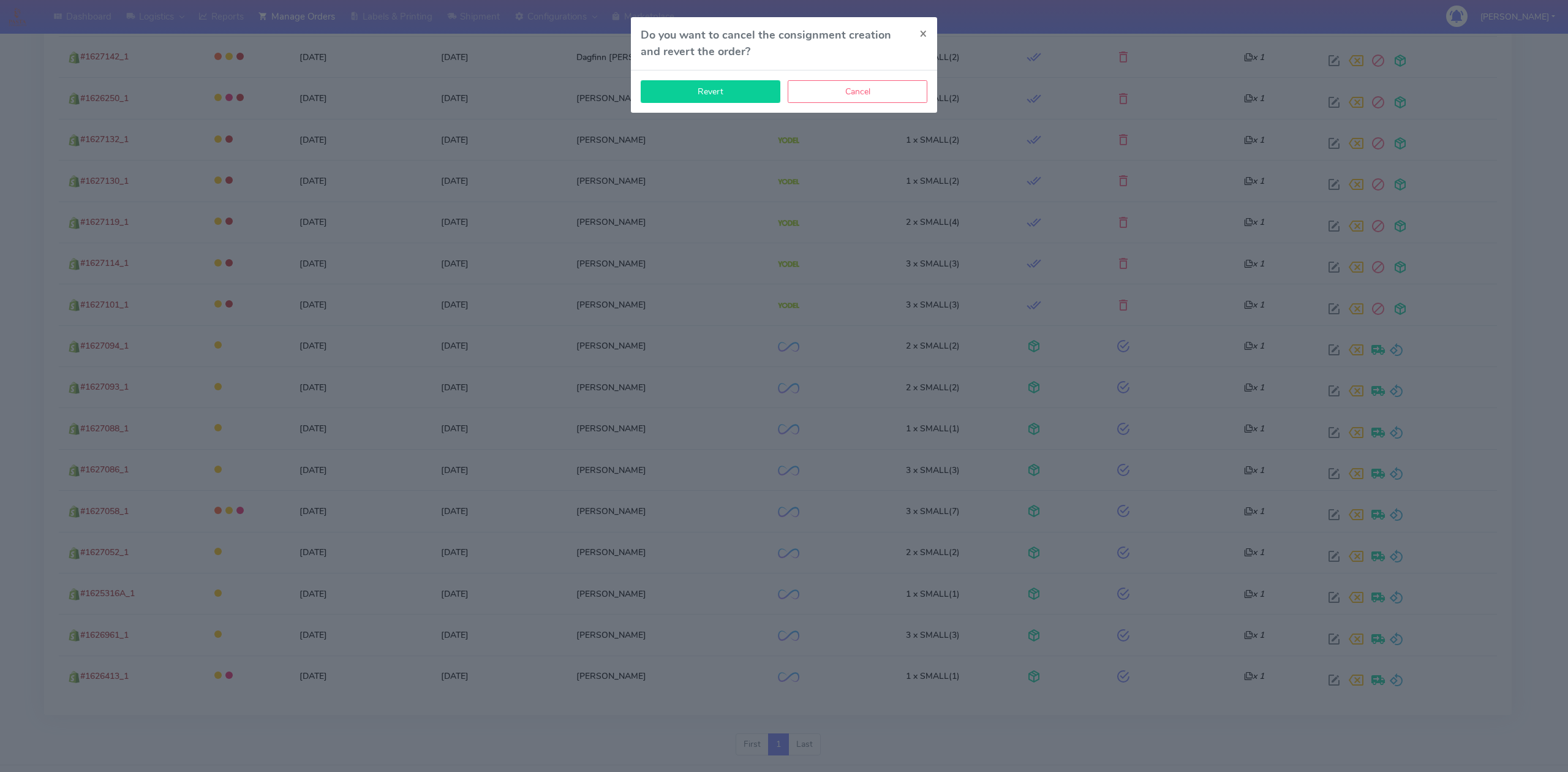
click at [741, 97] on button "Revert" at bounding box center [711, 91] width 140 height 22
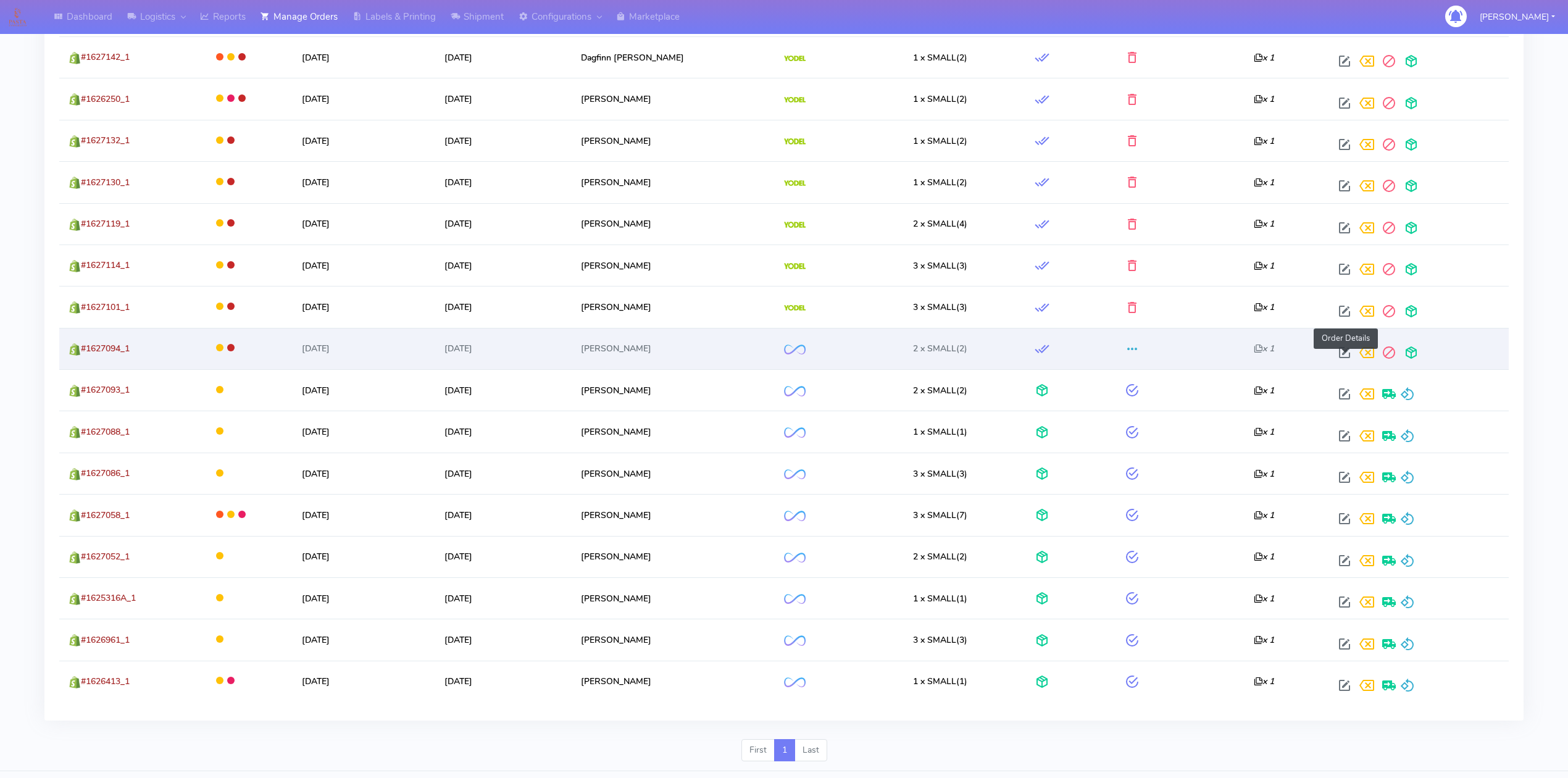
click at [1343, 361] on span at bounding box center [1345, 355] width 23 height 12
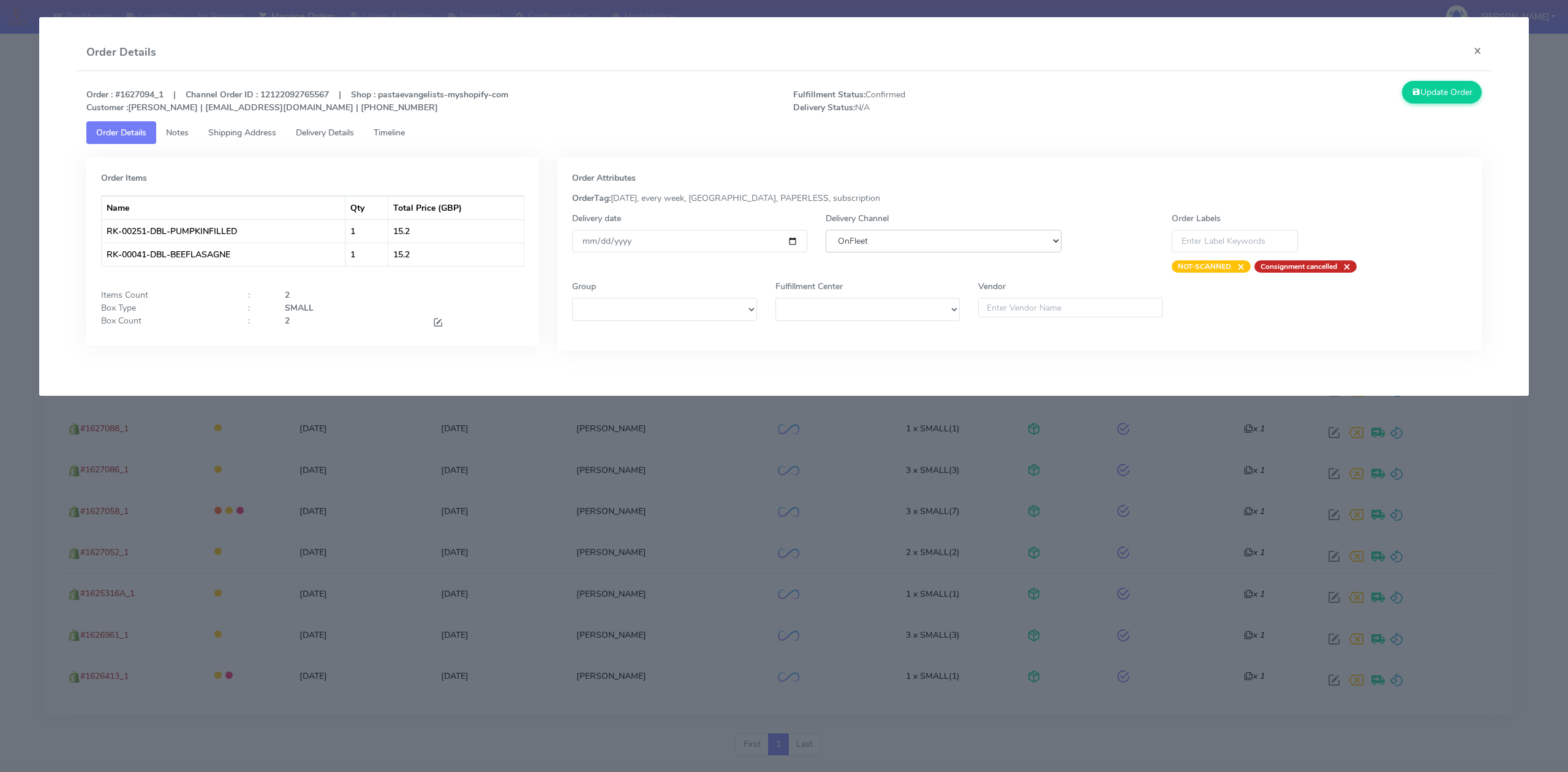
click at [958, 249] on select "DHL OnFleet Royal Mail DPD Yodel MaxOptra Amazon Collection" at bounding box center [943, 240] width 235 height 22
select select "5"
click at [825, 229] on select "DHL OnFleet Royal Mail DPD Yodel MaxOptra Amazon Collection" at bounding box center [943, 240] width 235 height 22
click at [1460, 87] on button "Update Order" at bounding box center [1442, 92] width 79 height 22
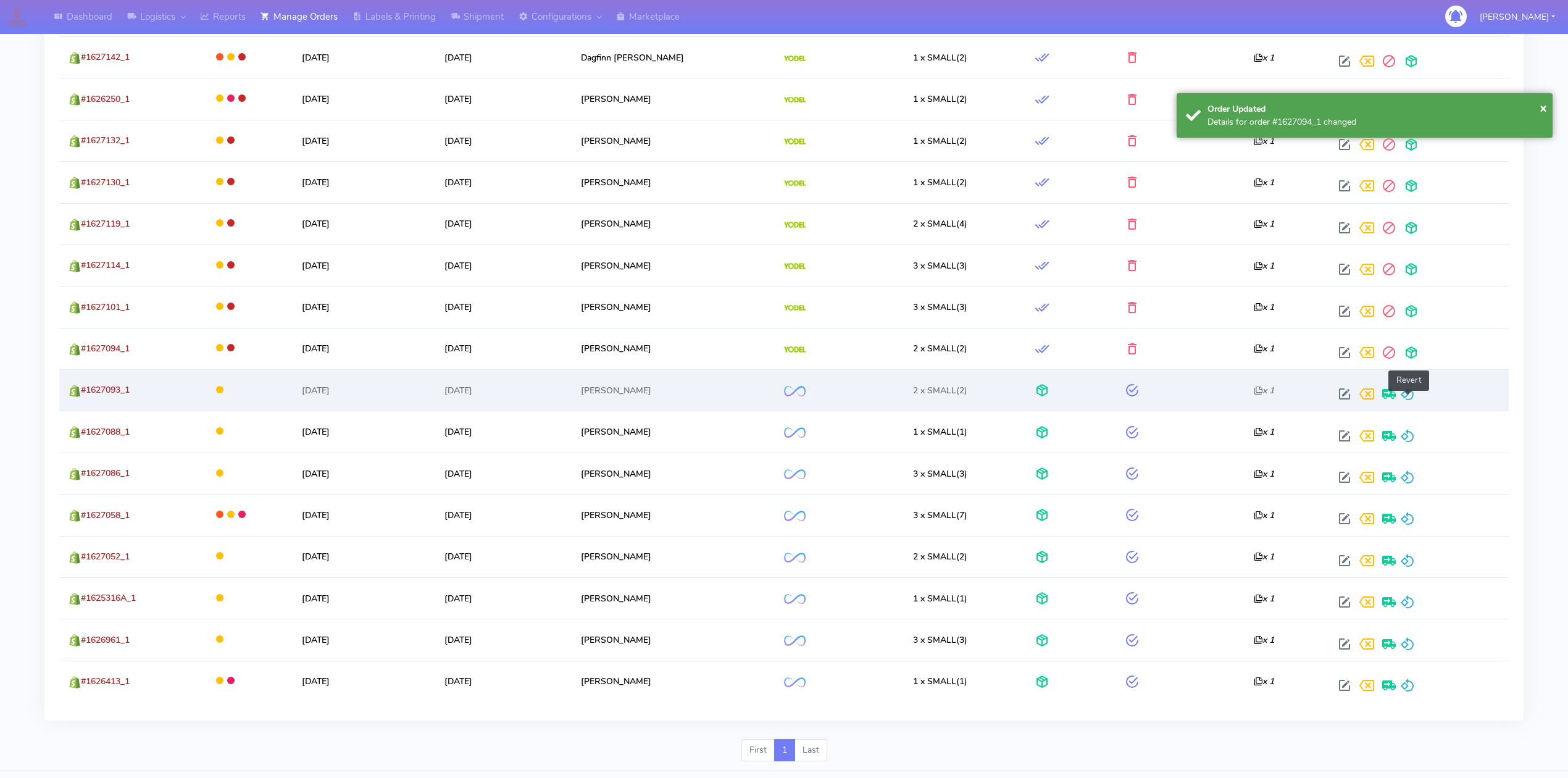
click at [1412, 402] on span at bounding box center [1407, 396] width 15 height 12
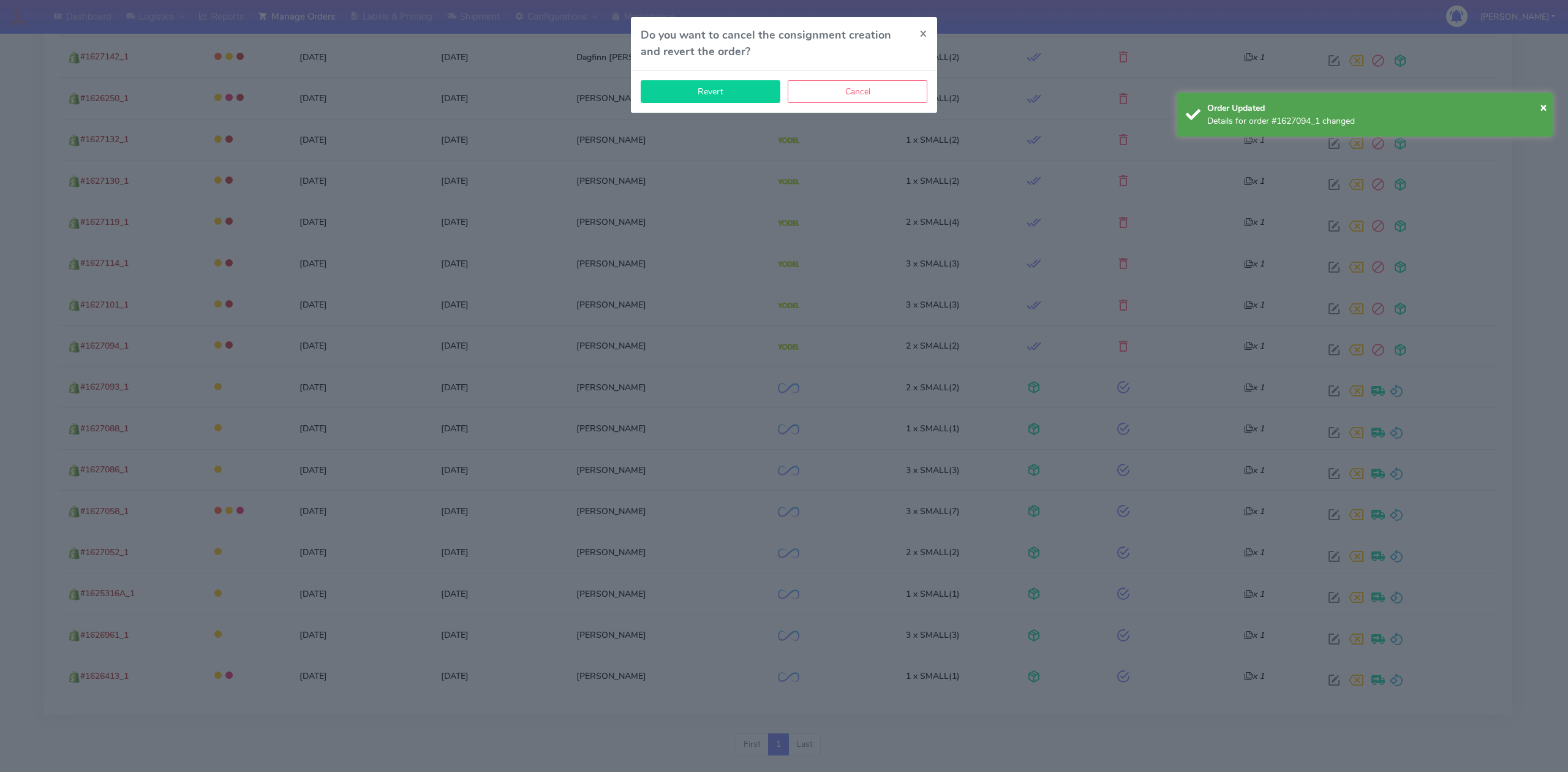
click at [716, 89] on button "Revert" at bounding box center [711, 91] width 140 height 22
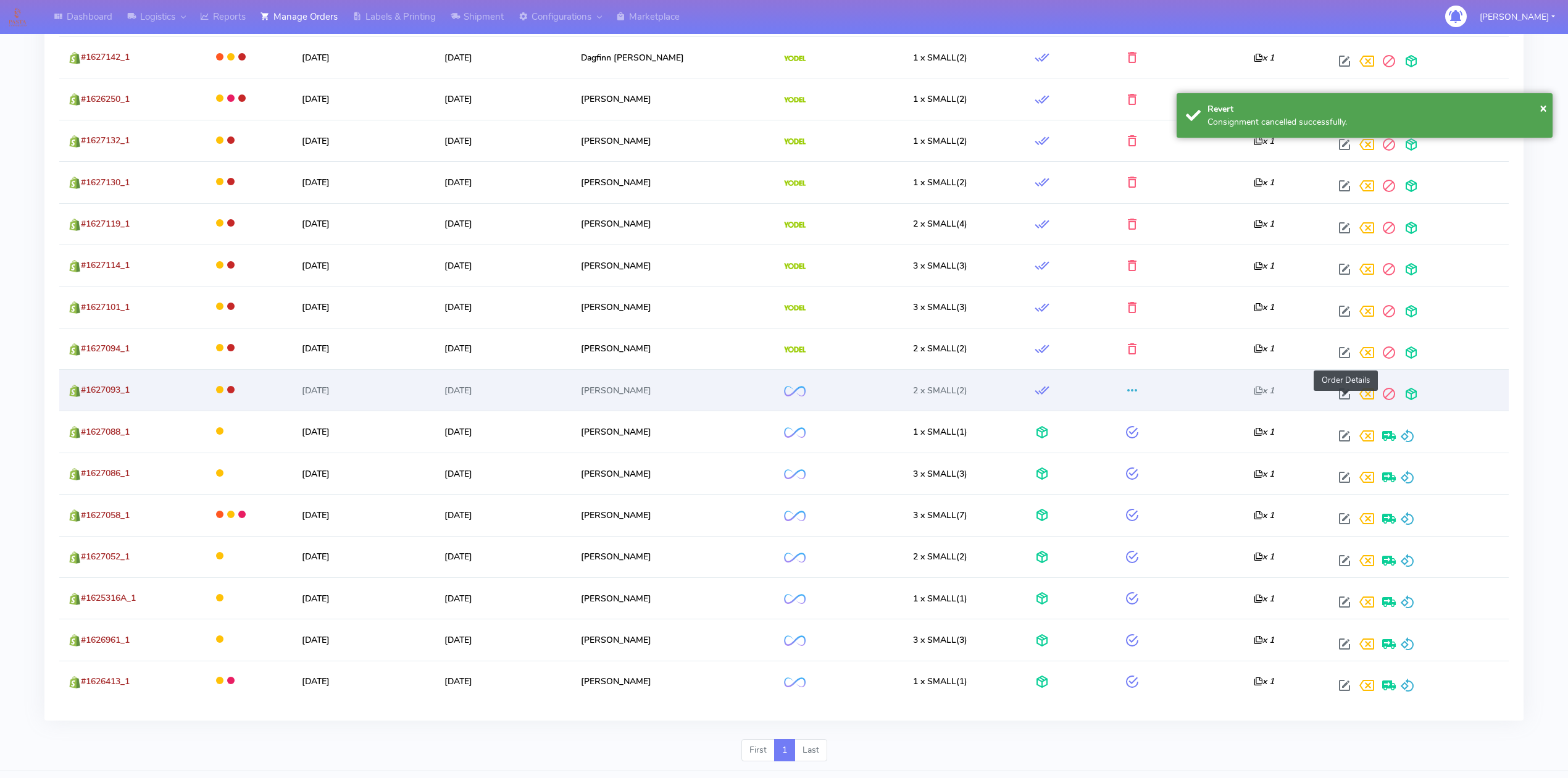
click at [1342, 398] on span at bounding box center [1345, 396] width 23 height 12
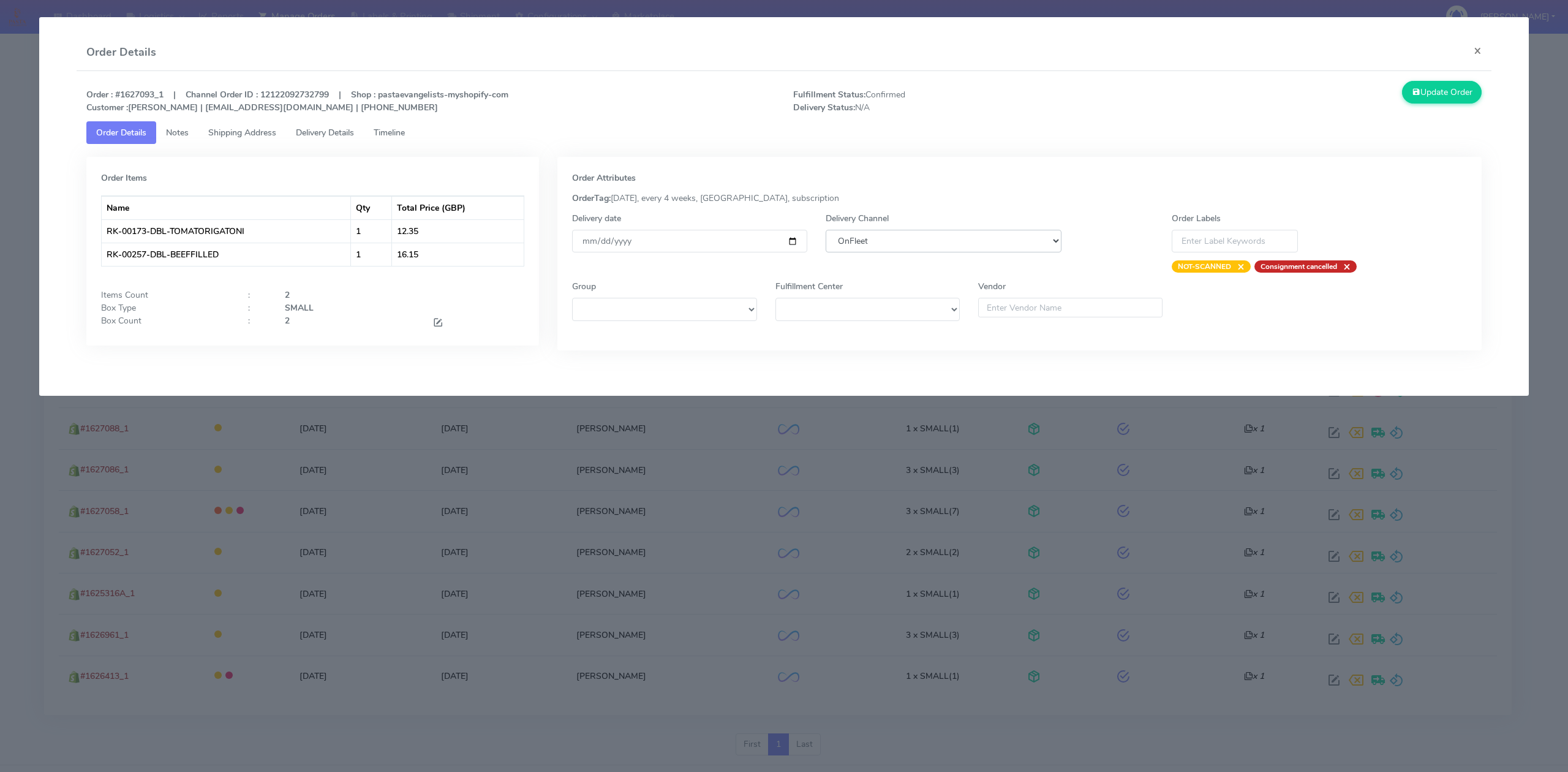
click at [906, 239] on select "DHL OnFleet Royal Mail DPD Yodel MaxOptra Amazon Collection" at bounding box center [943, 240] width 235 height 22
select select "5"
click at [825, 229] on select "DHL OnFleet Royal Mail DPD Yodel MaxOptra Amazon Collection" at bounding box center [943, 240] width 235 height 22
click at [1450, 92] on button "Update Order" at bounding box center [1442, 92] width 79 height 22
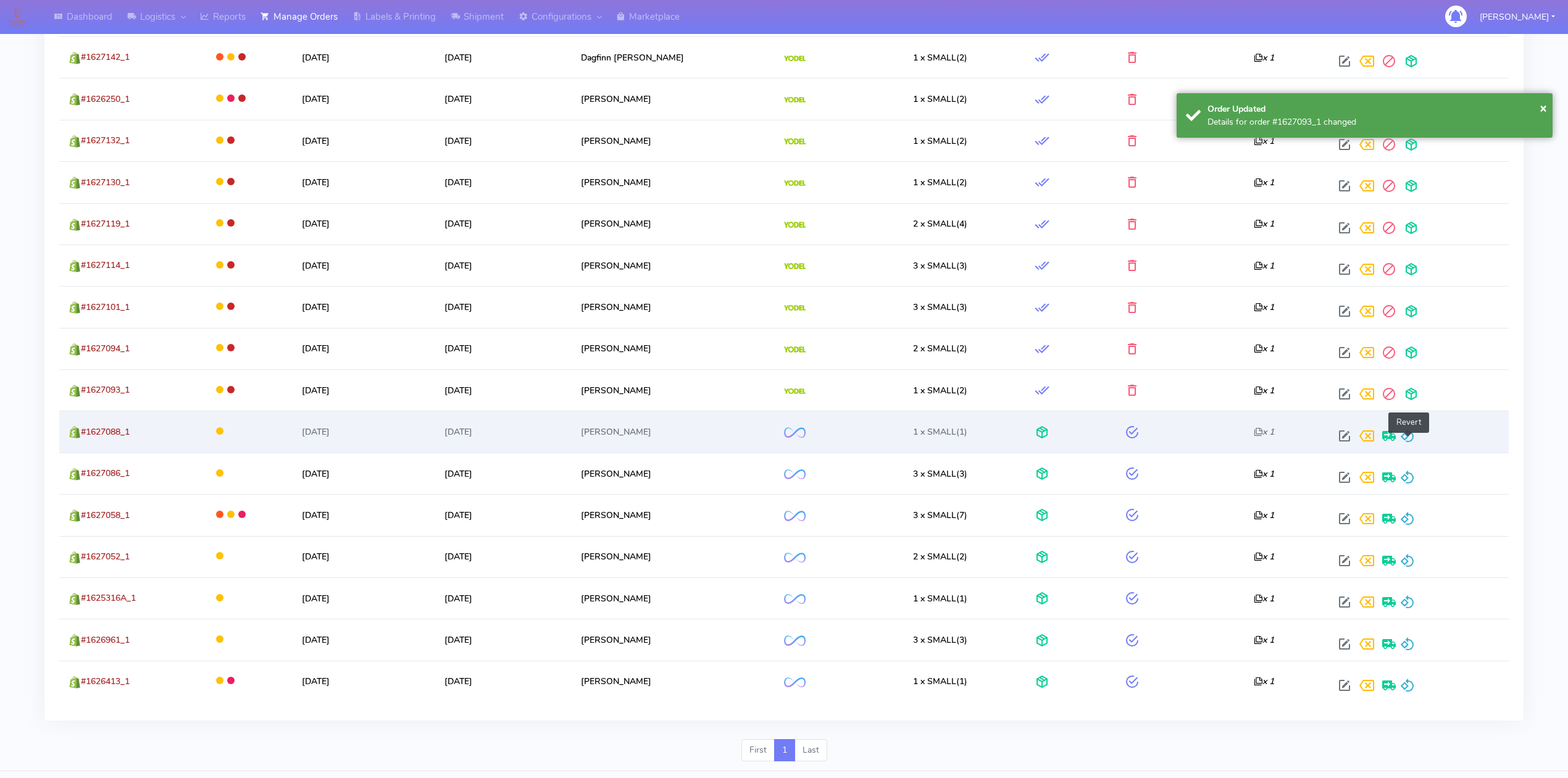
click at [1411, 443] on span at bounding box center [1407, 438] width 15 height 12
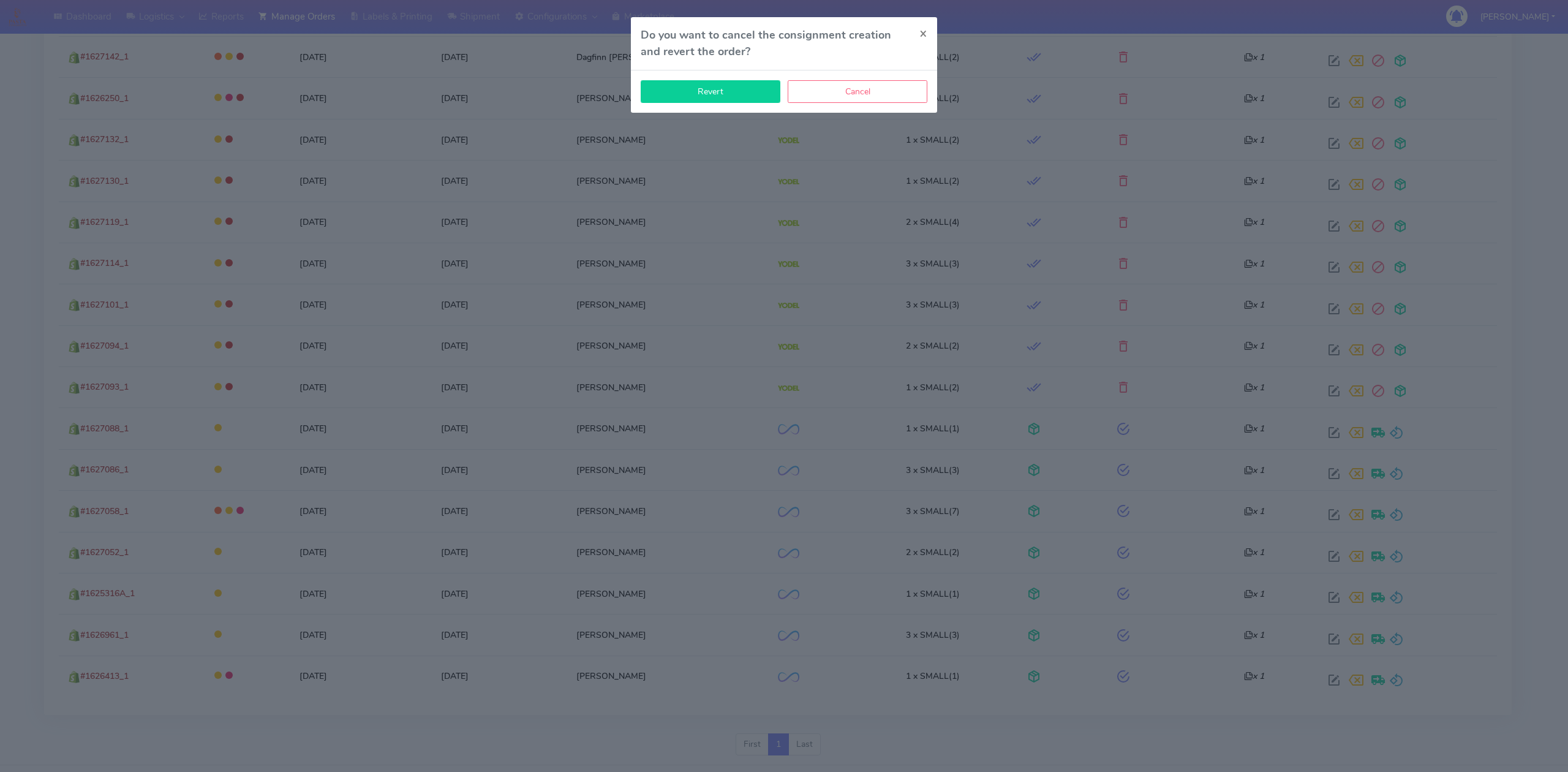
click at [701, 84] on button "Revert" at bounding box center [711, 91] width 140 height 22
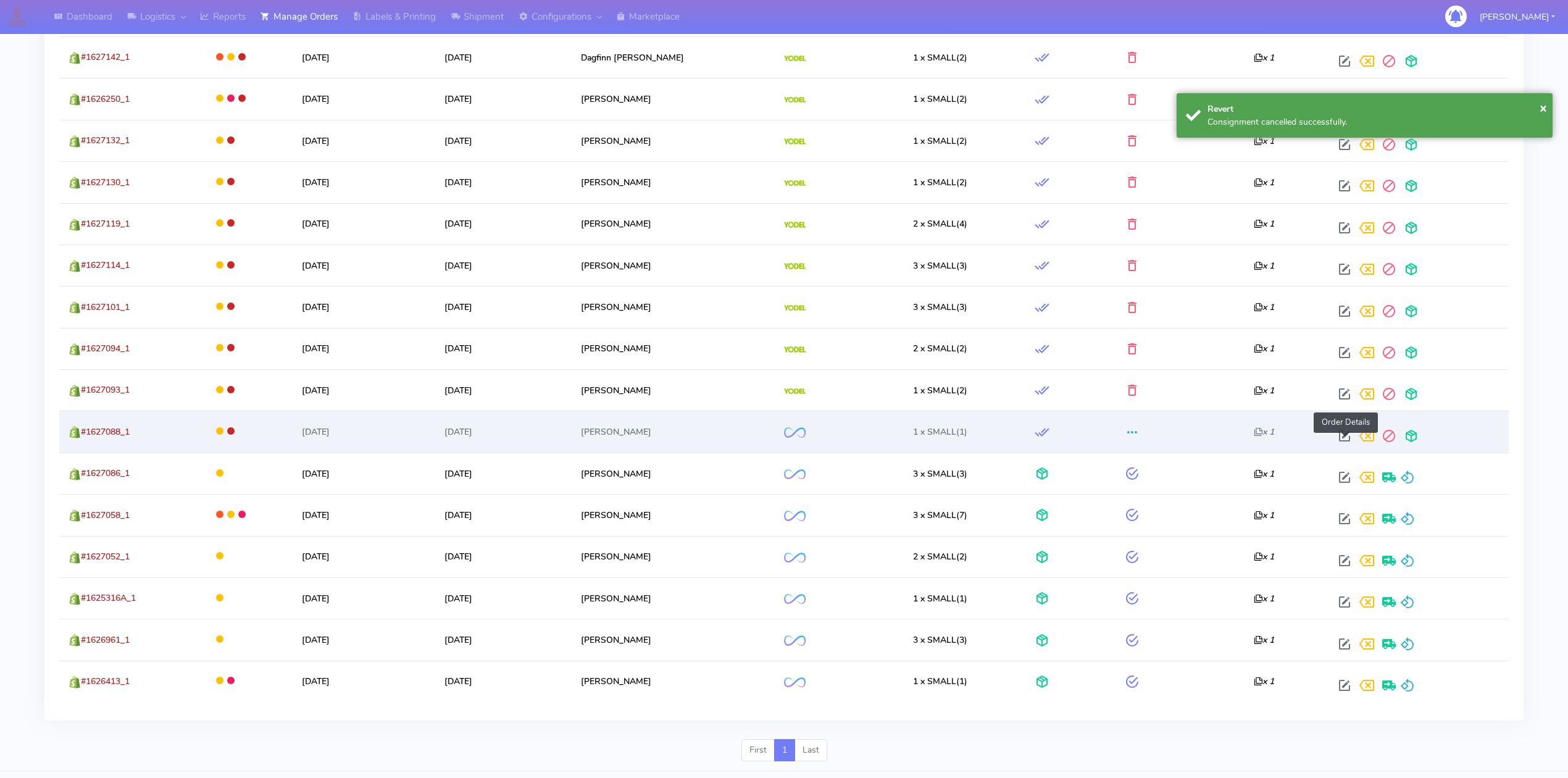
click at [1349, 444] on span at bounding box center [1345, 438] width 23 height 12
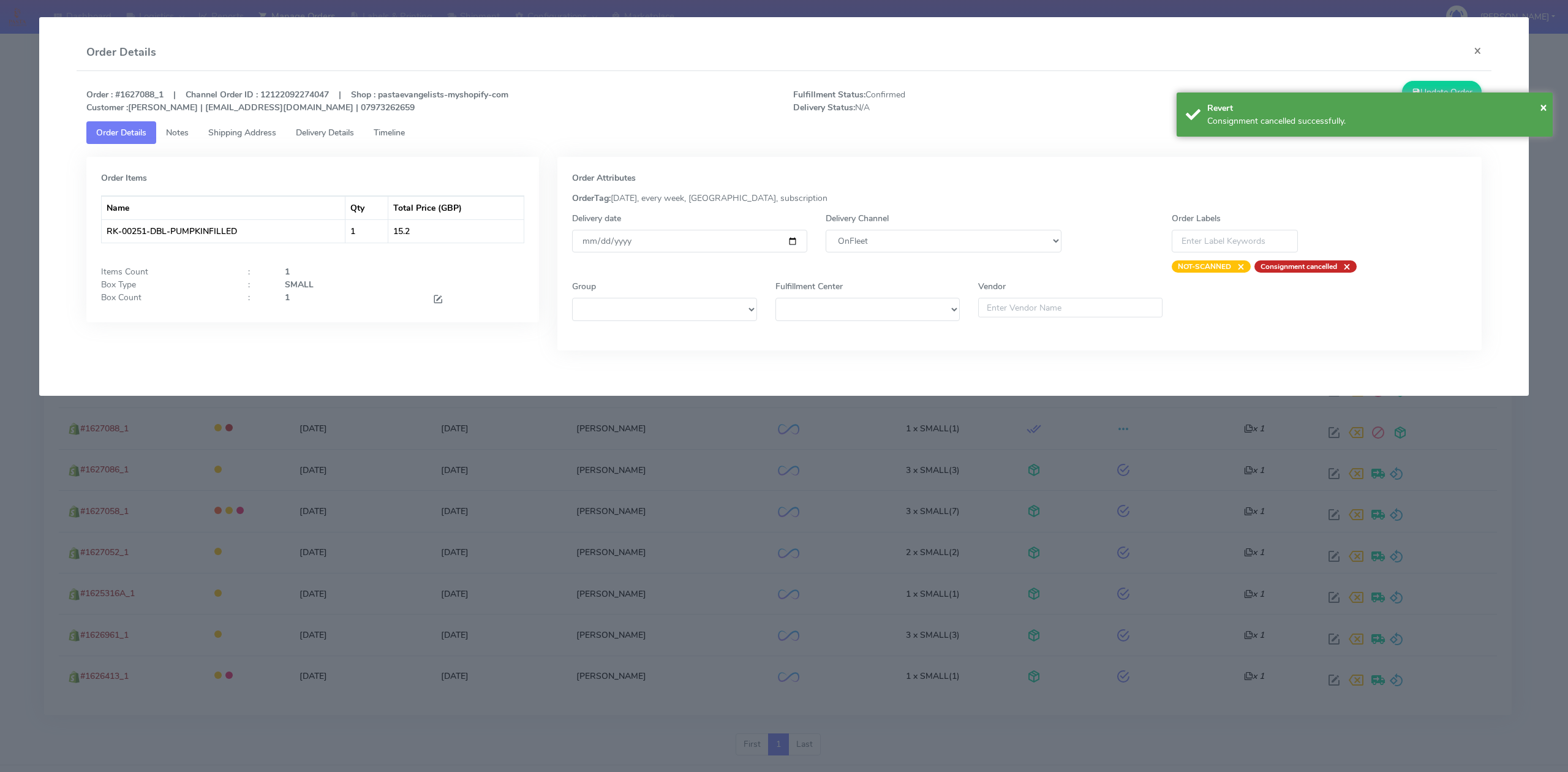
click at [957, 253] on div "Delivery Channel DHL OnFleet Royal Mail DPD Yodel MaxOptra Amazon Collection" at bounding box center [943, 242] width 253 height 61
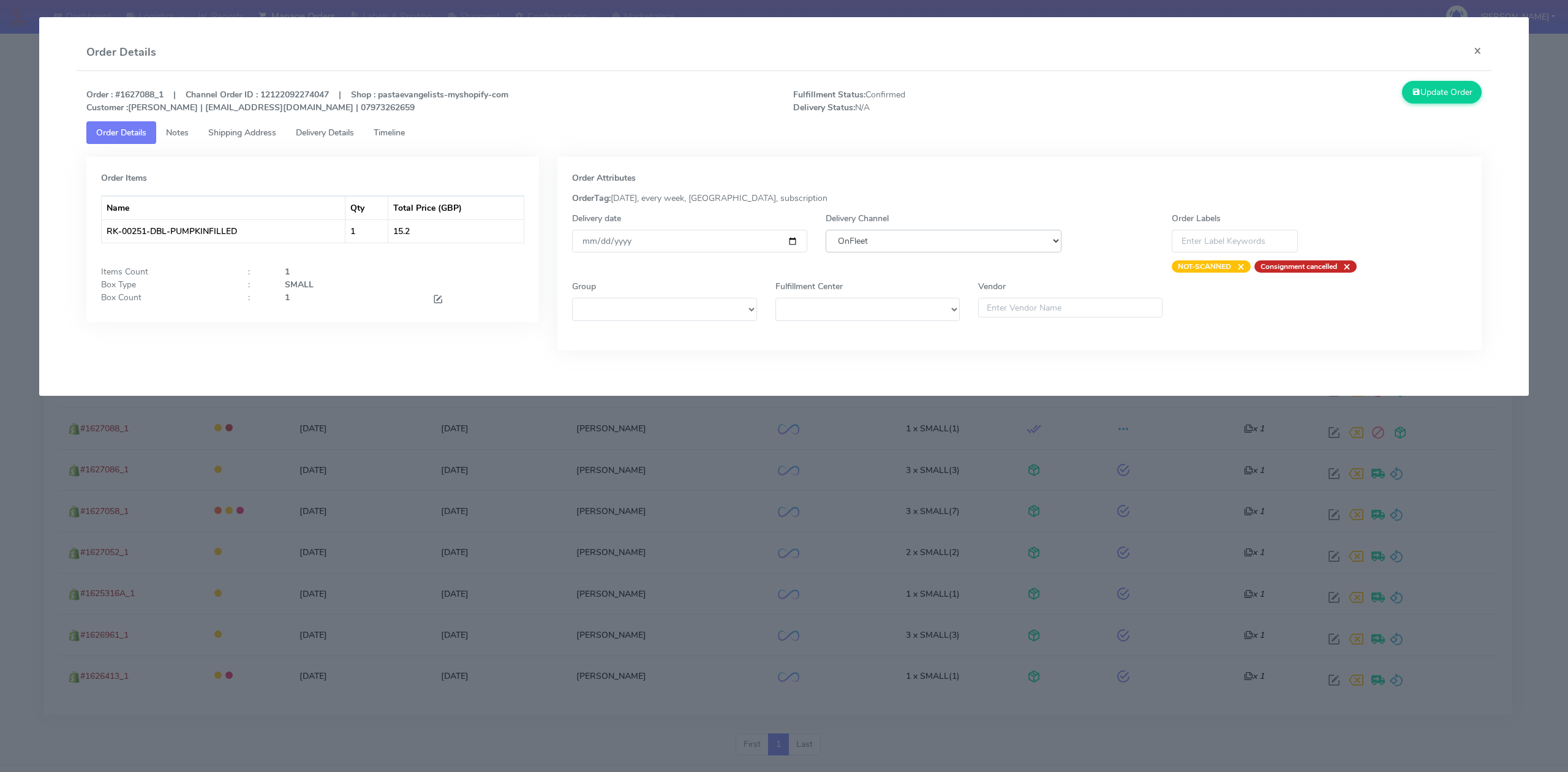
click at [936, 246] on select "DHL OnFleet Royal Mail DPD Yodel MaxOptra Amazon Collection" at bounding box center [943, 240] width 235 height 22
select select "5"
click at [825, 229] on select "DHL OnFleet Royal Mail DPD Yodel MaxOptra Amazon Collection" at bounding box center [943, 240] width 235 height 22
click at [1424, 102] on button "Update Order" at bounding box center [1442, 92] width 79 height 22
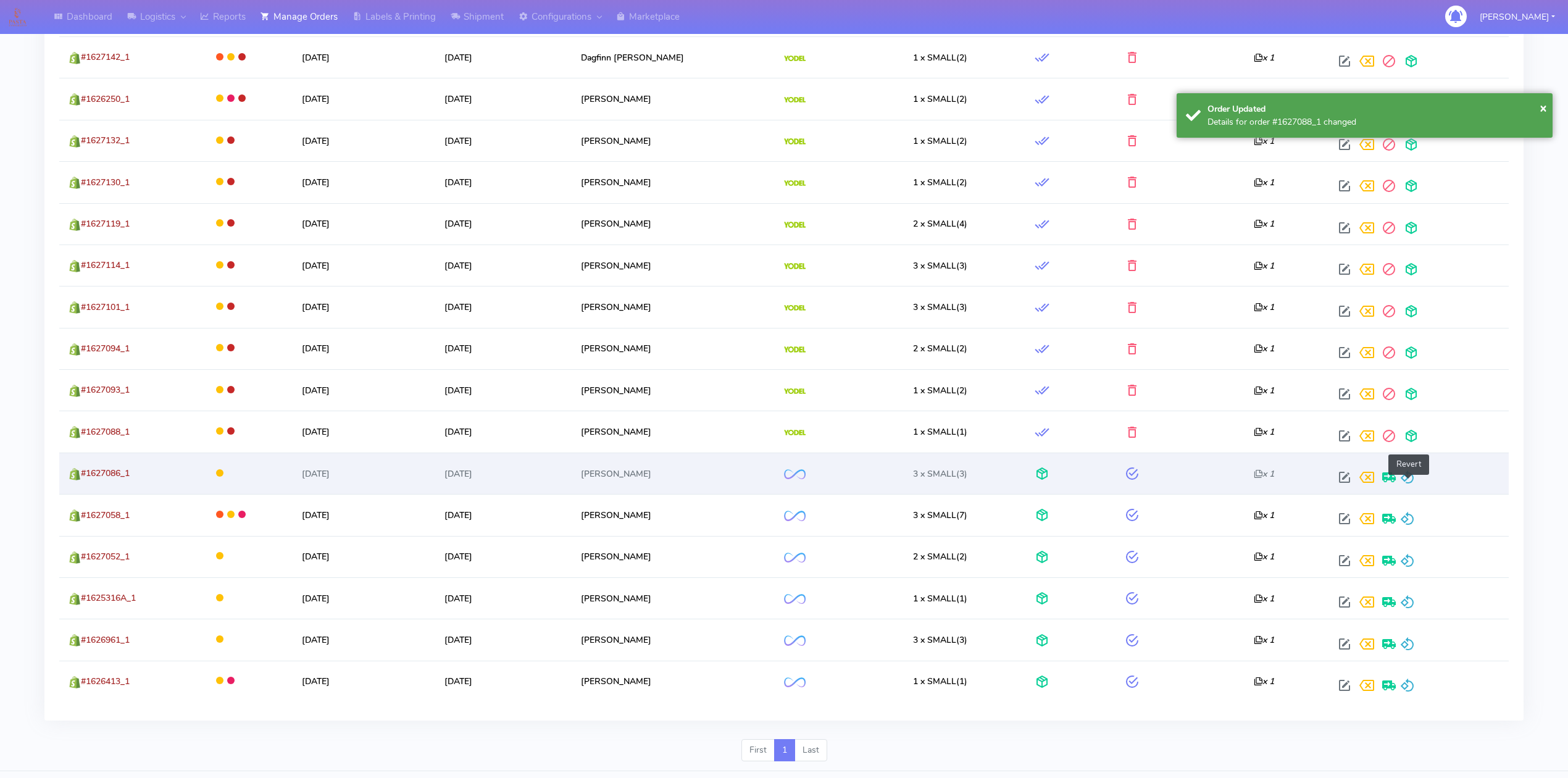
click at [1407, 484] on span at bounding box center [1407, 480] width 15 height 12
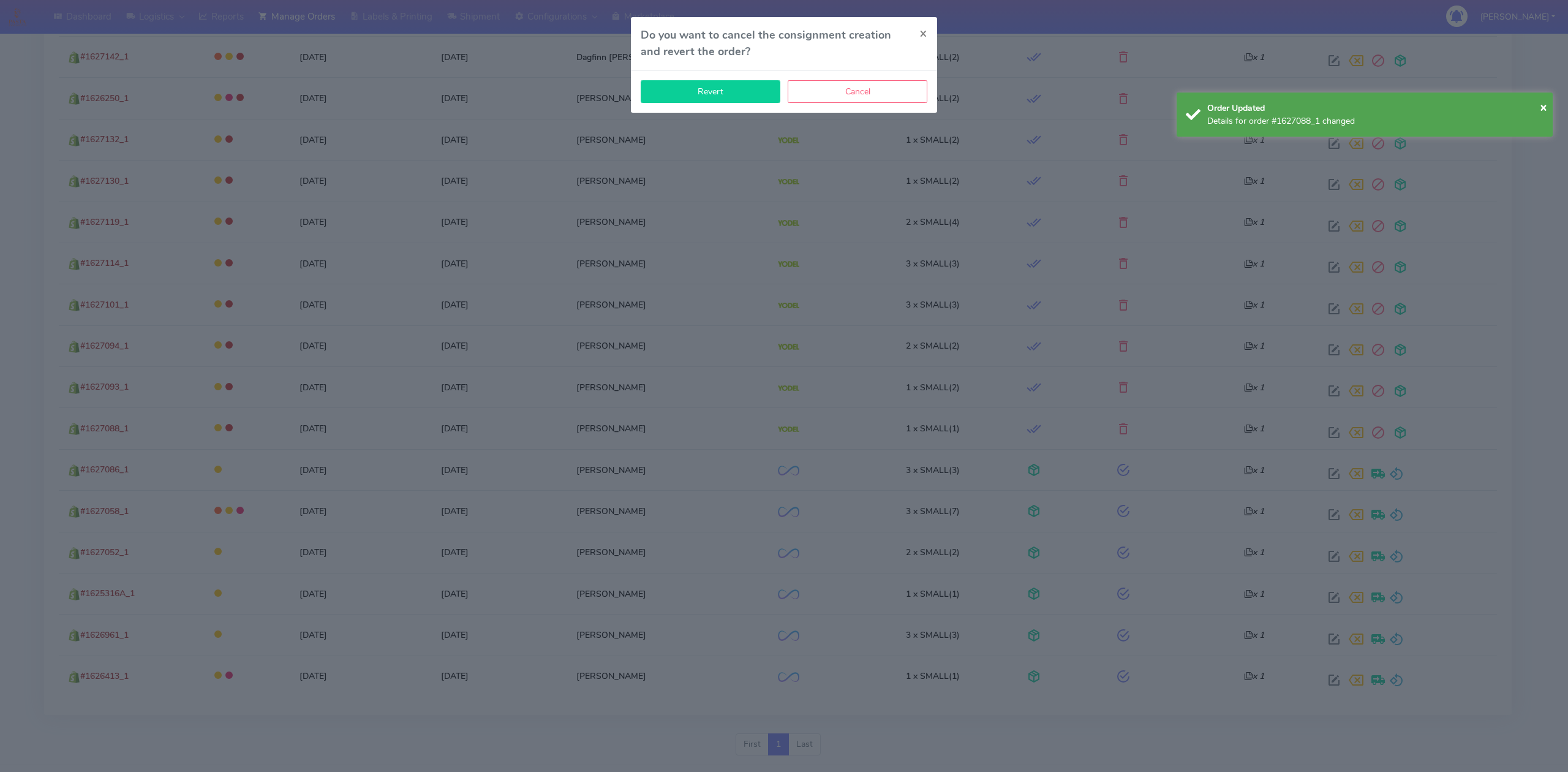
click at [737, 97] on button "Revert" at bounding box center [711, 91] width 140 height 22
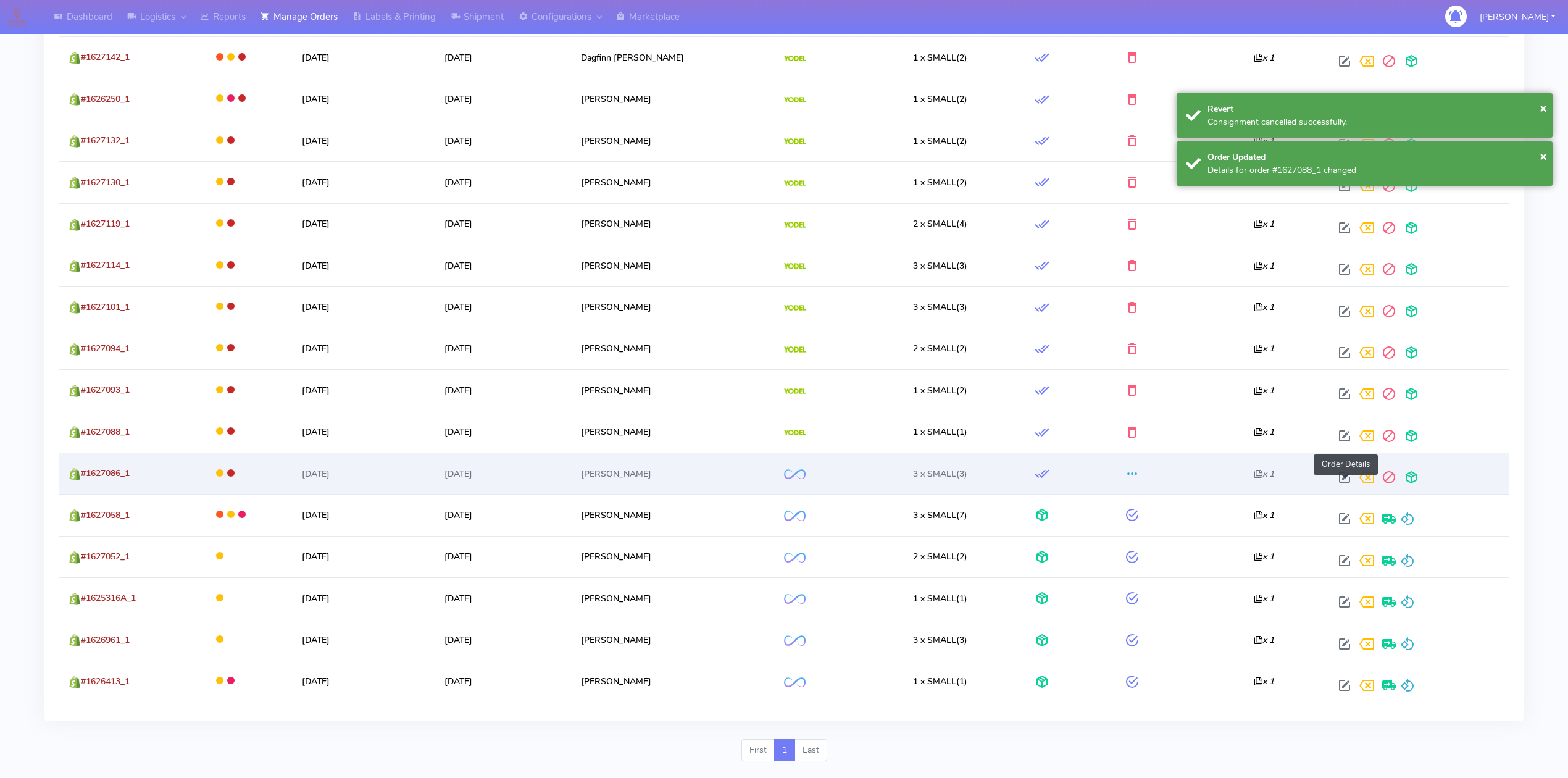
click at [1345, 486] on span at bounding box center [1345, 480] width 23 height 12
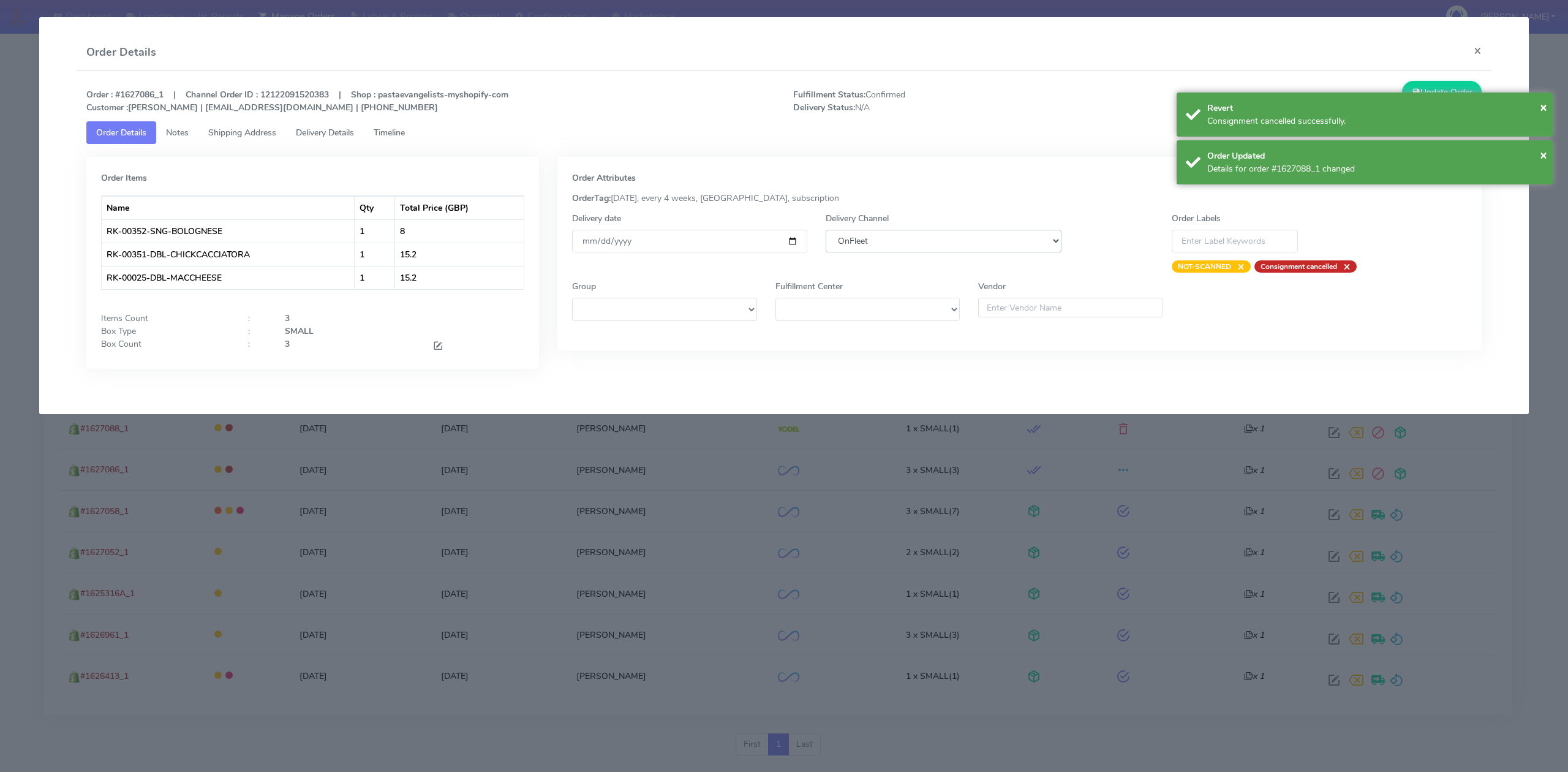
click at [902, 241] on select "DHL OnFleet Royal Mail DPD Yodel MaxOptra Amazon Collection" at bounding box center [943, 240] width 235 height 22
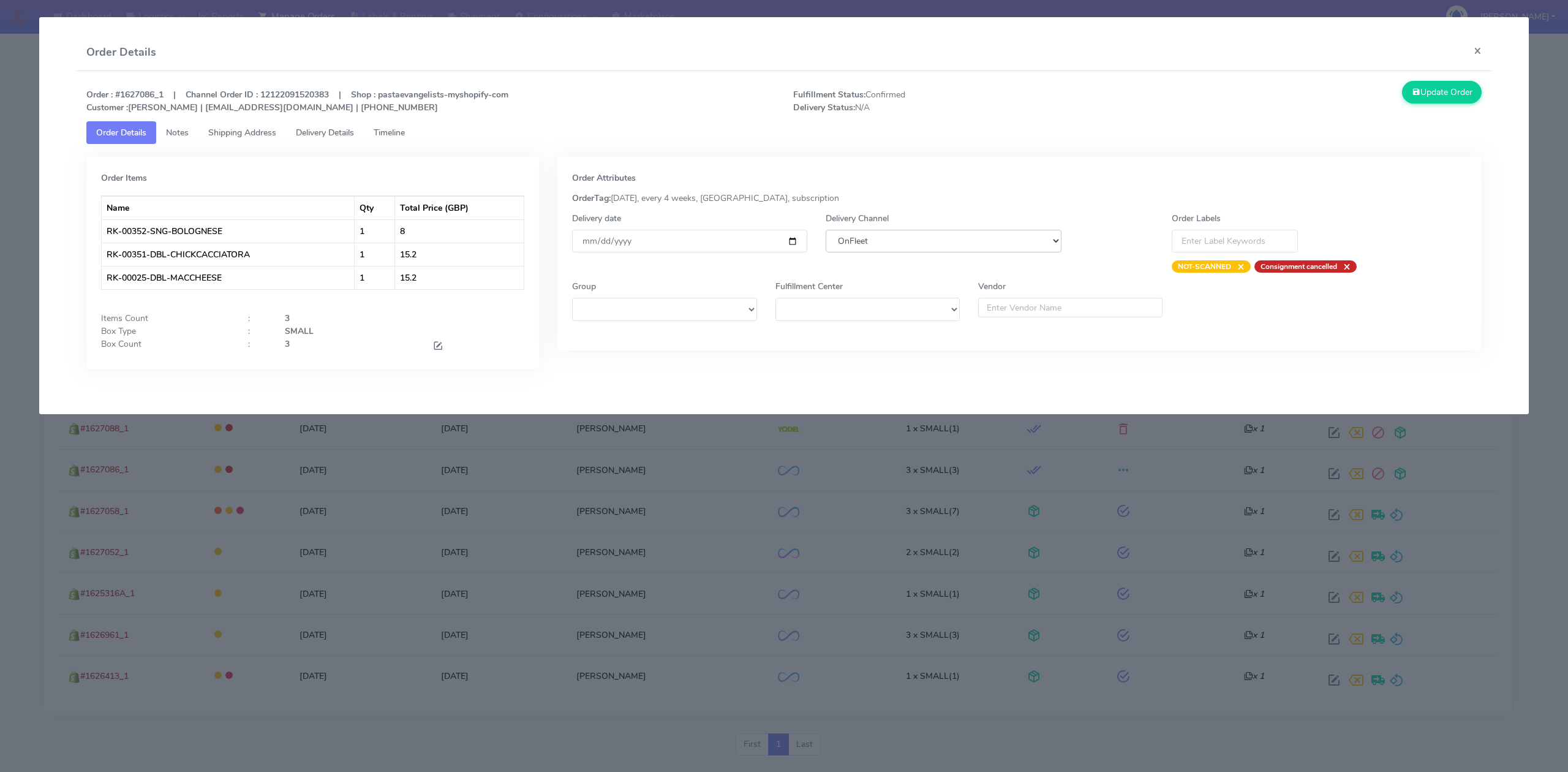
select select "5"
click at [825, 229] on select "DHL OnFleet Royal Mail DPD Yodel MaxOptra Amazon Collection" at bounding box center [943, 240] width 235 height 22
click at [1437, 100] on button "Update Order" at bounding box center [1442, 92] width 79 height 22
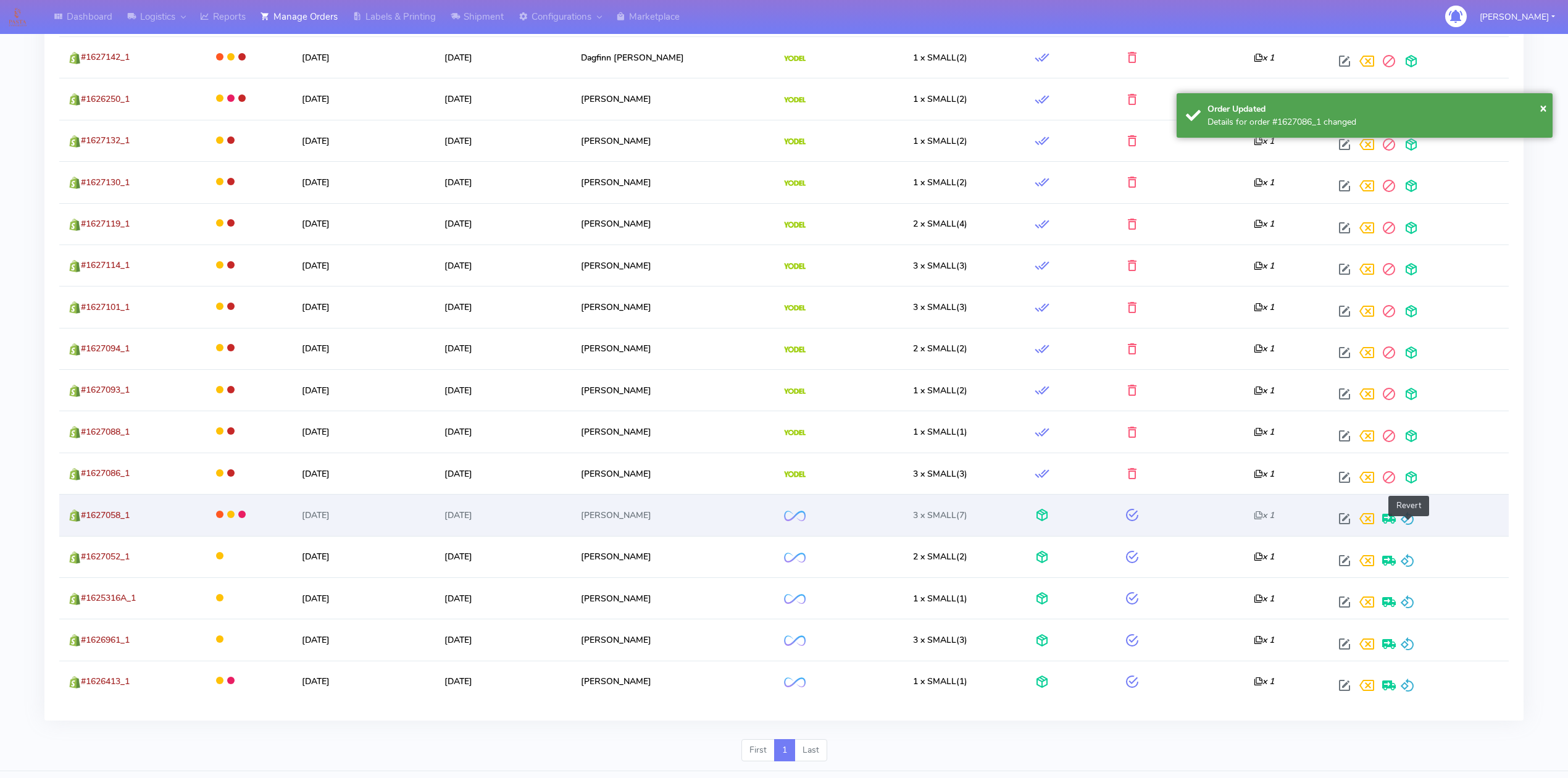
click at [1406, 527] on span at bounding box center [1407, 521] width 15 height 12
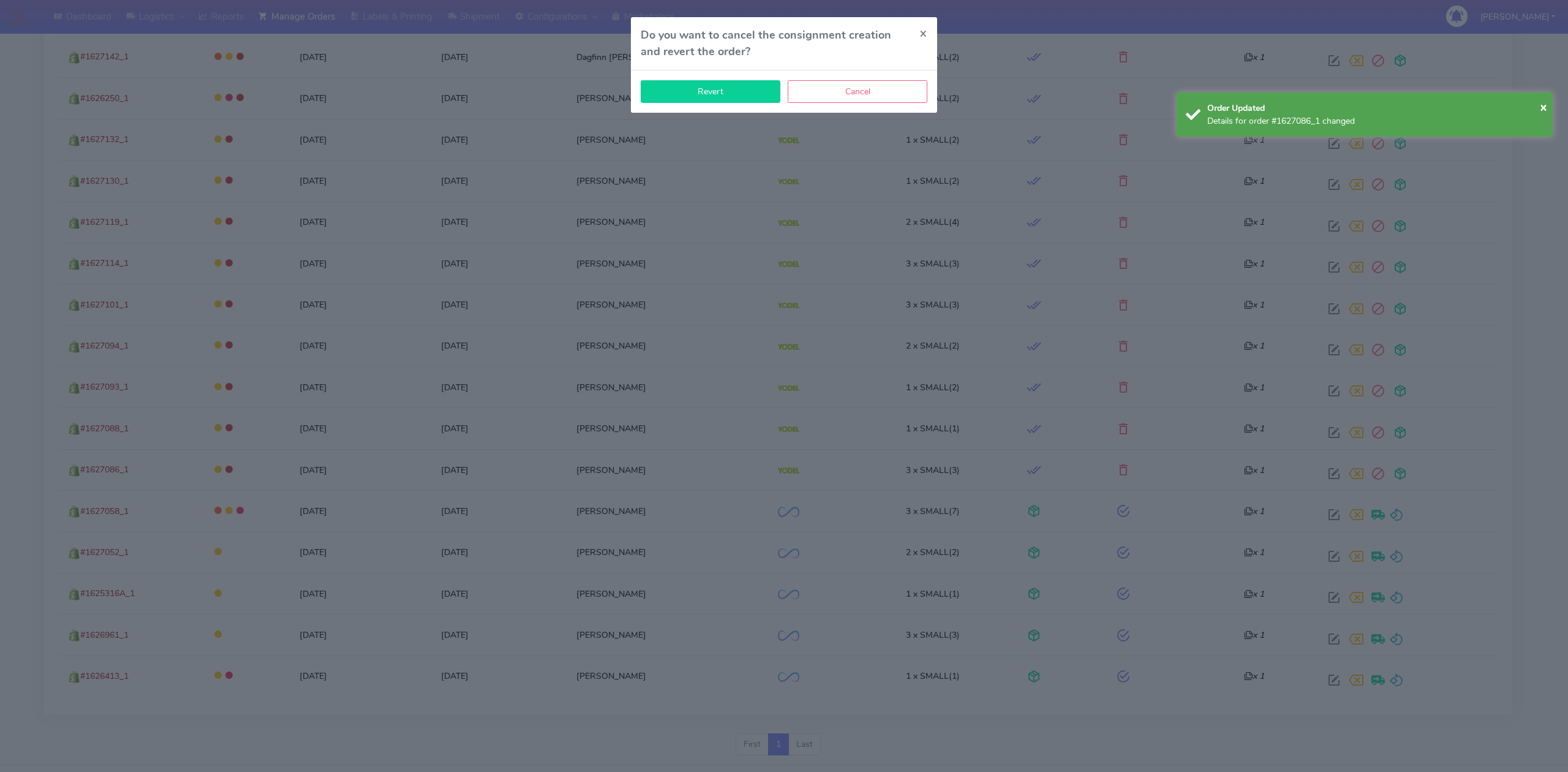
click at [727, 95] on button "Revert" at bounding box center [711, 91] width 140 height 22
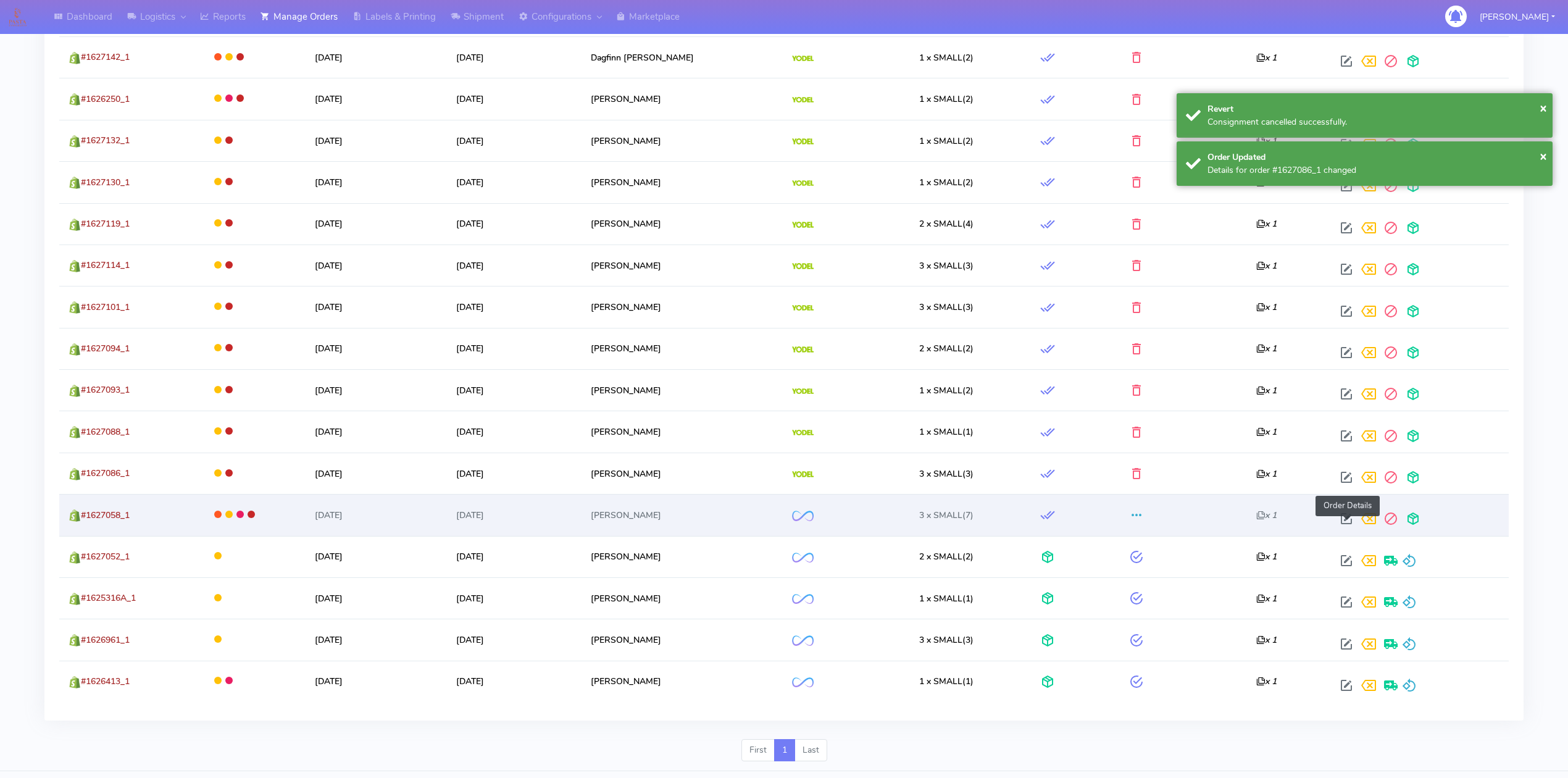
click at [1342, 526] on span at bounding box center [1346, 521] width 23 height 12
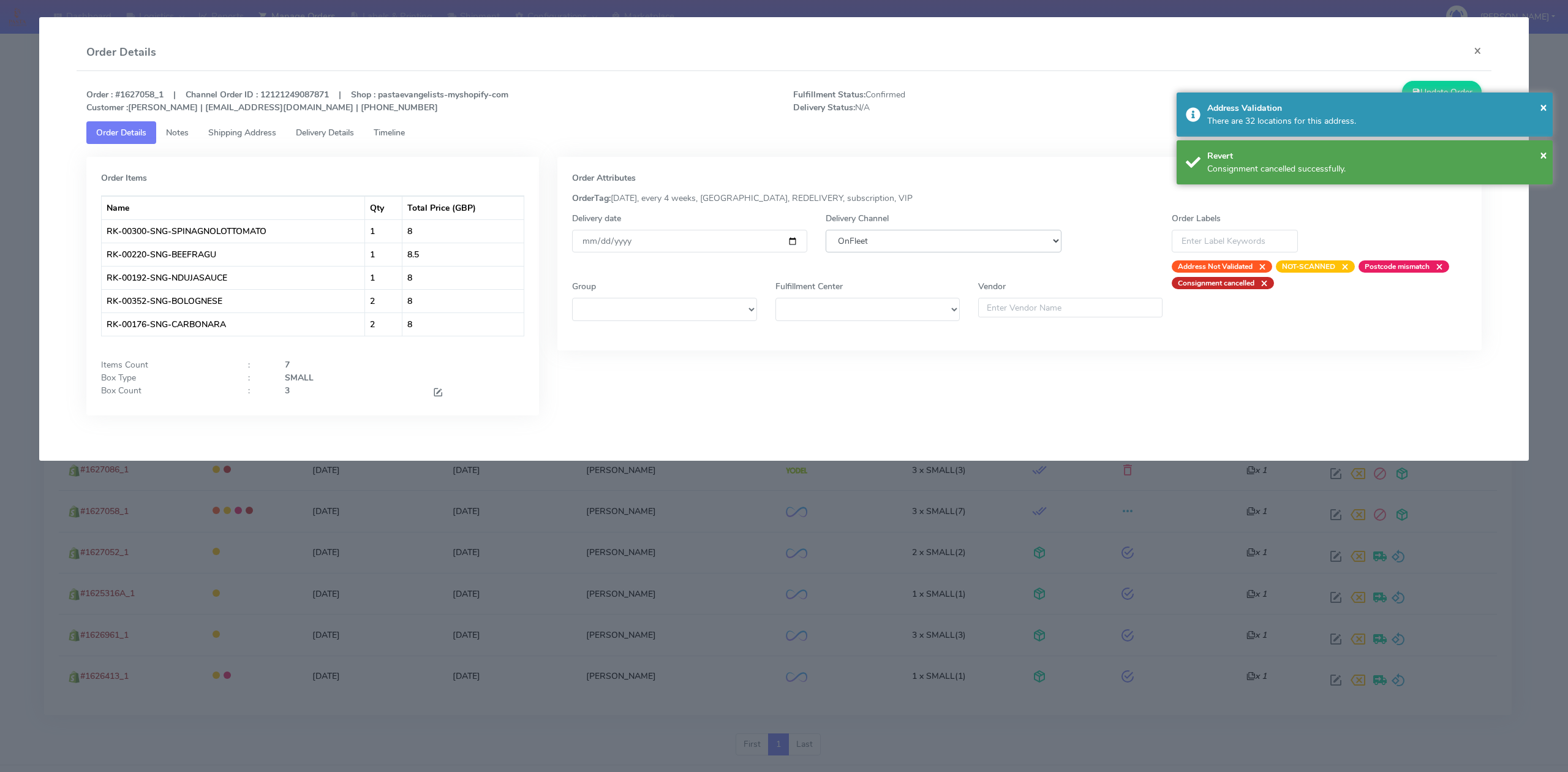
click at [946, 237] on select "DHL OnFleet Royal Mail DPD Yodel MaxOptra Amazon Collection" at bounding box center [943, 240] width 235 height 22
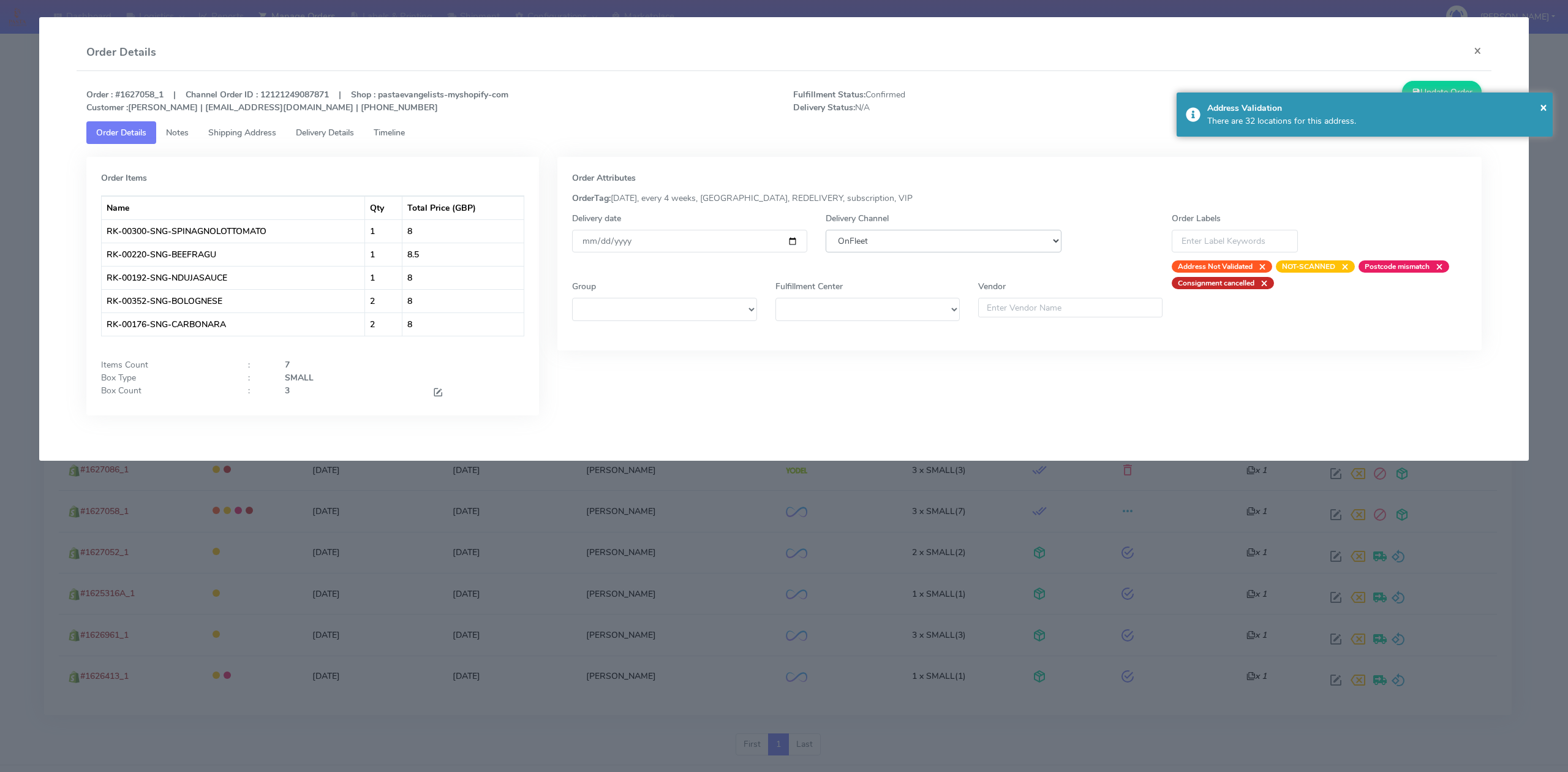
select select "5"
click at [825, 229] on select "DHL OnFleet Royal Mail DPD Yodel MaxOptra Amazon Collection" at bounding box center [943, 240] width 235 height 22
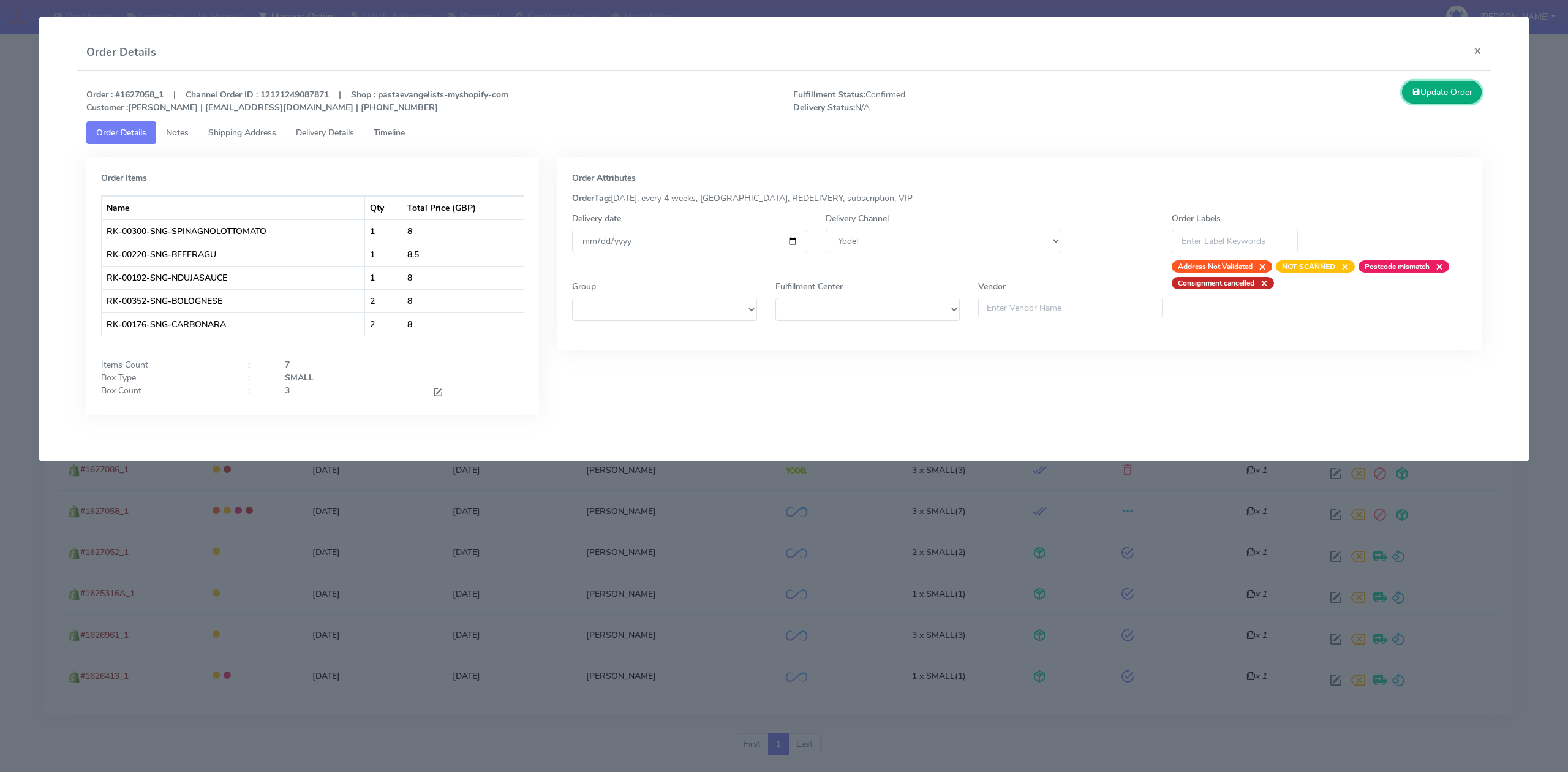
click at [1440, 91] on button "Update Order" at bounding box center [1442, 92] width 79 height 22
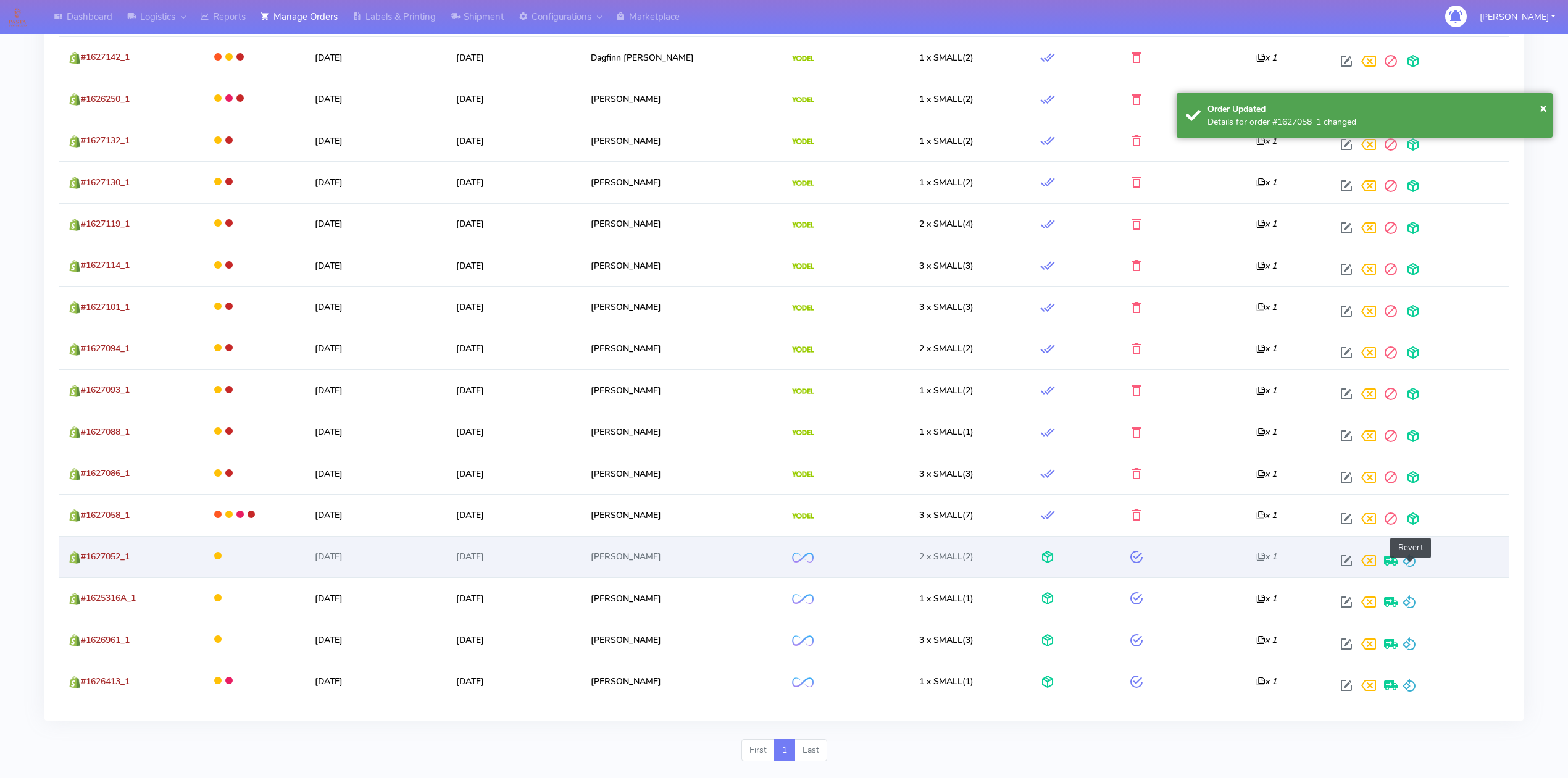
click at [1415, 569] on span at bounding box center [1409, 564] width 15 height 12
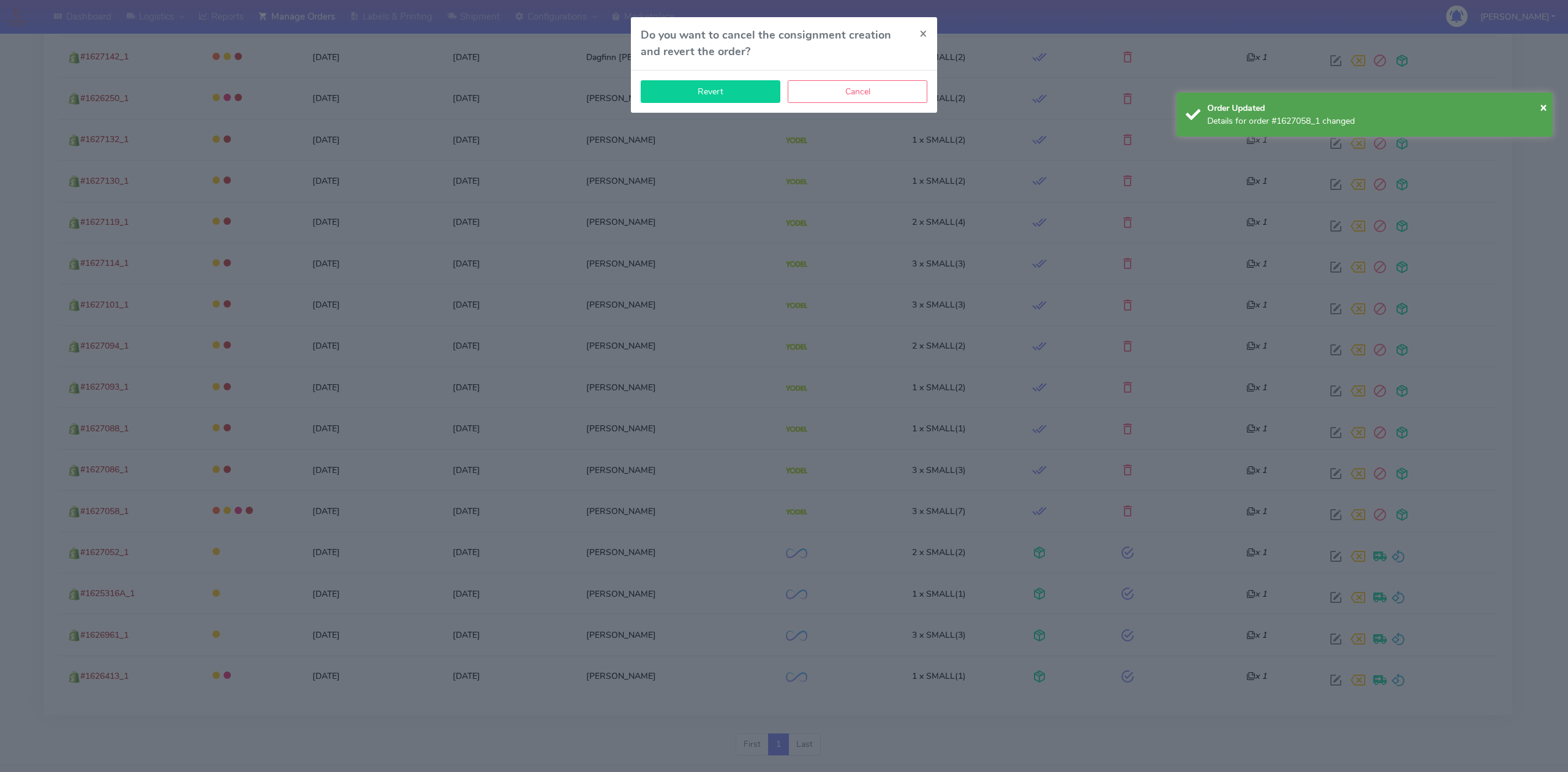
click at [746, 95] on button "Revert" at bounding box center [711, 91] width 140 height 22
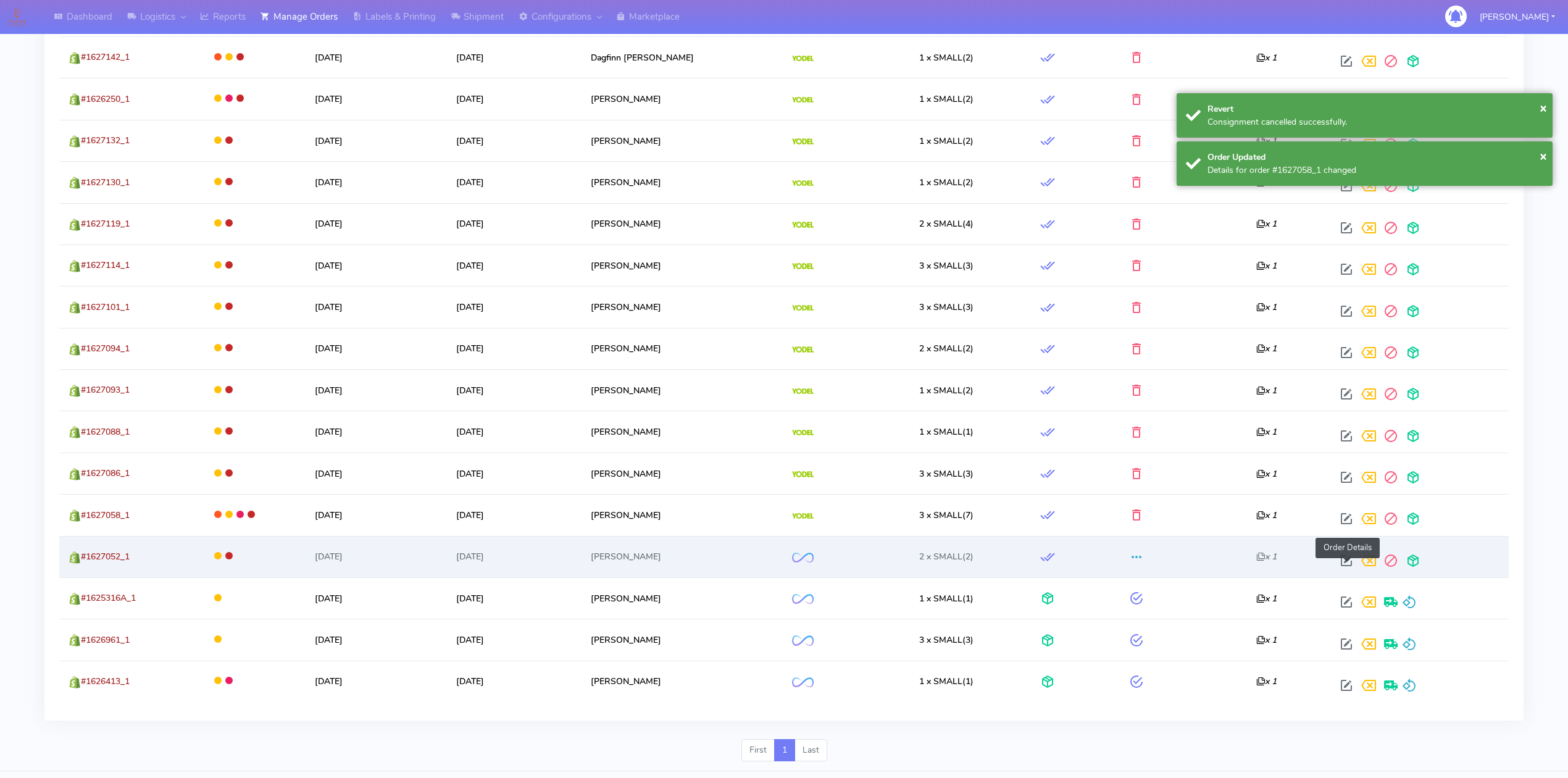
click at [1343, 564] on span at bounding box center [1346, 564] width 23 height 12
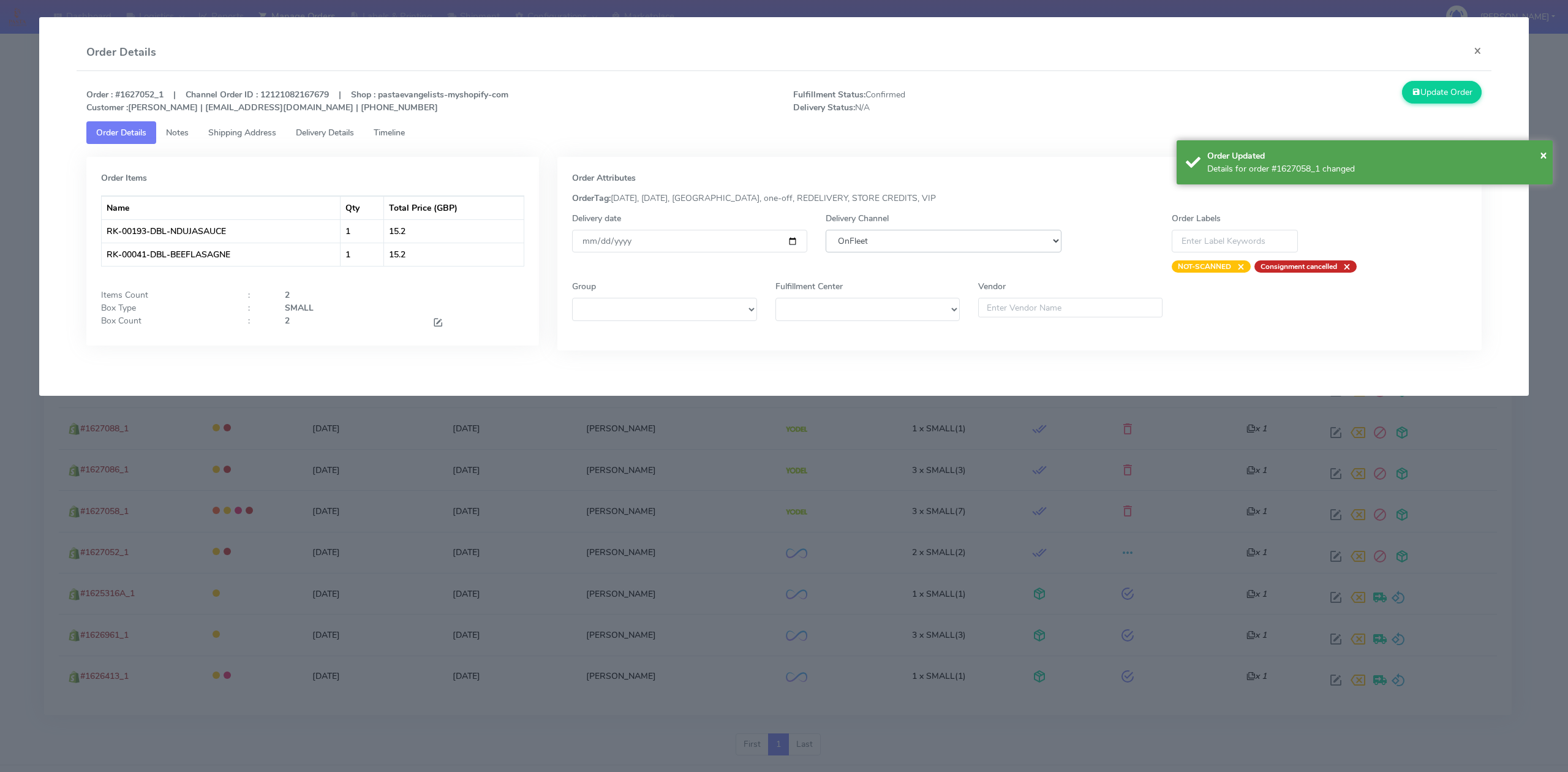
click at [858, 242] on select "DHL OnFleet Royal Mail DPD Yodel MaxOptra Amazon Collection" at bounding box center [943, 240] width 235 height 22
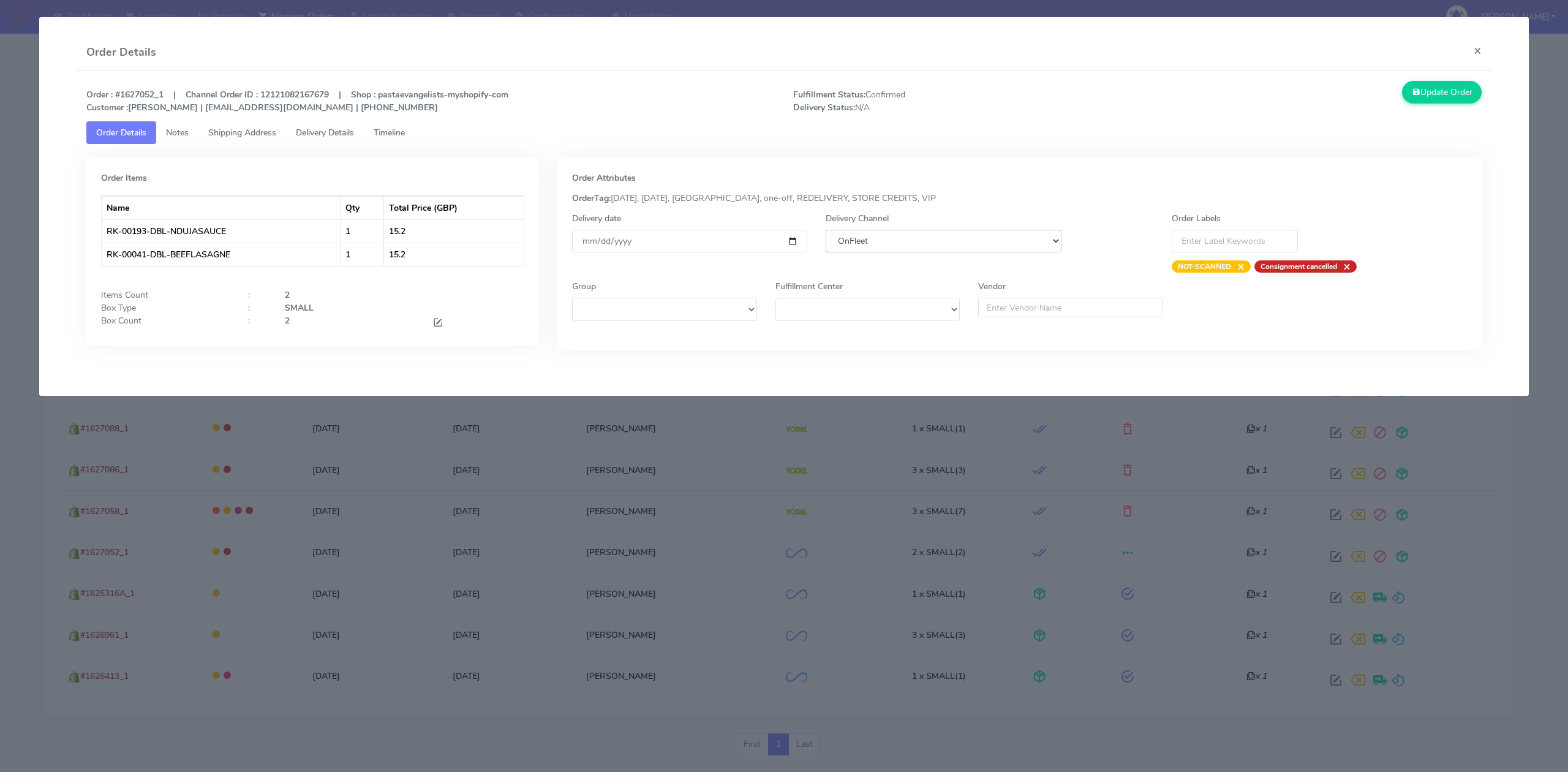
select select "5"
click at [825, 229] on select "DHL OnFleet Royal Mail DPD Yodel MaxOptra Amazon Collection" at bounding box center [943, 240] width 235 height 22
click at [1416, 100] on button "Update Order" at bounding box center [1442, 92] width 79 height 22
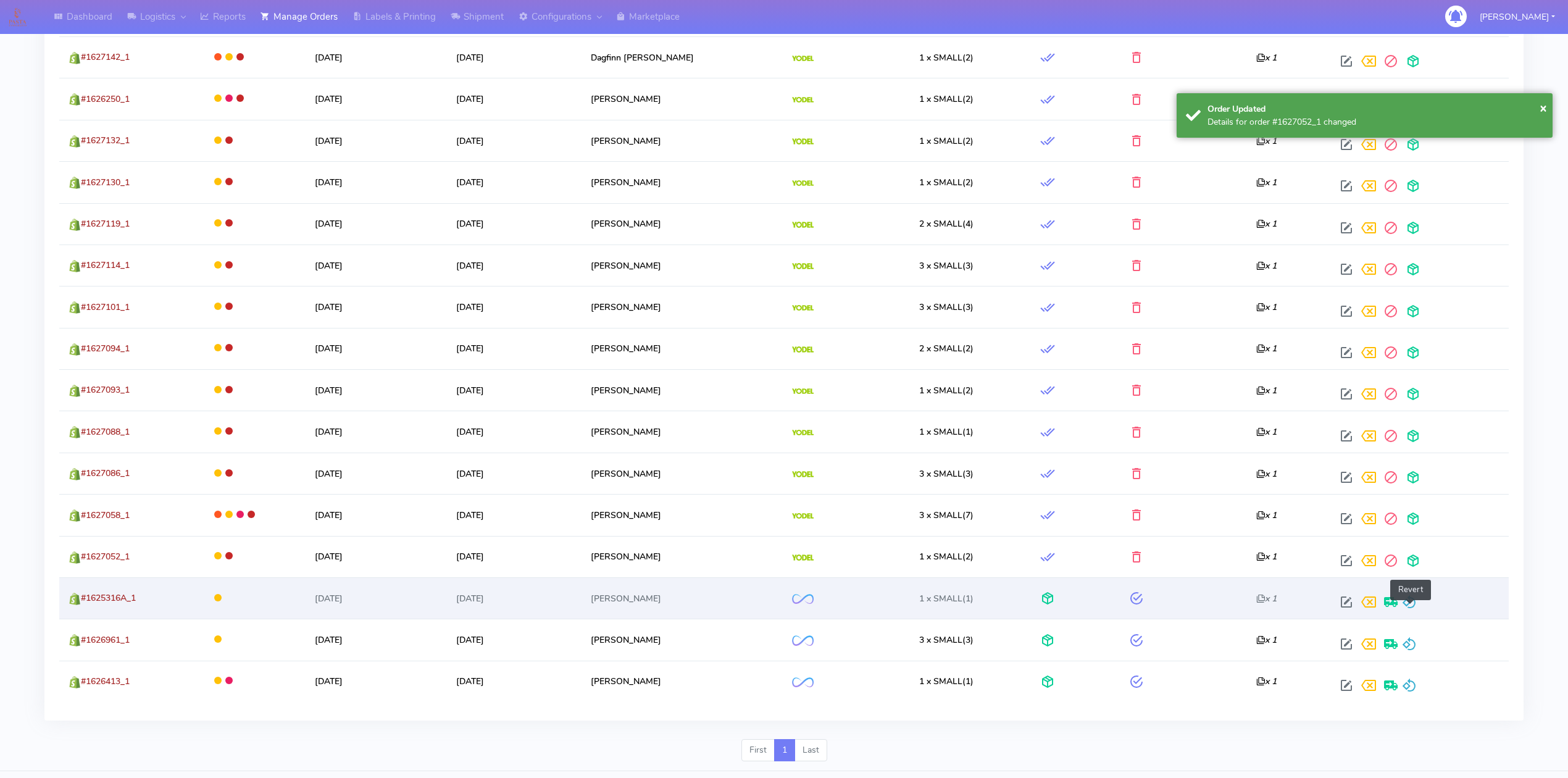
click at [1411, 606] on span at bounding box center [1409, 604] width 15 height 12
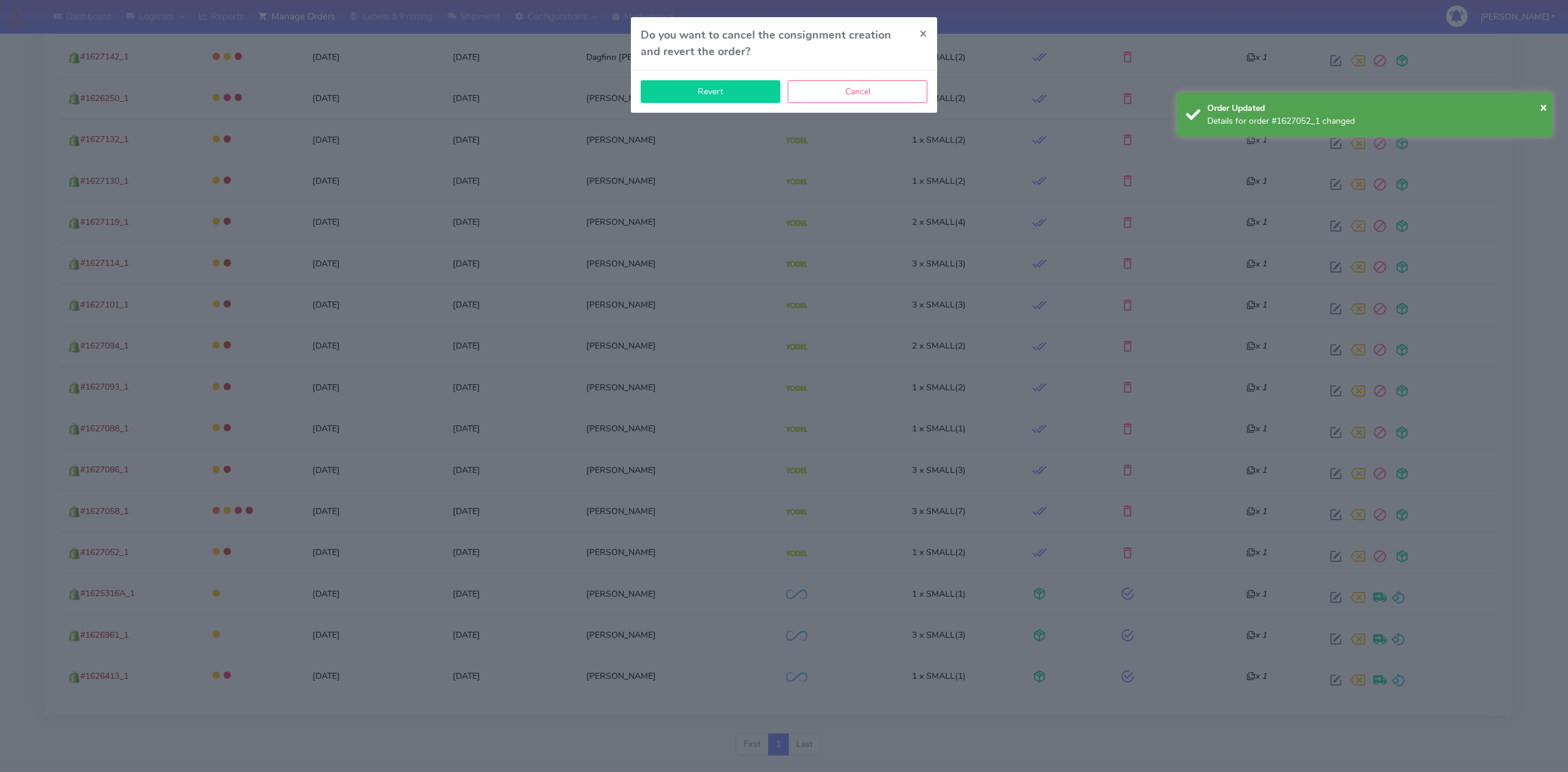
click at [711, 91] on button "Revert" at bounding box center [711, 91] width 140 height 22
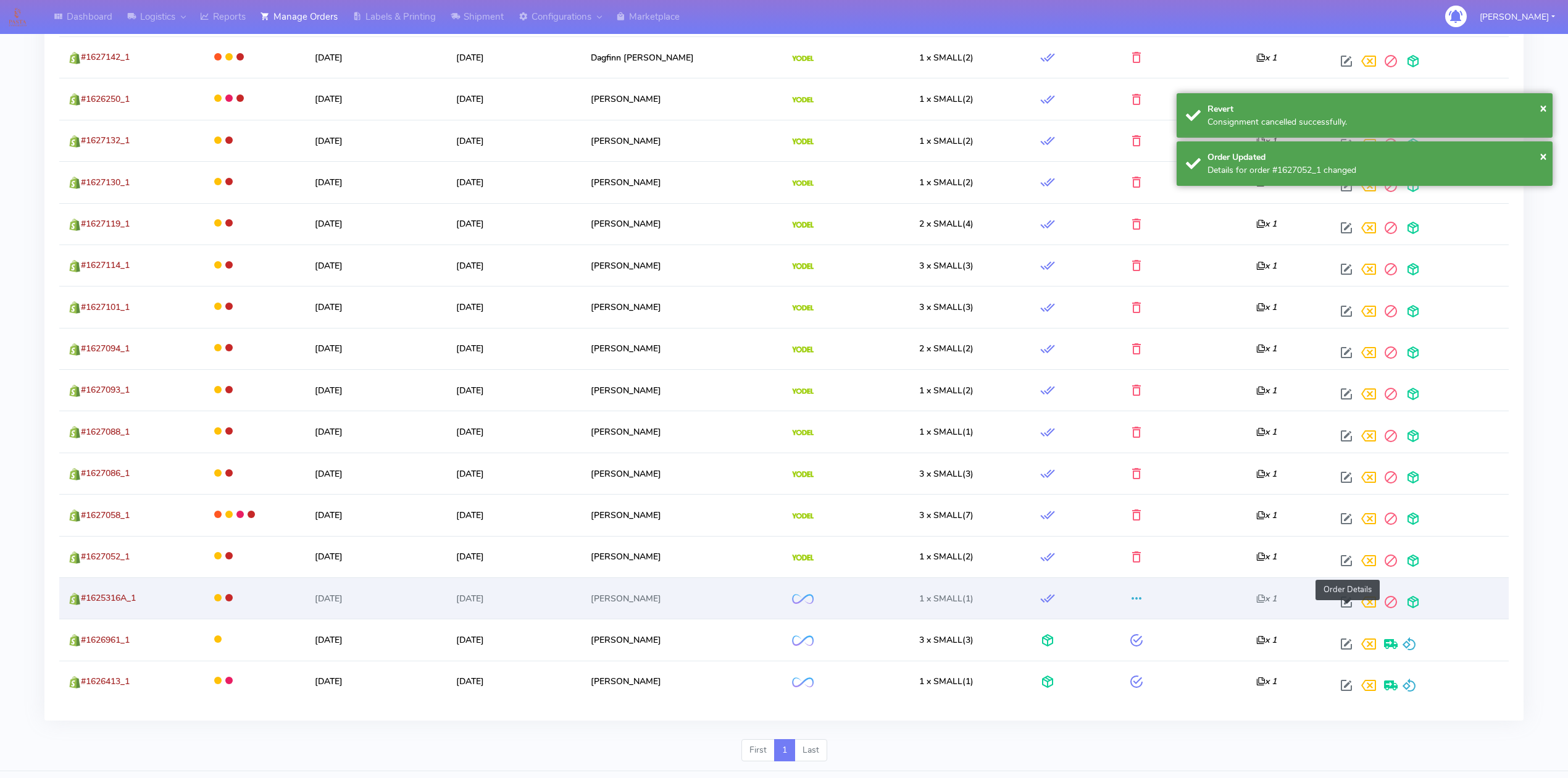
click at [1351, 607] on span at bounding box center [1346, 604] width 23 height 12
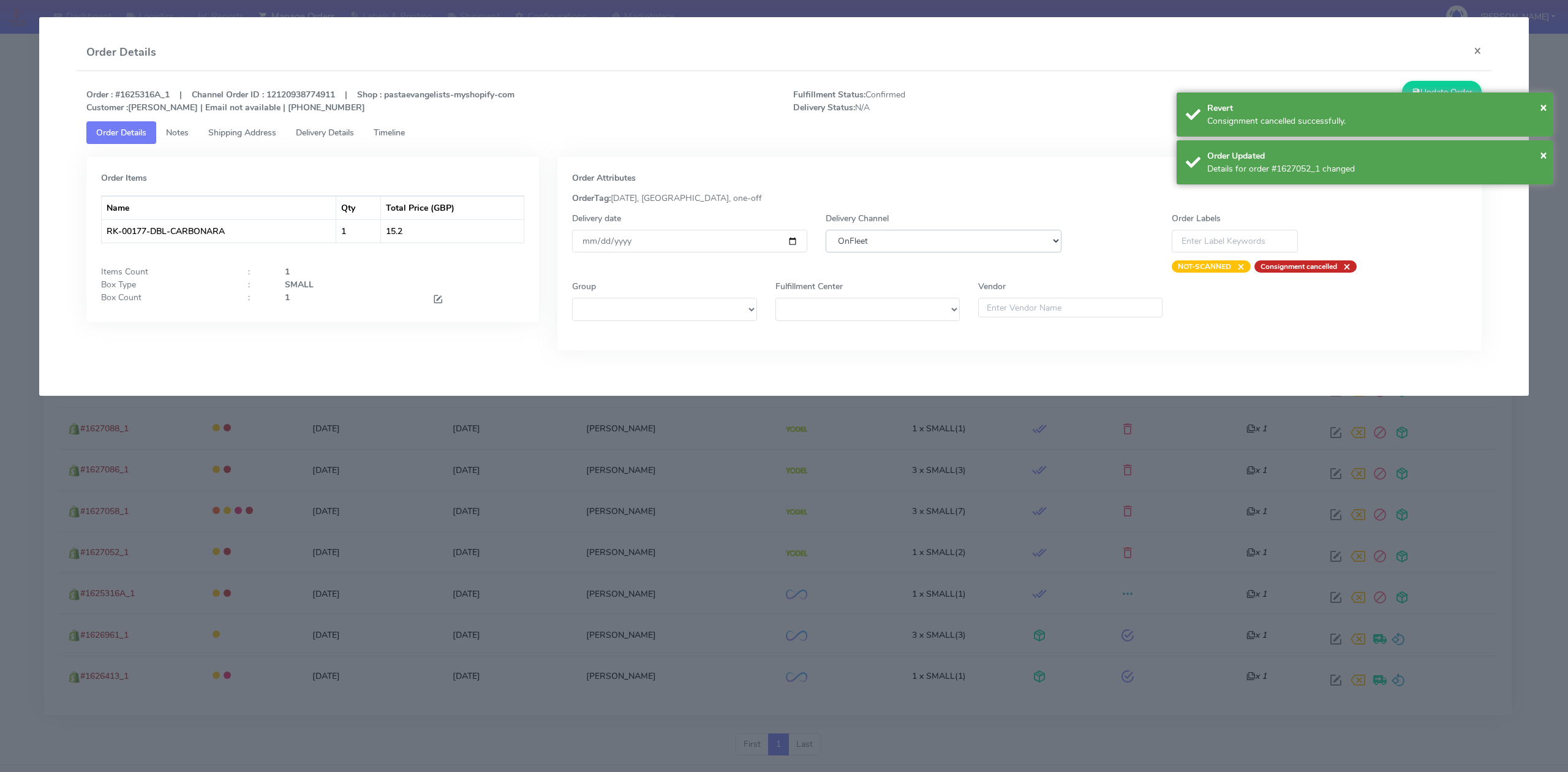
click at [902, 235] on select "DHL OnFleet Royal Mail DPD Yodel MaxOptra Amazon Collection" at bounding box center [943, 240] width 235 height 22
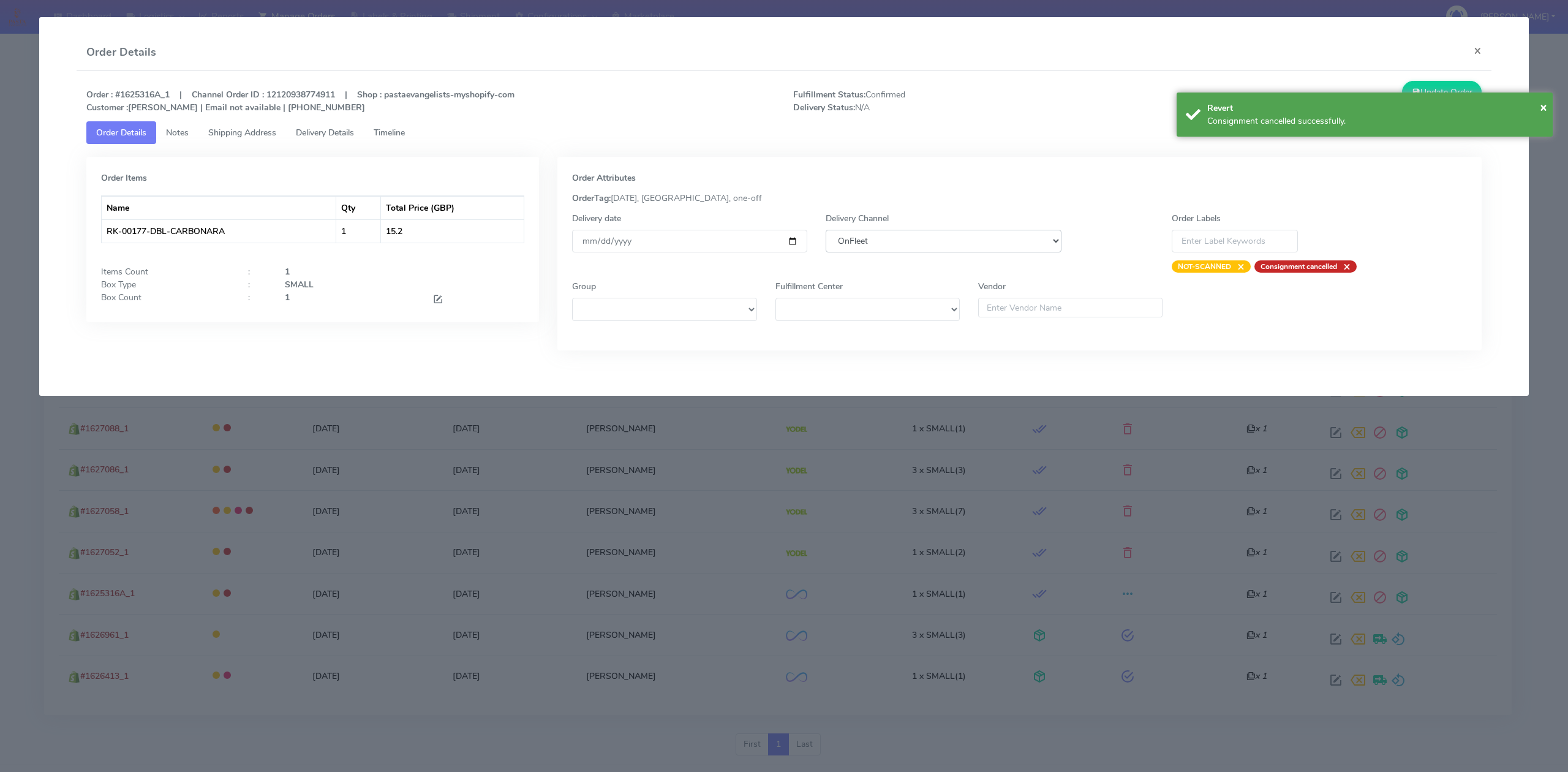
select select "5"
click at [825, 229] on select "DHL OnFleet Royal Mail DPD Yodel MaxOptra Amazon Collection" at bounding box center [943, 240] width 235 height 22
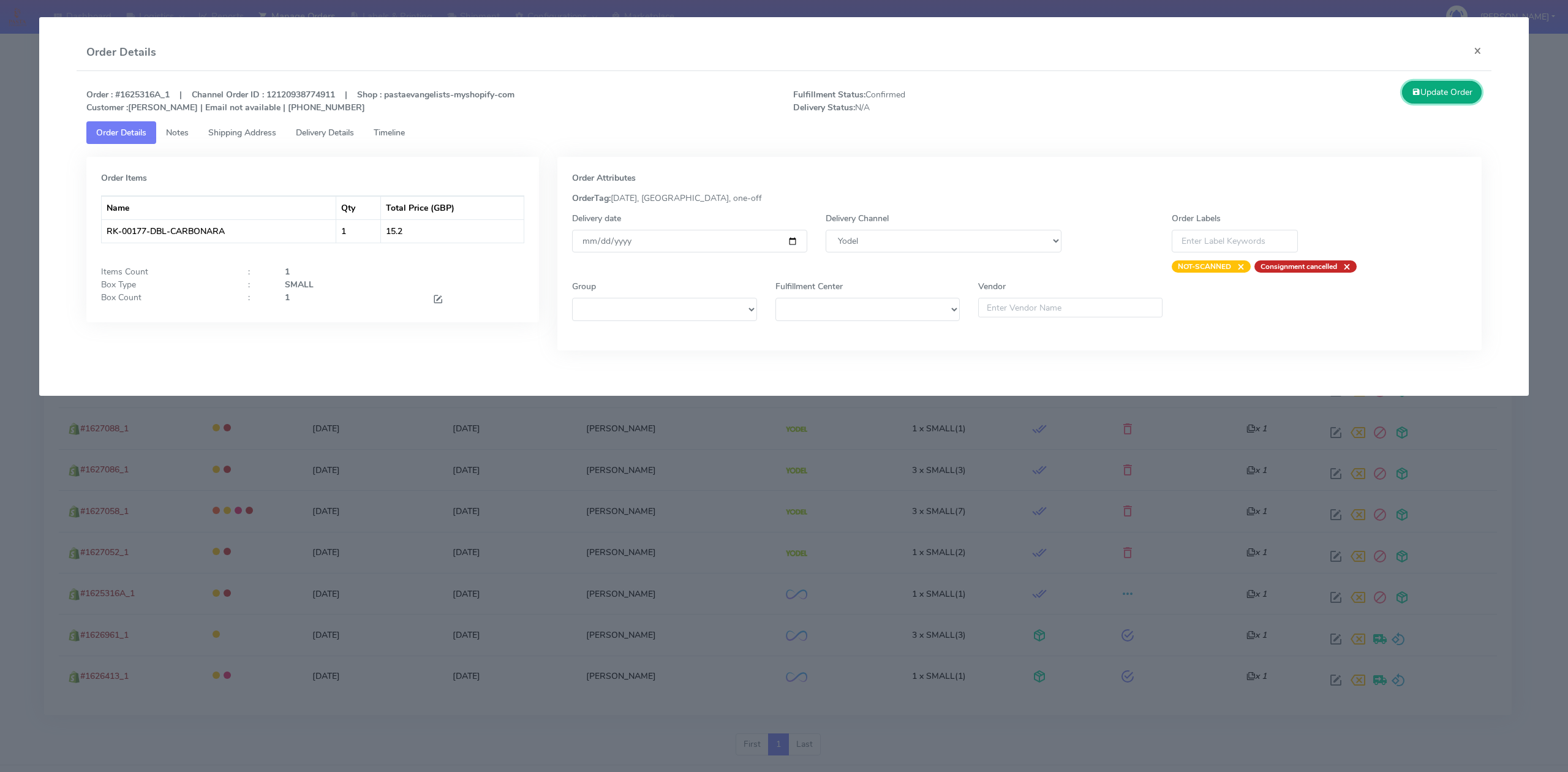
click at [1422, 96] on button "Update Order" at bounding box center [1442, 92] width 79 height 22
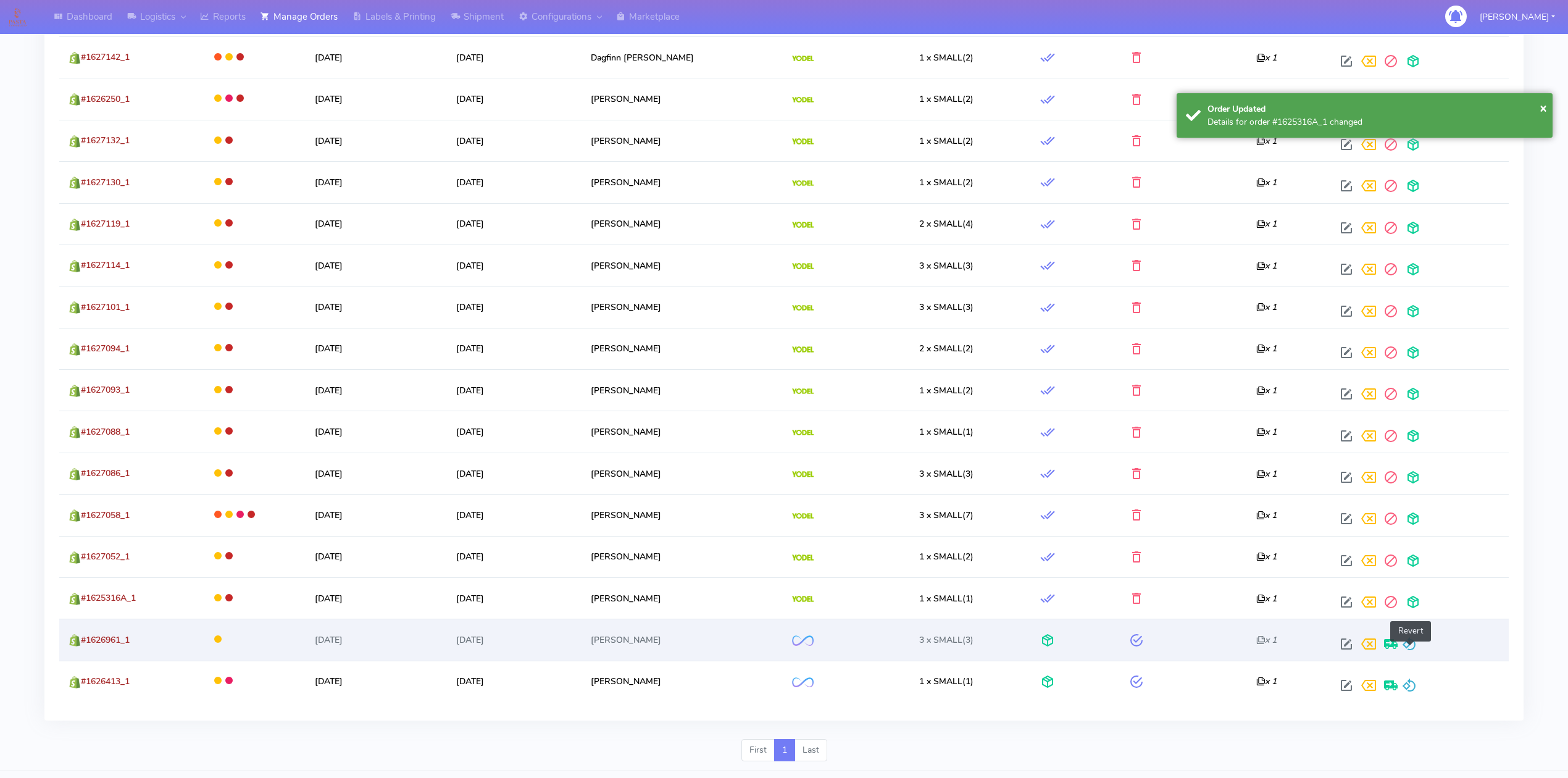
click at [1415, 647] on span at bounding box center [1409, 646] width 15 height 12
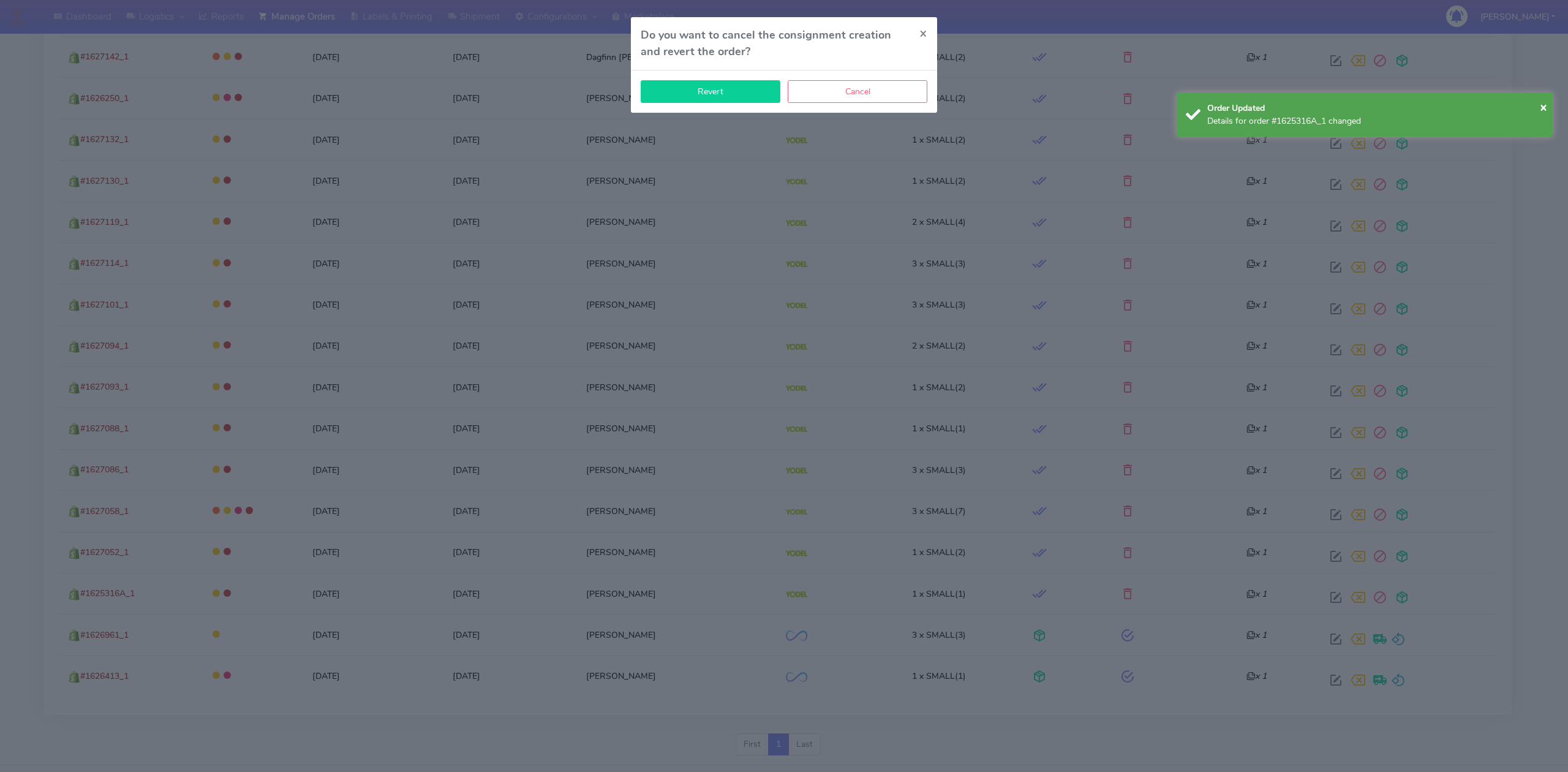
click at [750, 100] on button "Revert" at bounding box center [711, 91] width 140 height 22
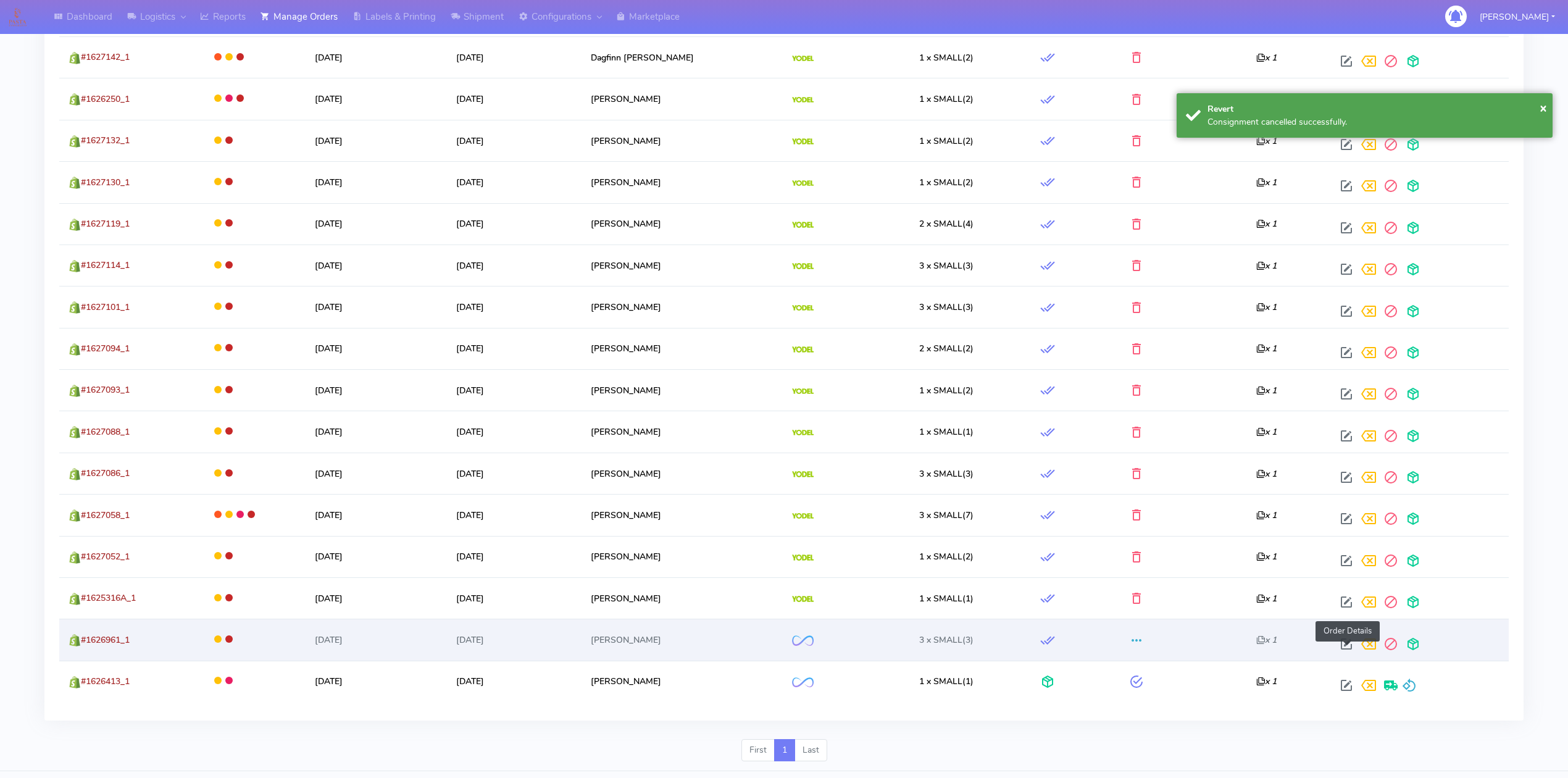
click at [1349, 650] on span at bounding box center [1346, 646] width 23 height 12
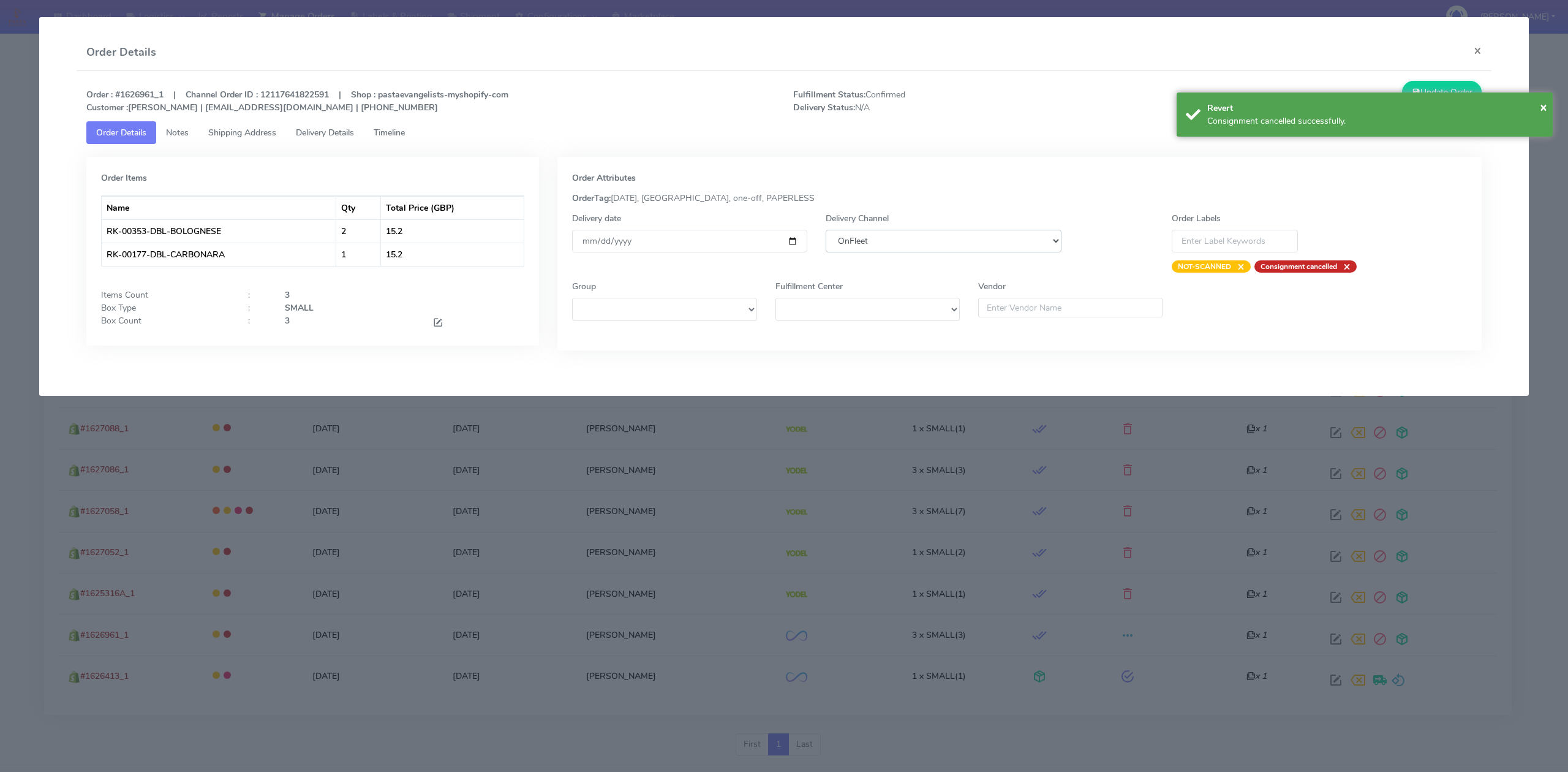
click at [939, 241] on select "DHL OnFleet Royal Mail DPD Yodel MaxOptra Amazon Collection" at bounding box center [943, 240] width 235 height 22
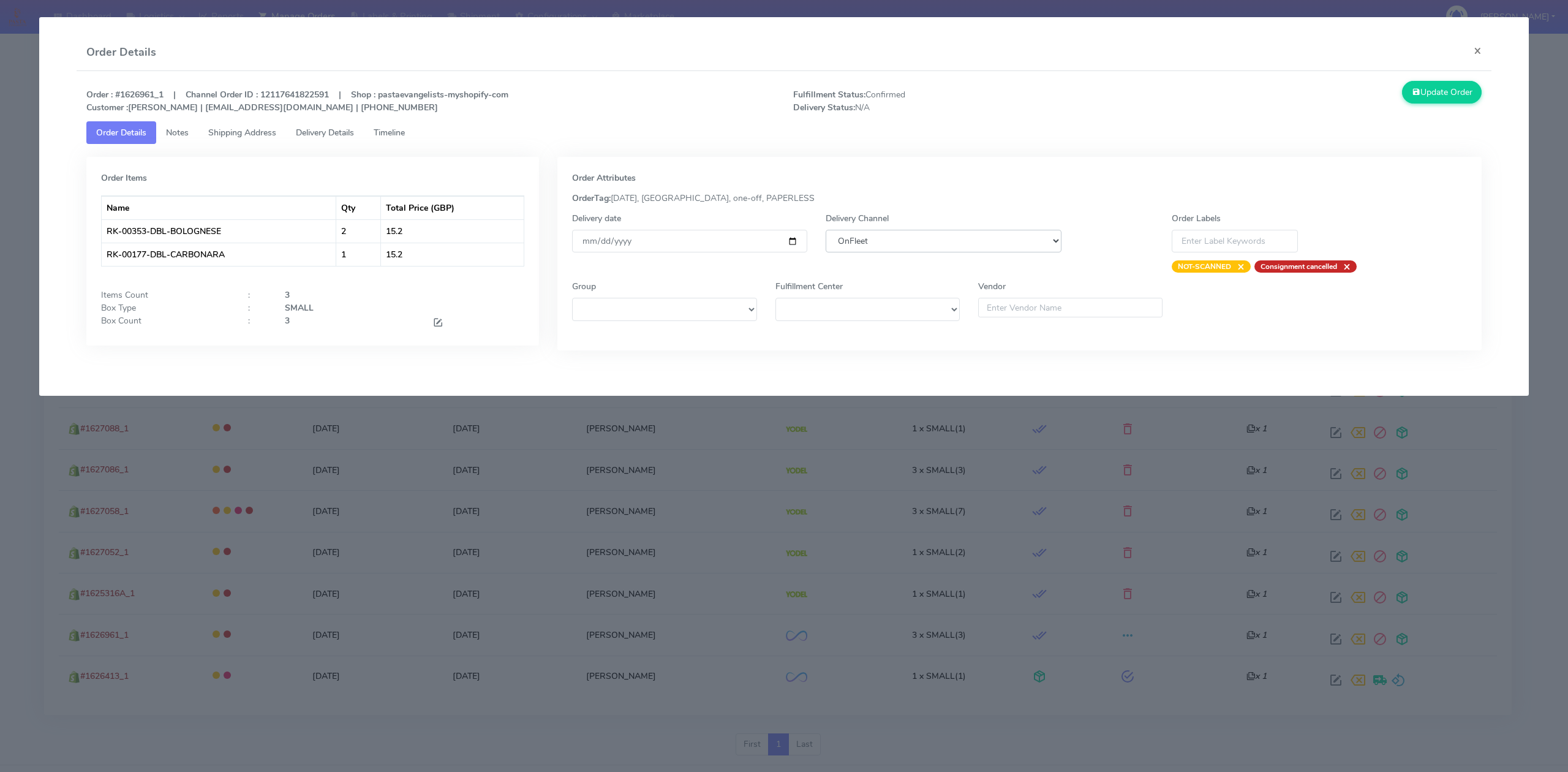
select select "5"
click at [825, 229] on select "DHL OnFleet Royal Mail DPD Yodel MaxOptra Amazon Collection" at bounding box center [943, 240] width 235 height 22
click at [1478, 99] on button "Update Order" at bounding box center [1442, 92] width 79 height 22
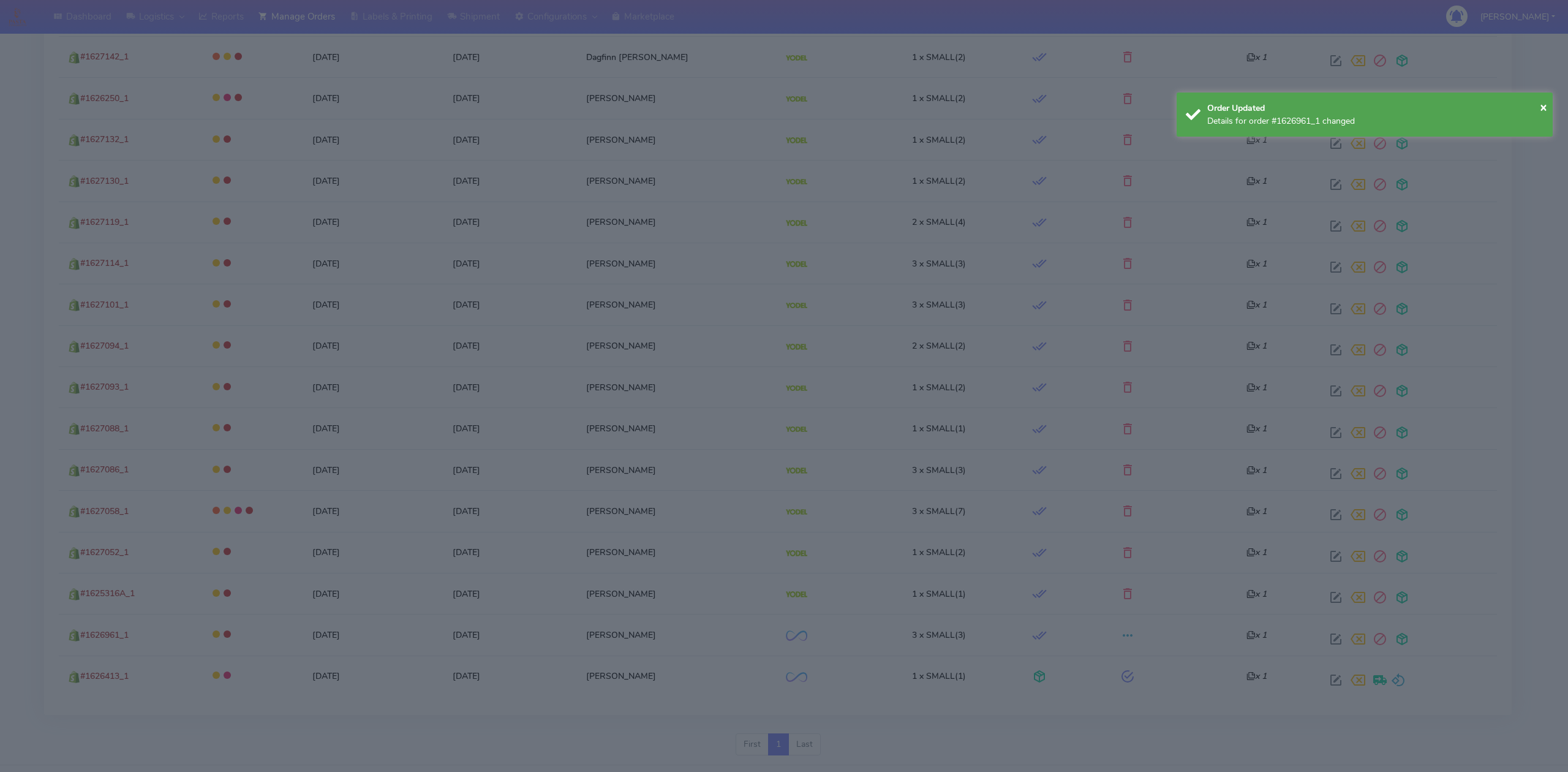
click at [1460, 102] on div "Order Updated" at bounding box center [1375, 108] width 336 height 13
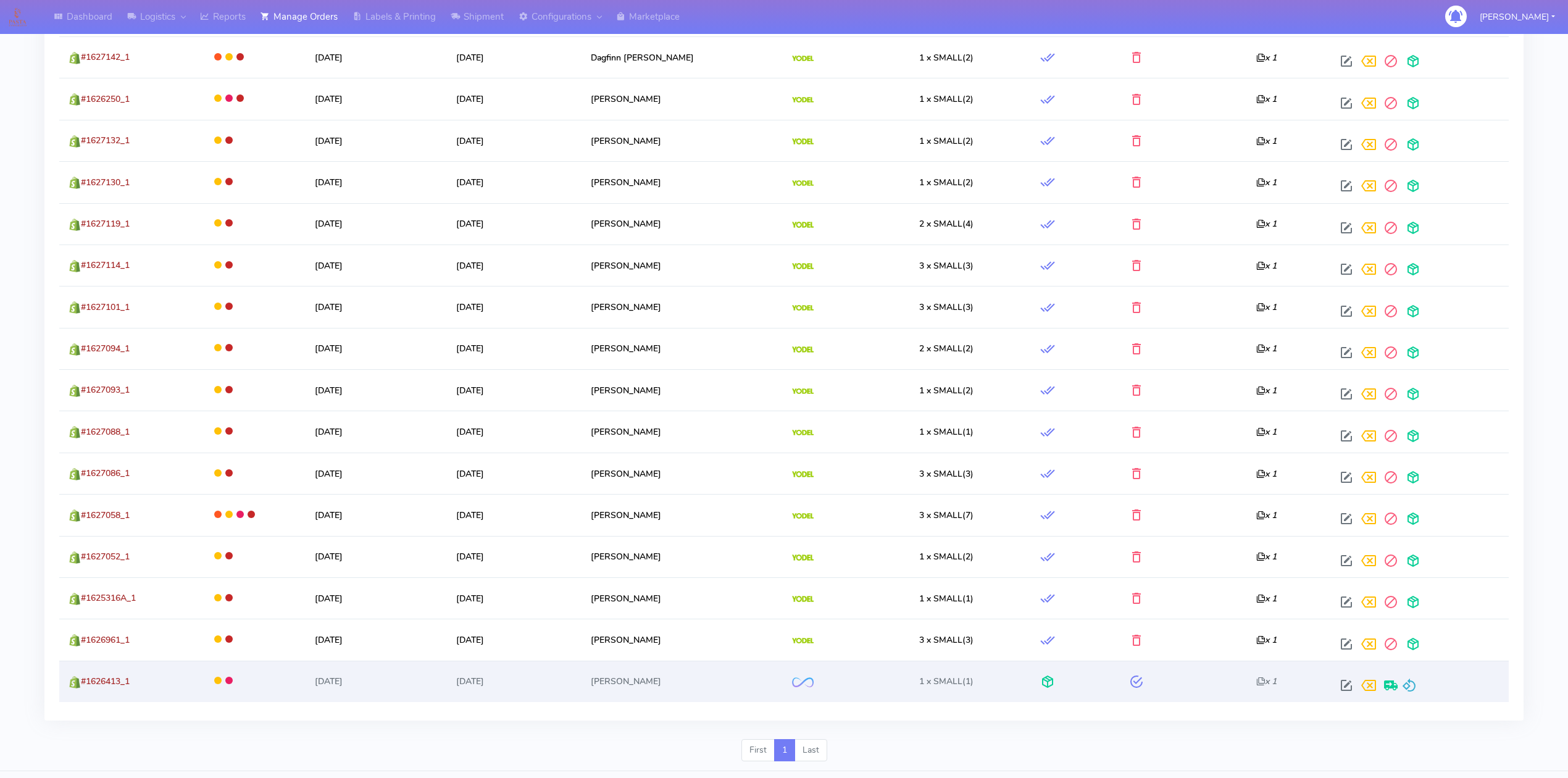
click at [1417, 691] on div at bounding box center [1417, 685] width 164 height 23
click at [1416, 692] on span at bounding box center [1409, 688] width 15 height 12
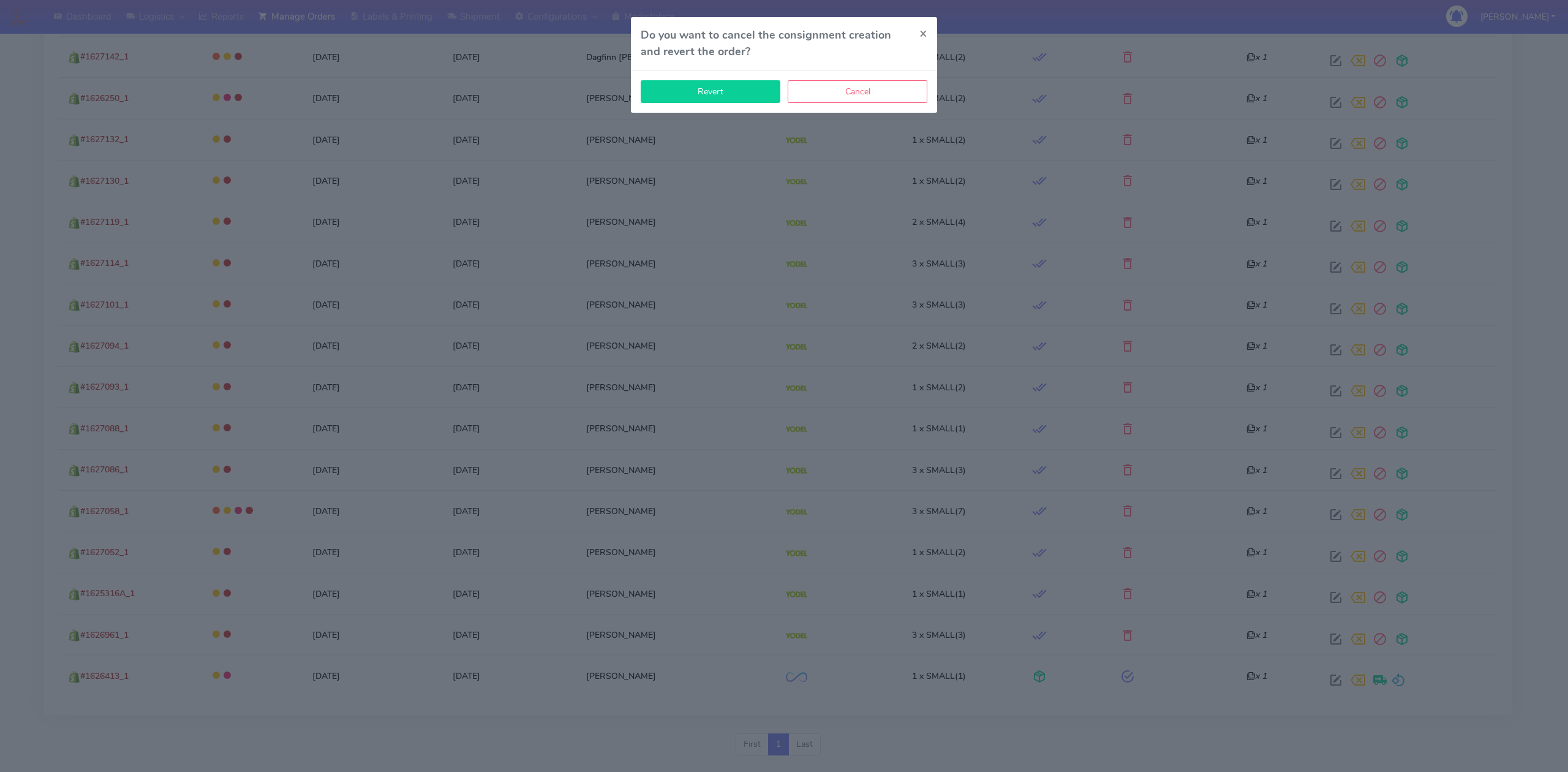
click at [734, 96] on button "Revert" at bounding box center [711, 91] width 140 height 22
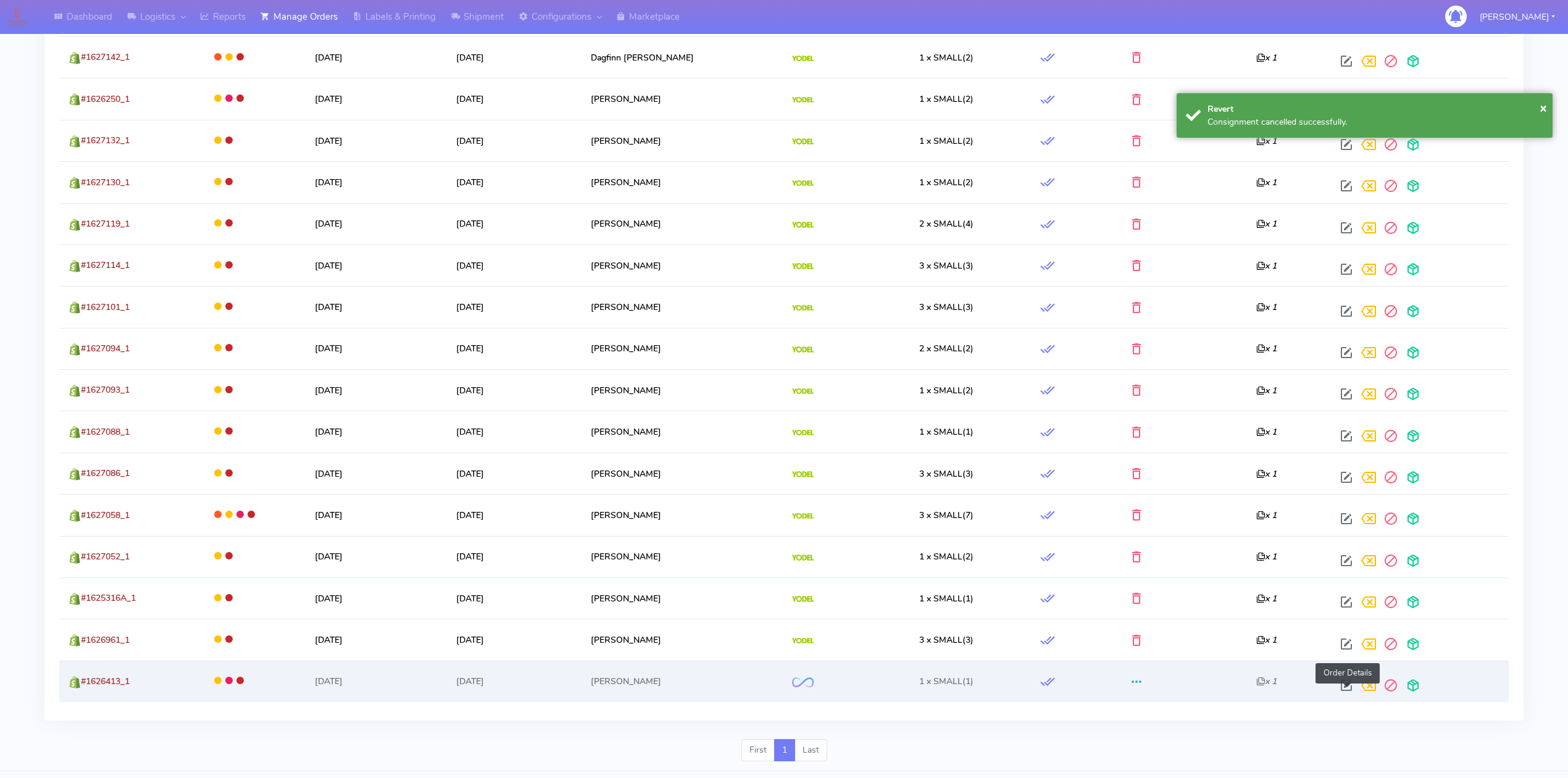
click at [1342, 687] on span at bounding box center [1346, 688] width 23 height 12
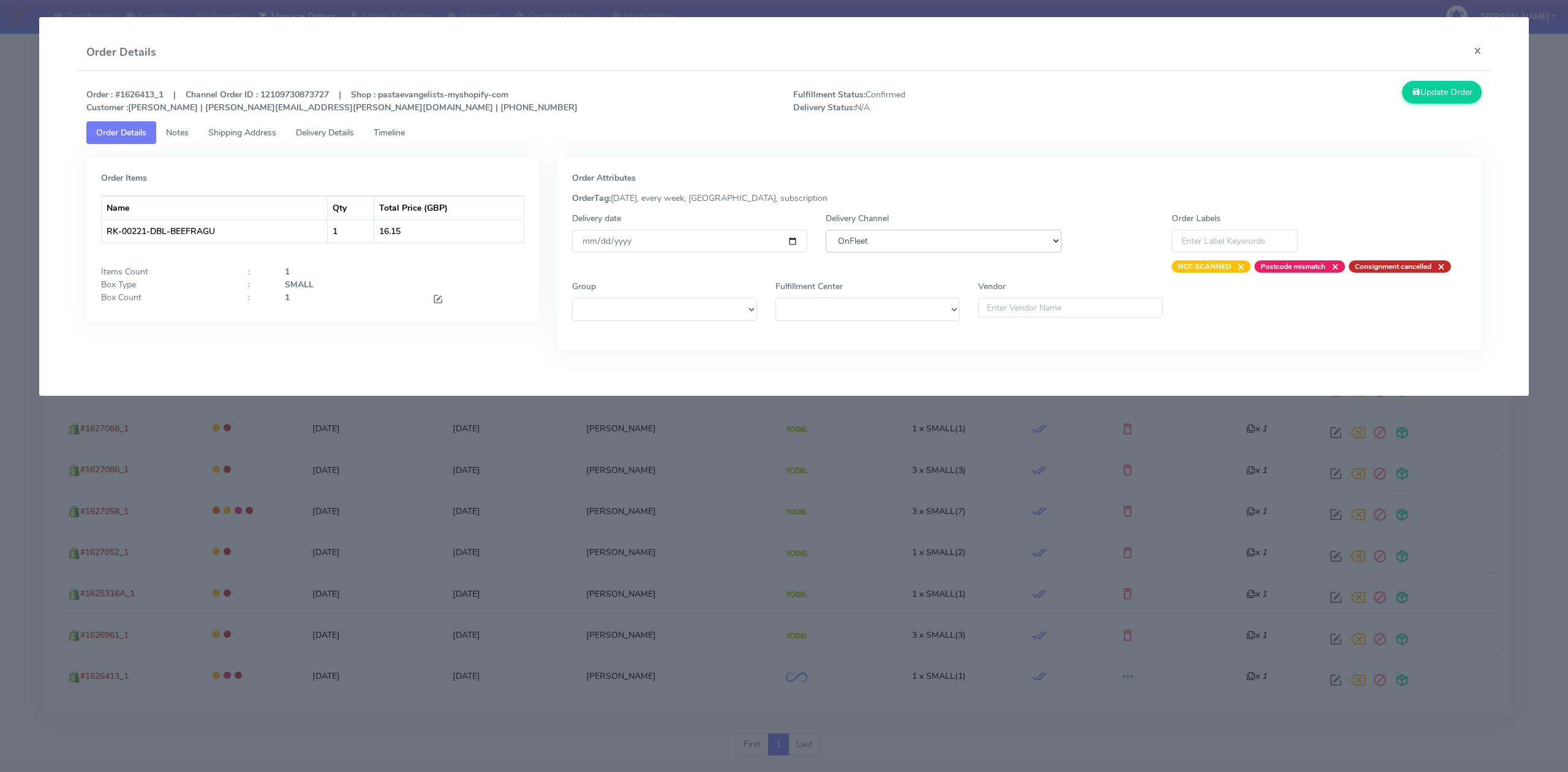
click at [925, 239] on select "DHL OnFleet Royal Mail DPD Yodel MaxOptra Amazon Collection" at bounding box center [943, 240] width 235 height 22
select select "5"
click at [825, 229] on select "DHL OnFleet Royal Mail DPD Yodel MaxOptra Amazon Collection" at bounding box center [943, 240] width 235 height 22
click at [1414, 94] on icon at bounding box center [1416, 92] width 9 height 12
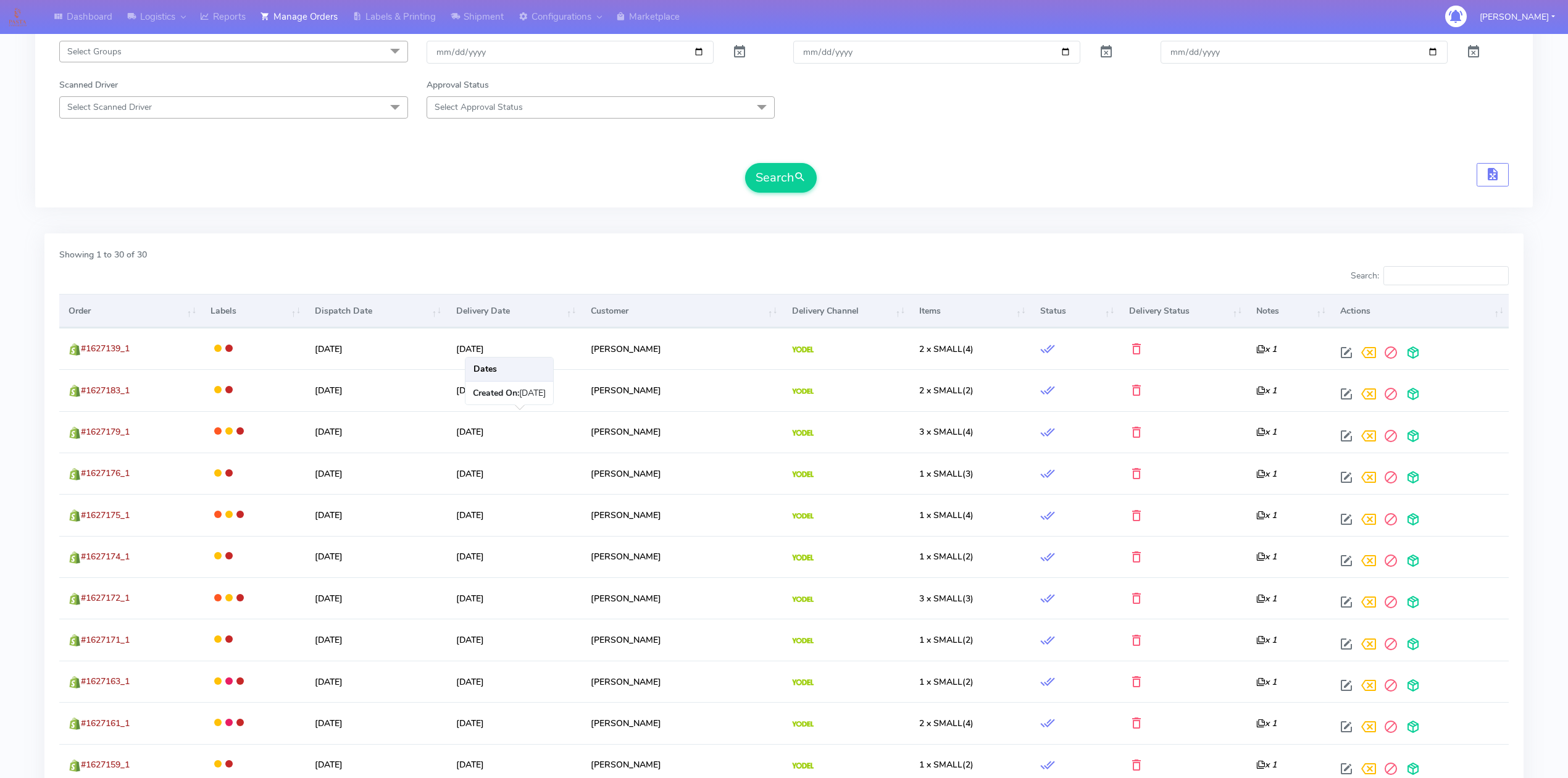
scroll to position [82, 0]
